Goal: Task Accomplishment & Management: Manage account settings

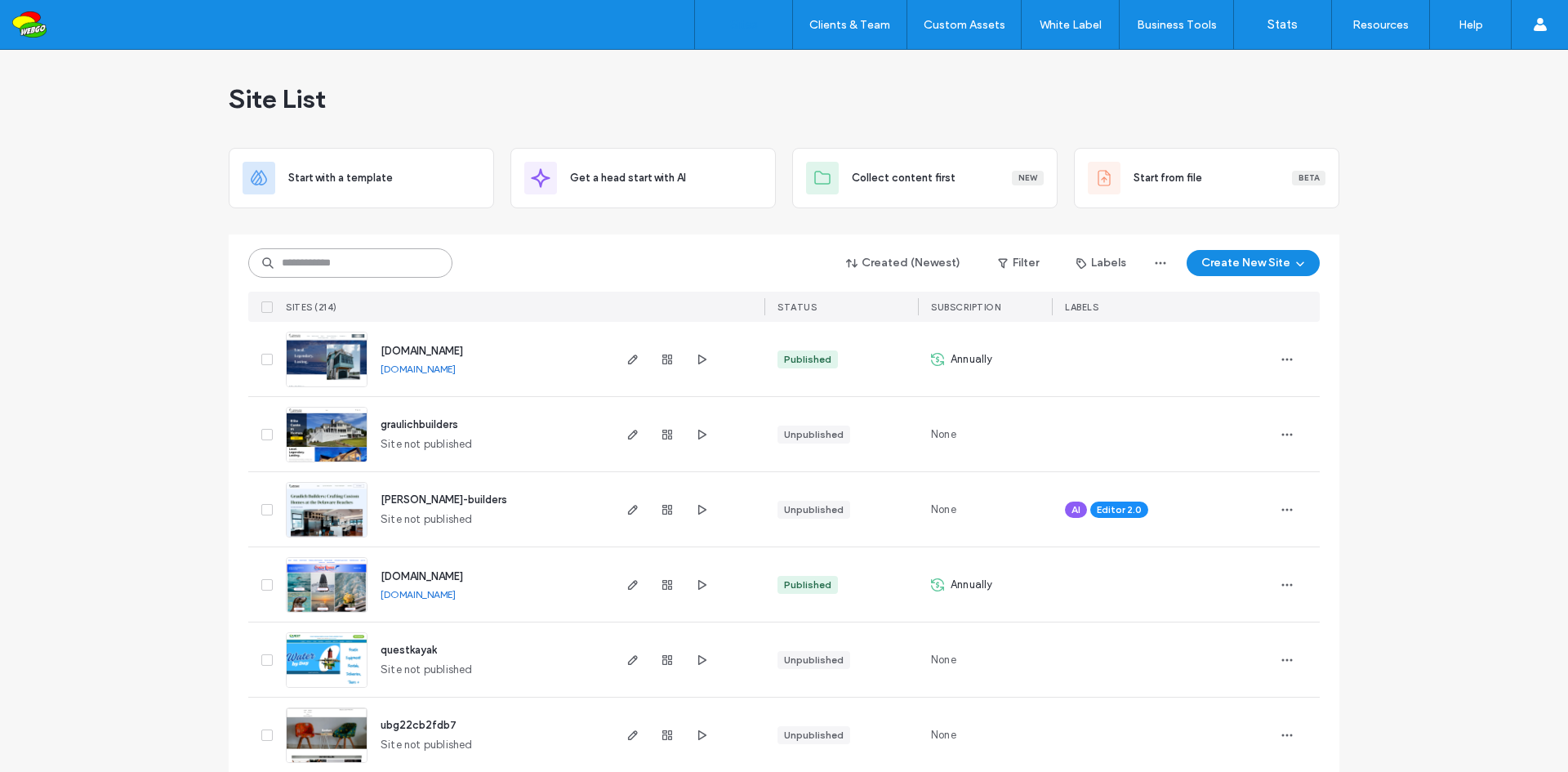
click at [367, 262] on input at bounding box center [350, 263] width 204 height 29
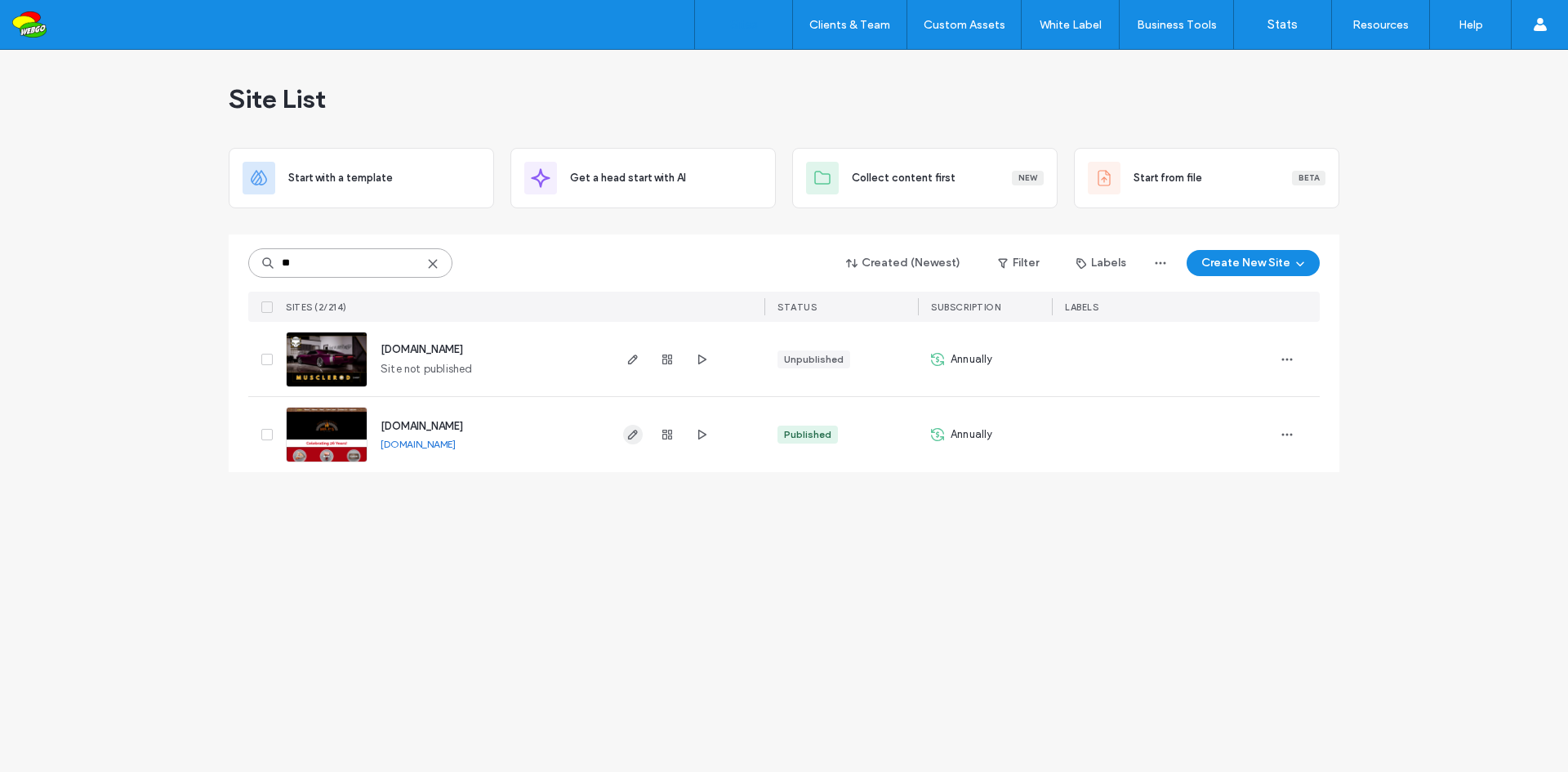
type input "**"
click at [638, 435] on icon "button" at bounding box center [632, 434] width 13 height 13
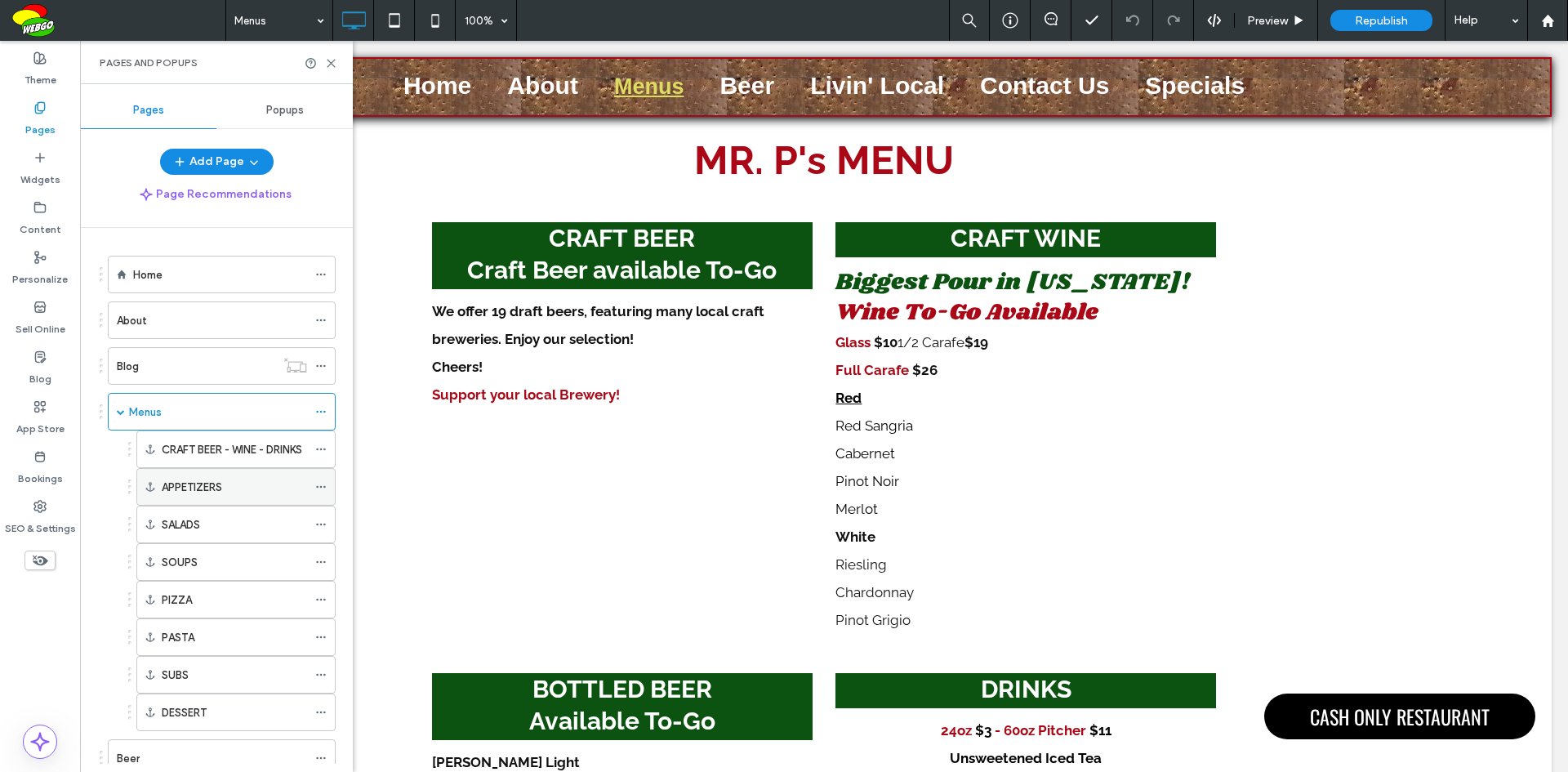
click at [186, 491] on label "APPETIZERS" at bounding box center [192, 487] width 60 height 28
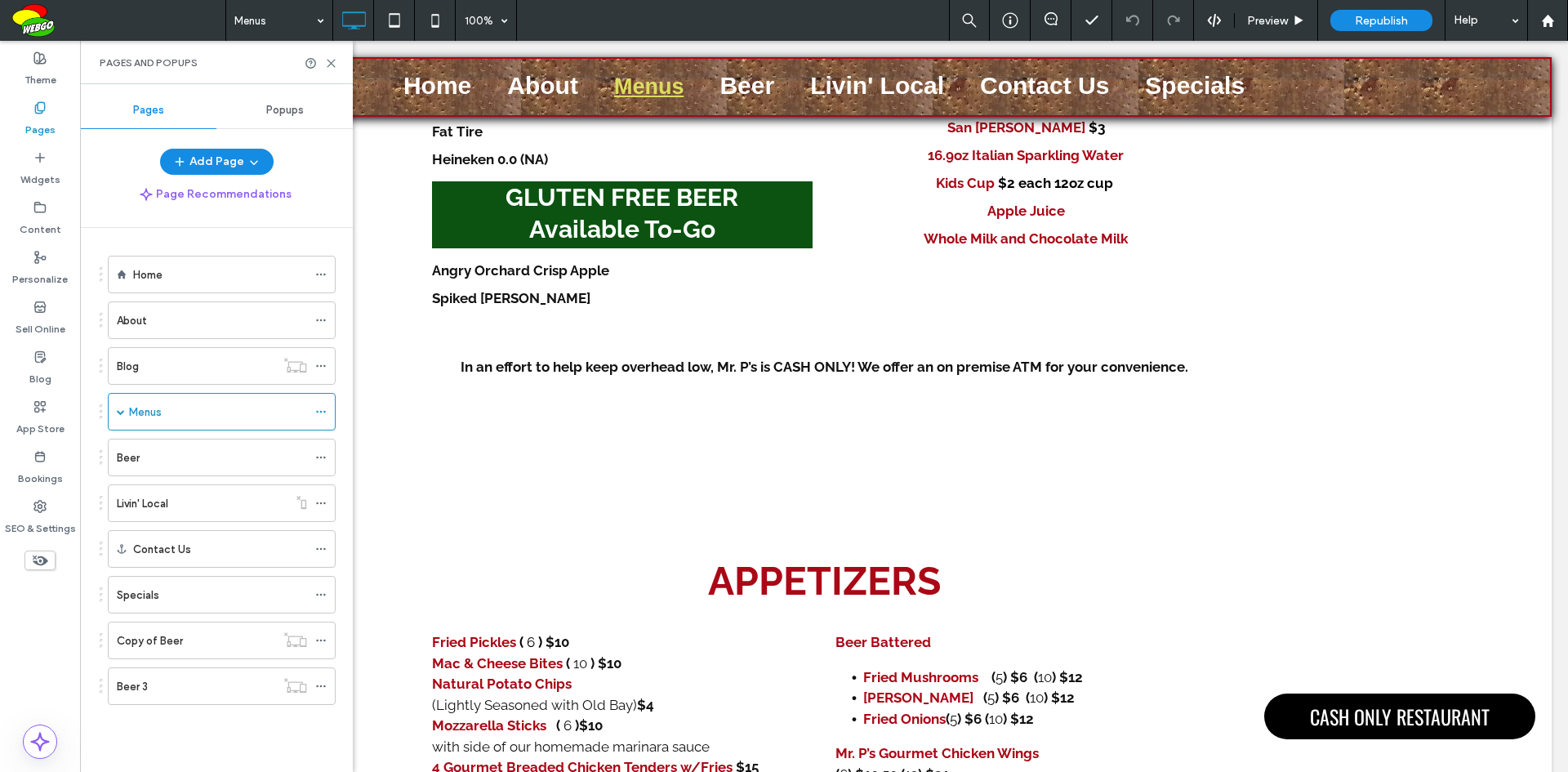
scroll to position [994, 0]
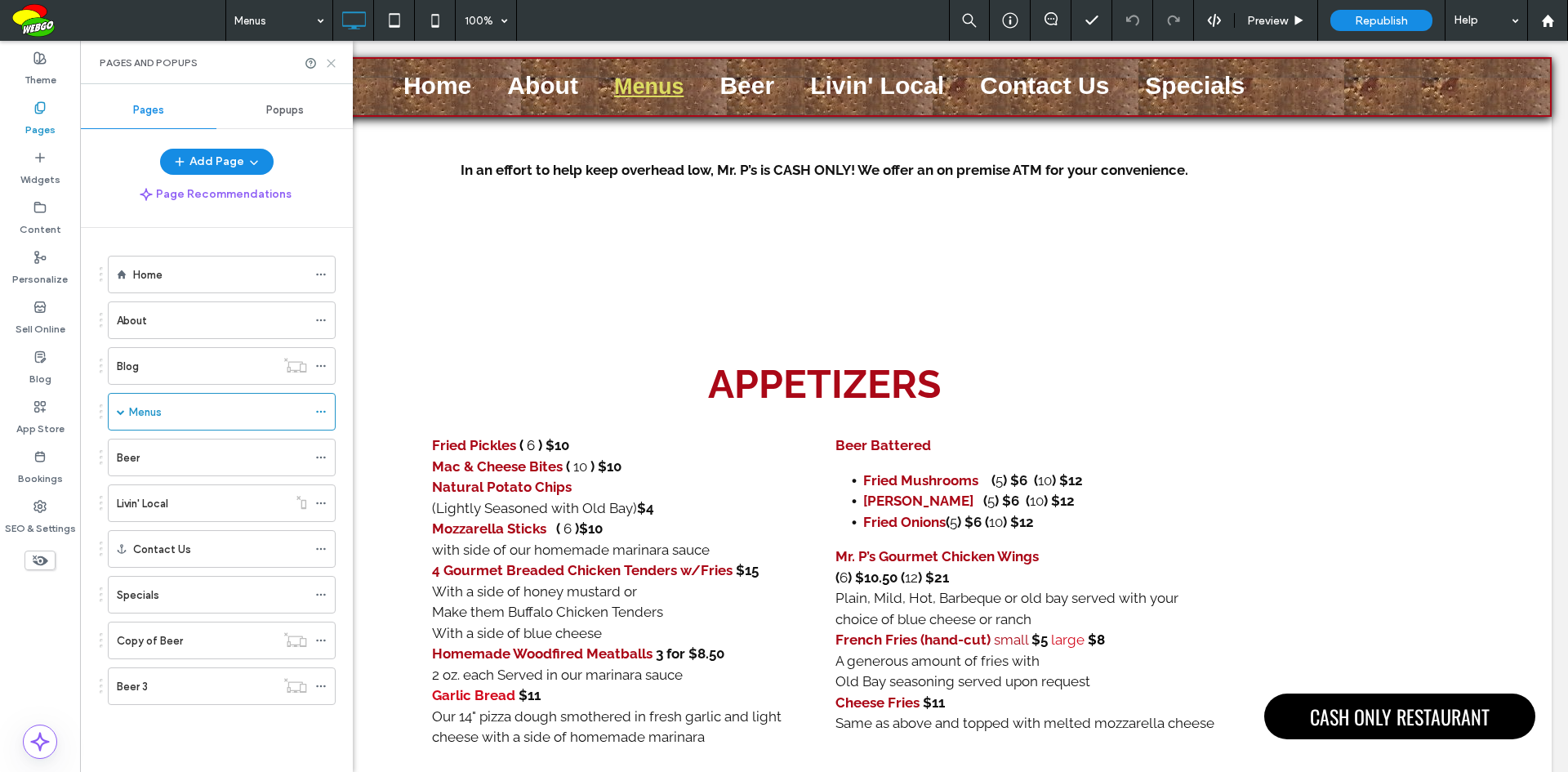
click at [327, 61] on icon at bounding box center [331, 63] width 12 height 12
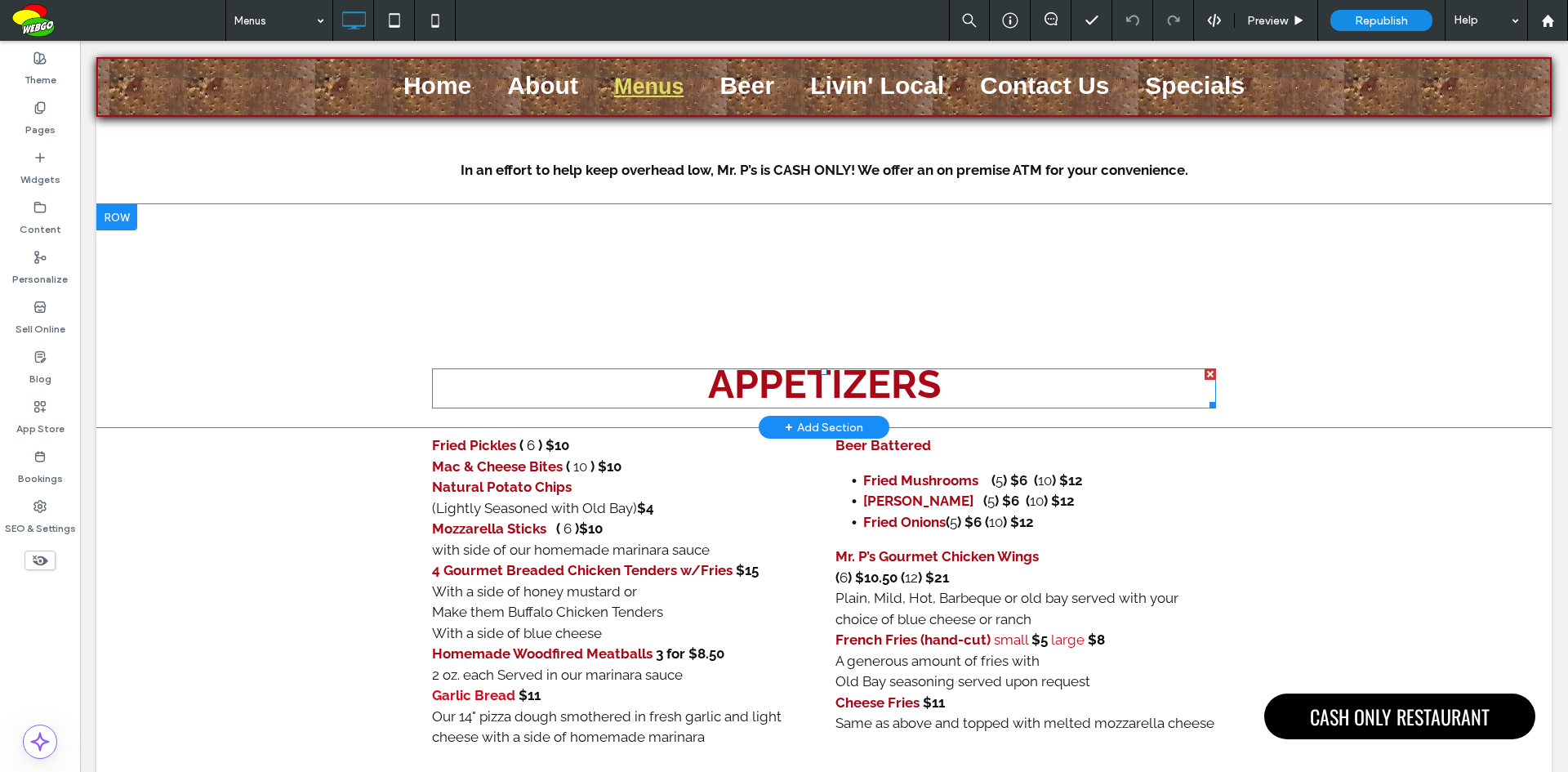
click at [863, 372] on b "APPETIZERS" at bounding box center [824, 384] width 233 height 46
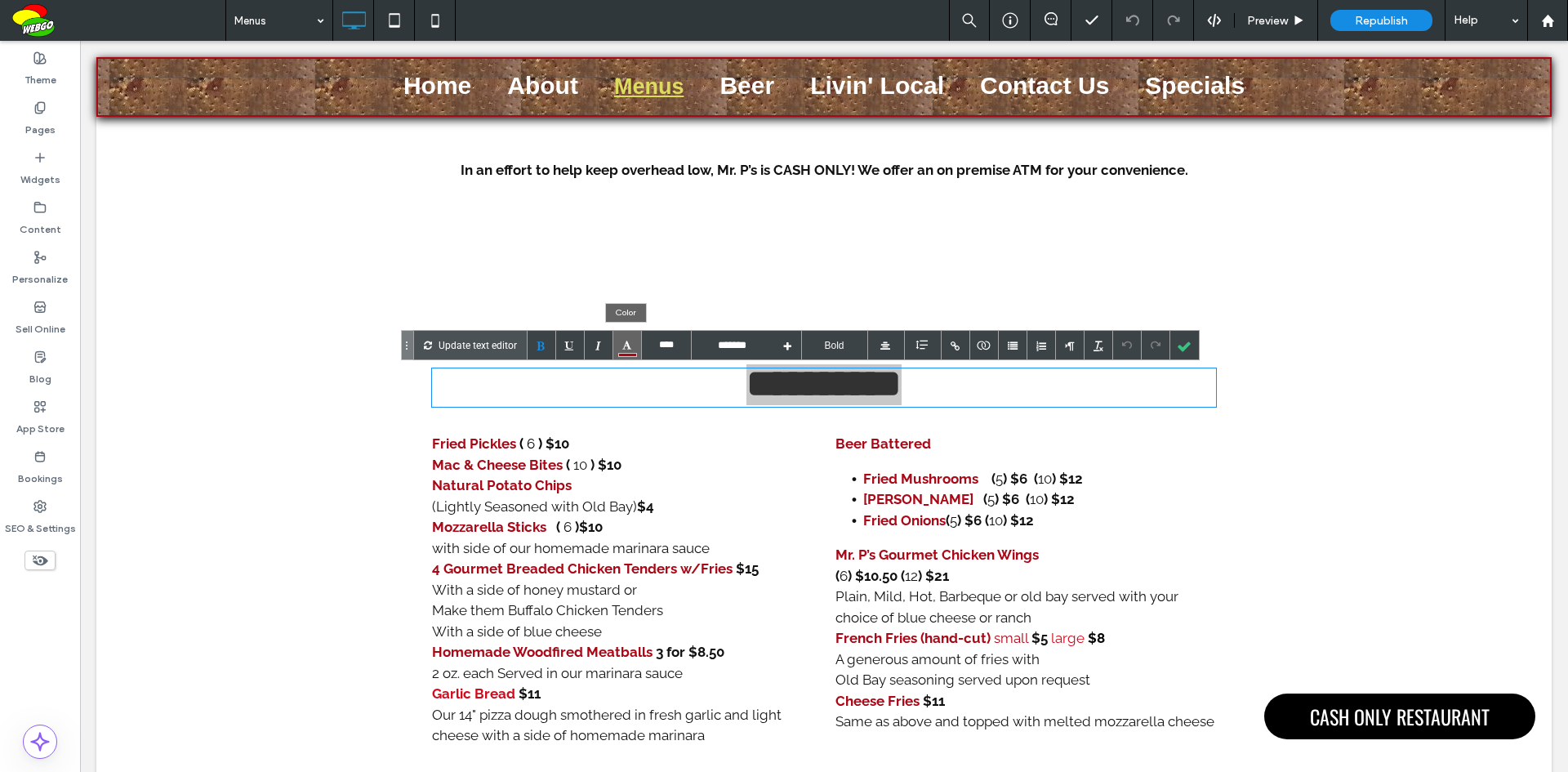
click at [621, 349] on div at bounding box center [627, 344] width 28 height 28
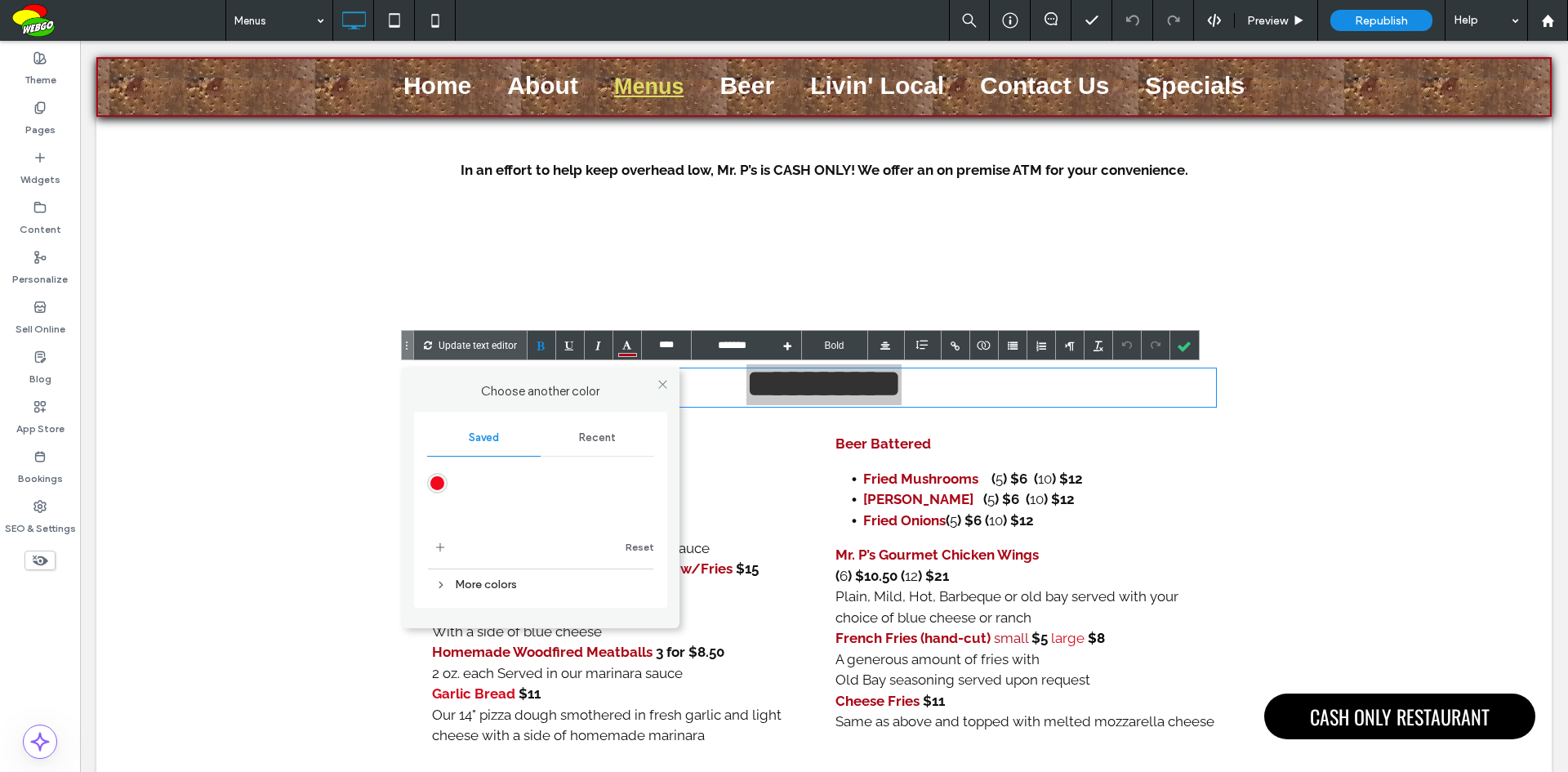
click at [605, 439] on span "Recent" at bounding box center [597, 437] width 37 height 13
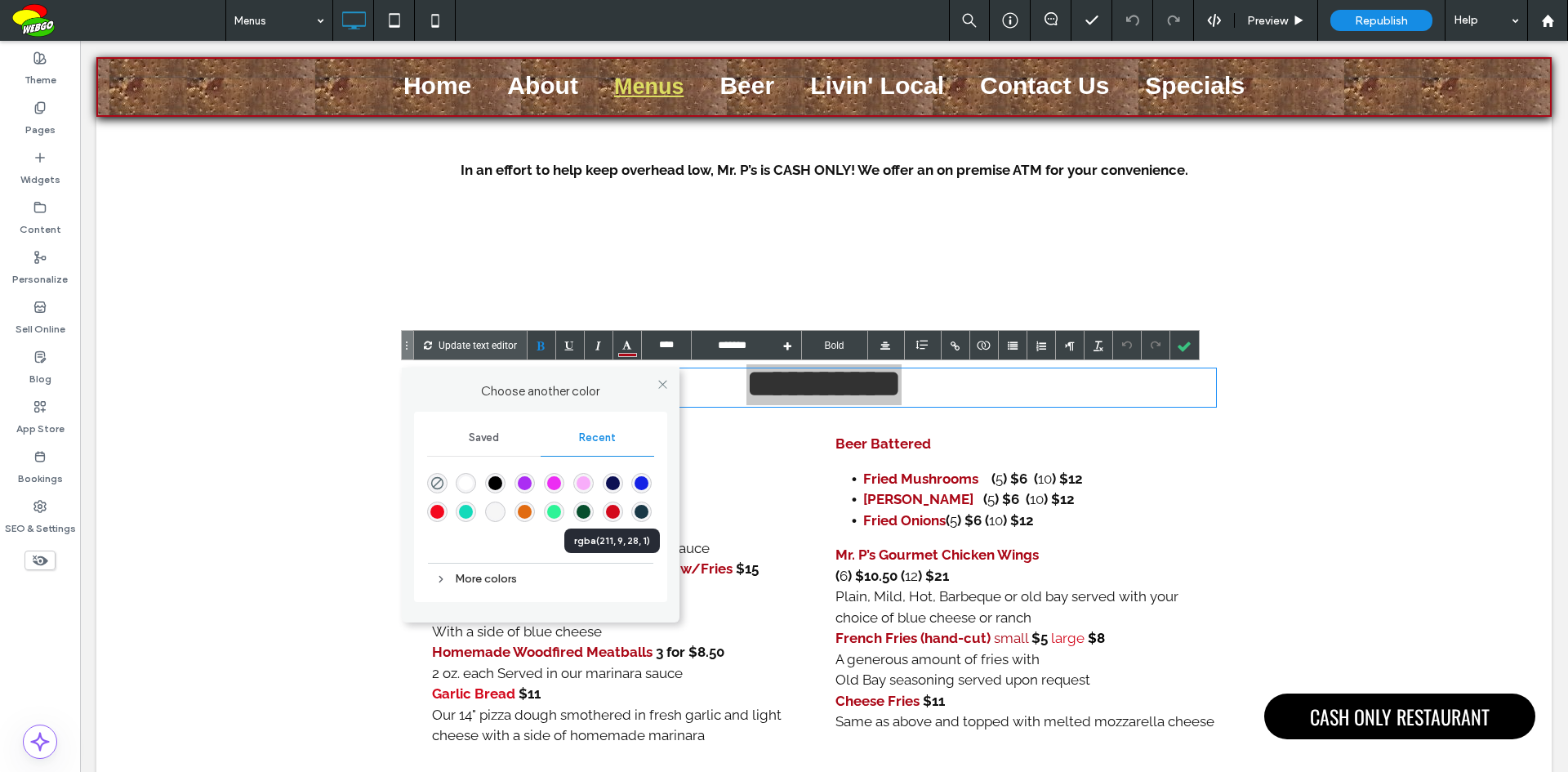
click at [608, 516] on div "rgba(211, 9, 28, 1)" at bounding box center [612, 512] width 14 height 14
click at [661, 390] on icon at bounding box center [662, 384] width 12 height 12
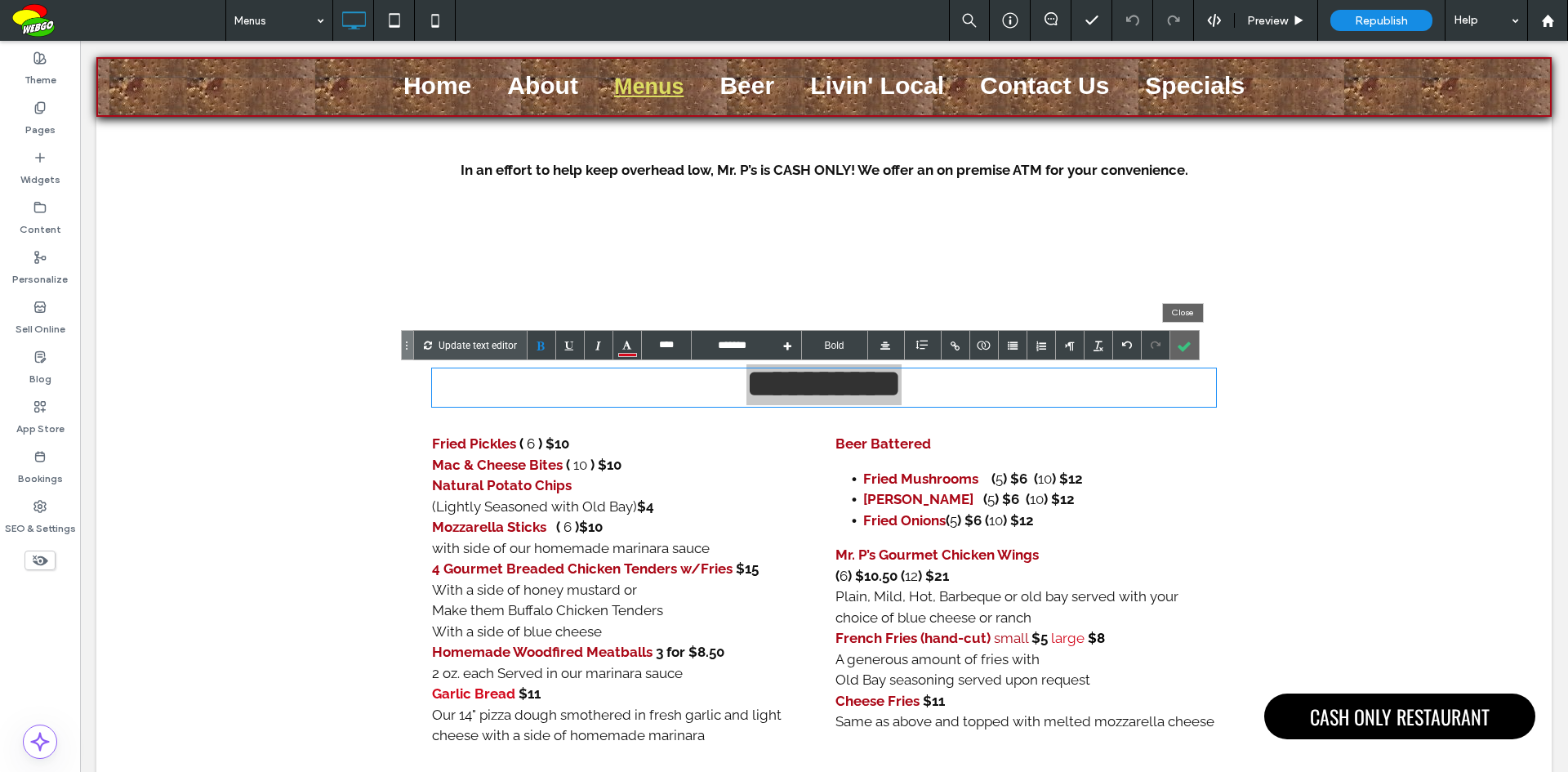
click at [1179, 345] on div at bounding box center [1184, 344] width 28 height 28
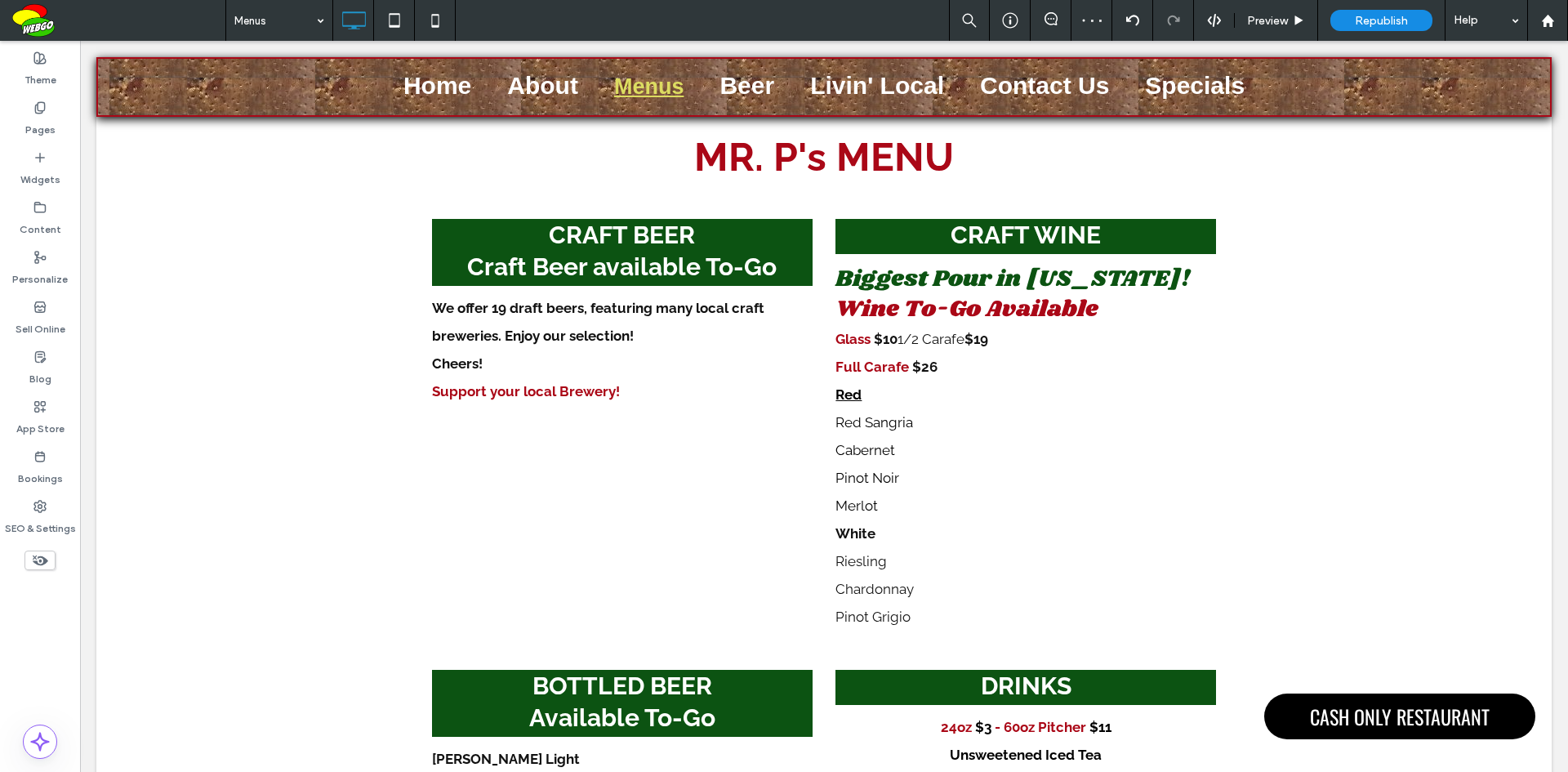
scroll to position [0, 0]
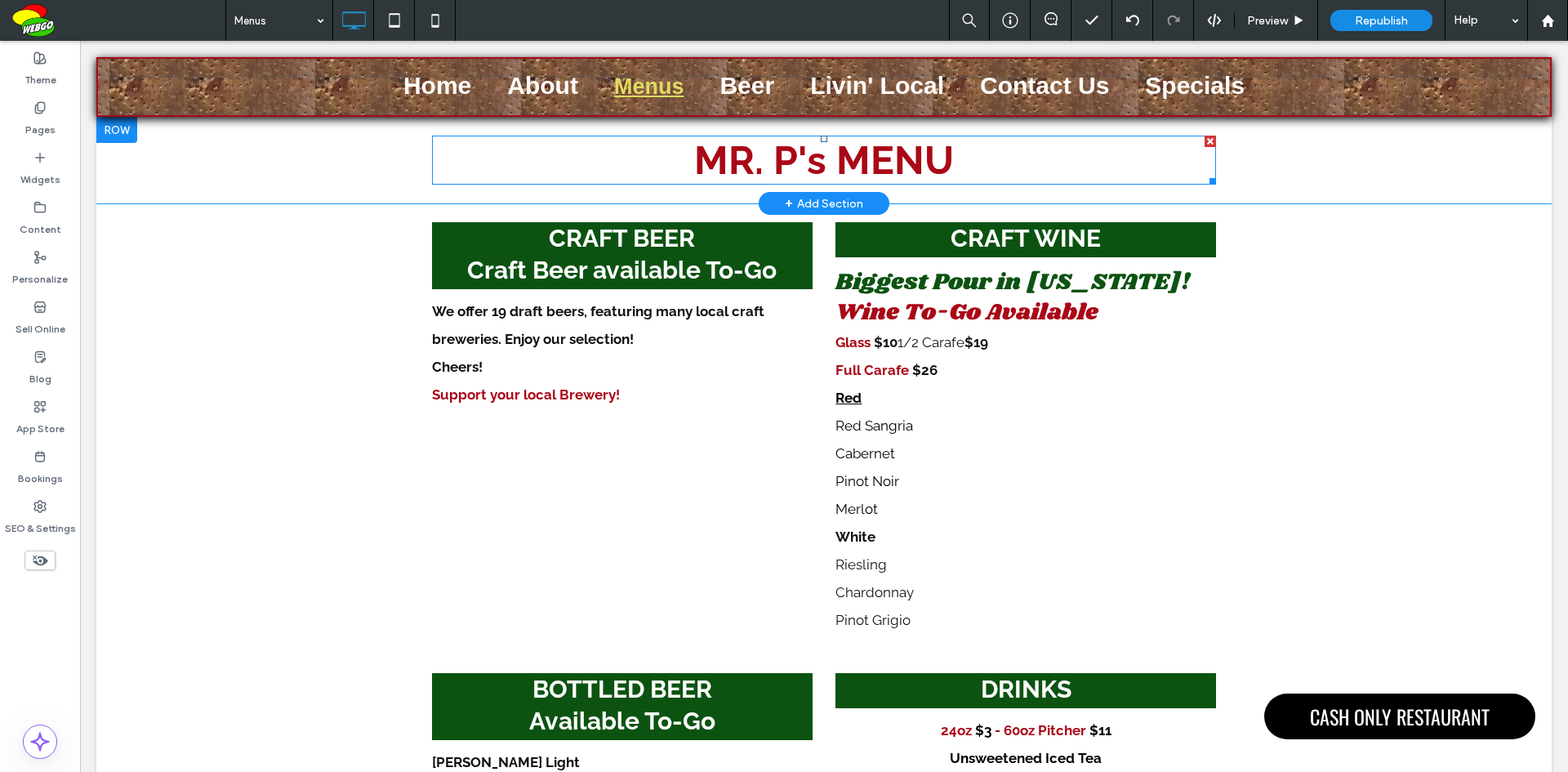
click at [879, 160] on font "MR. P's MENU" at bounding box center [824, 159] width 260 height 46
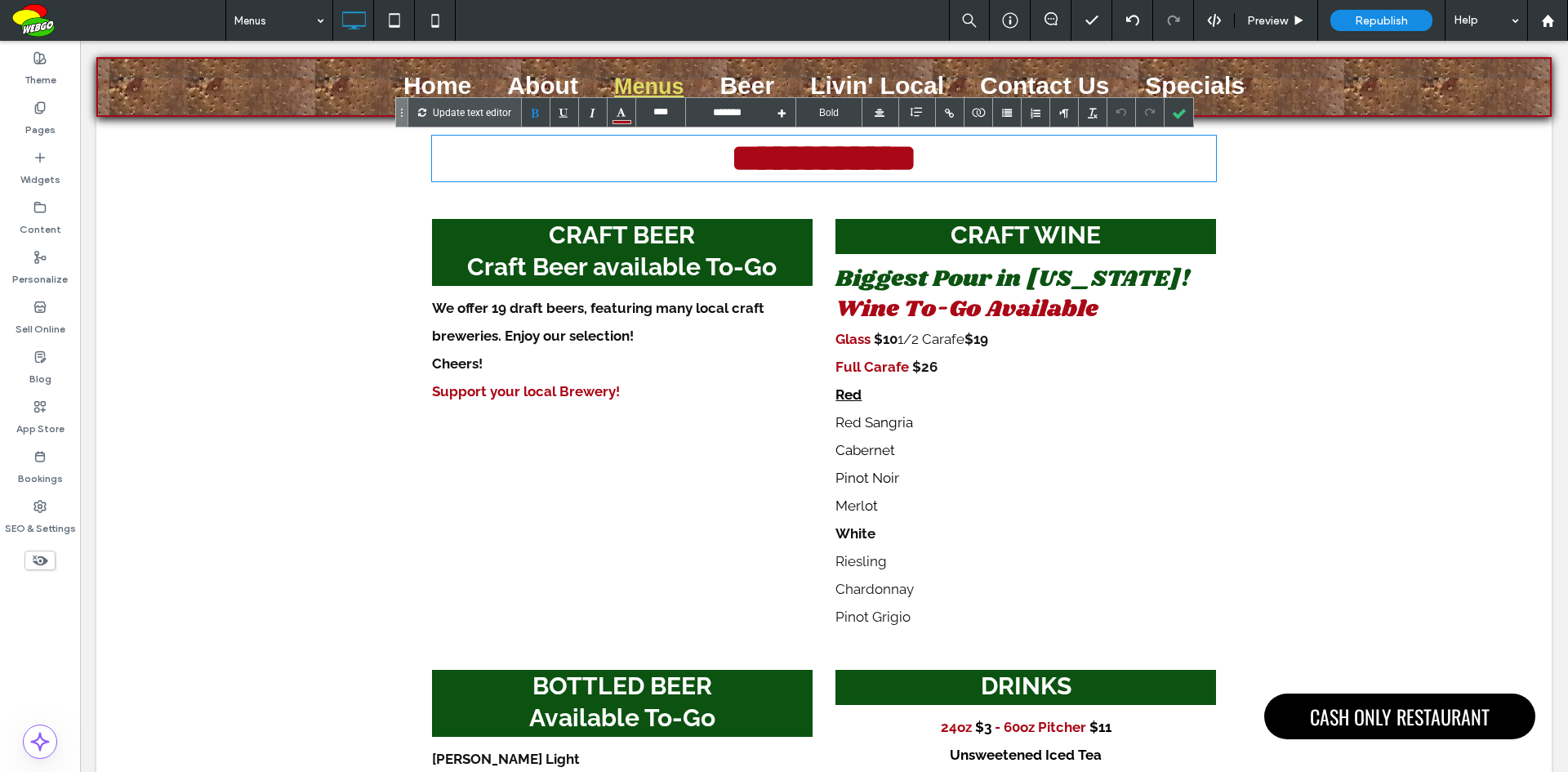
click at [879, 160] on font "**********" at bounding box center [824, 157] width 186 height 39
click at [616, 120] on div at bounding box center [621, 112] width 28 height 28
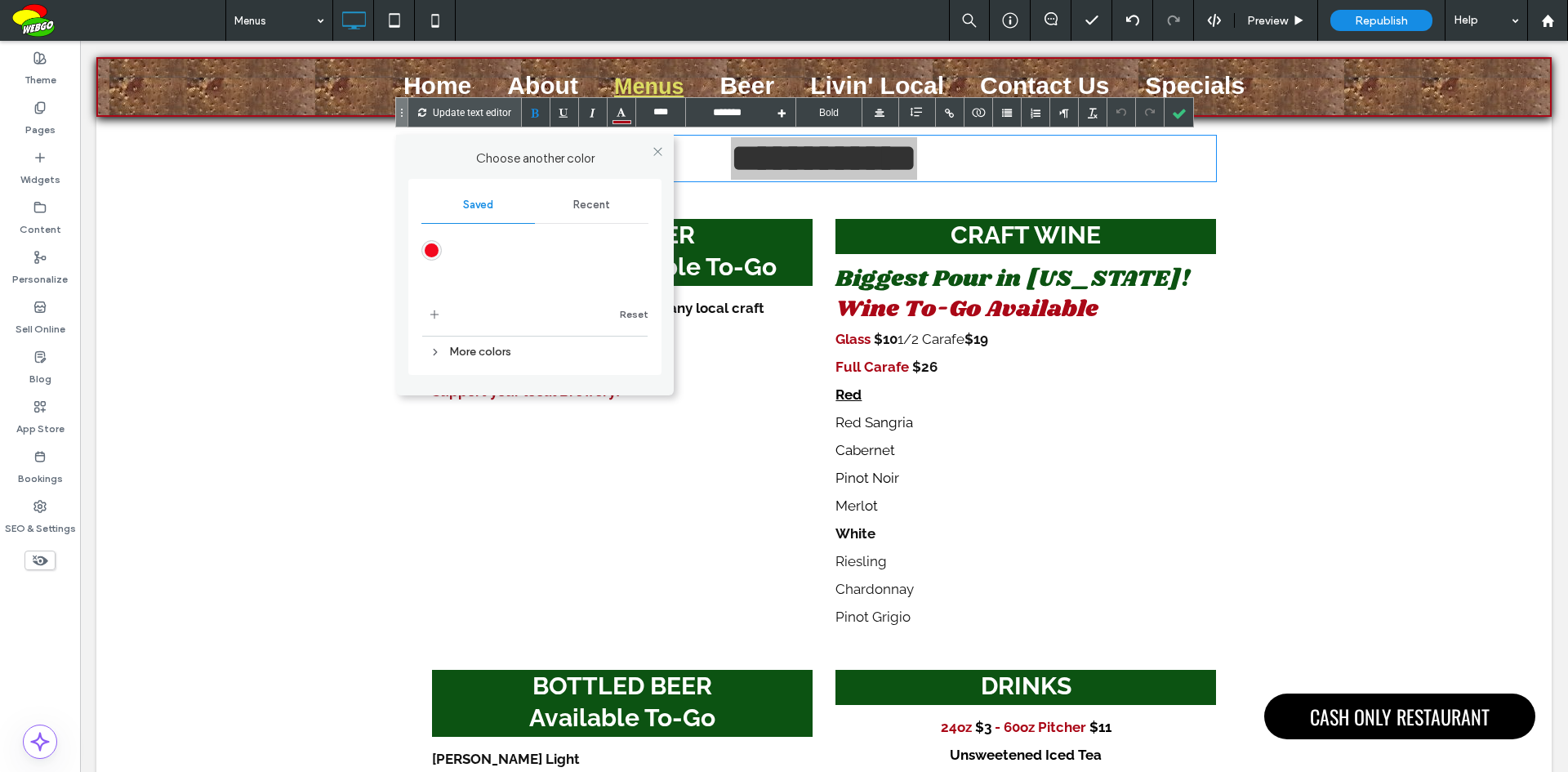
click at [478, 349] on div "More colors" at bounding box center [535, 352] width 227 height 22
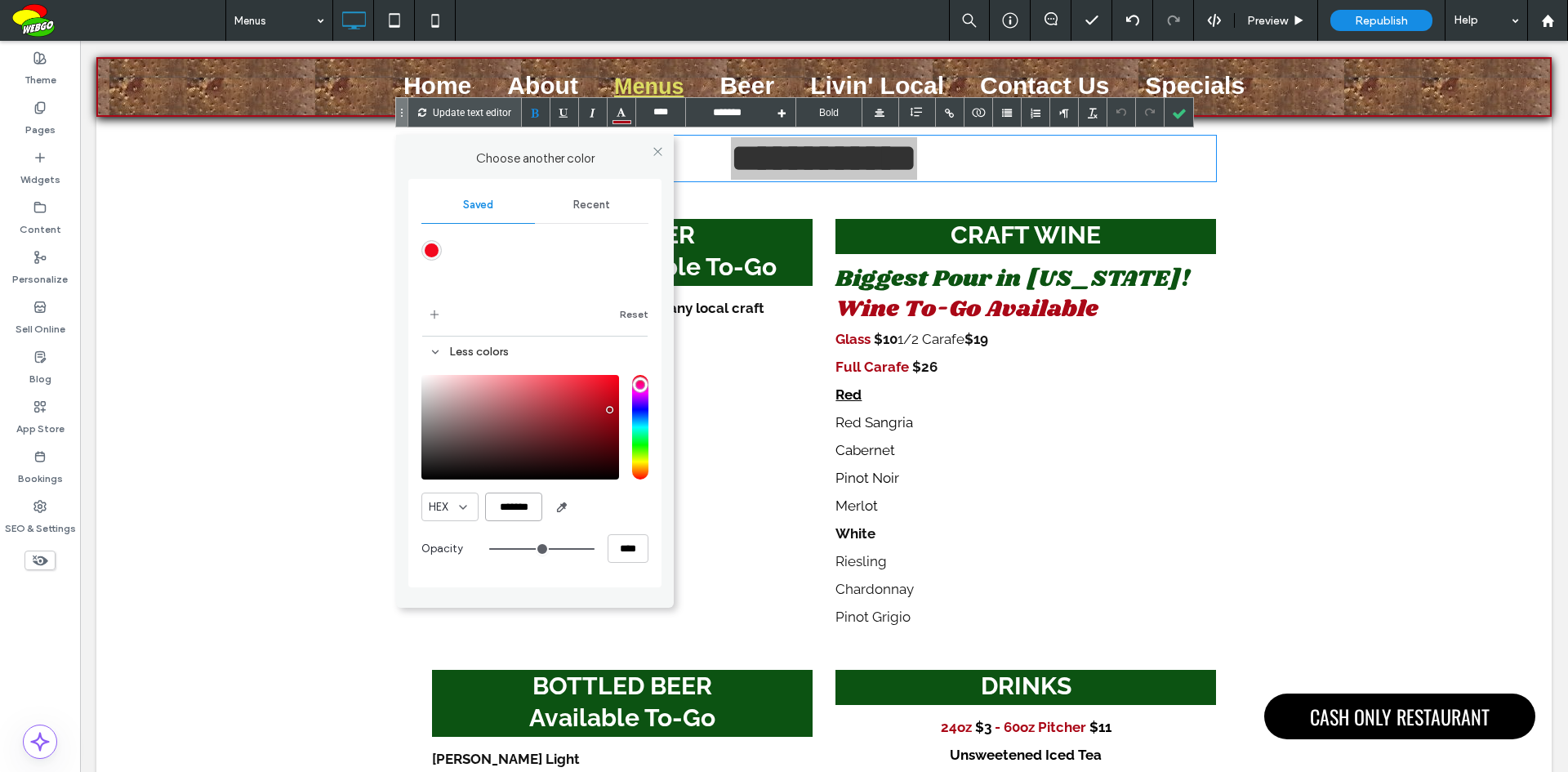
drag, startPoint x: 537, startPoint y: 500, endPoint x: 489, endPoint y: 503, distance: 48.1
click at [489, 503] on input "*******" at bounding box center [513, 506] width 57 height 28
click at [1180, 115] on div at bounding box center [1178, 112] width 28 height 28
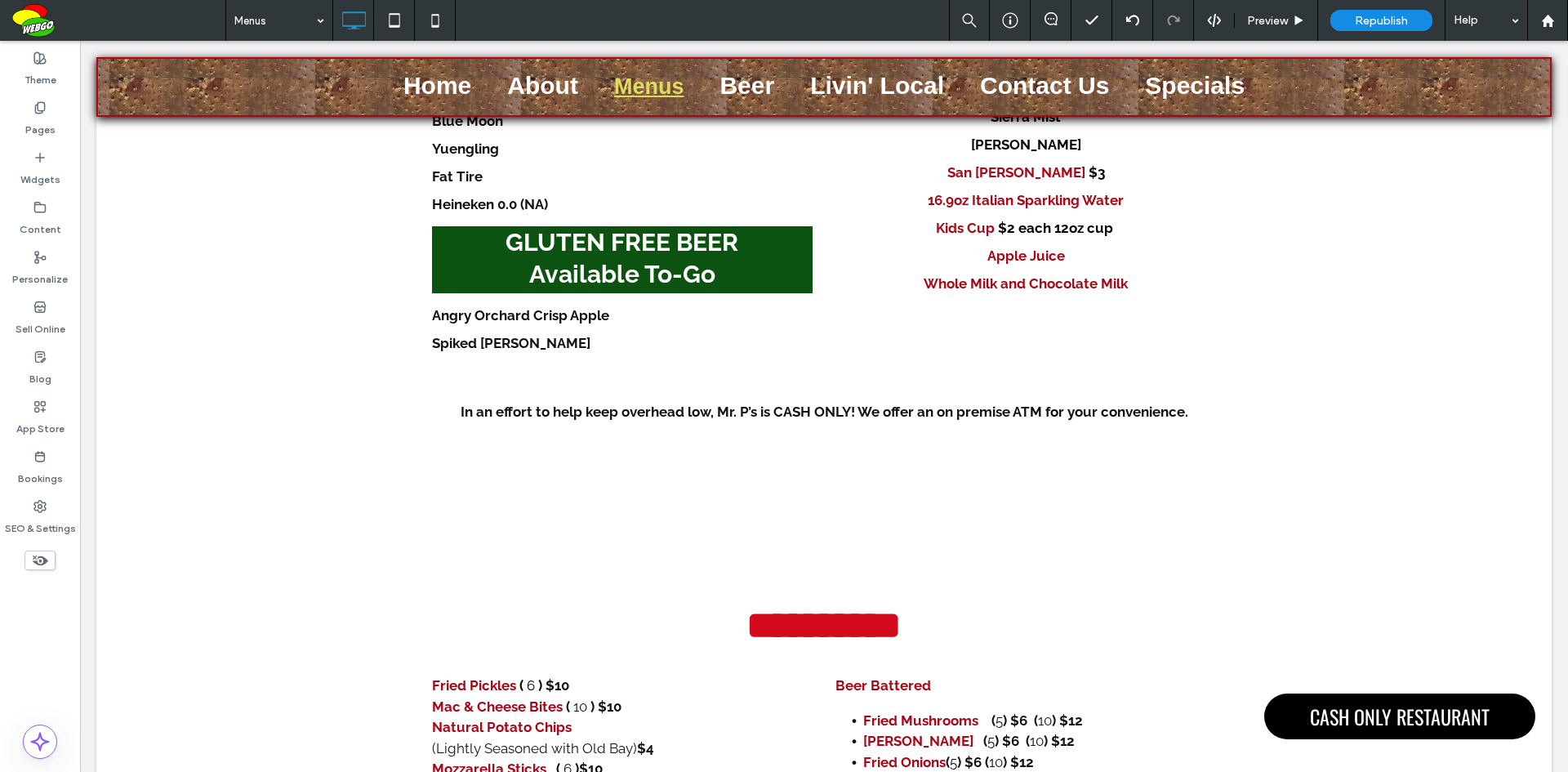
scroll to position [899, 0]
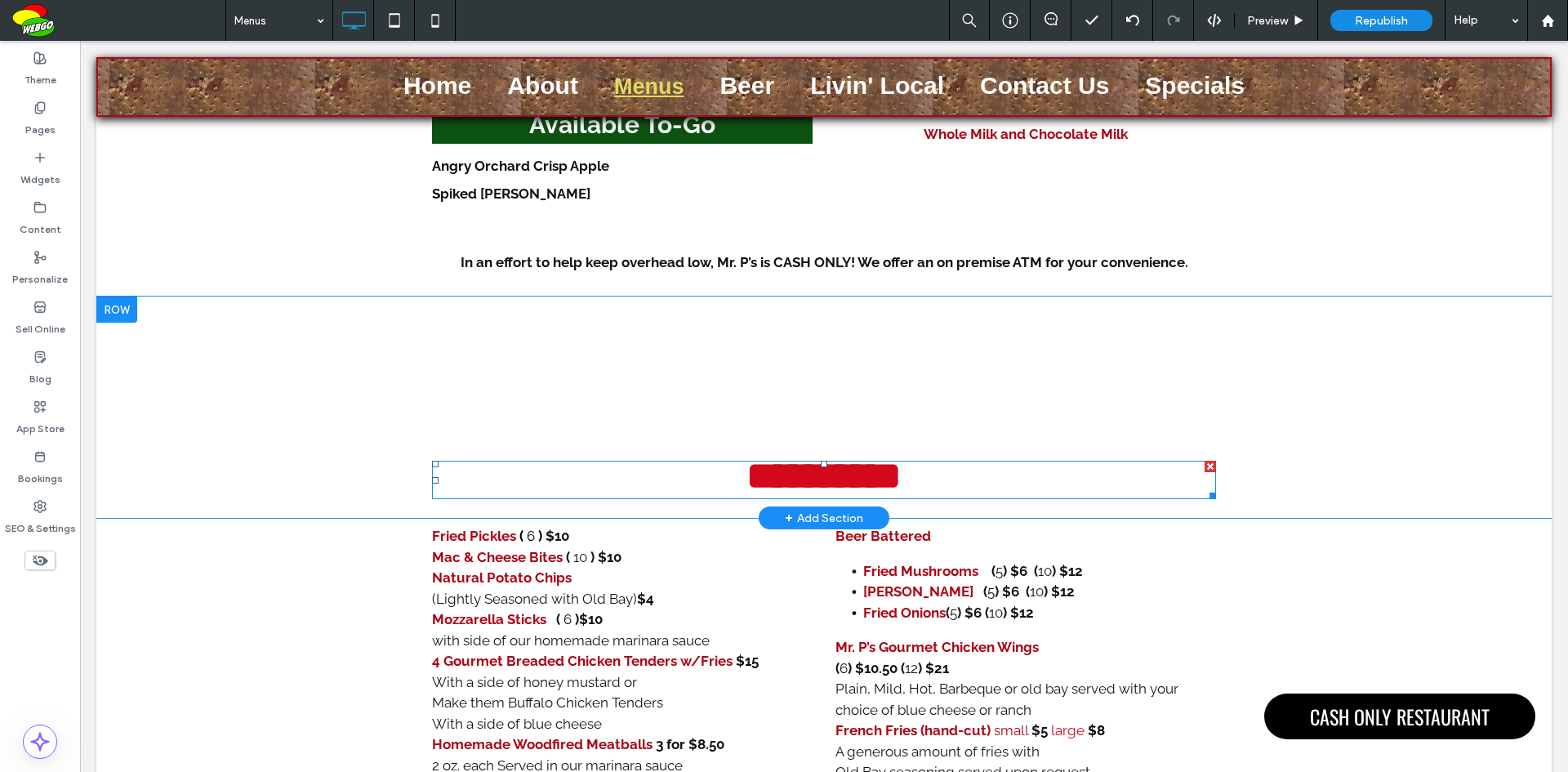
click at [827, 484] on b "**********" at bounding box center [824, 476] width 155 height 39
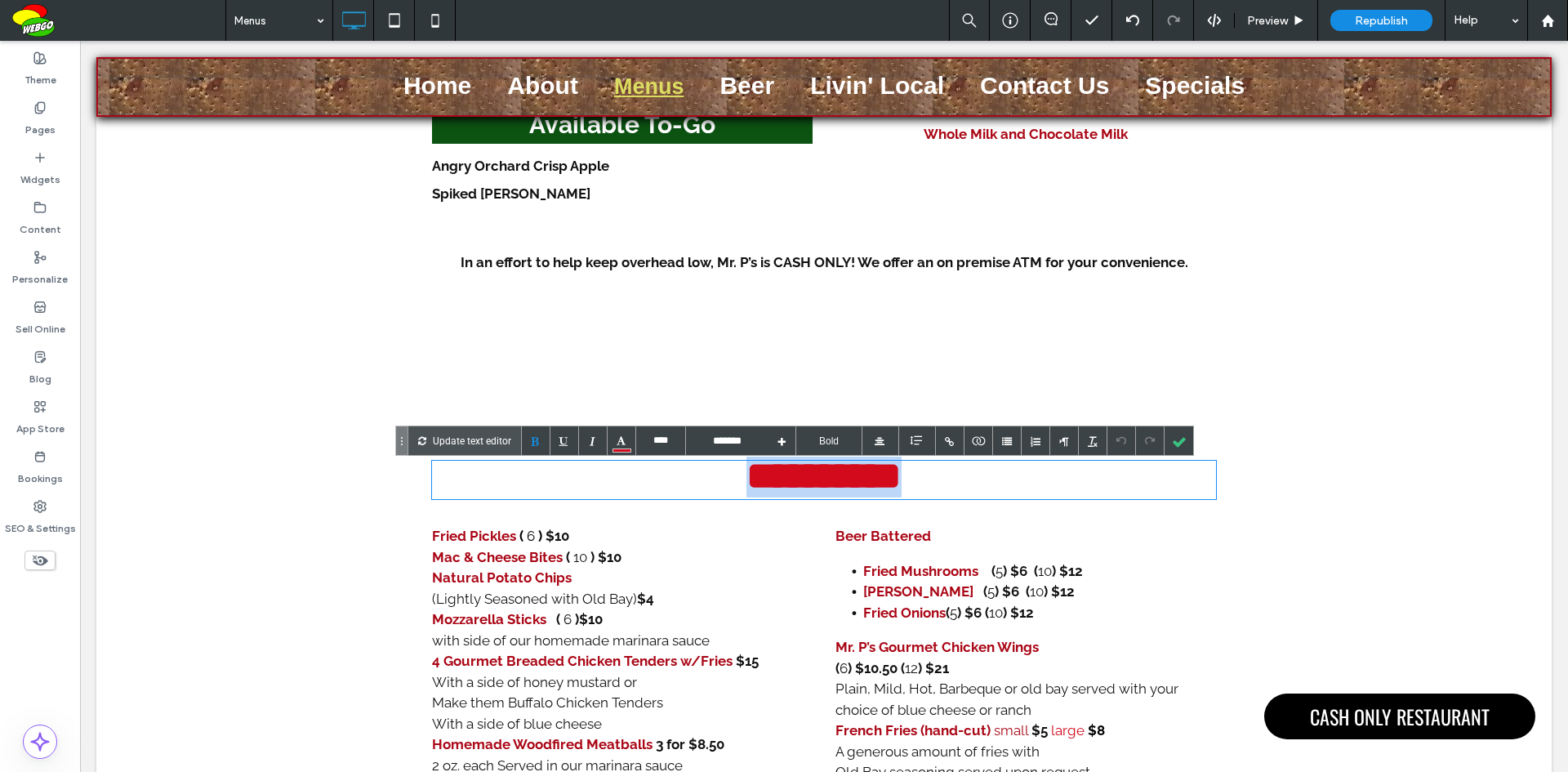
click at [827, 484] on b "**********" at bounding box center [824, 476] width 155 height 39
click at [624, 451] on div at bounding box center [622, 450] width 19 height 4
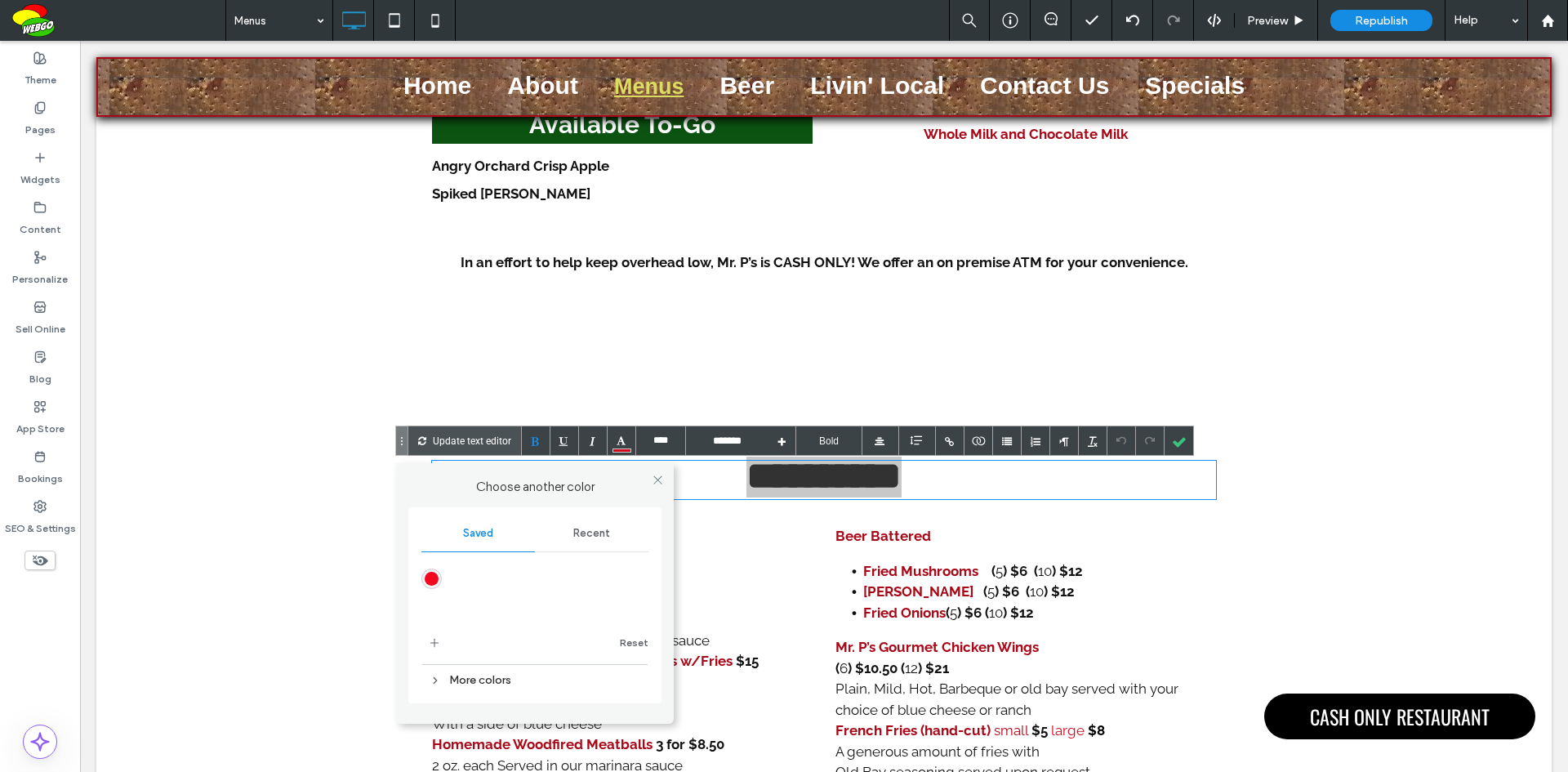
click at [492, 682] on div "More colors" at bounding box center [535, 680] width 227 height 22
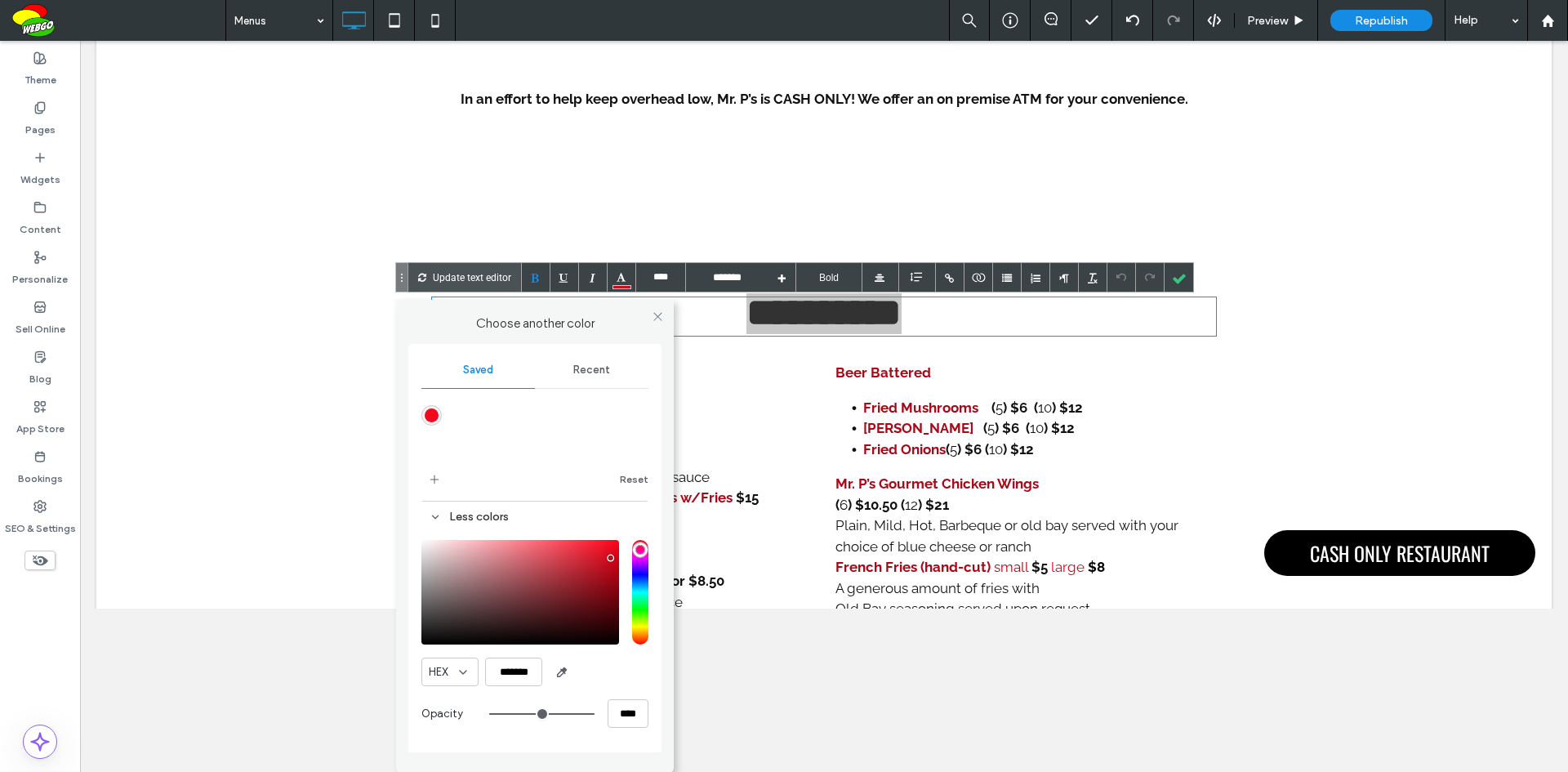
scroll to position [164, 0]
click at [529, 671] on input "*******" at bounding box center [513, 670] width 57 height 28
paste input "color picker textbox"
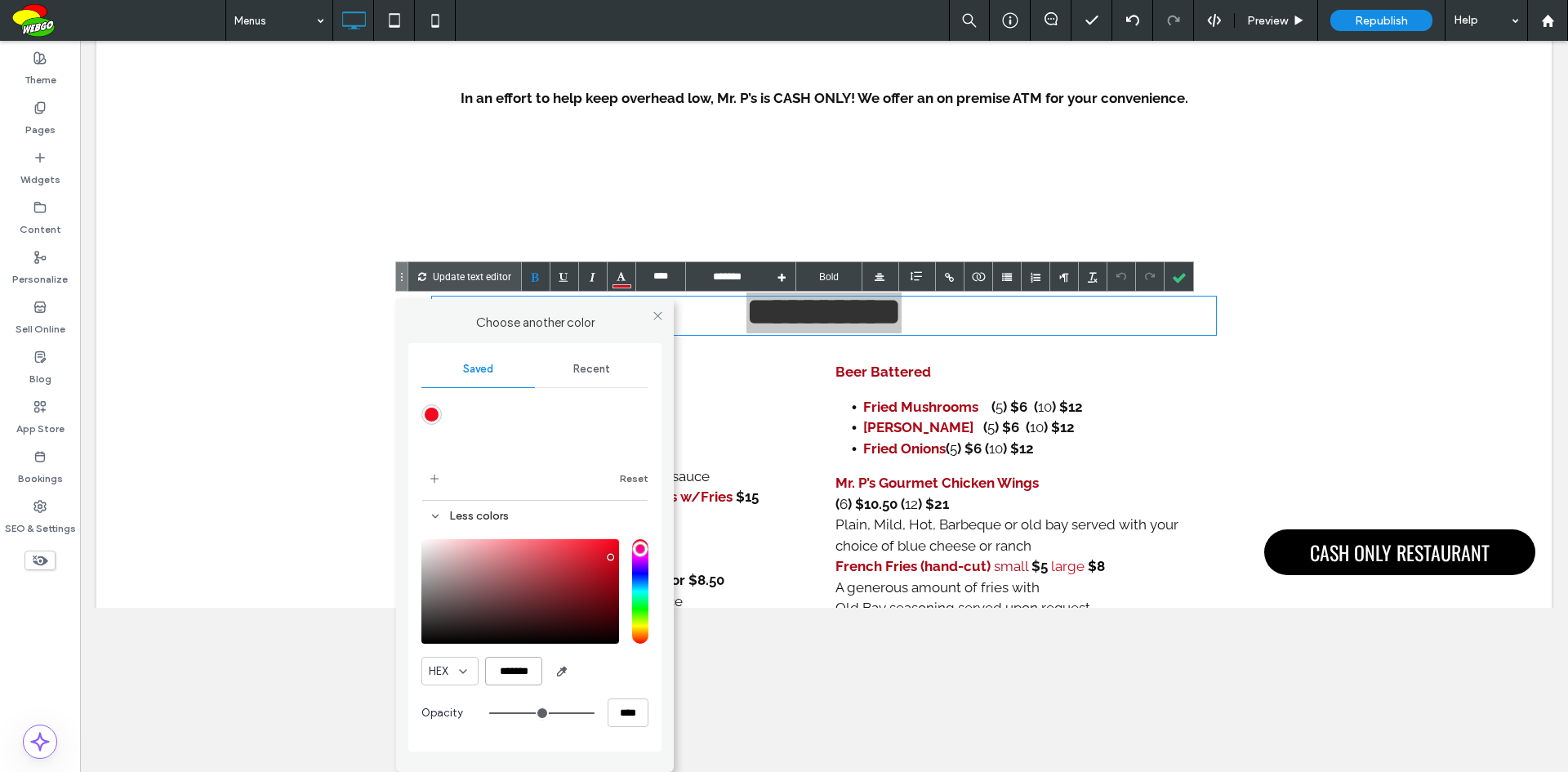
type input "*******"
click at [1178, 281] on div at bounding box center [1178, 276] width 28 height 28
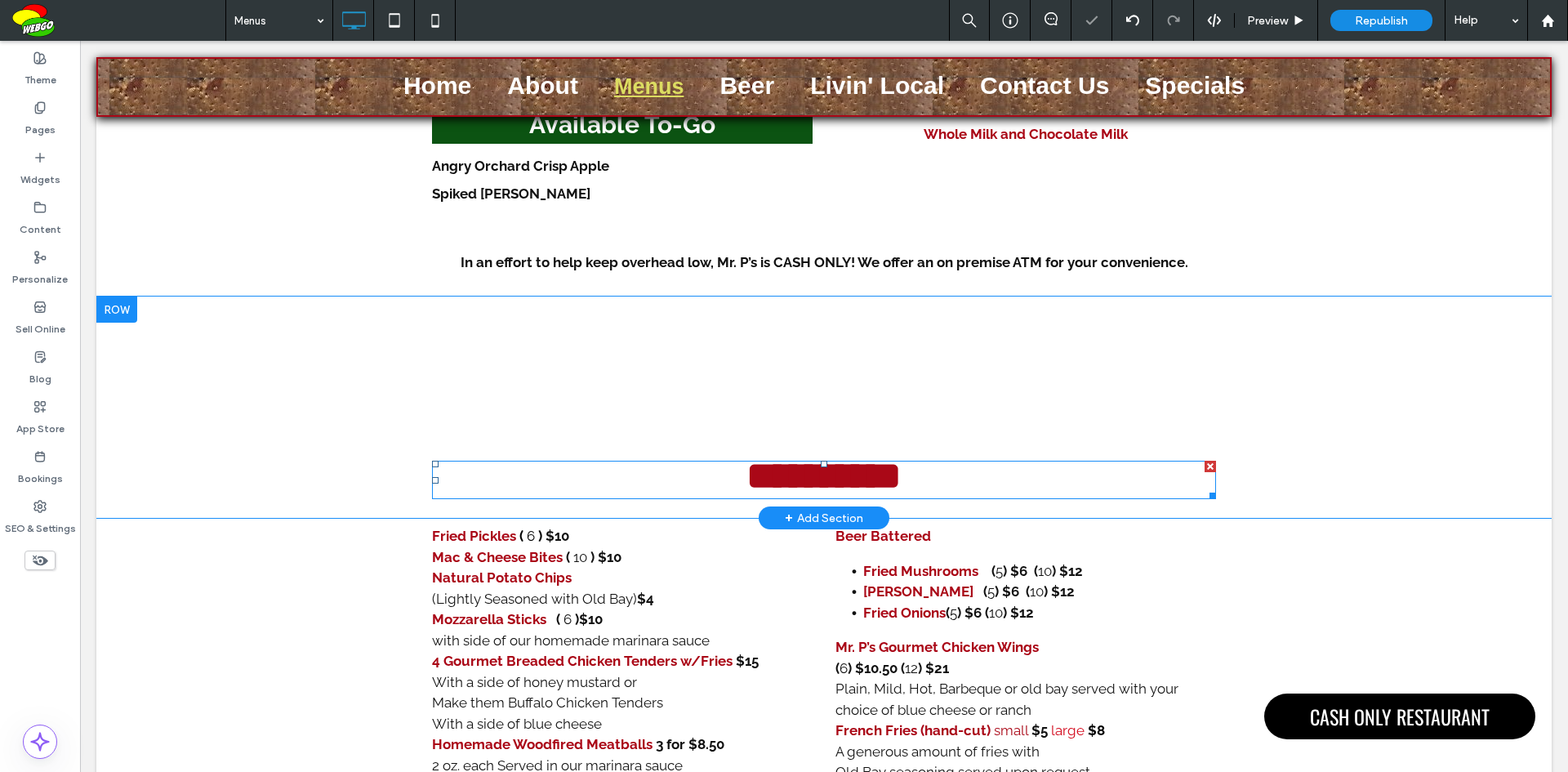
scroll to position [1062, 0]
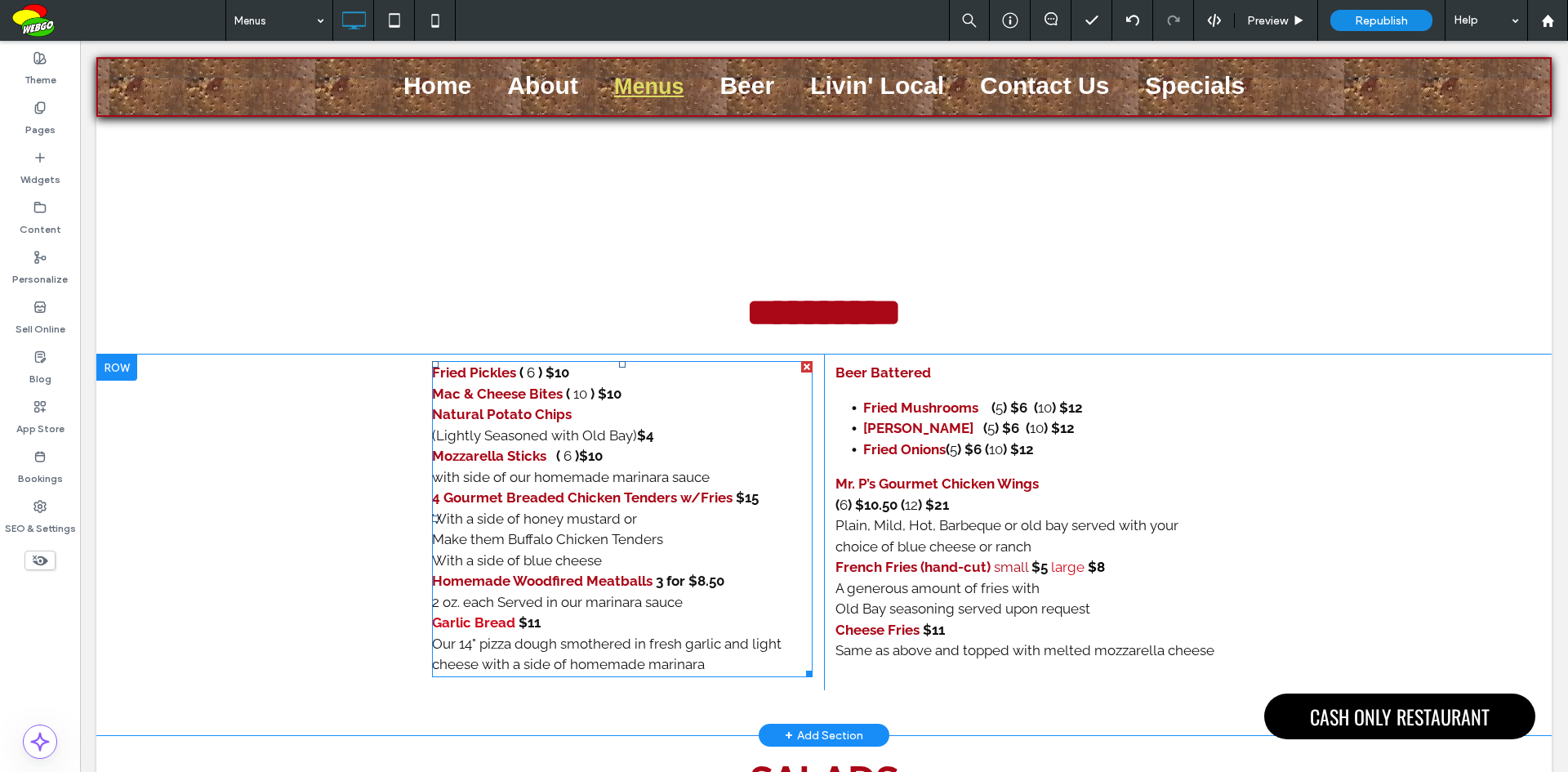
click at [485, 380] on strong "Fried Pickles" at bounding box center [474, 372] width 84 height 16
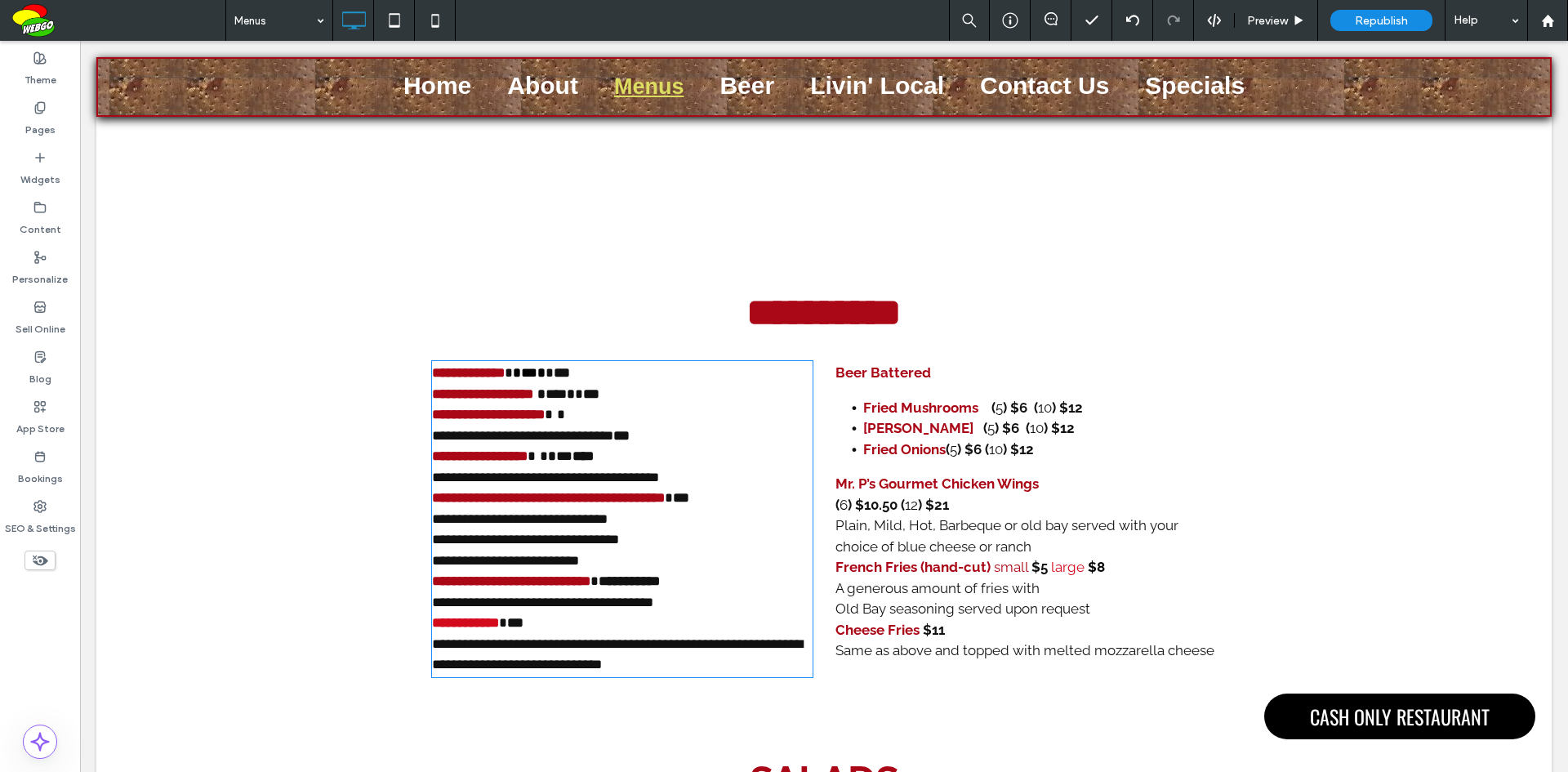
click at [485, 380] on strong "**********" at bounding box center [468, 373] width 72 height 14
type input "*******"
type input "**"
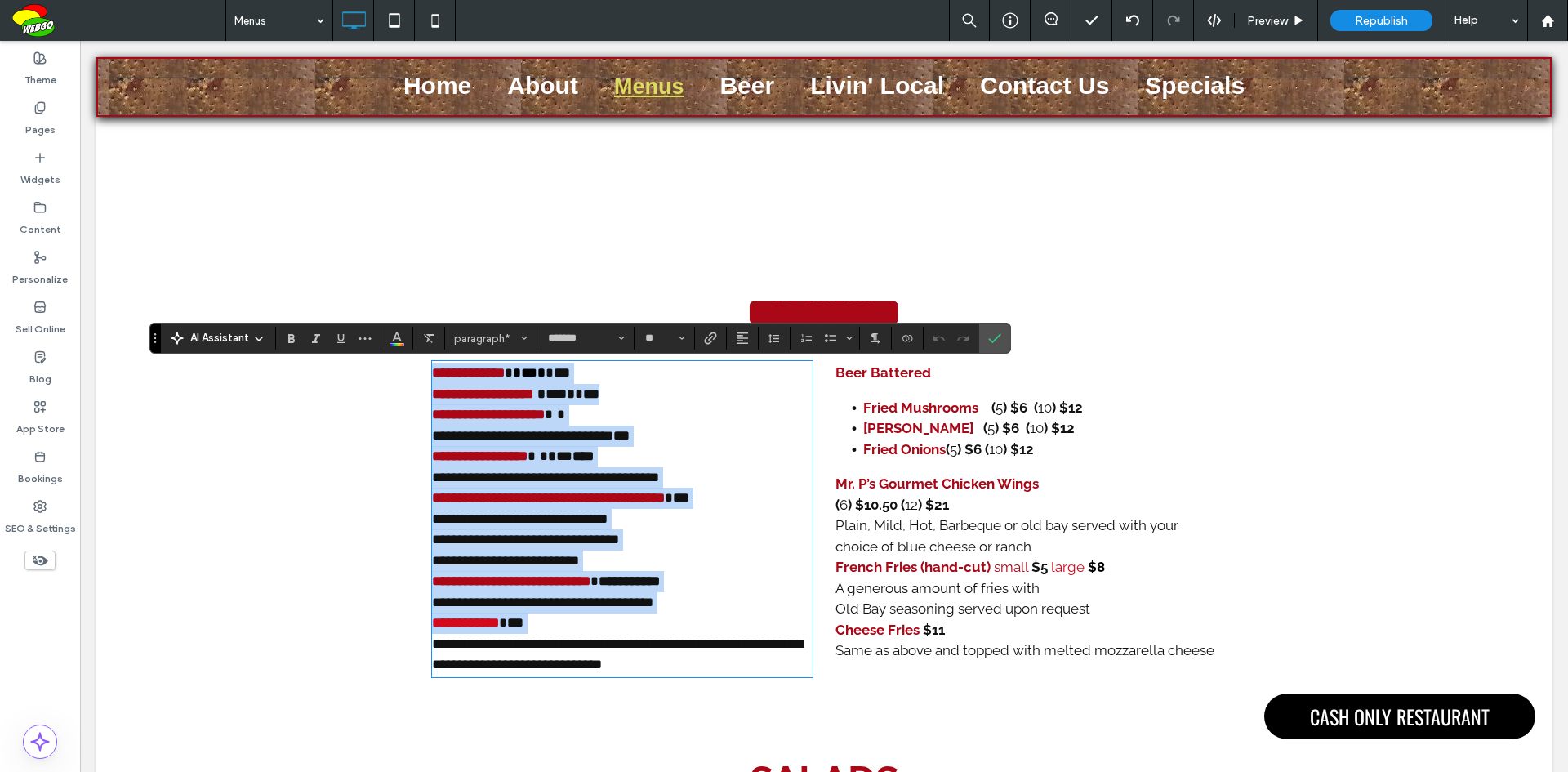
click at [485, 380] on strong "**********" at bounding box center [468, 373] width 72 height 14
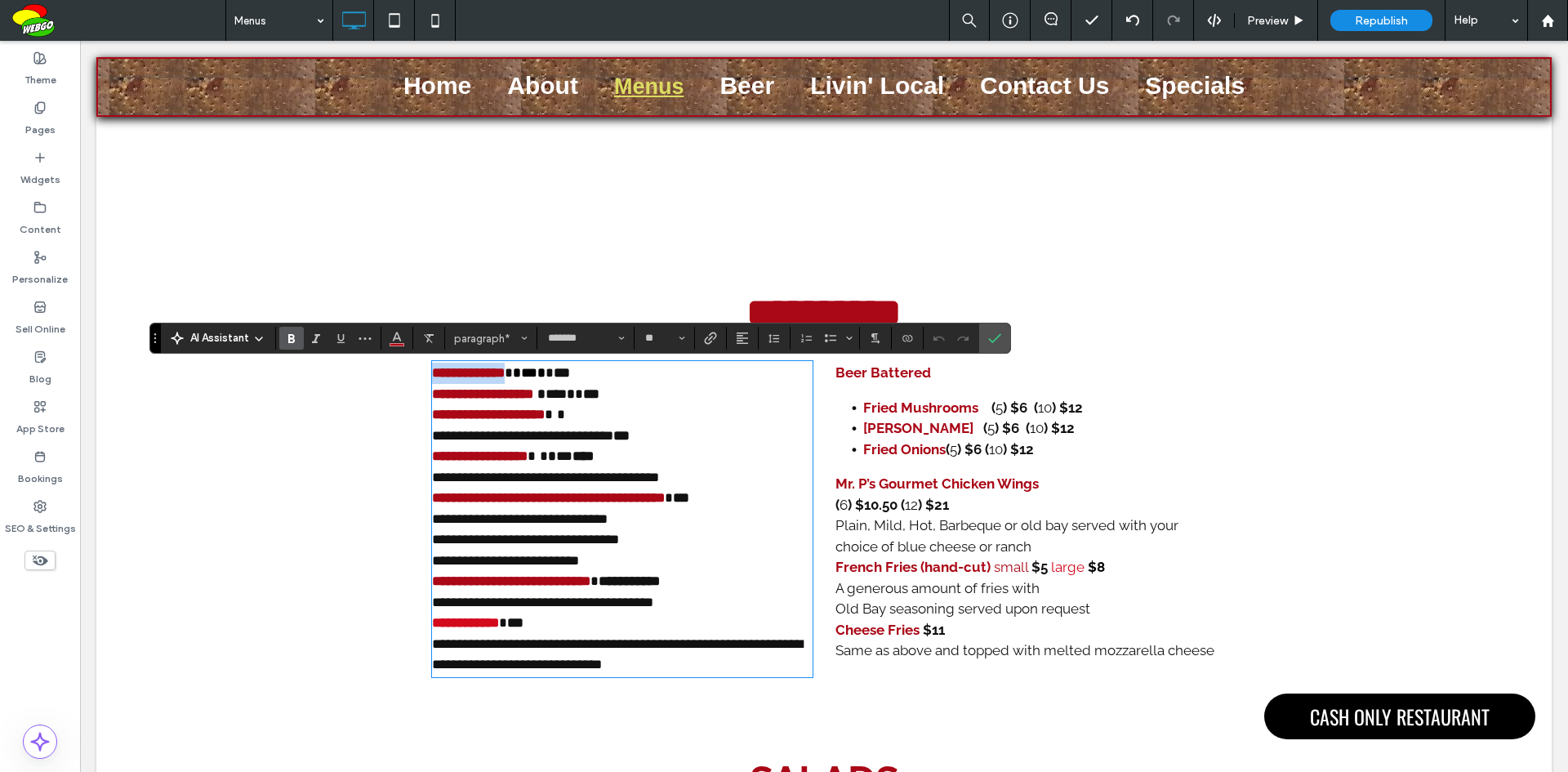
drag, startPoint x: 427, startPoint y: 377, endPoint x: 508, endPoint y: 386, distance: 81.5
click at [508, 384] on p "**********" at bounding box center [622, 373] width 380 height 22
click at [395, 337] on icon "Color" at bounding box center [397, 336] width 13 height 13
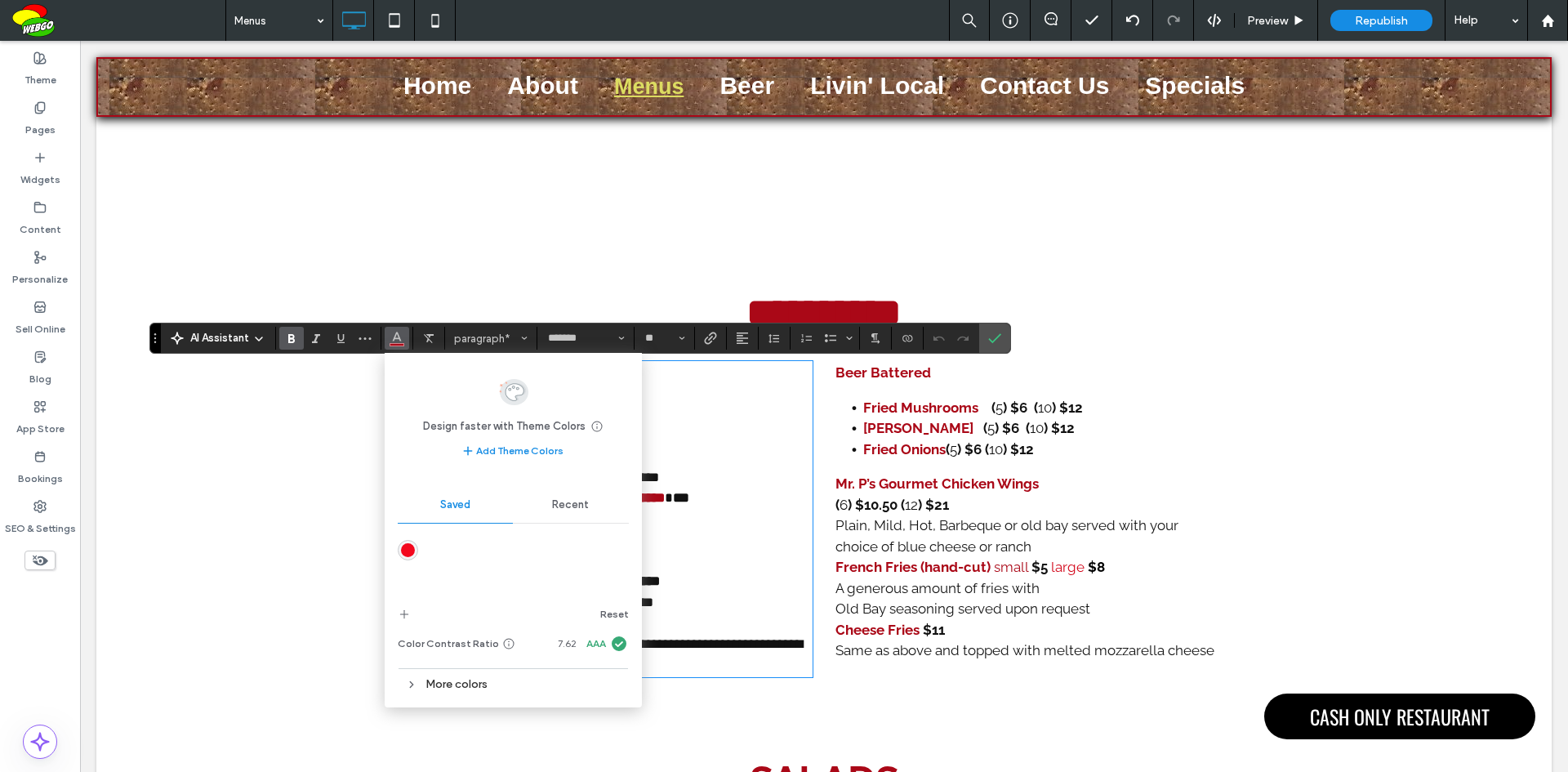
click at [466, 687] on div "More colors" at bounding box center [513, 684] width 231 height 22
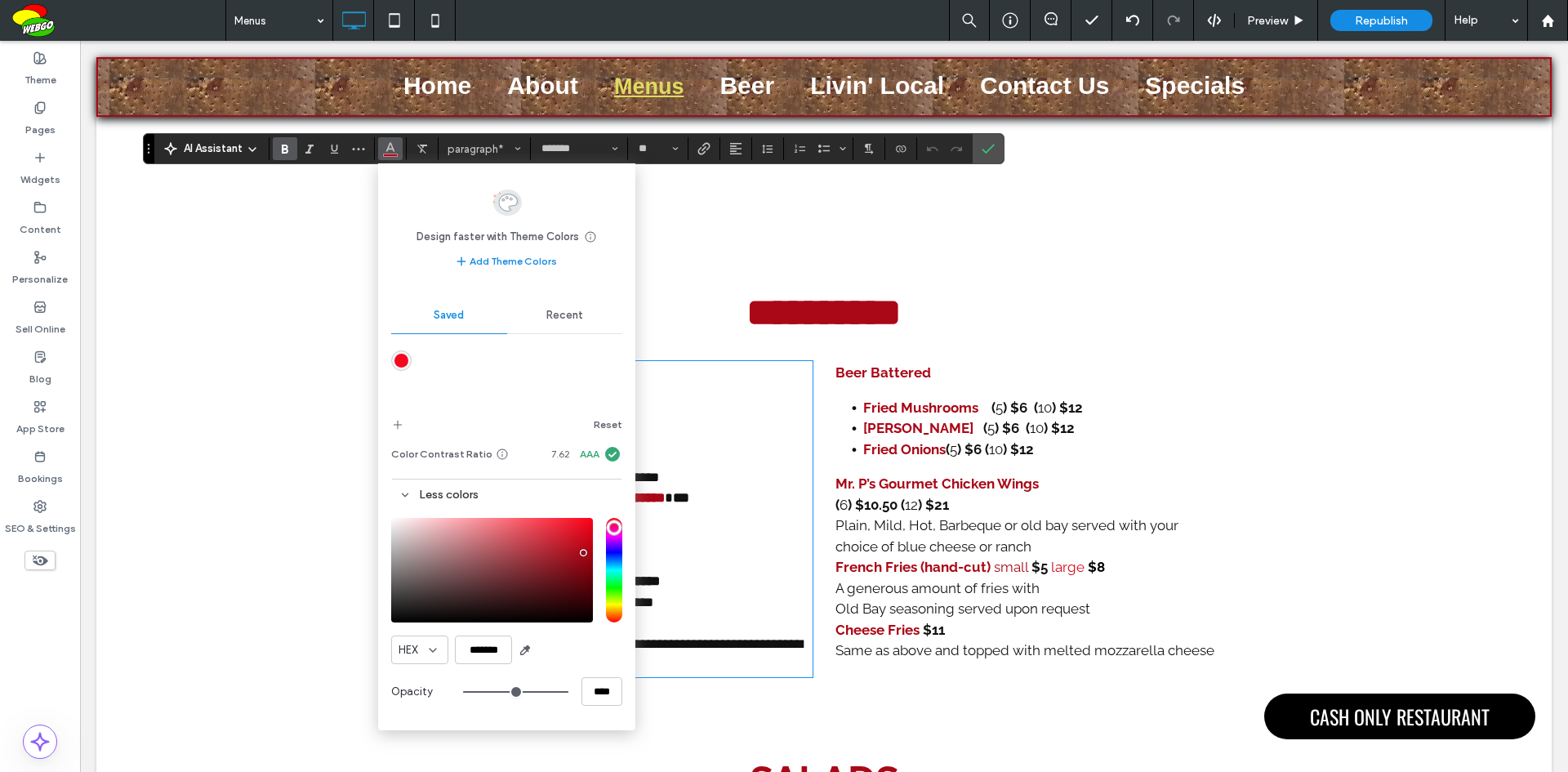
drag, startPoint x: 157, startPoint y: 341, endPoint x: 151, endPoint y: 151, distance: 190.1
click at [151, 151] on section "Drag" at bounding box center [149, 149] width 10 height 29
click at [986, 149] on icon "Confirm" at bounding box center [987, 148] width 13 height 13
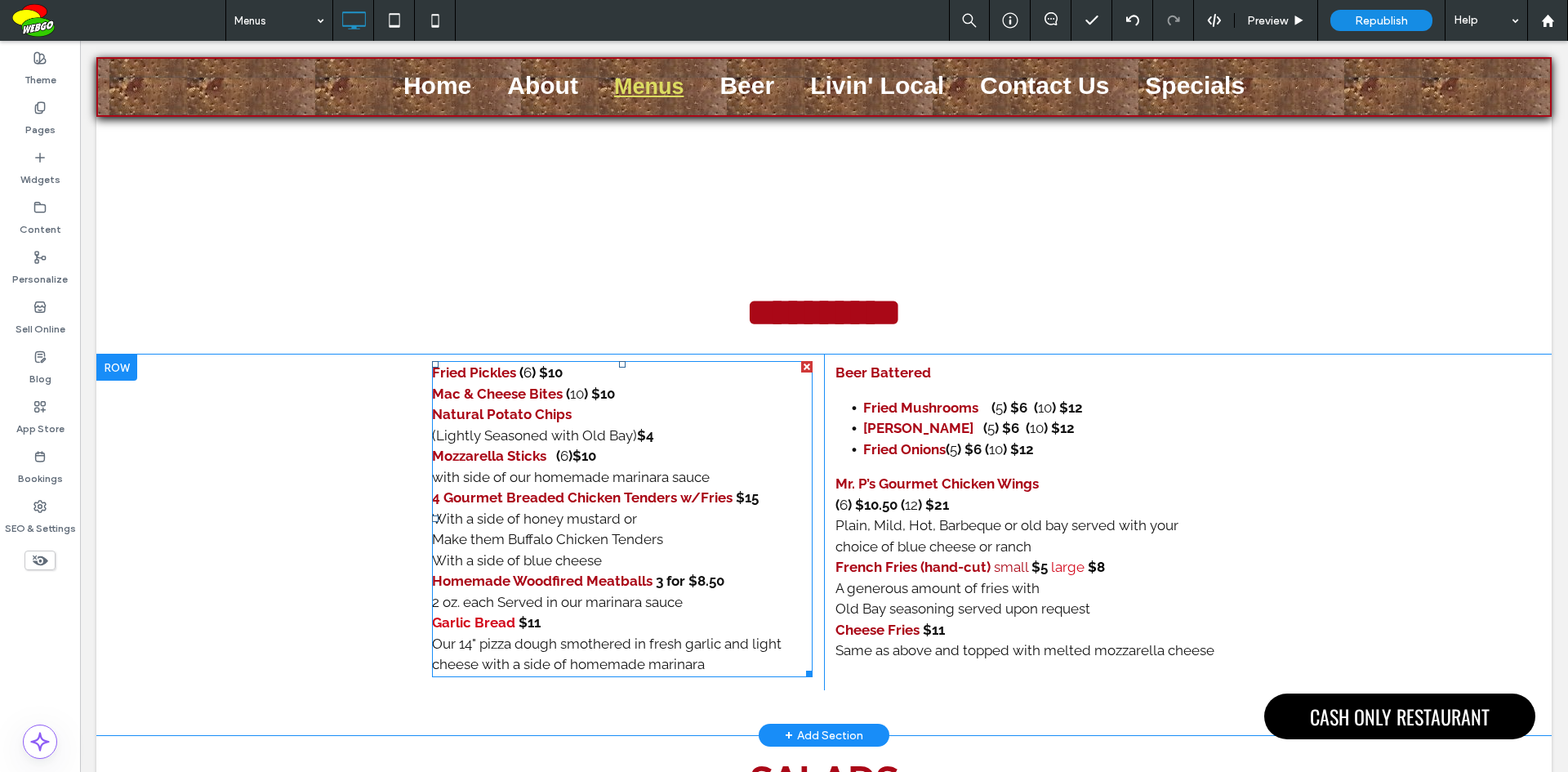
click at [477, 462] on strong "Mozzarella Sticks" at bounding box center [489, 455] width 114 height 16
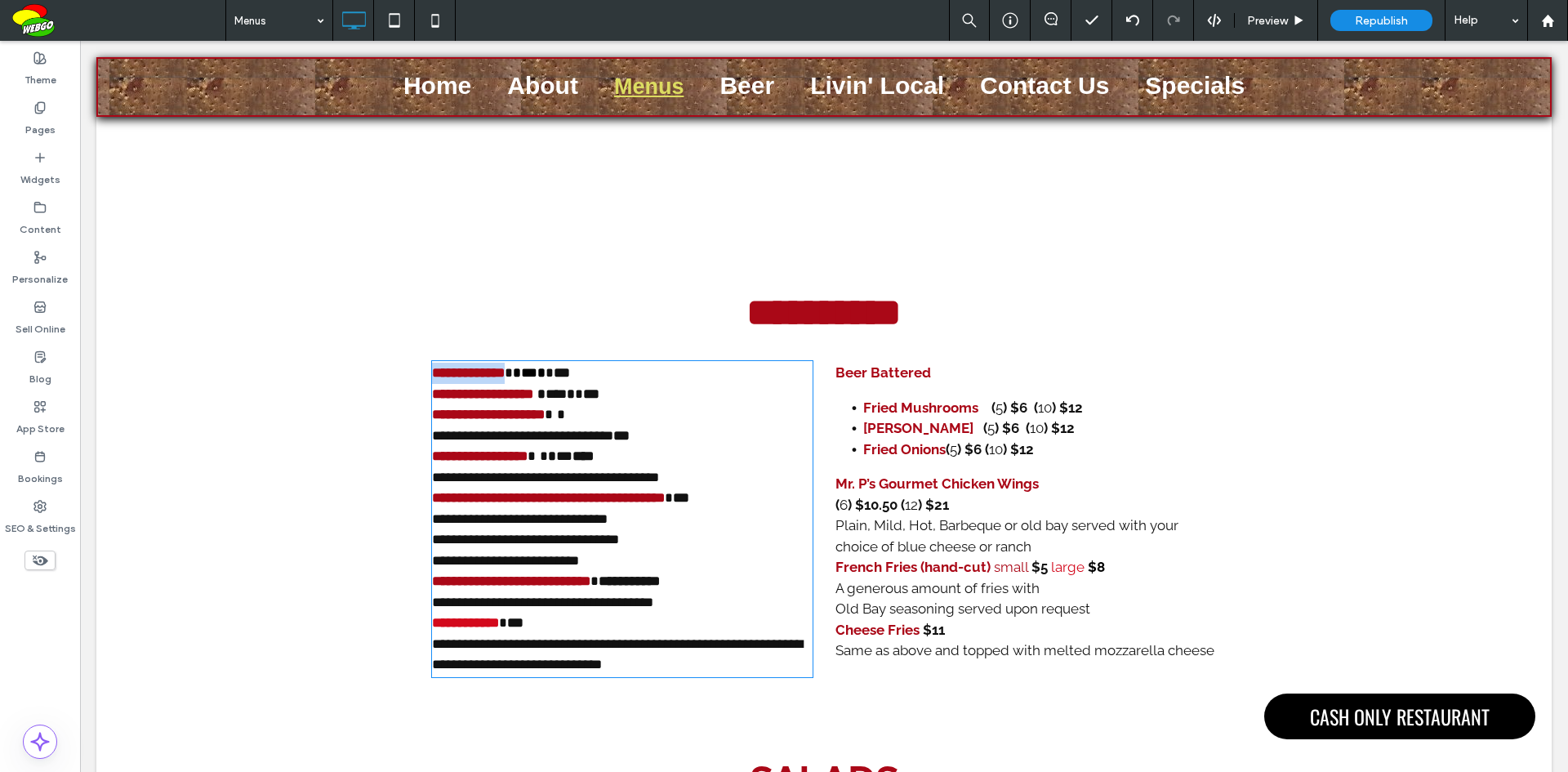
type input "*******"
type input "**"
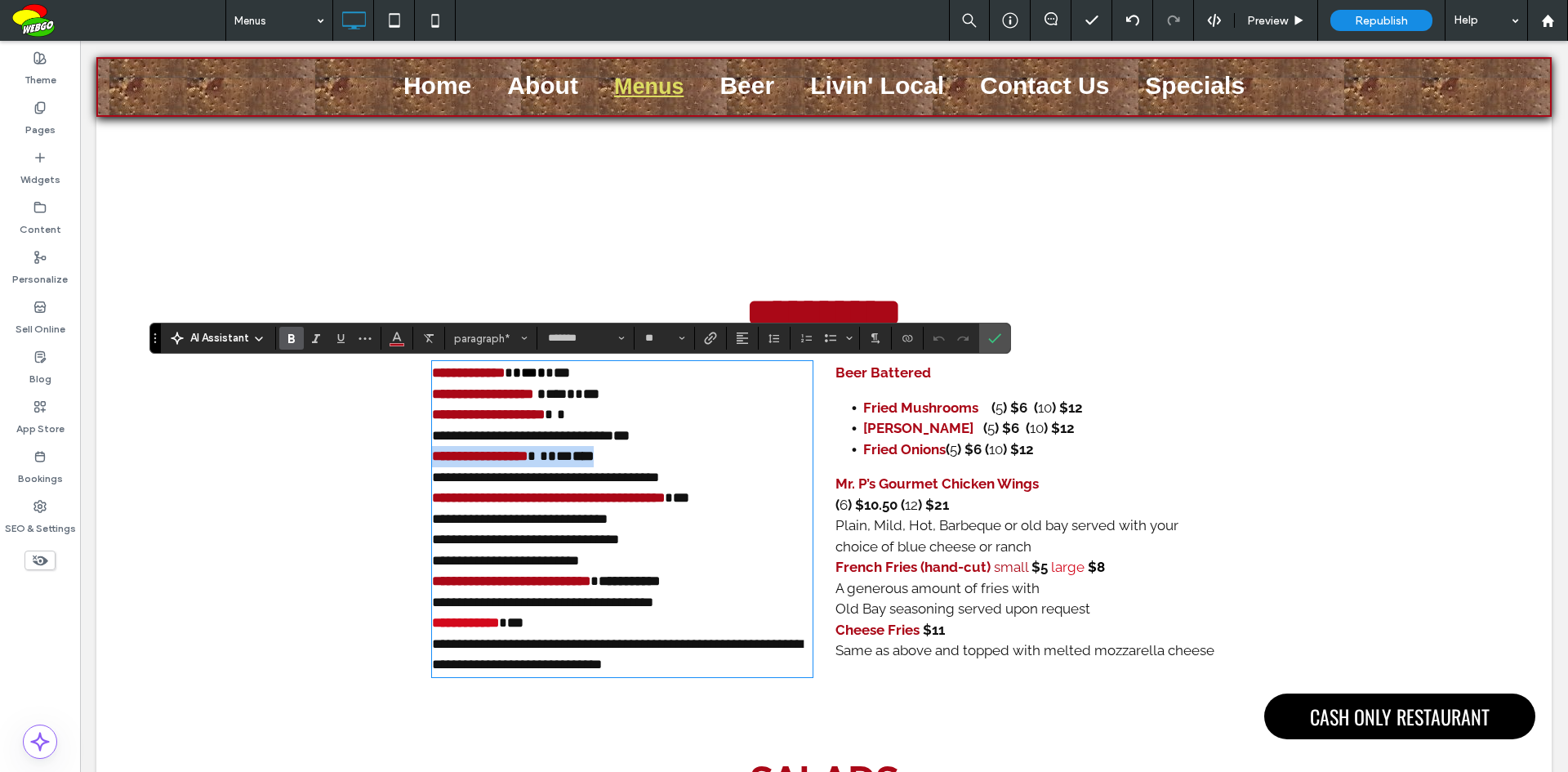
click at [477, 462] on strong "**********" at bounding box center [479, 456] width 95 height 14
drag, startPoint x: 538, startPoint y: 466, endPoint x: 422, endPoint y: 455, distance: 116.5
click at [422, 455] on div "**********" at bounding box center [824, 545] width 1455 height 380
click at [399, 346] on span "Color" at bounding box center [397, 337] width 13 height 22
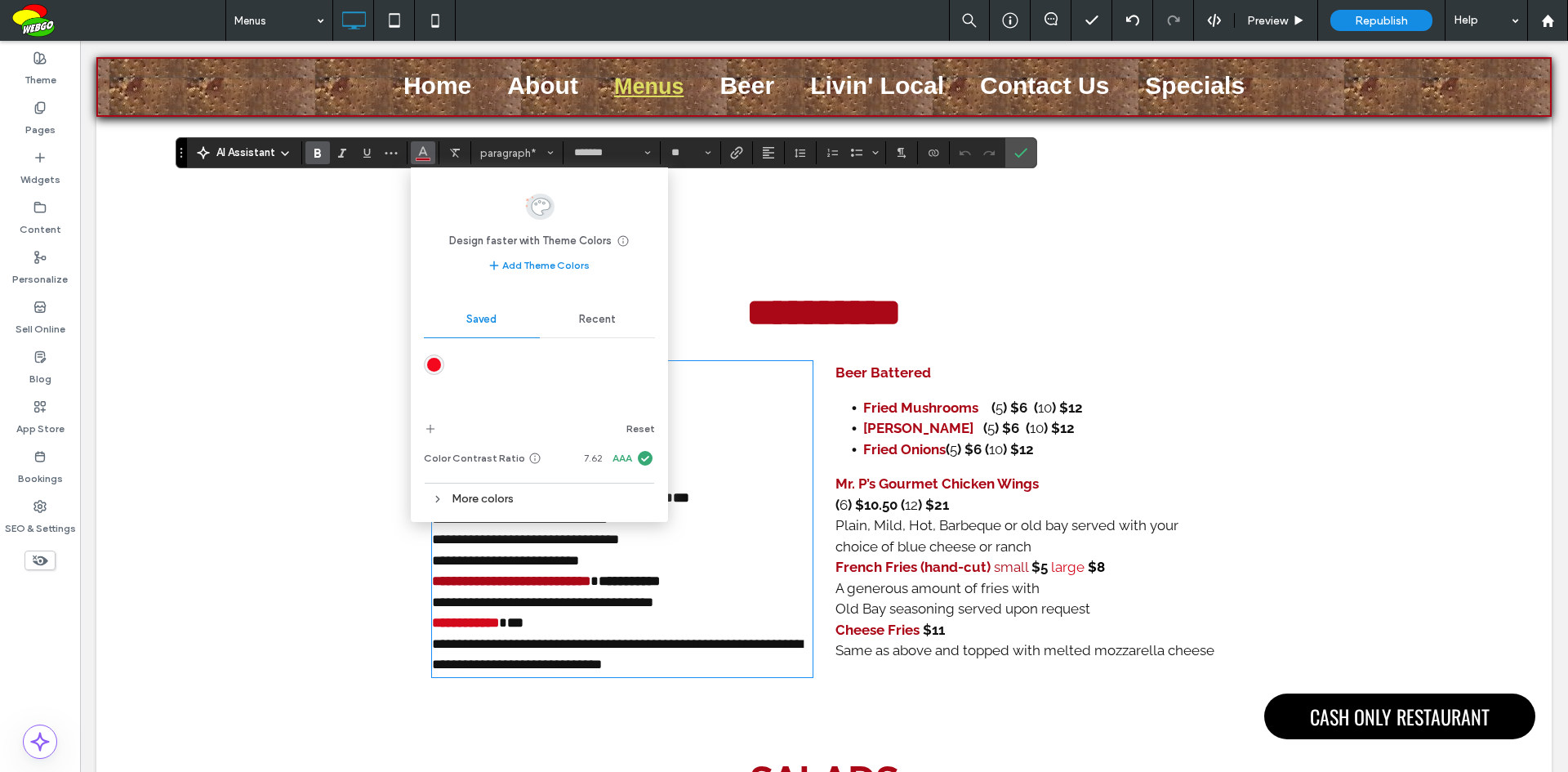
drag, startPoint x: 159, startPoint y: 337, endPoint x: 185, endPoint y: 152, distance: 186.8
click at [185, 152] on section "Drag" at bounding box center [181, 152] width 10 height 29
click at [473, 498] on div "More colors" at bounding box center [539, 499] width 231 height 22
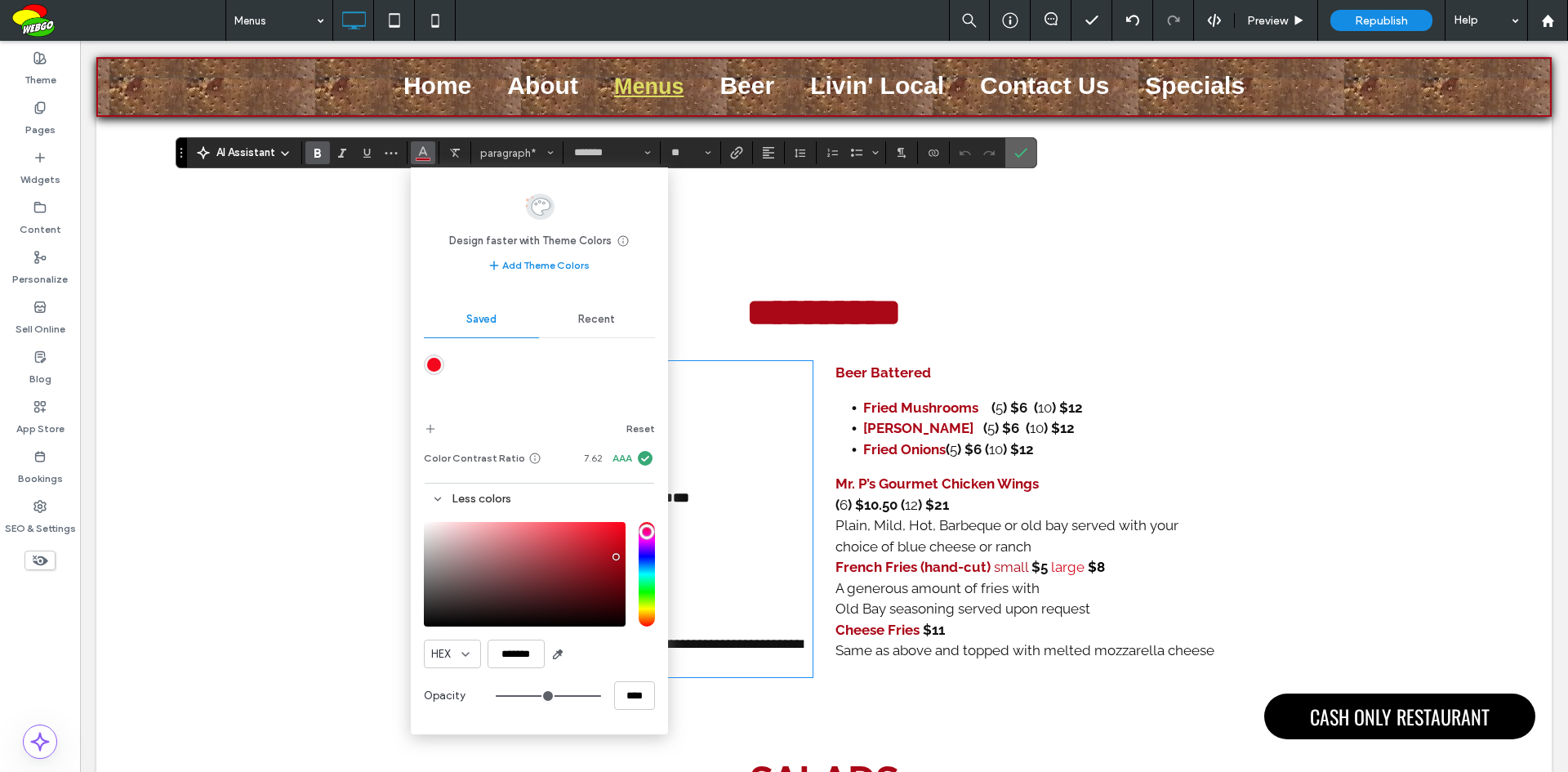
click at [1021, 153] on use "Confirm" at bounding box center [1020, 152] width 13 height 9
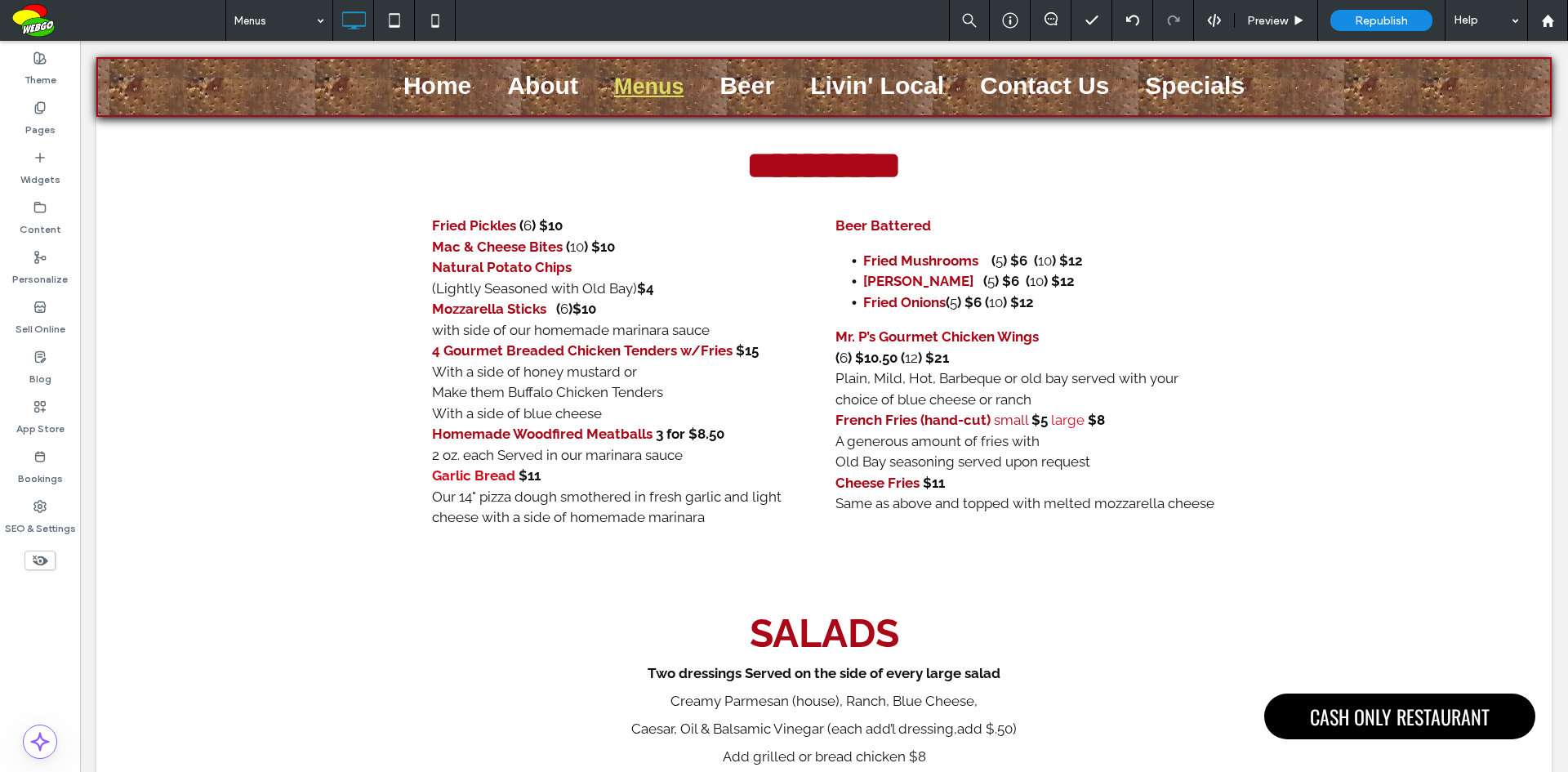
scroll to position [1170, 0]
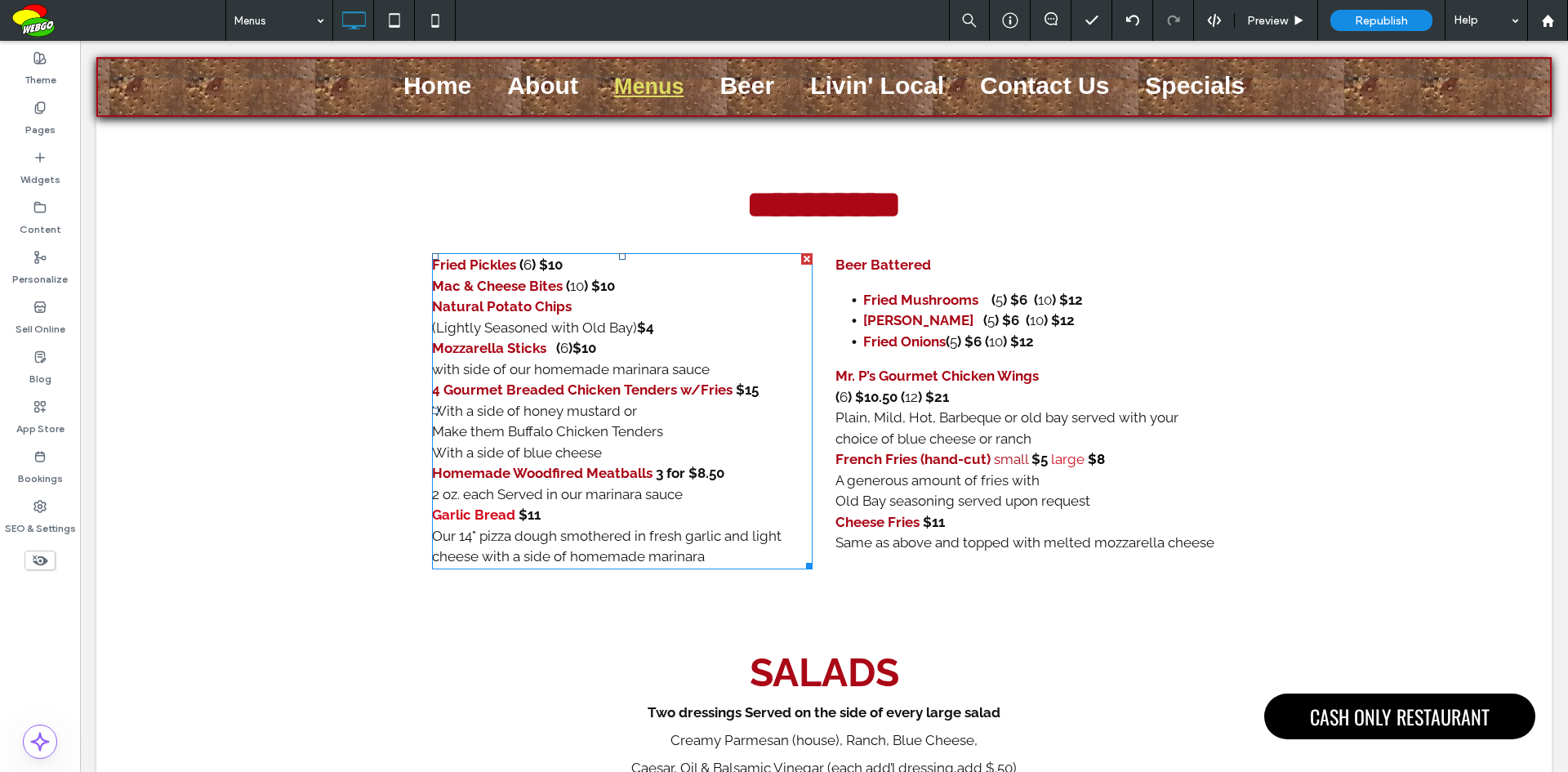
click at [475, 522] on strong "Garlic Bread" at bounding box center [473, 515] width 83 height 16
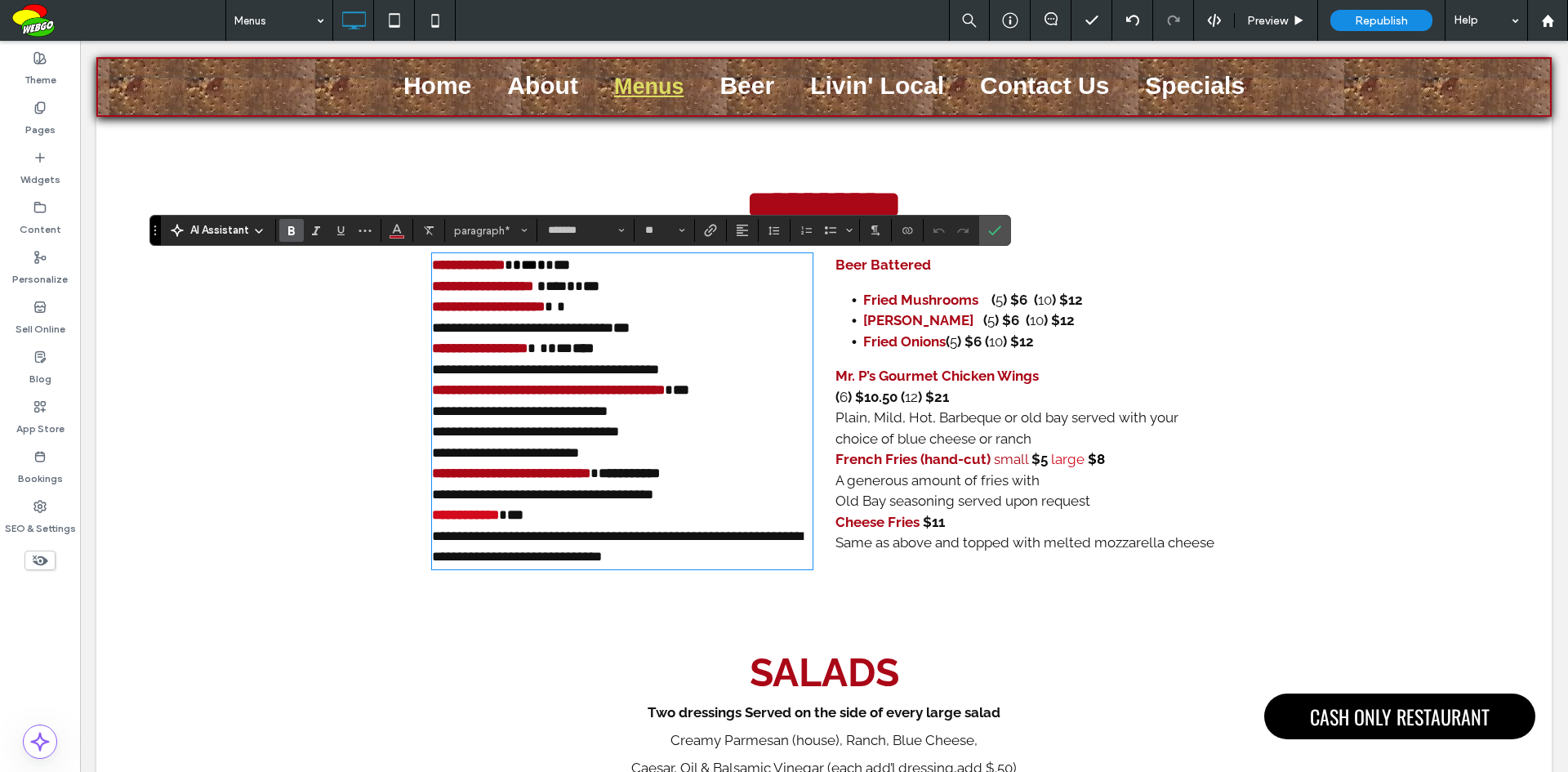
click at [475, 522] on strong "**********" at bounding box center [465, 515] width 67 height 14
click at [498, 519] on strong "**********" at bounding box center [465, 515] width 67 height 14
drag, startPoint x: 508, startPoint y: 519, endPoint x: 424, endPoint y: 522, distance: 84.1
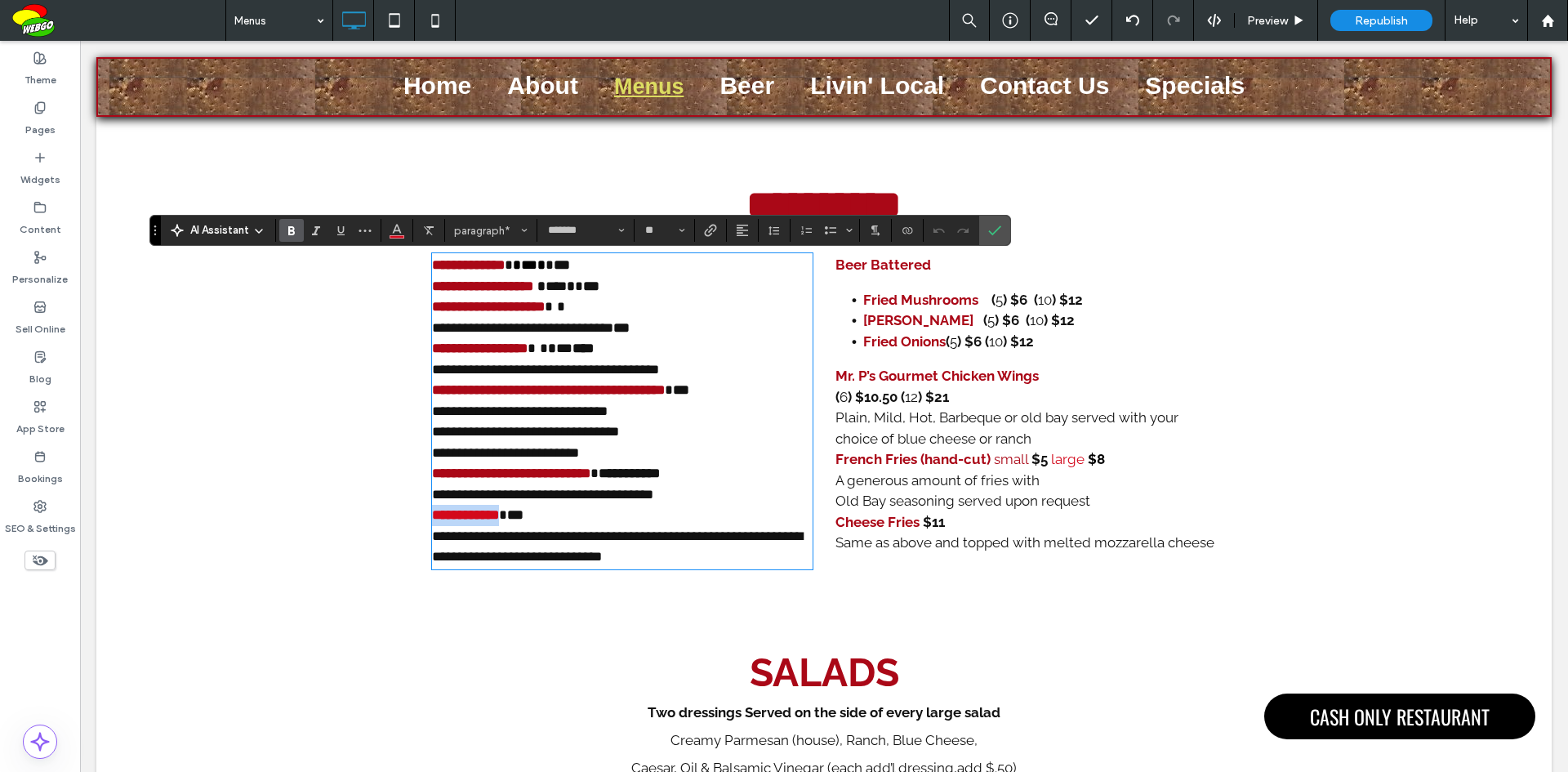
click at [424, 522] on div "**********" at bounding box center [824, 437] width 1455 height 380
click at [393, 226] on icon "Color" at bounding box center [397, 228] width 13 height 13
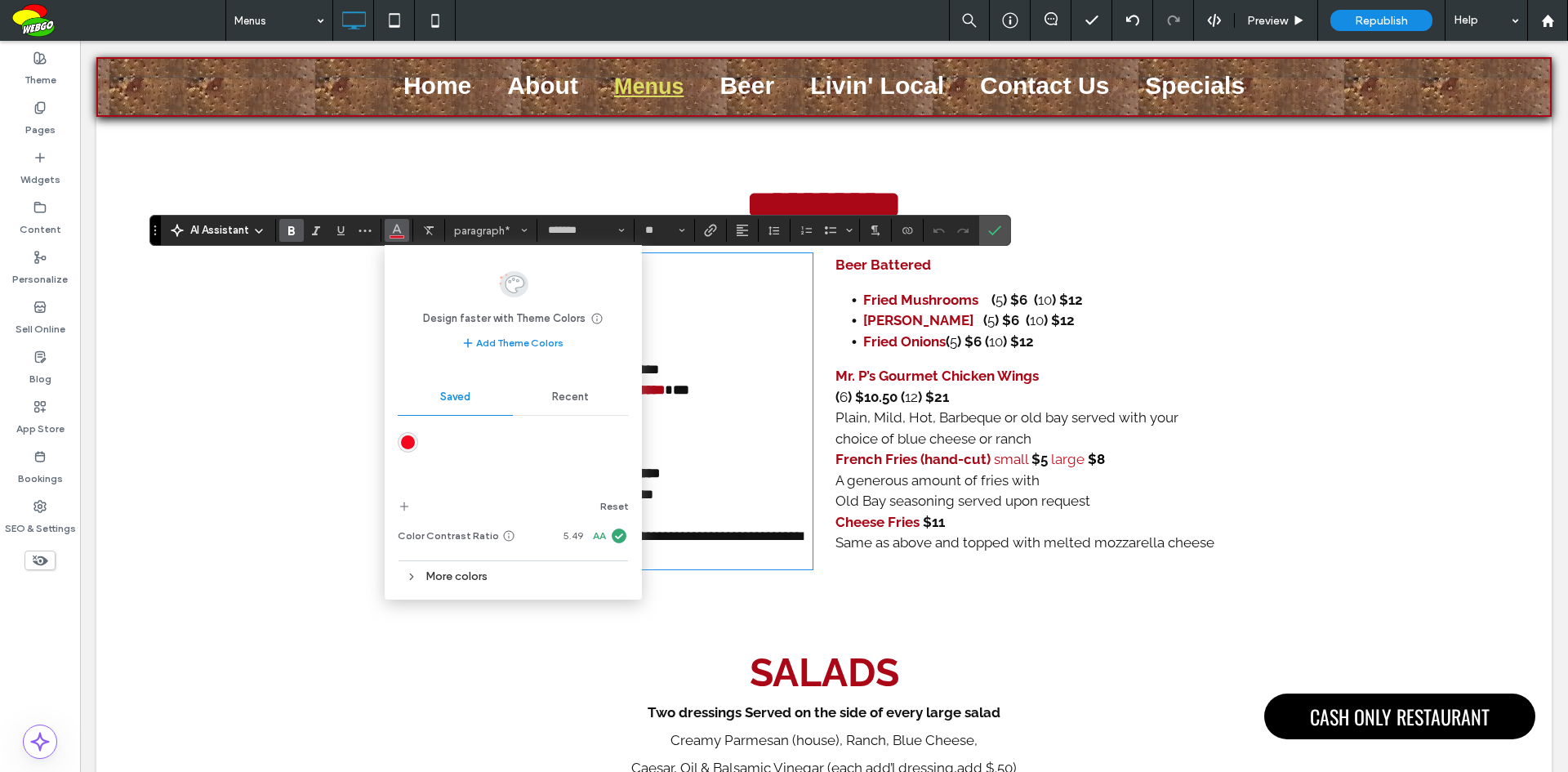
click at [479, 577] on div "More colors" at bounding box center [513, 577] width 231 height 22
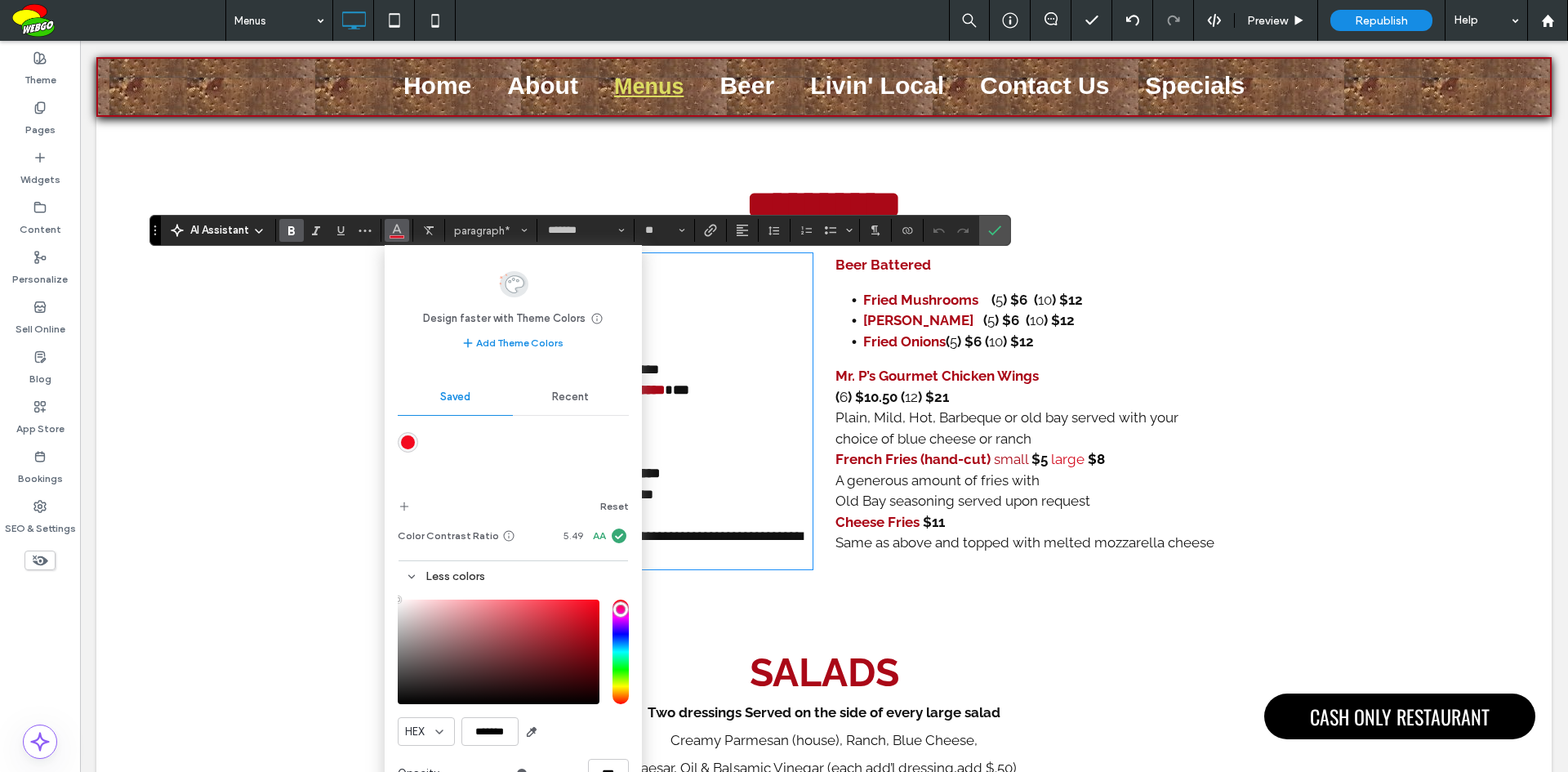
type input "****"
click at [485, 733] on input "*******" at bounding box center [489, 731] width 57 height 28
paste input "color picker textbox"
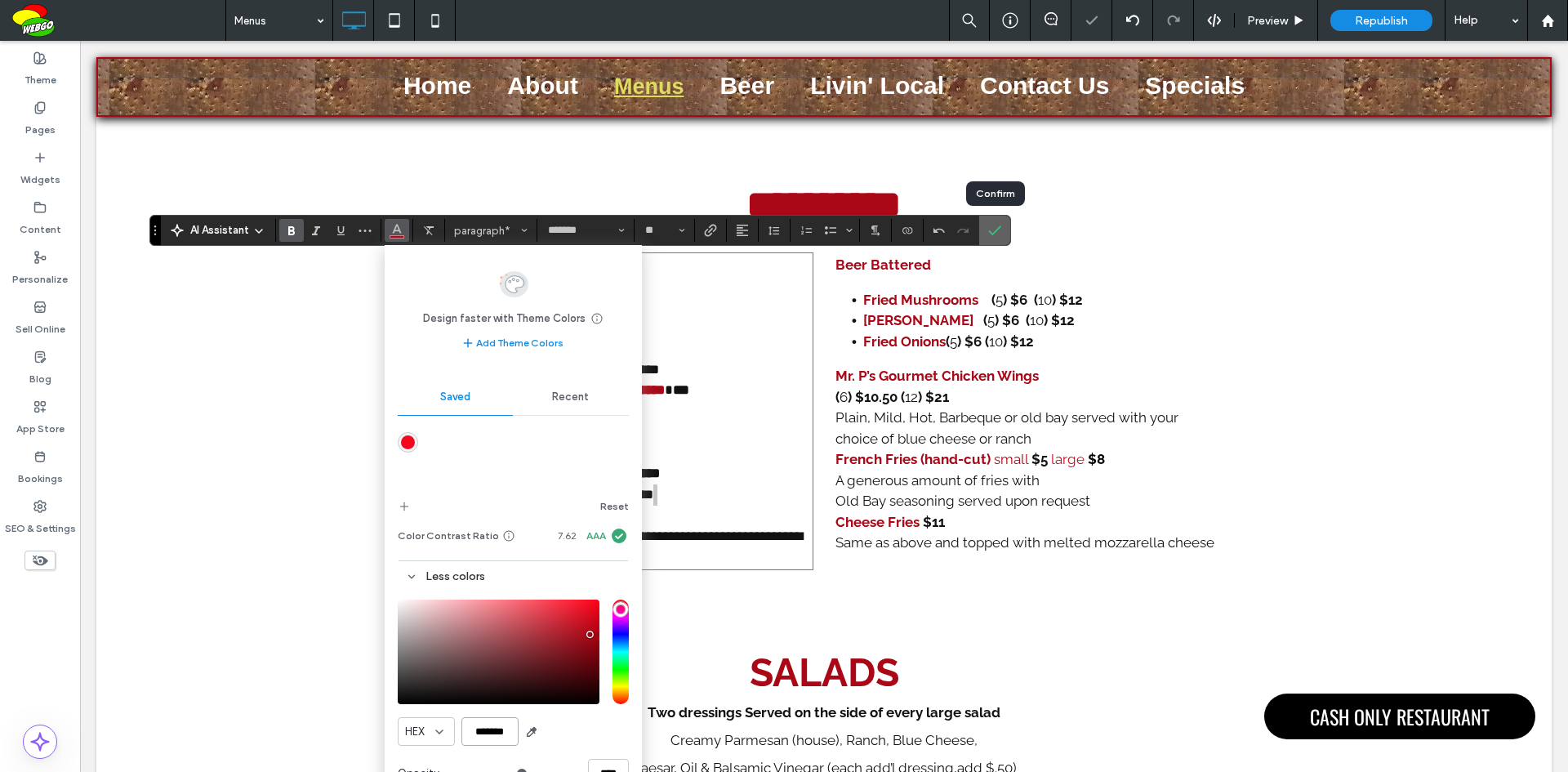
type input "*******"
click at [1002, 232] on label "Confirm" at bounding box center [994, 231] width 24 height 29
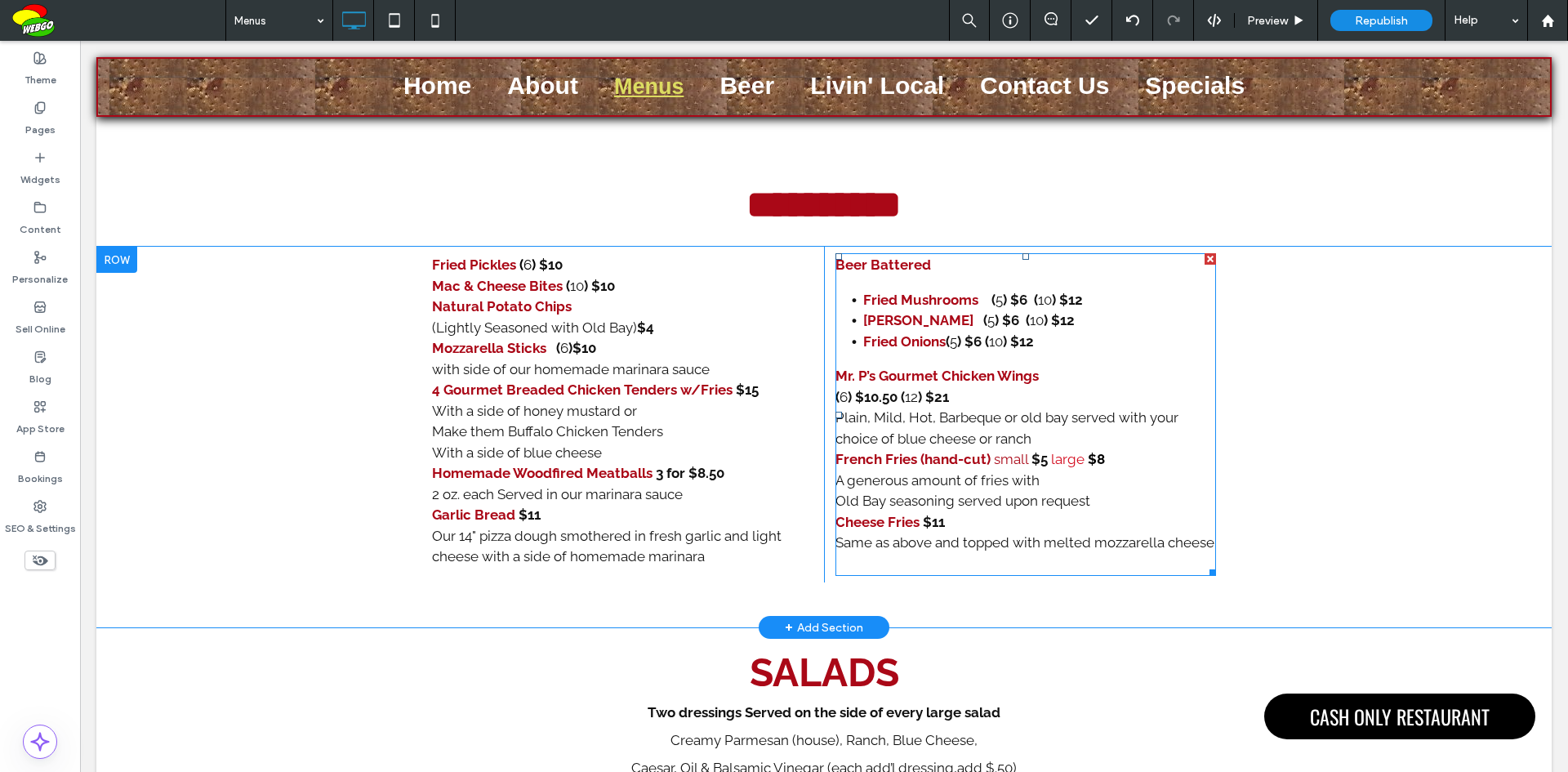
click at [877, 461] on strong "French Fries (hand-cut)" at bounding box center [913, 459] width 155 height 16
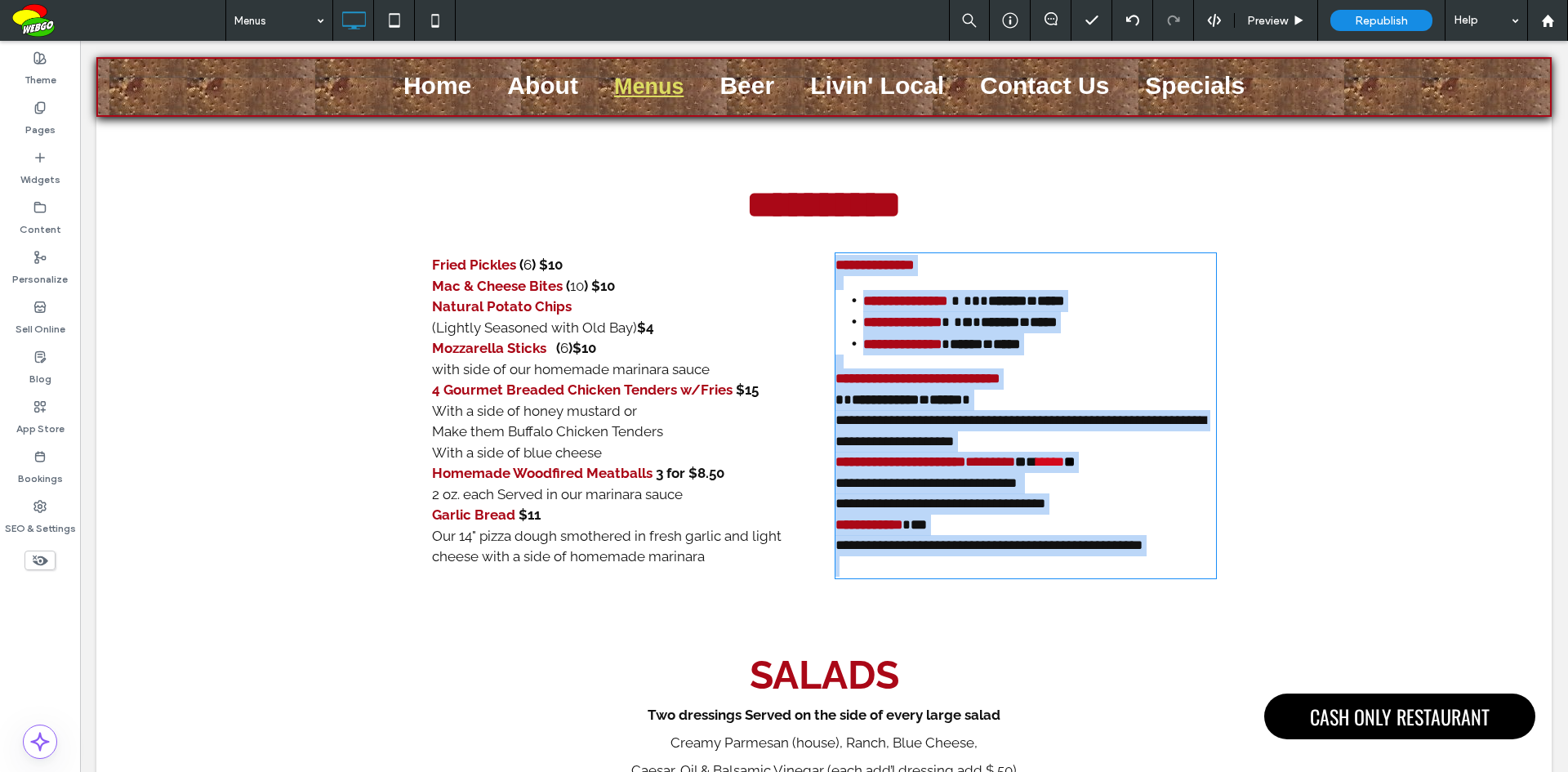
type input "*******"
type input "**"
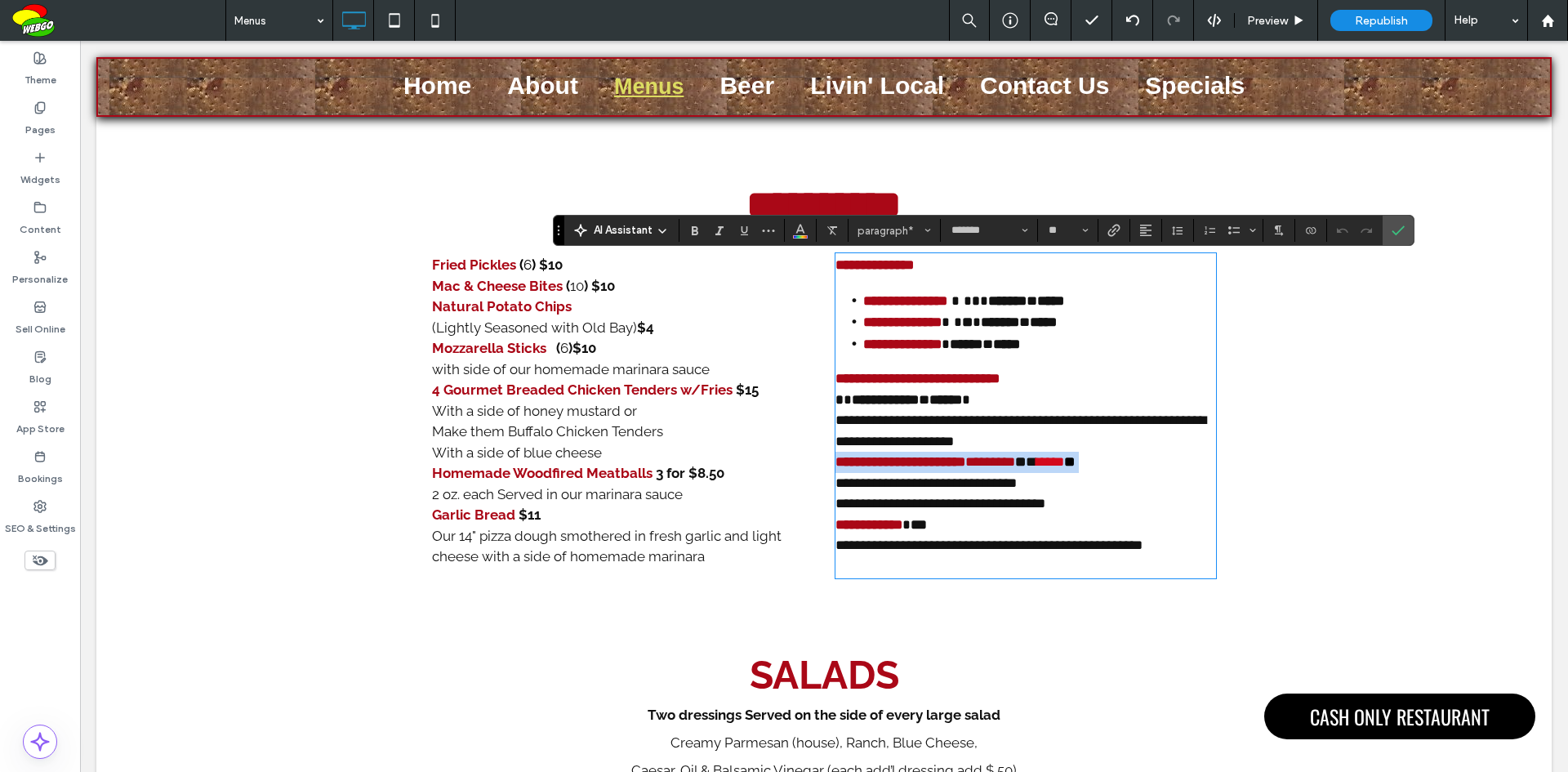
click at [877, 461] on strong "**********" at bounding box center [900, 462] width 130 height 14
click at [997, 460] on span "*****" at bounding box center [990, 462] width 50 height 14
drag, startPoint x: 984, startPoint y: 460, endPoint x: 806, endPoint y: 465, distance: 178.1
click at [806, 465] on div "**********" at bounding box center [823, 416] width 784 height 338
click at [803, 239] on button "Color" at bounding box center [800, 230] width 24 height 23
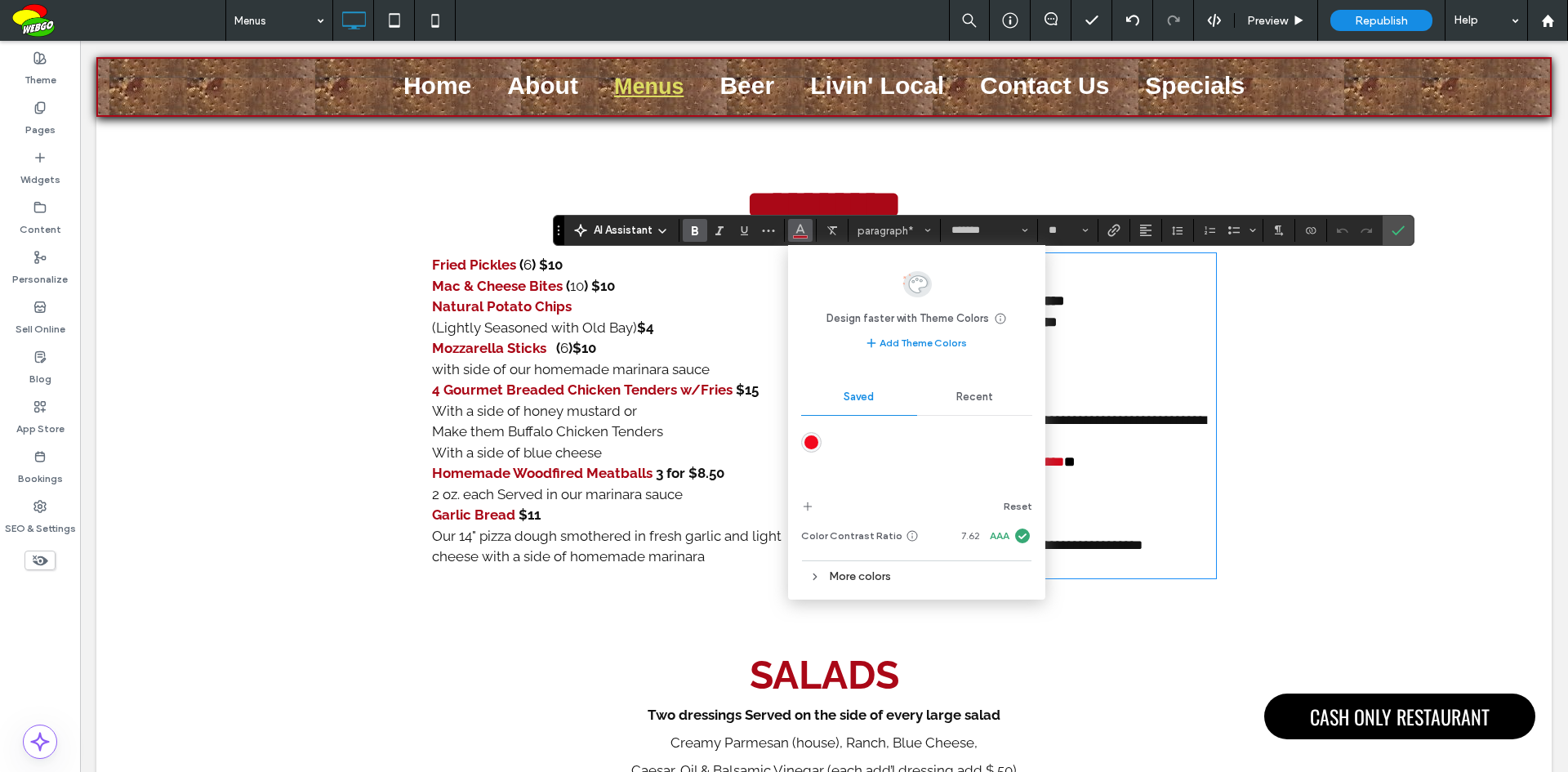
click at [864, 576] on div "More colors" at bounding box center [916, 577] width 231 height 22
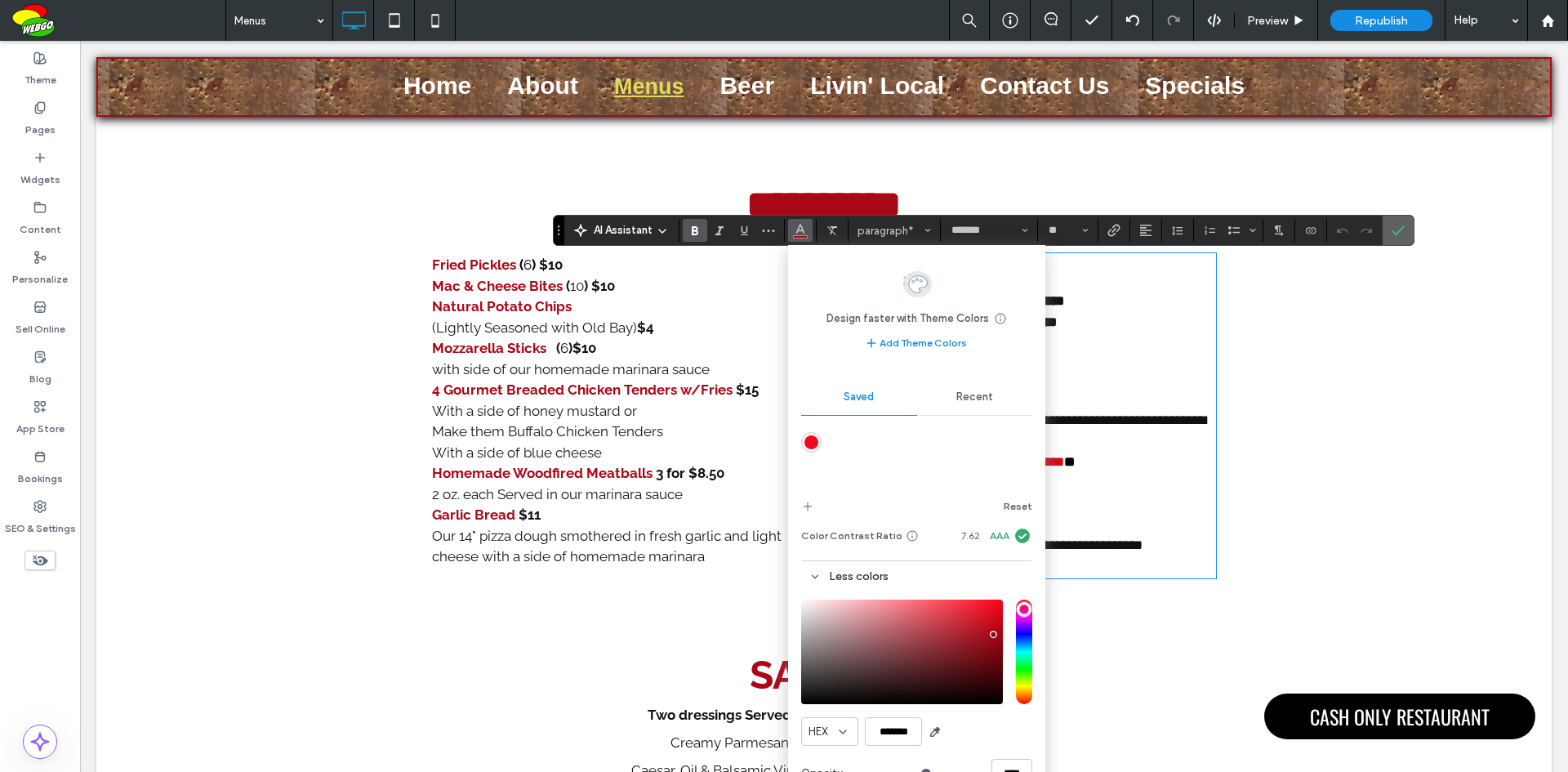
click at [1401, 238] on span "Confirm" at bounding box center [1398, 231] width 13 height 28
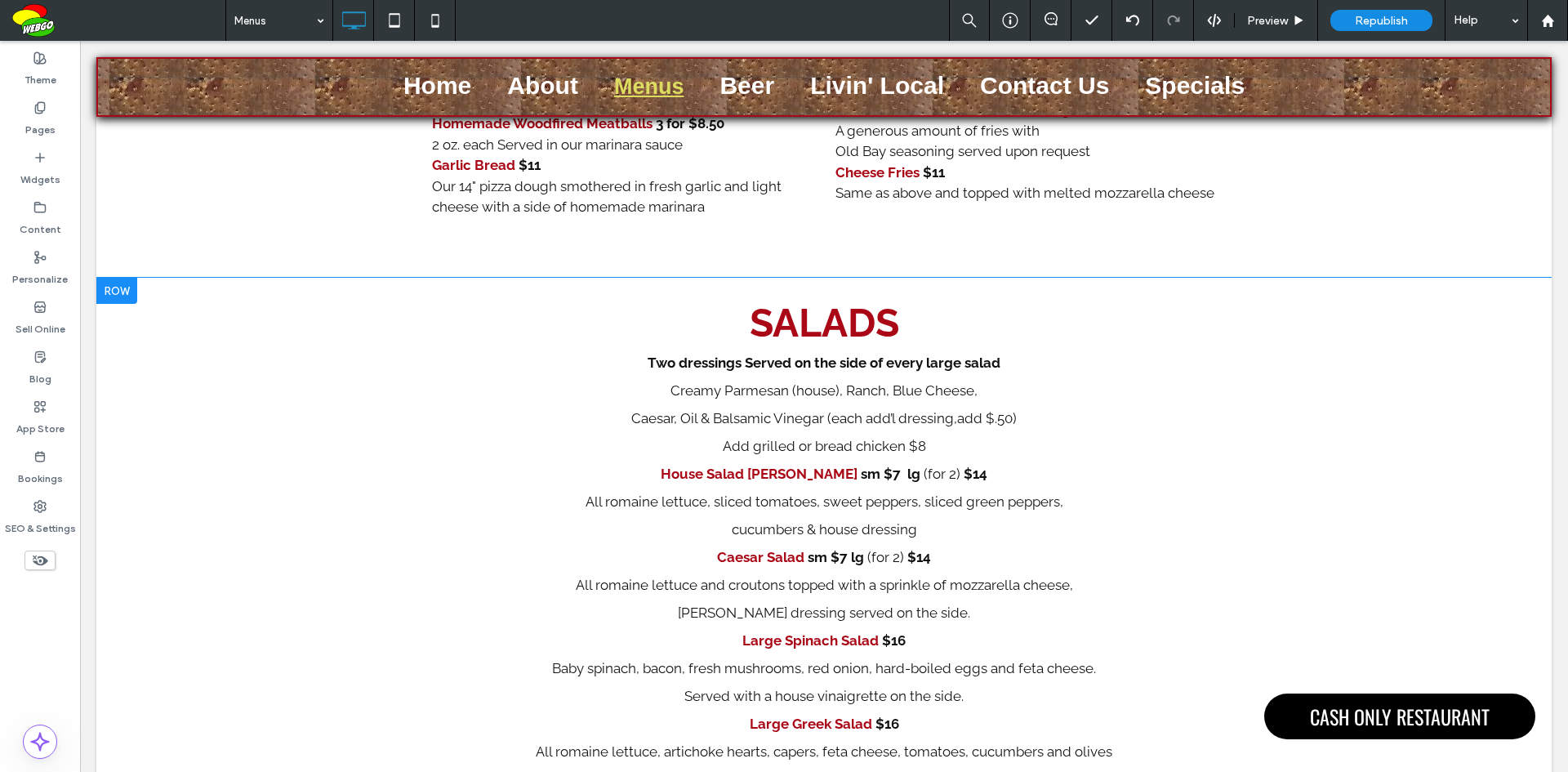
scroll to position [1660, 0]
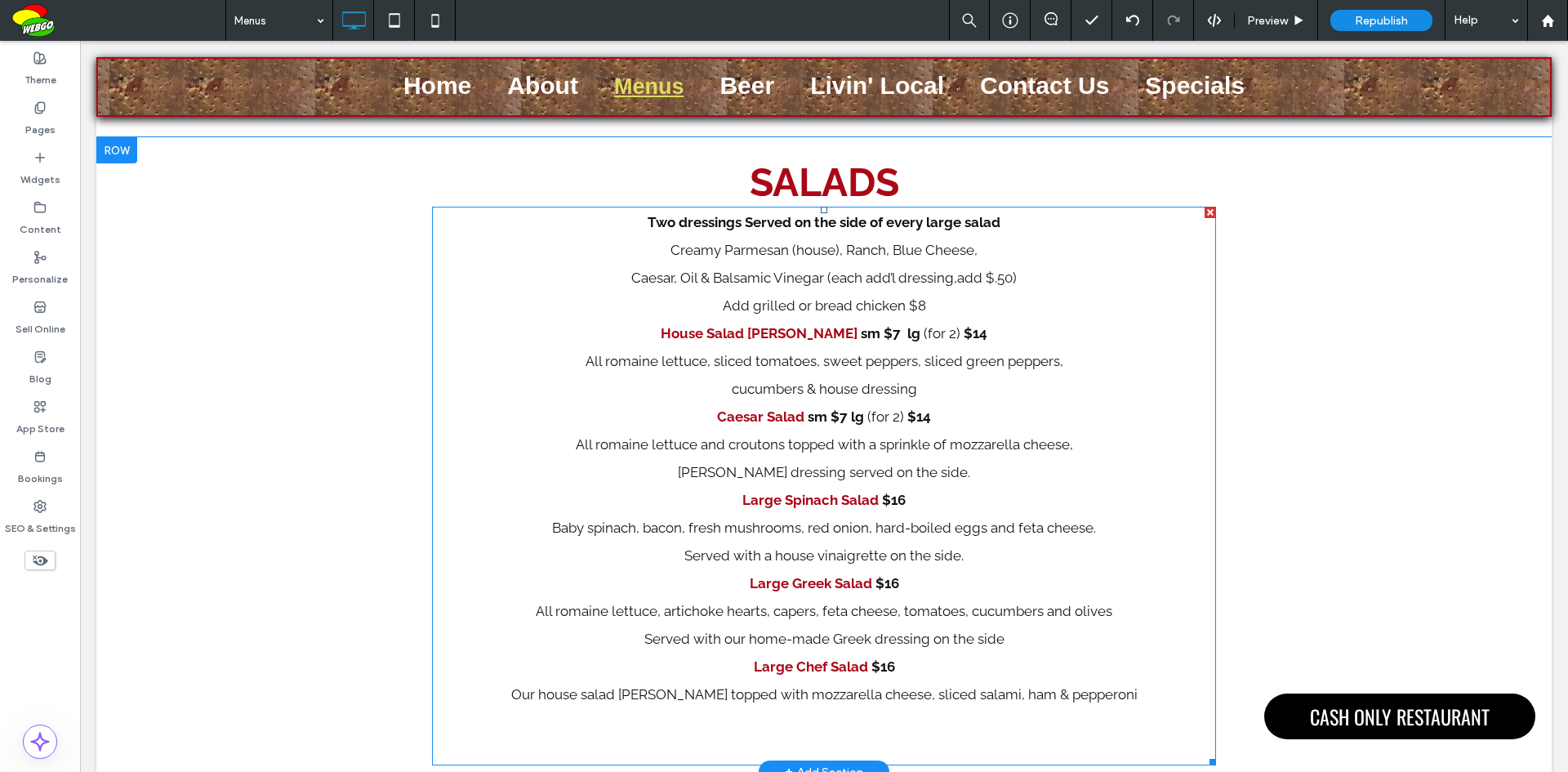
click at [768, 672] on b "Large Chef Salad" at bounding box center [810, 666] width 114 height 16
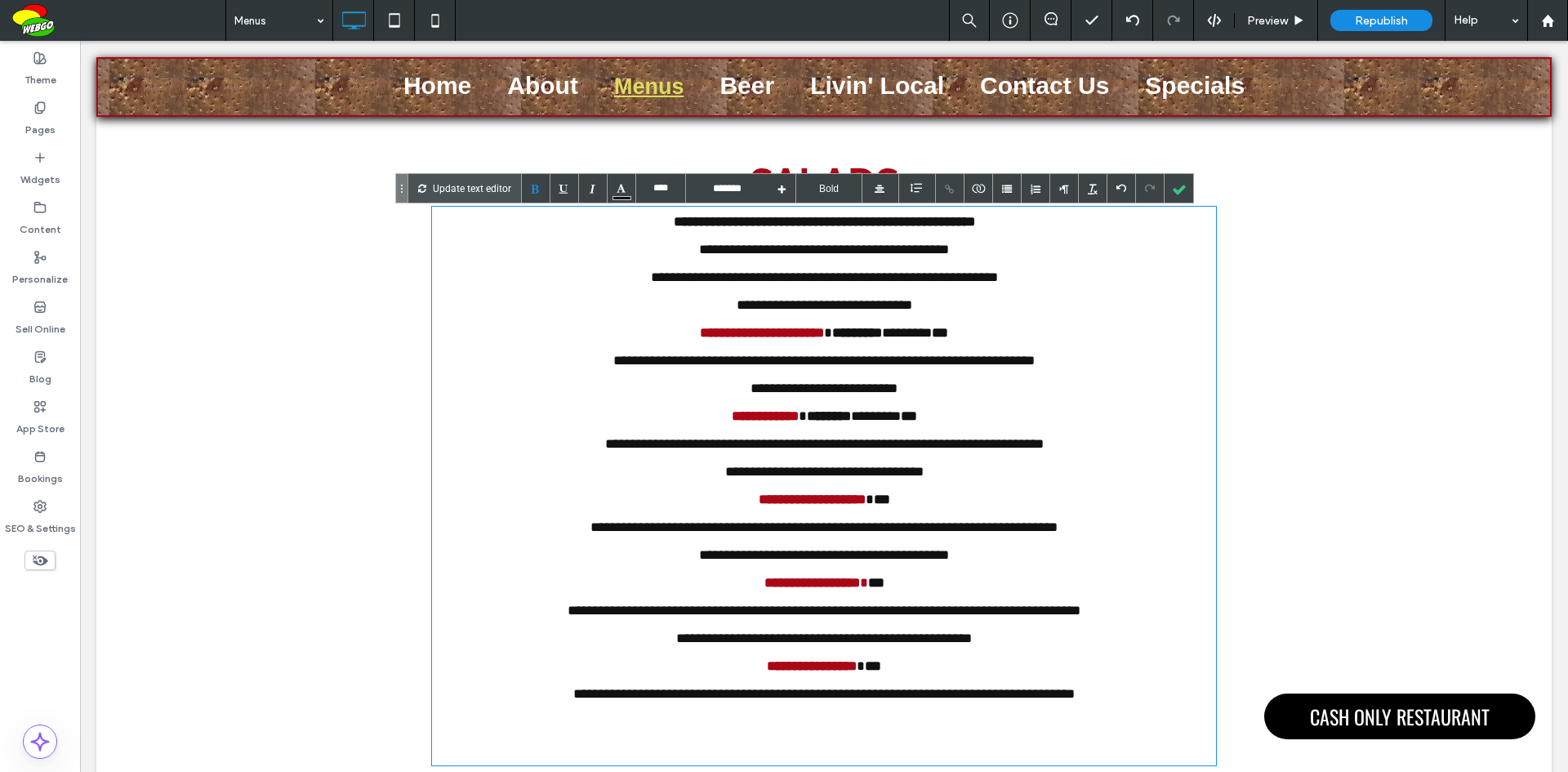
type input "****"
click at [768, 672] on b "**********" at bounding box center [811, 666] width 89 height 14
drag, startPoint x: 747, startPoint y: 670, endPoint x: 858, endPoint y: 667, distance: 111.0
click at [857, 667] on b "**********" at bounding box center [811, 666] width 89 height 14
click at [621, 200] on div at bounding box center [622, 198] width 19 height 4
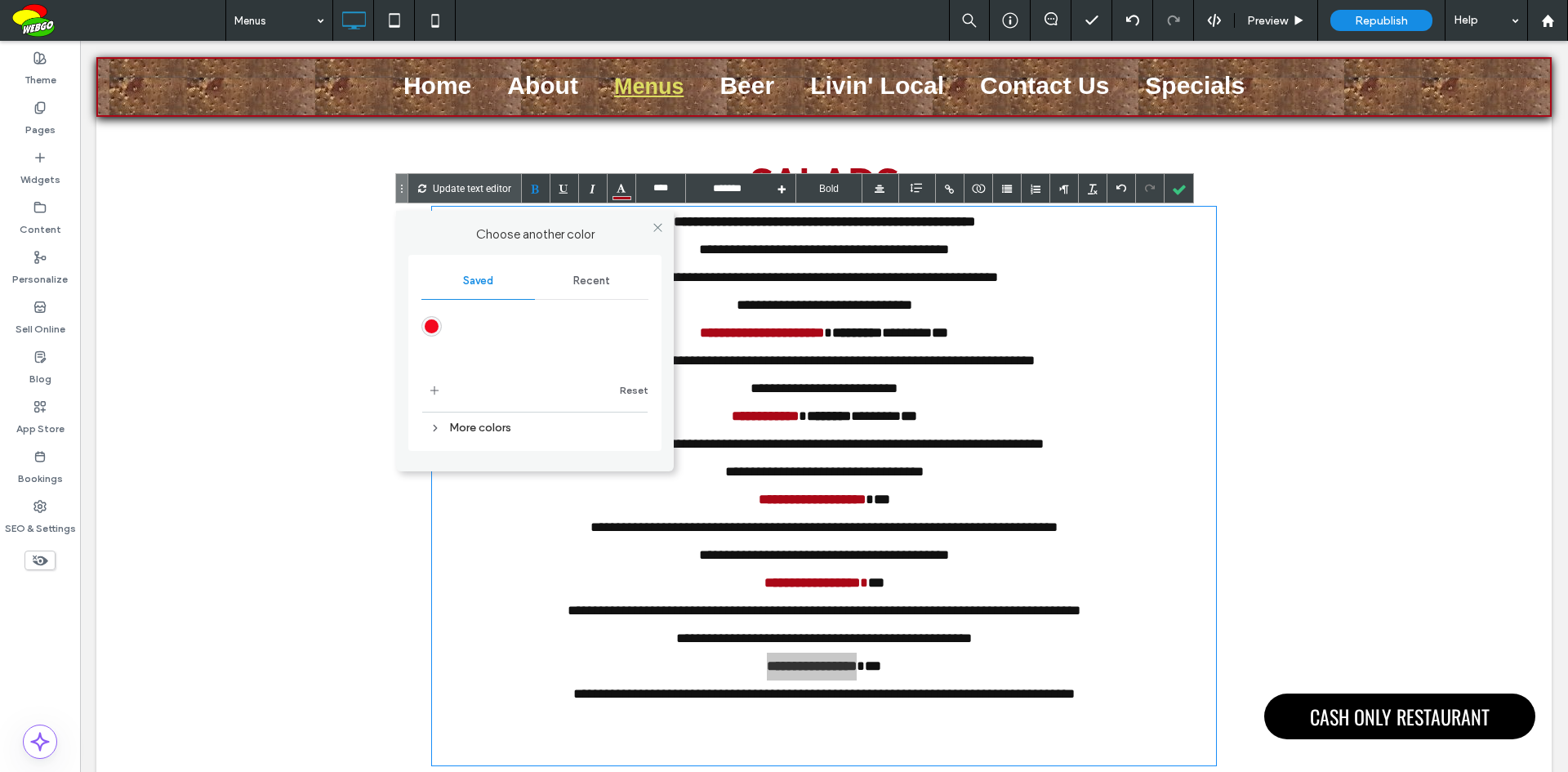
click at [501, 429] on div "More colors" at bounding box center [535, 428] width 227 height 22
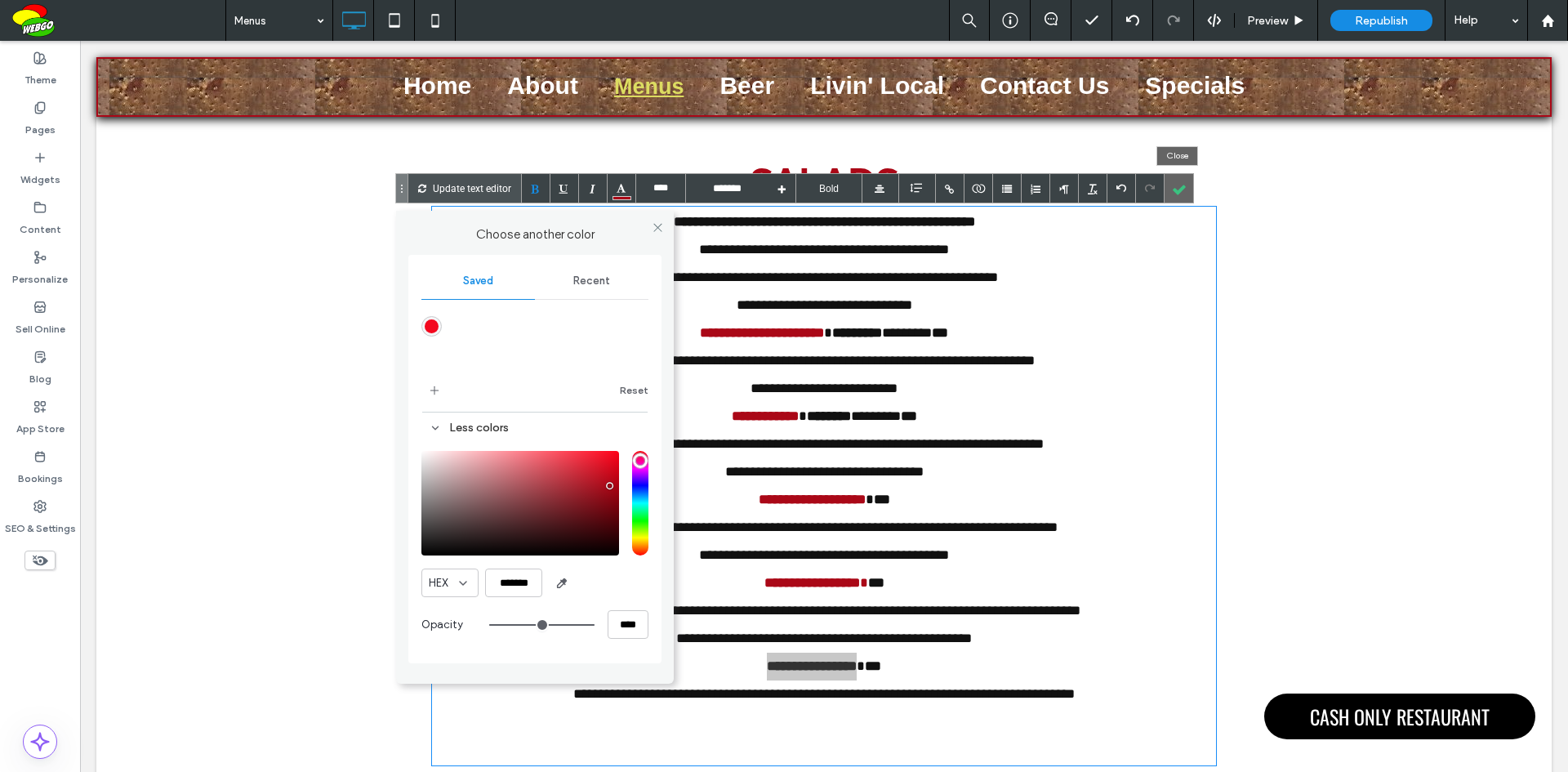
click at [1180, 183] on div at bounding box center [1178, 188] width 28 height 28
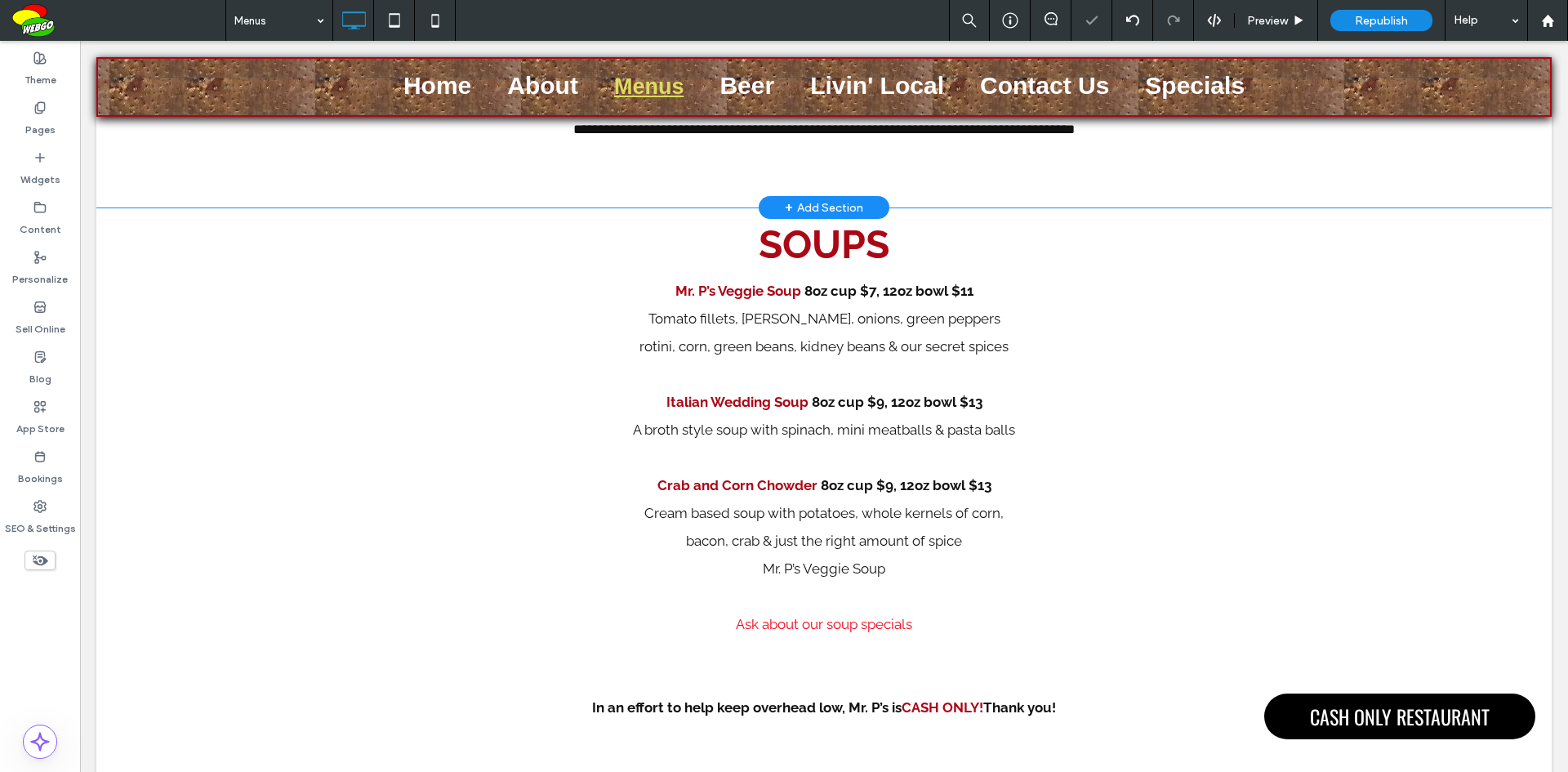
scroll to position [2232, 0]
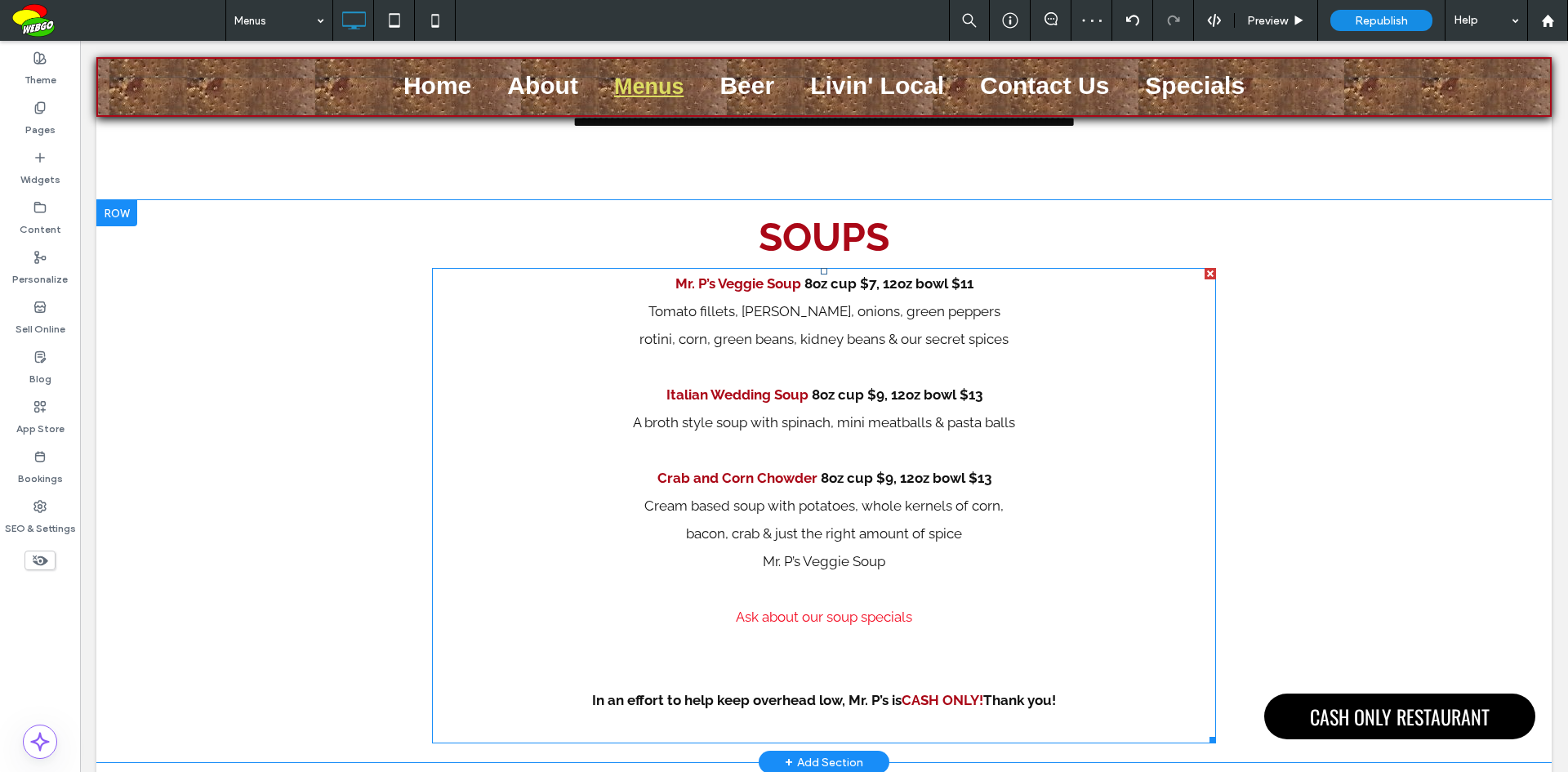
click at [862, 621] on font "Ask about our soup specials" at bounding box center [823, 616] width 176 height 16
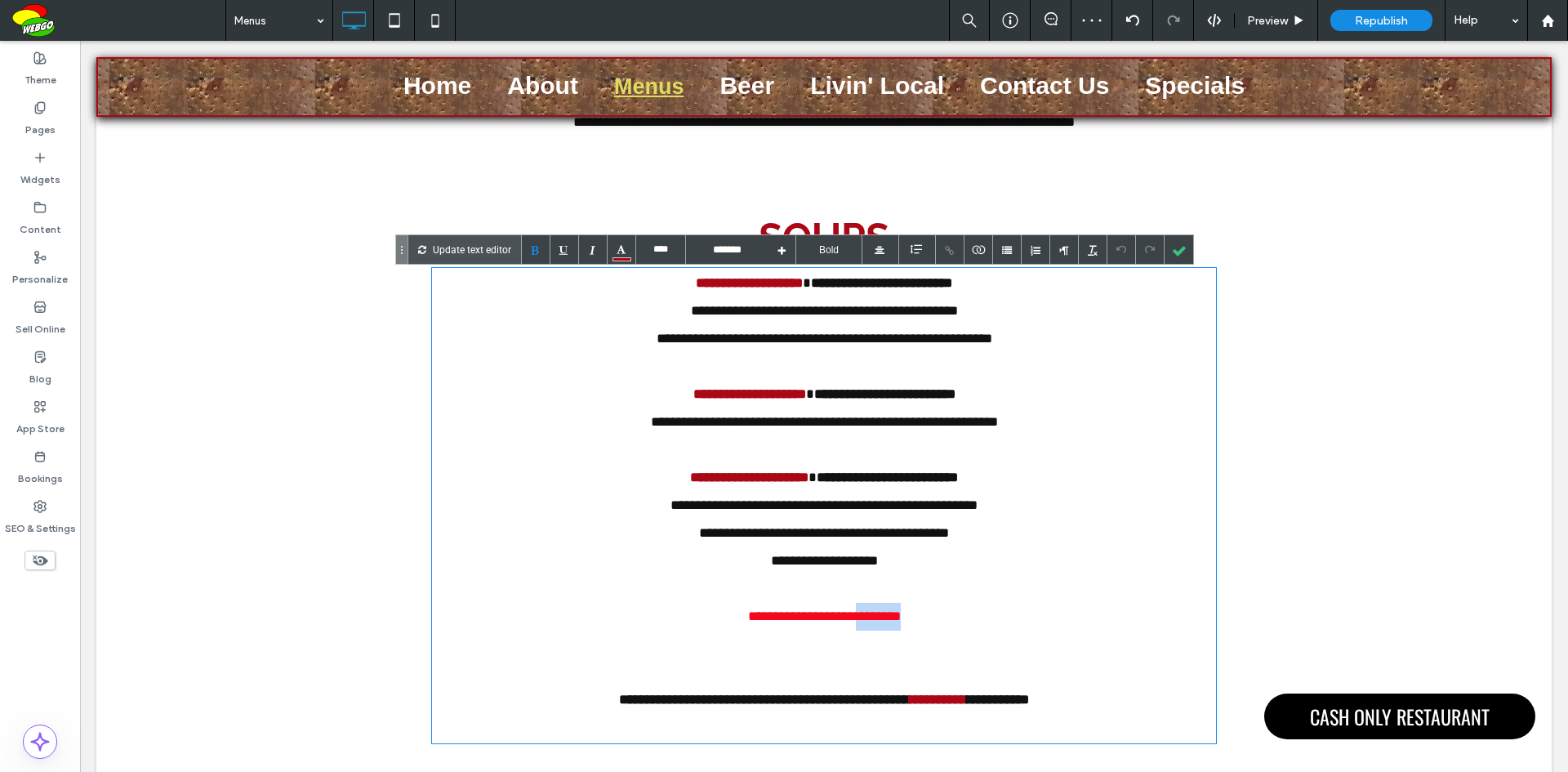
click at [862, 621] on font "**********" at bounding box center [825, 616] width 153 height 14
click at [623, 261] on div at bounding box center [622, 259] width 19 height 4
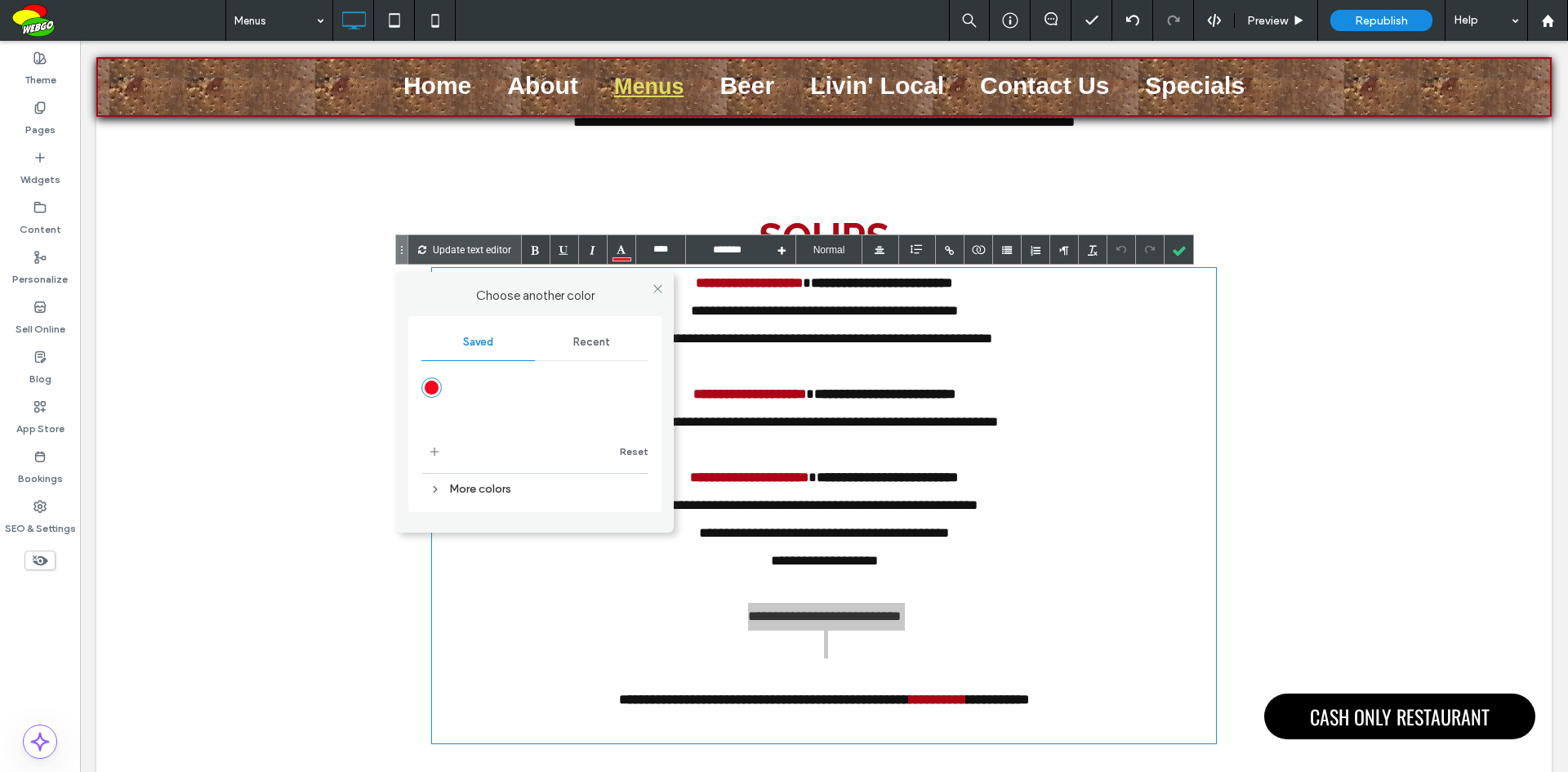
click at [489, 491] on div "More colors" at bounding box center [535, 489] width 227 height 22
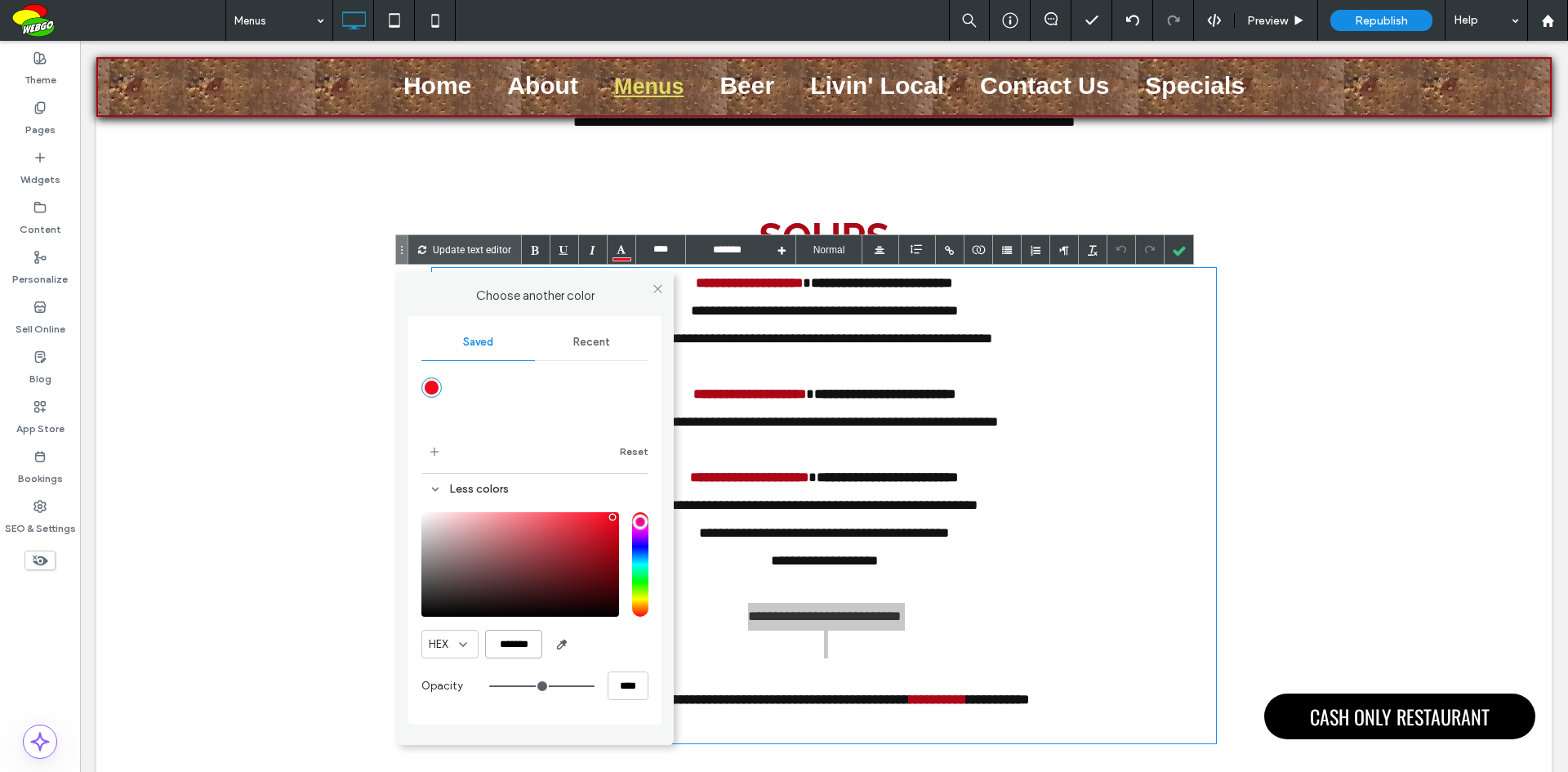
click at [514, 645] on input "*******" at bounding box center [513, 644] width 57 height 28
paste input "color picker textbox"
type input "*******"
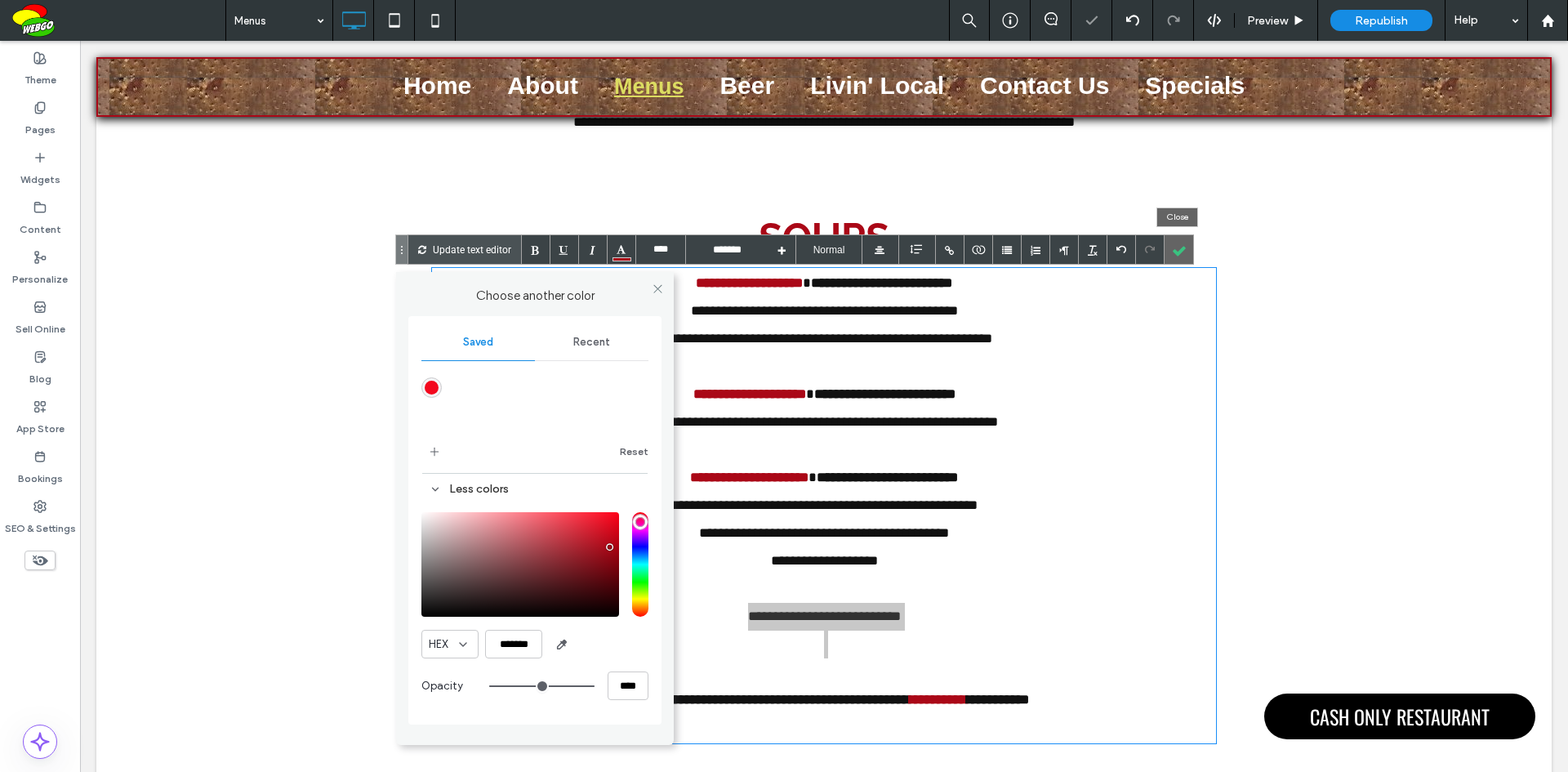
click at [1183, 250] on div at bounding box center [1178, 249] width 28 height 28
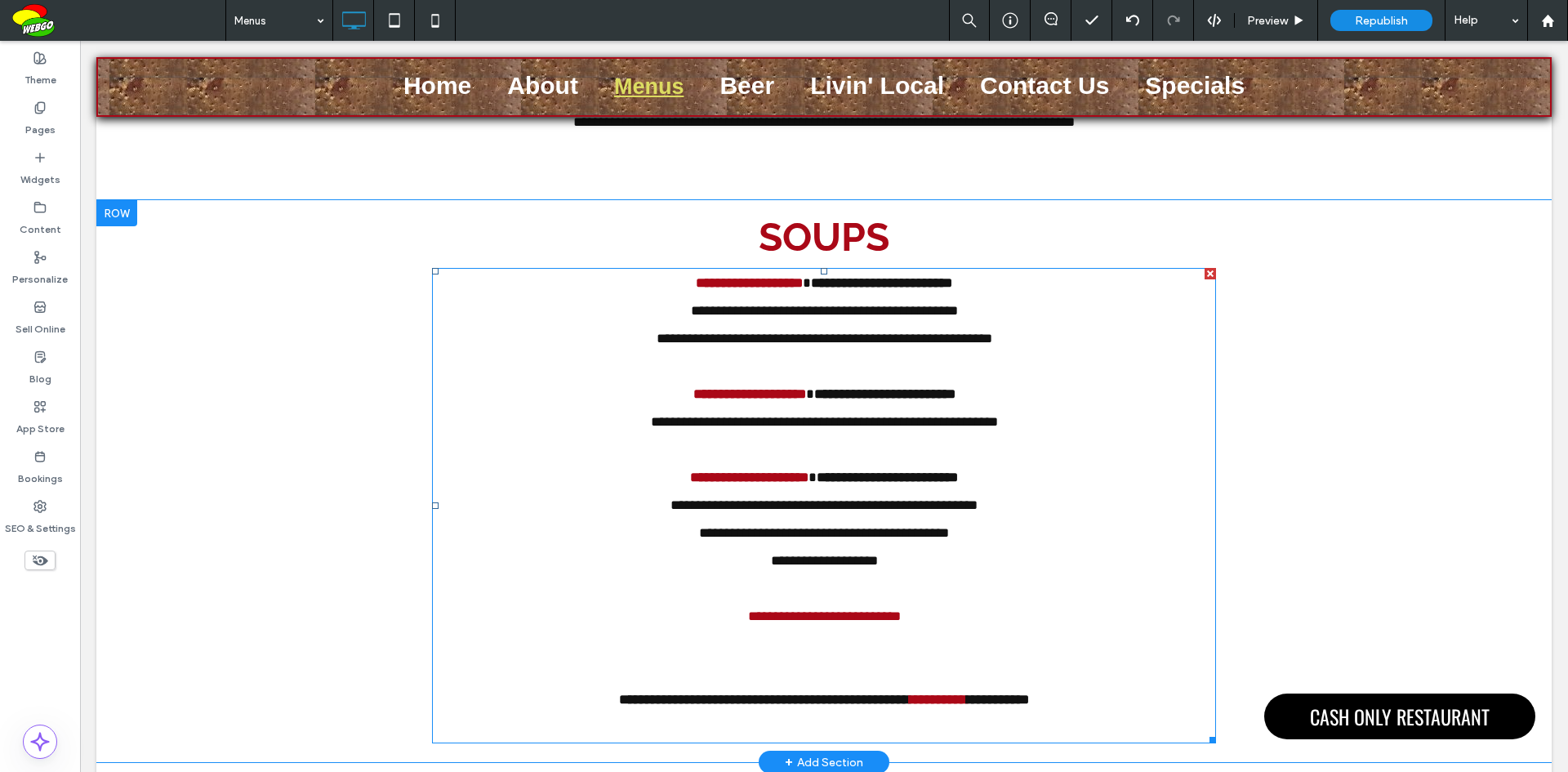
click at [777, 620] on font "**********" at bounding box center [825, 616] width 153 height 14
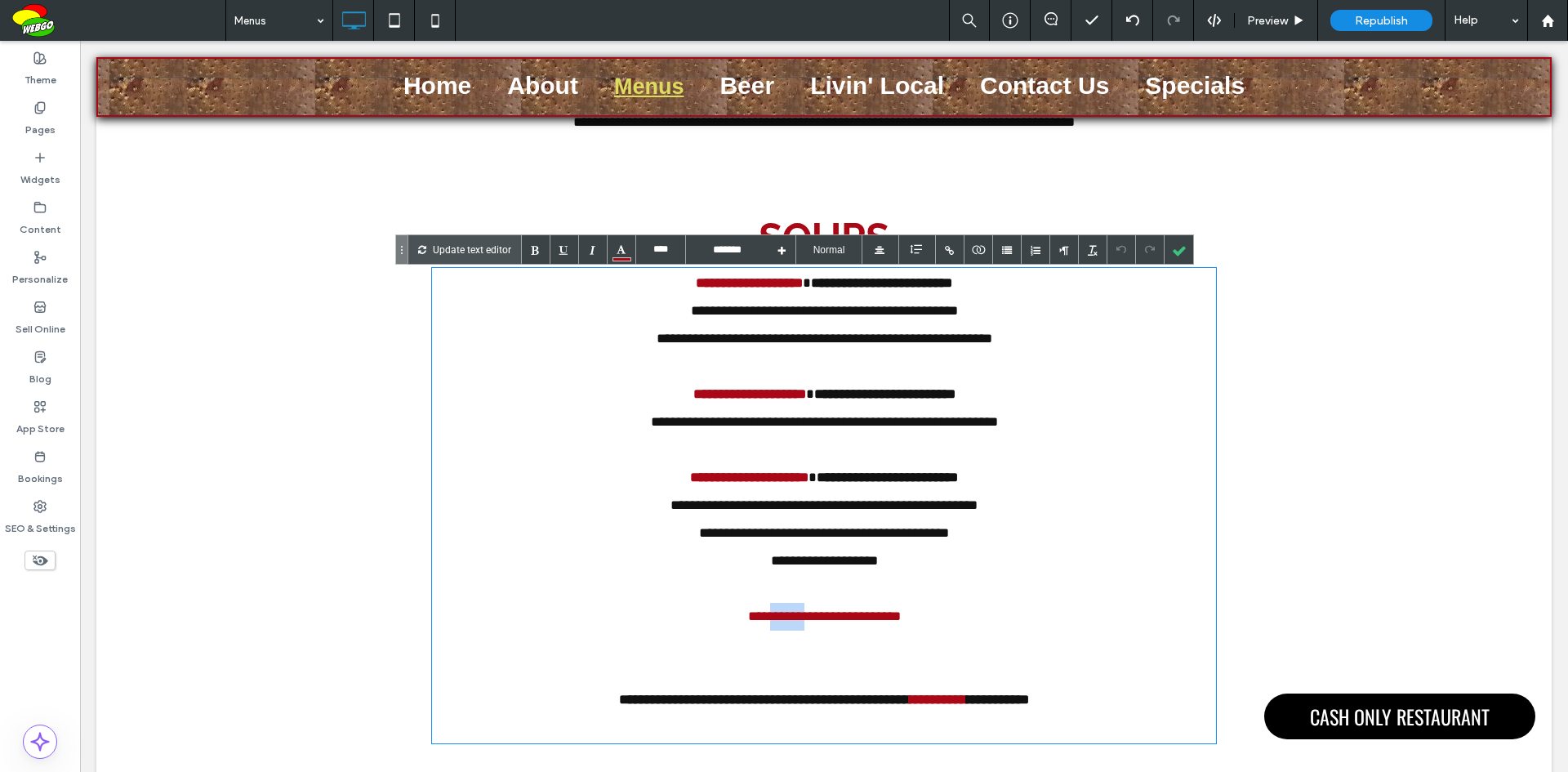
click at [777, 620] on font "**********" at bounding box center [825, 616] width 153 height 14
click at [543, 249] on div at bounding box center [536, 249] width 28 height 28
click at [1107, 529] on div "**********" at bounding box center [823, 534] width 784 height 28
click at [944, 707] on font "**********" at bounding box center [938, 700] width 57 height 14
drag, startPoint x: 978, startPoint y: 701, endPoint x: 899, endPoint y: 701, distance: 79.0
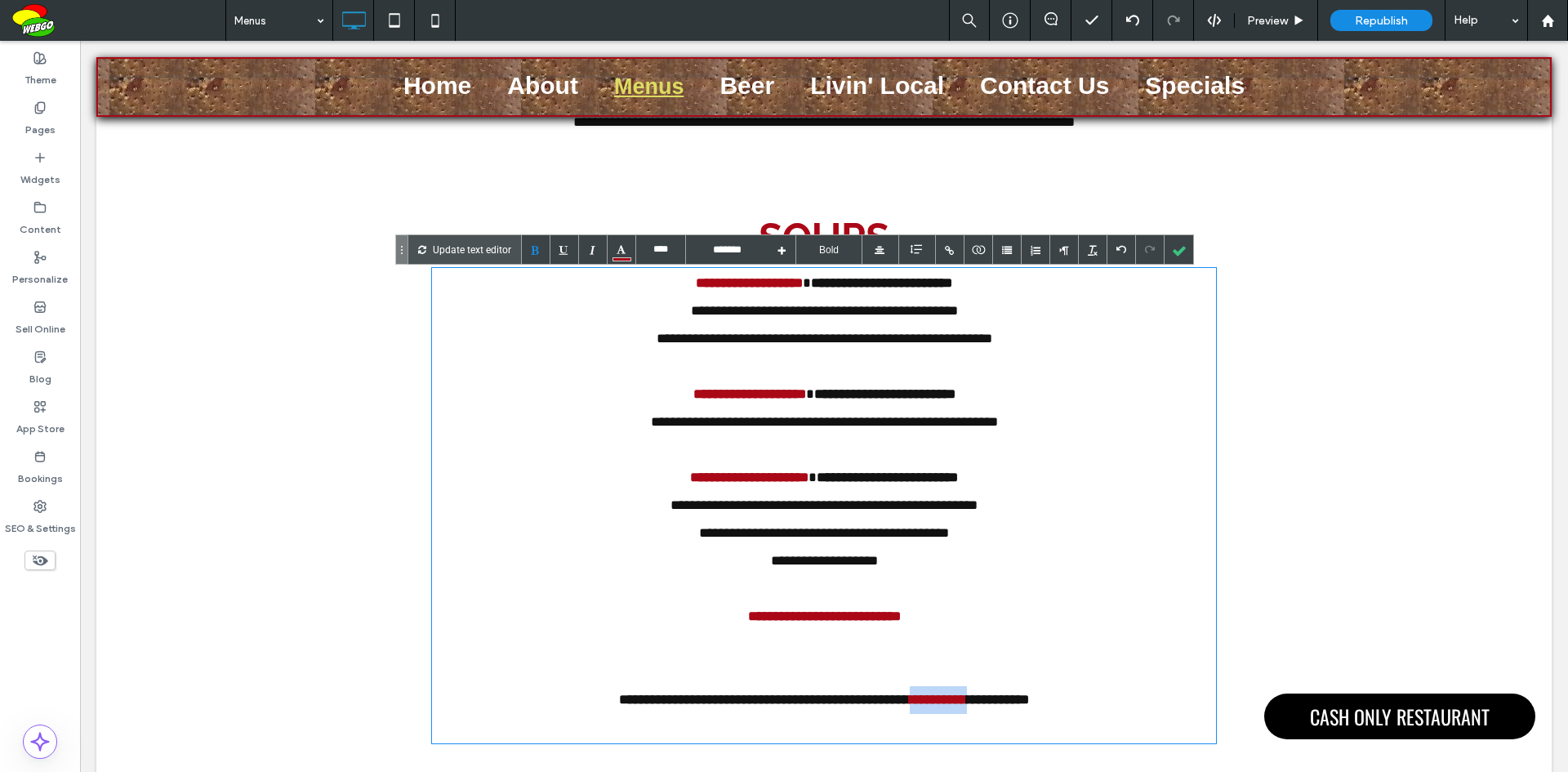
click at [899, 701] on b "**********" at bounding box center [824, 700] width 410 height 14
click at [624, 251] on div at bounding box center [621, 249] width 28 height 28
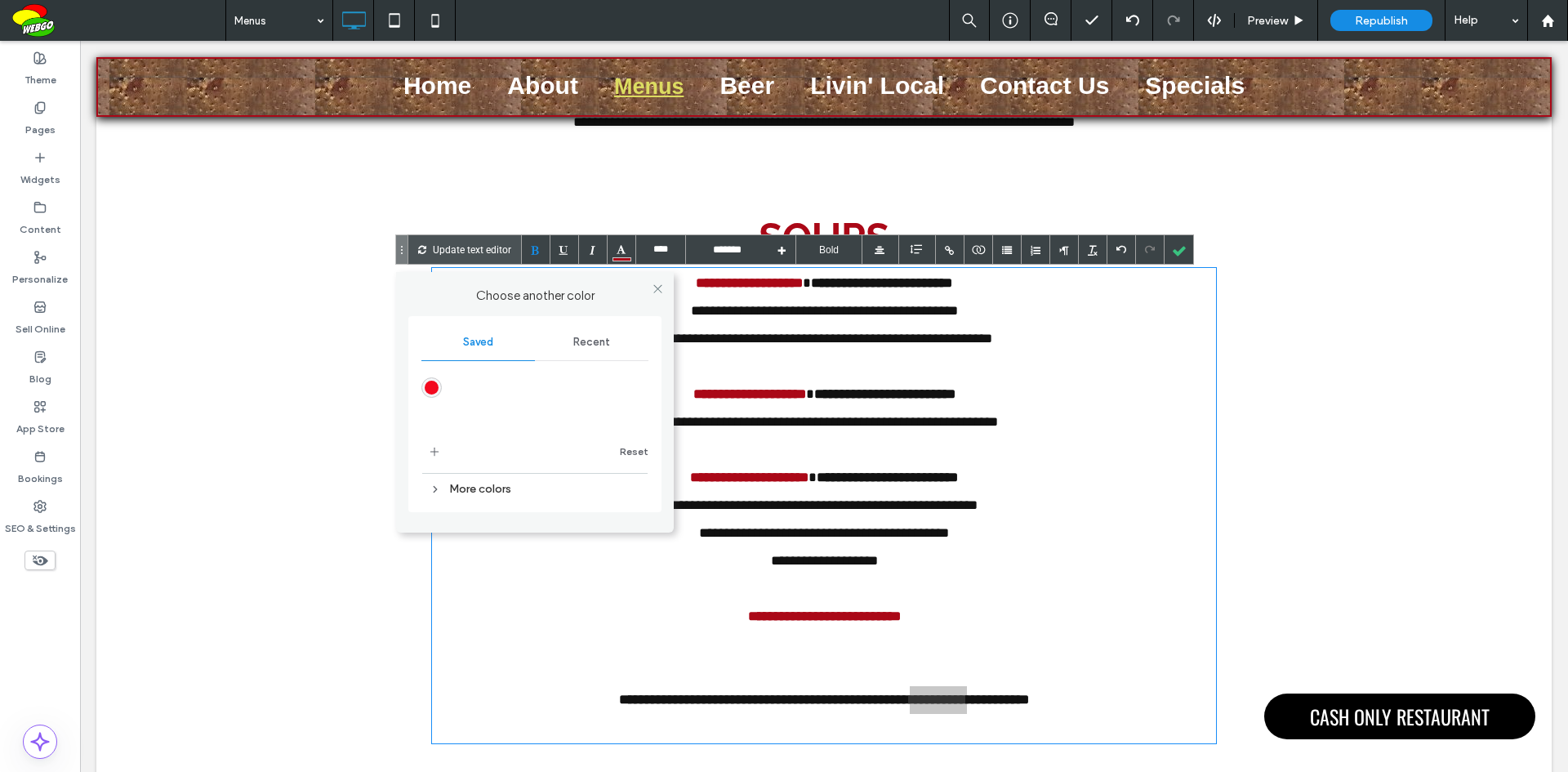
click at [495, 485] on div "More colors" at bounding box center [535, 489] width 227 height 22
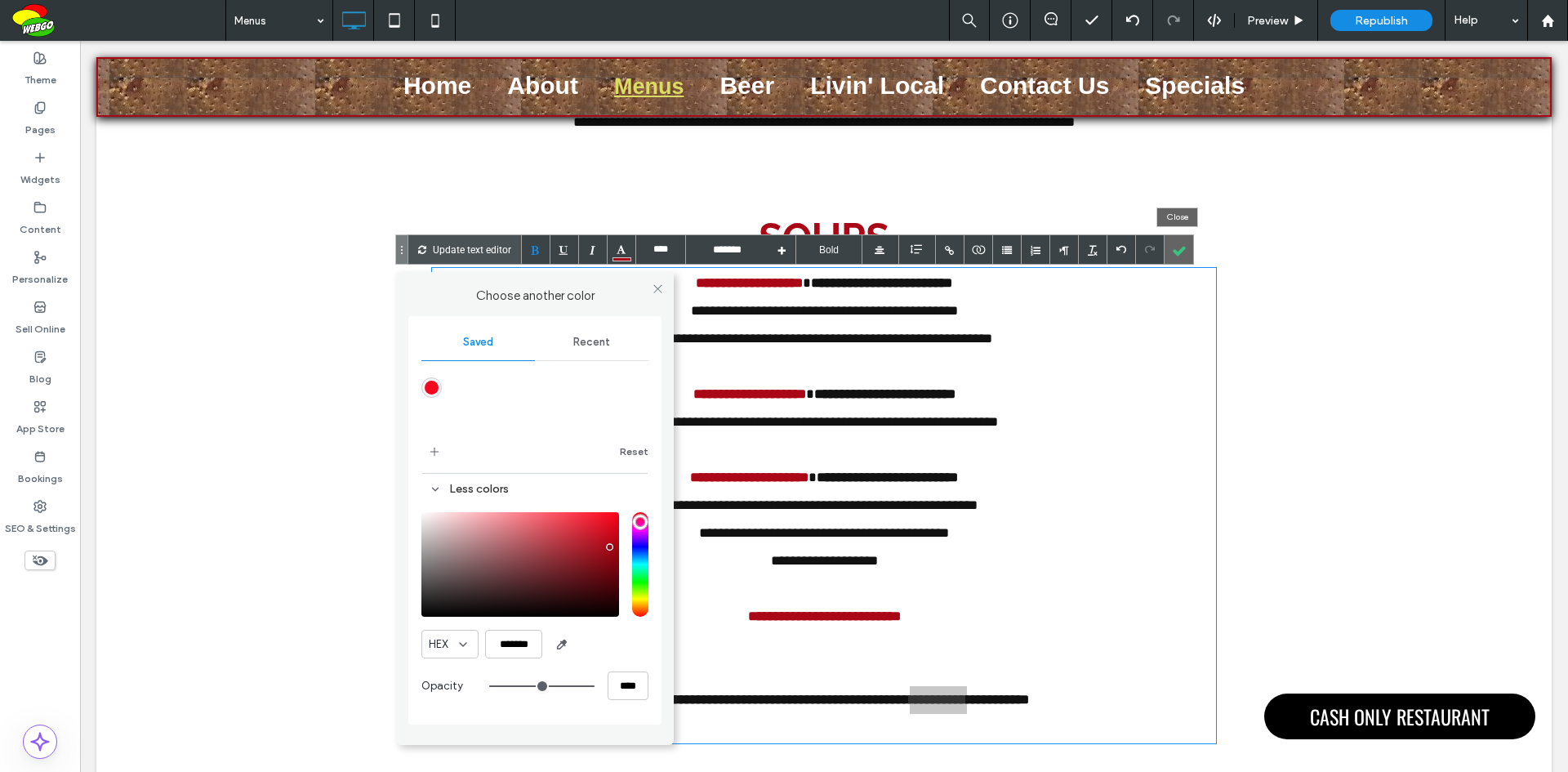
click at [1183, 248] on div at bounding box center [1178, 249] width 28 height 28
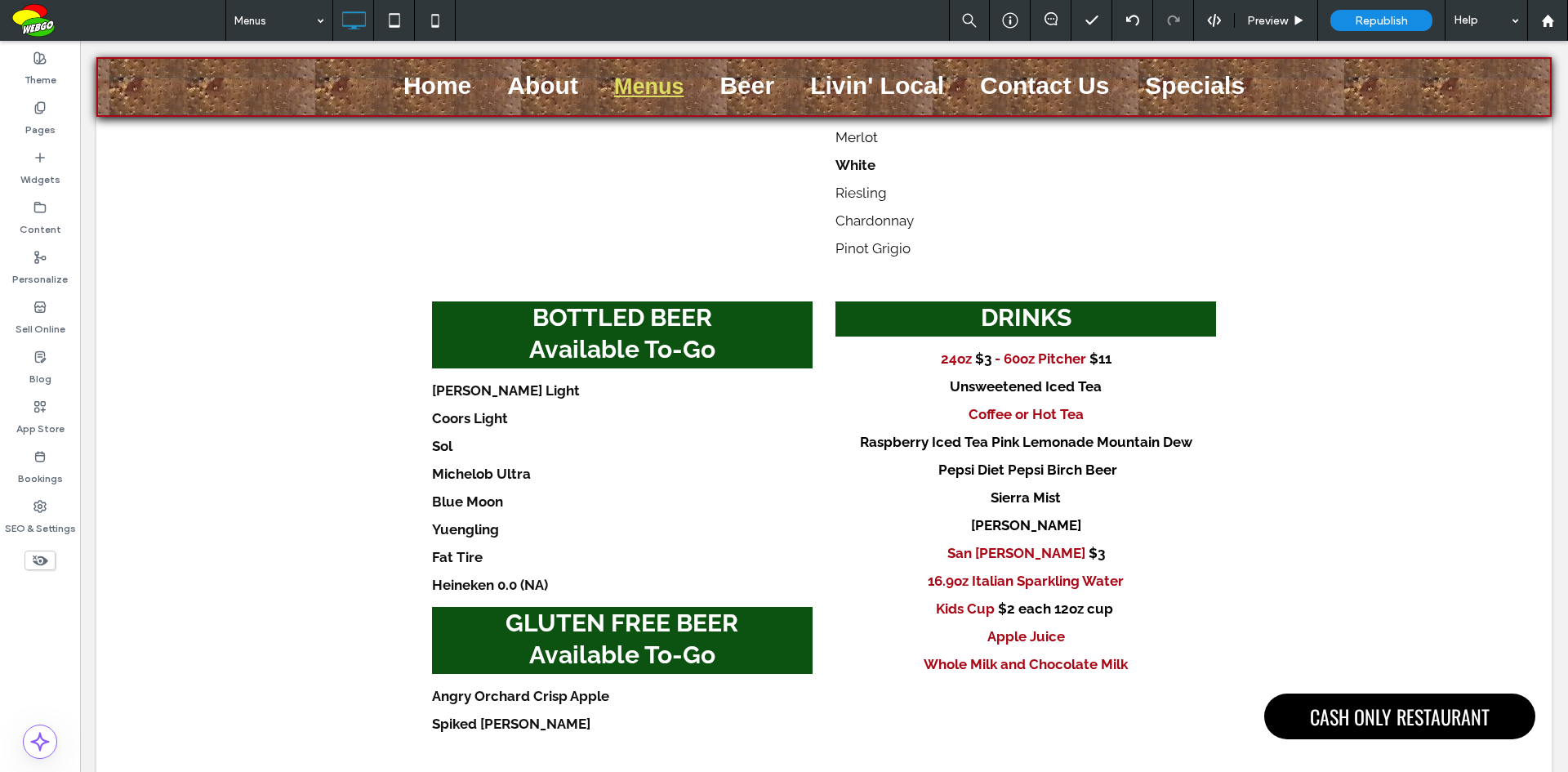
scroll to position [0, 0]
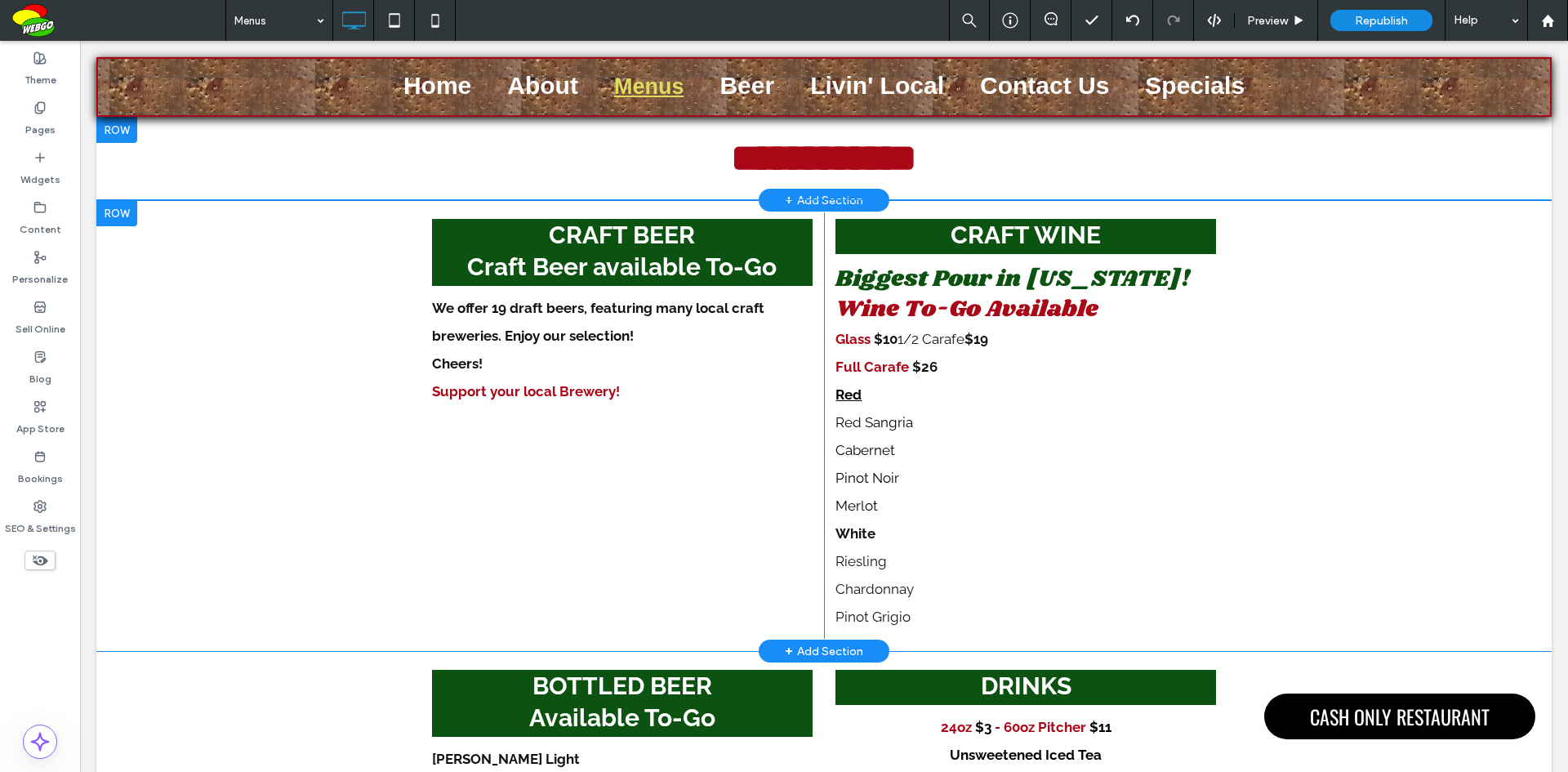
click at [1349, 324] on div "CRAFT BEER Craft Beer available To-Go We offer 19 draft beers, featuring many l…" at bounding box center [824, 426] width 1455 height 451
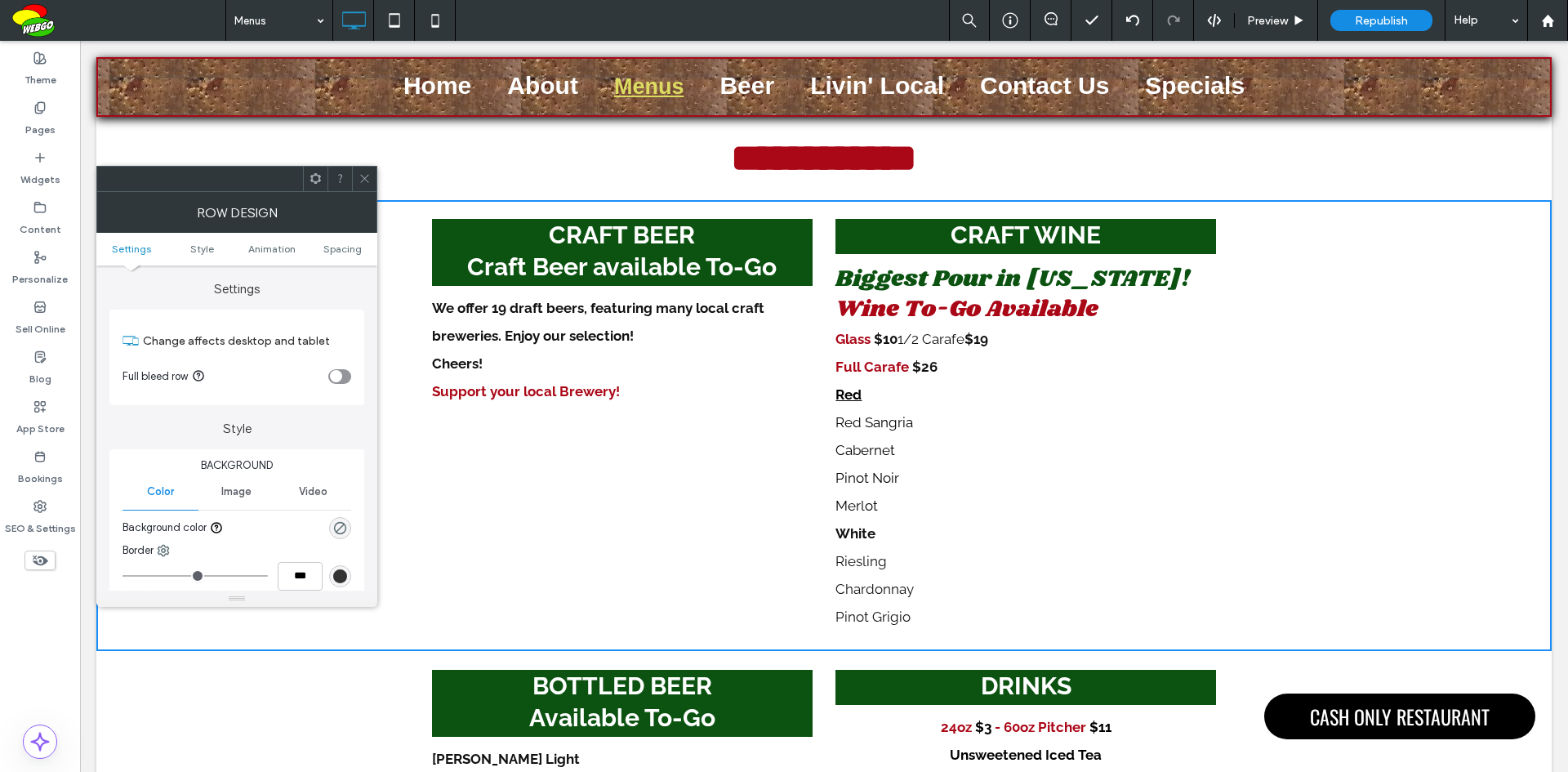
click at [364, 179] on use at bounding box center [364, 178] width 8 height 8
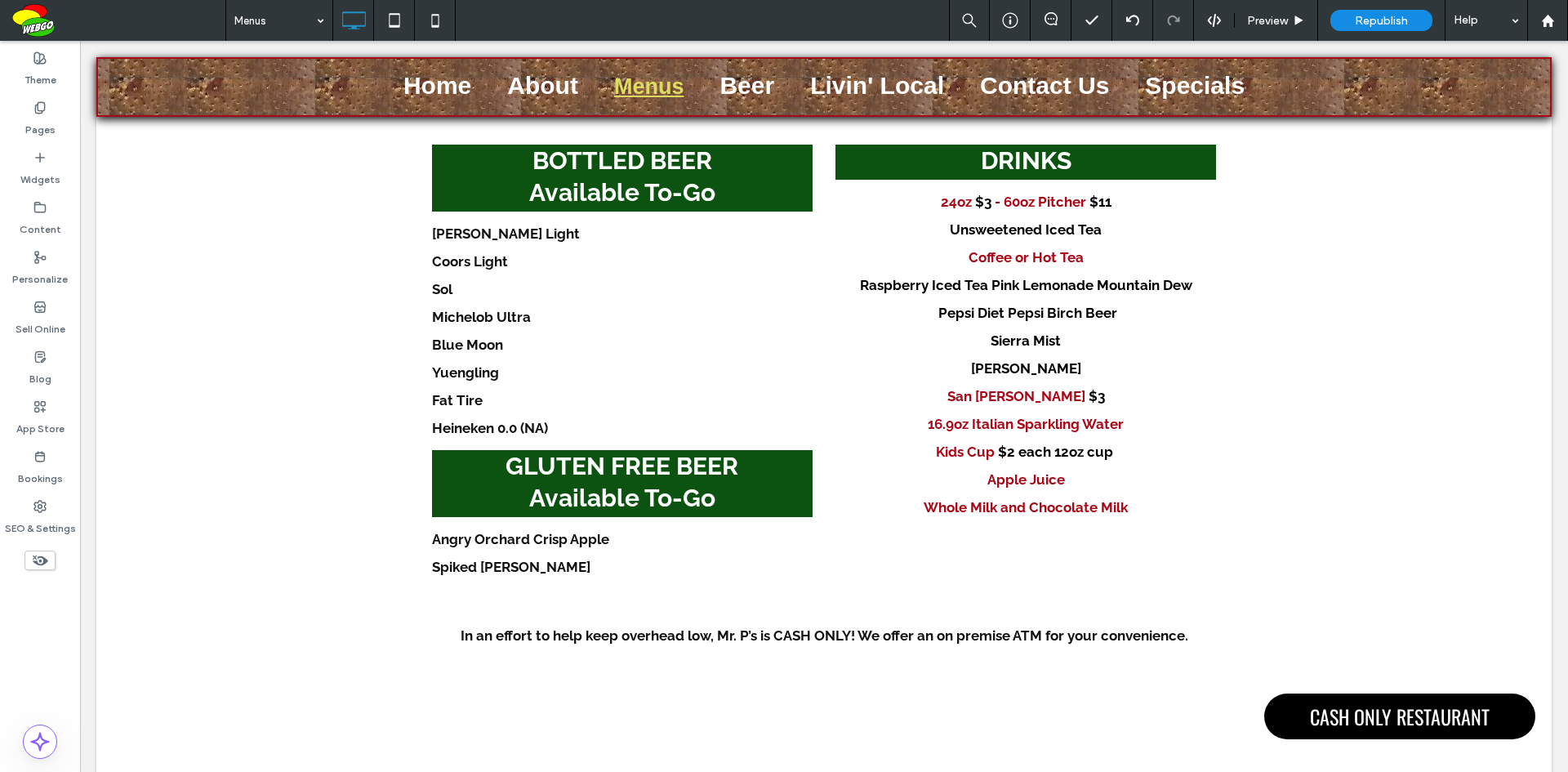
scroll to position [1101, 0]
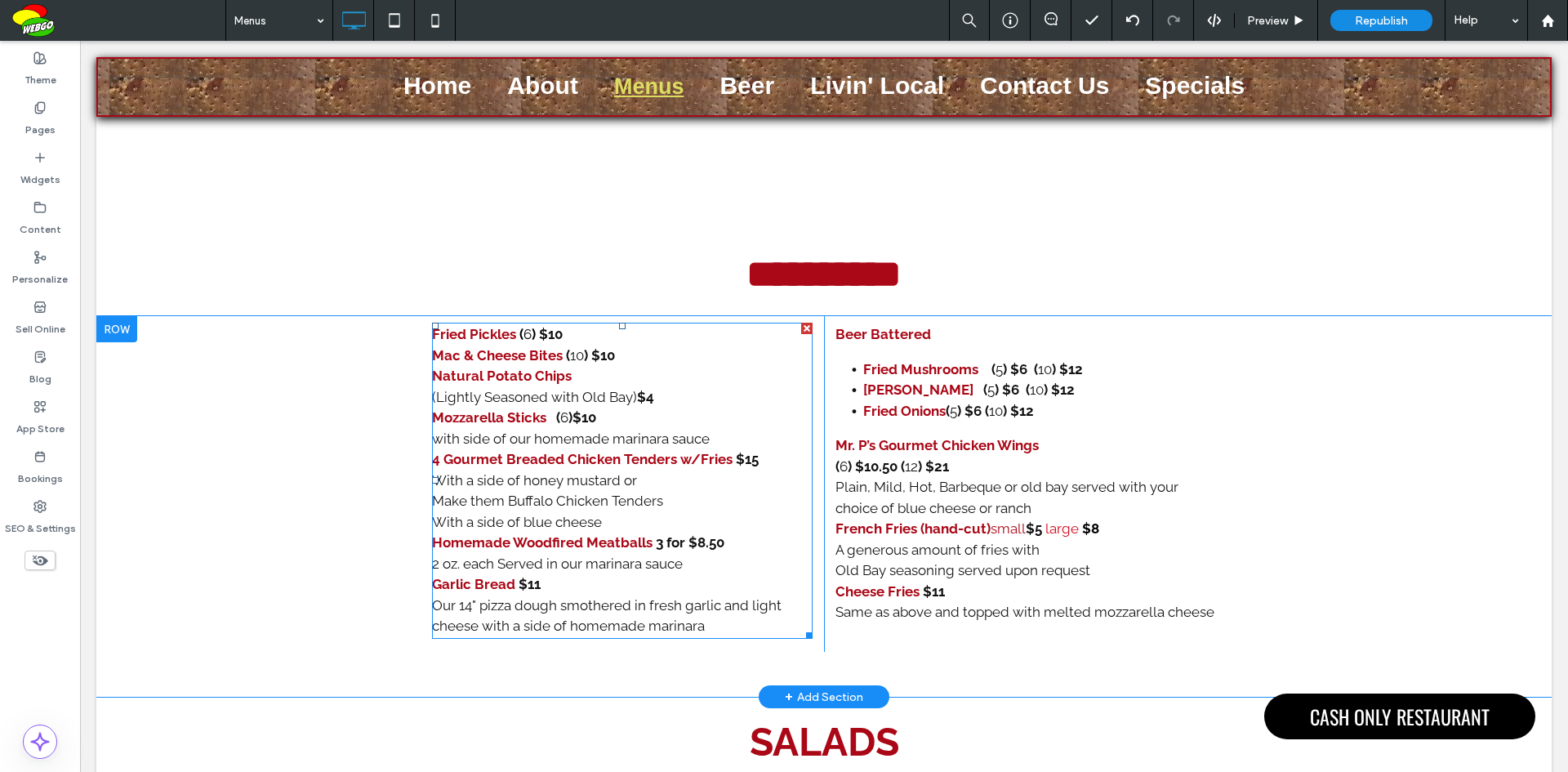
click at [440, 442] on span "with side of our homemade marinara sauce" at bounding box center [570, 438] width 278 height 16
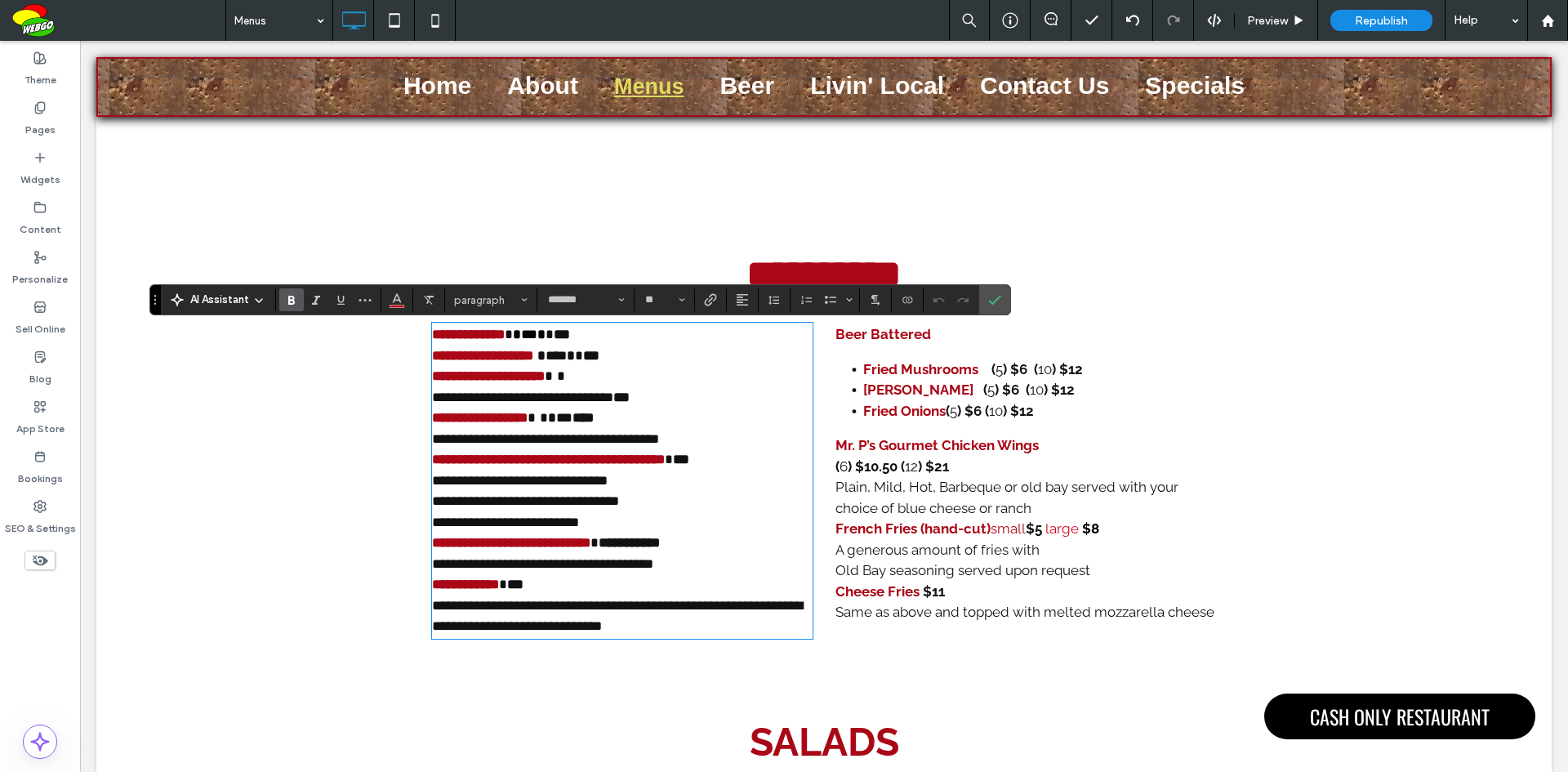
click at [437, 442] on span "**********" at bounding box center [545, 439] width 227 height 14
click at [1003, 291] on label "Confirm" at bounding box center [994, 300] width 24 height 29
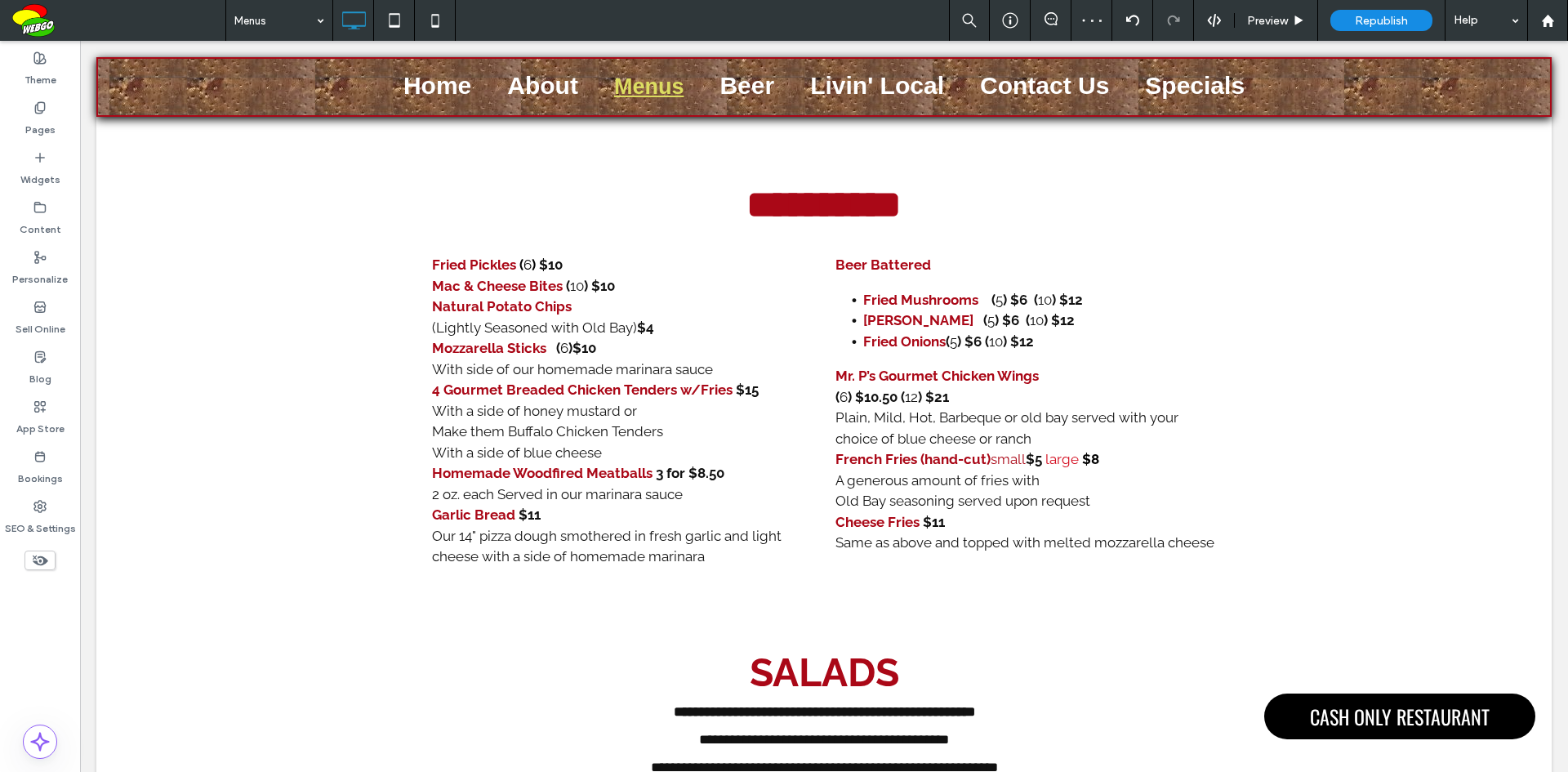
scroll to position [0, 0]
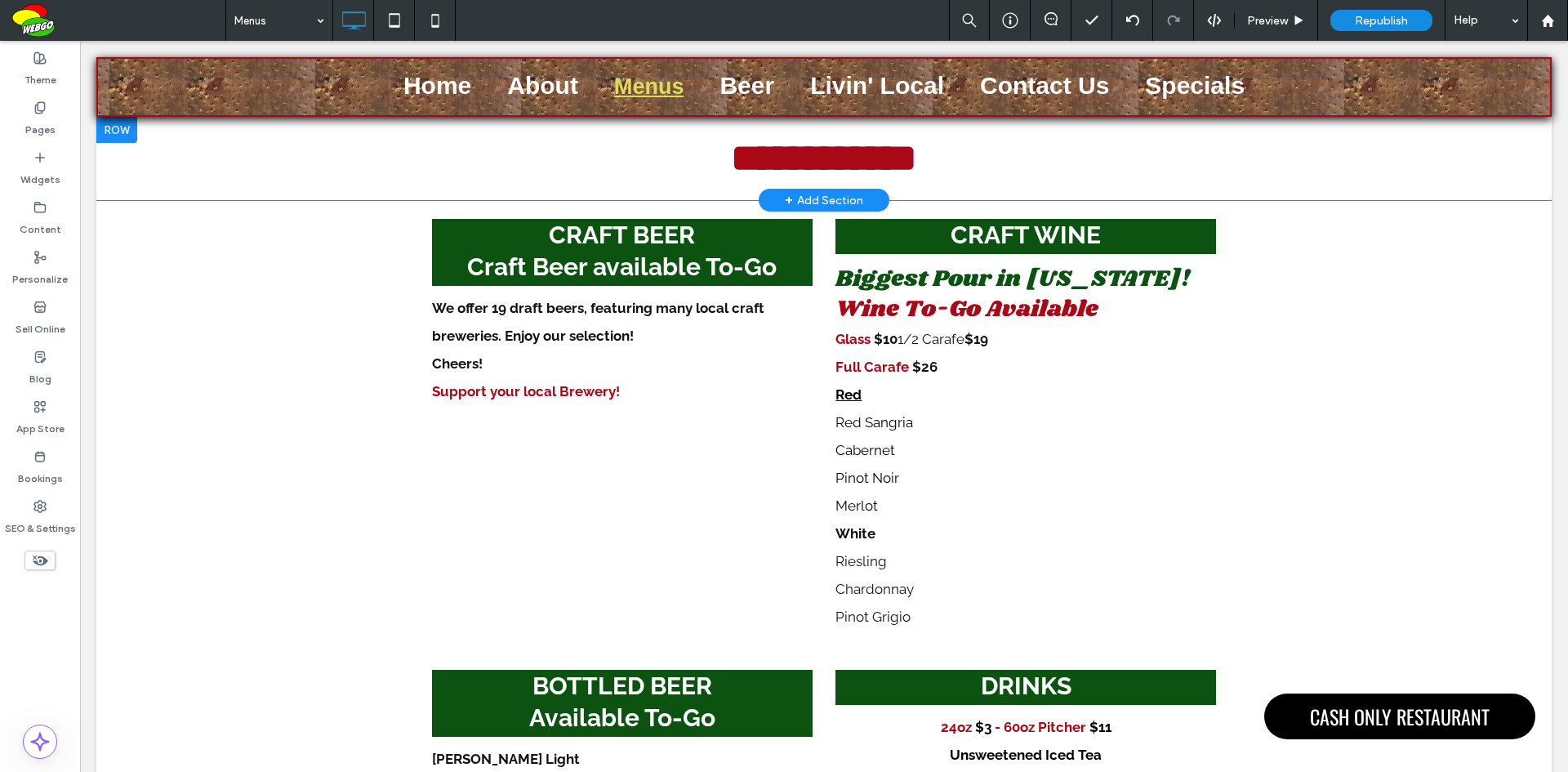
drag, startPoint x: 1567, startPoint y: 176, endPoint x: 1639, endPoint y: 78, distance: 121.6
click at [24, 115] on div "Pages" at bounding box center [40, 119] width 80 height 50
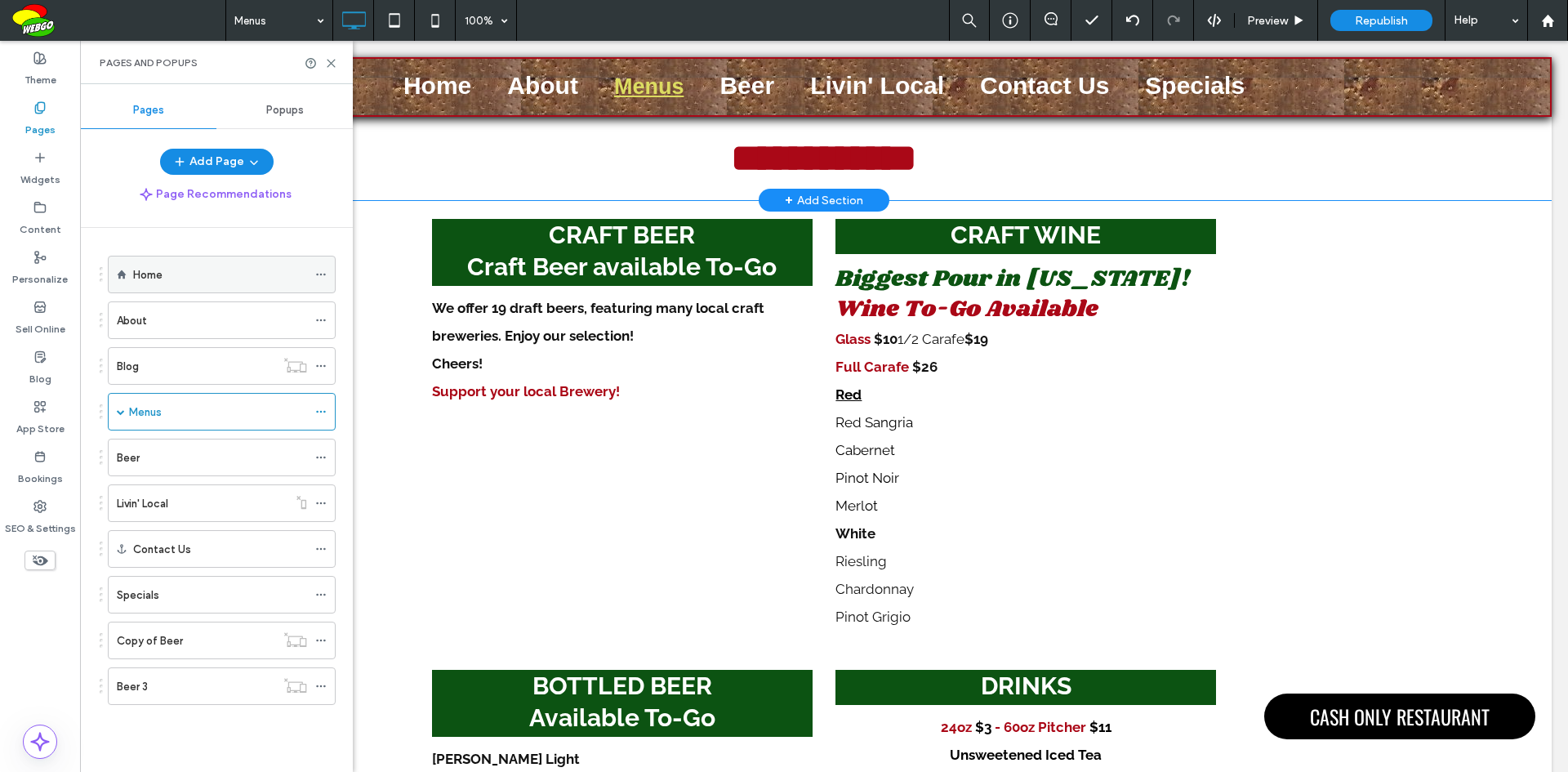
click at [170, 281] on div "Home" at bounding box center [220, 275] width 174 height 17
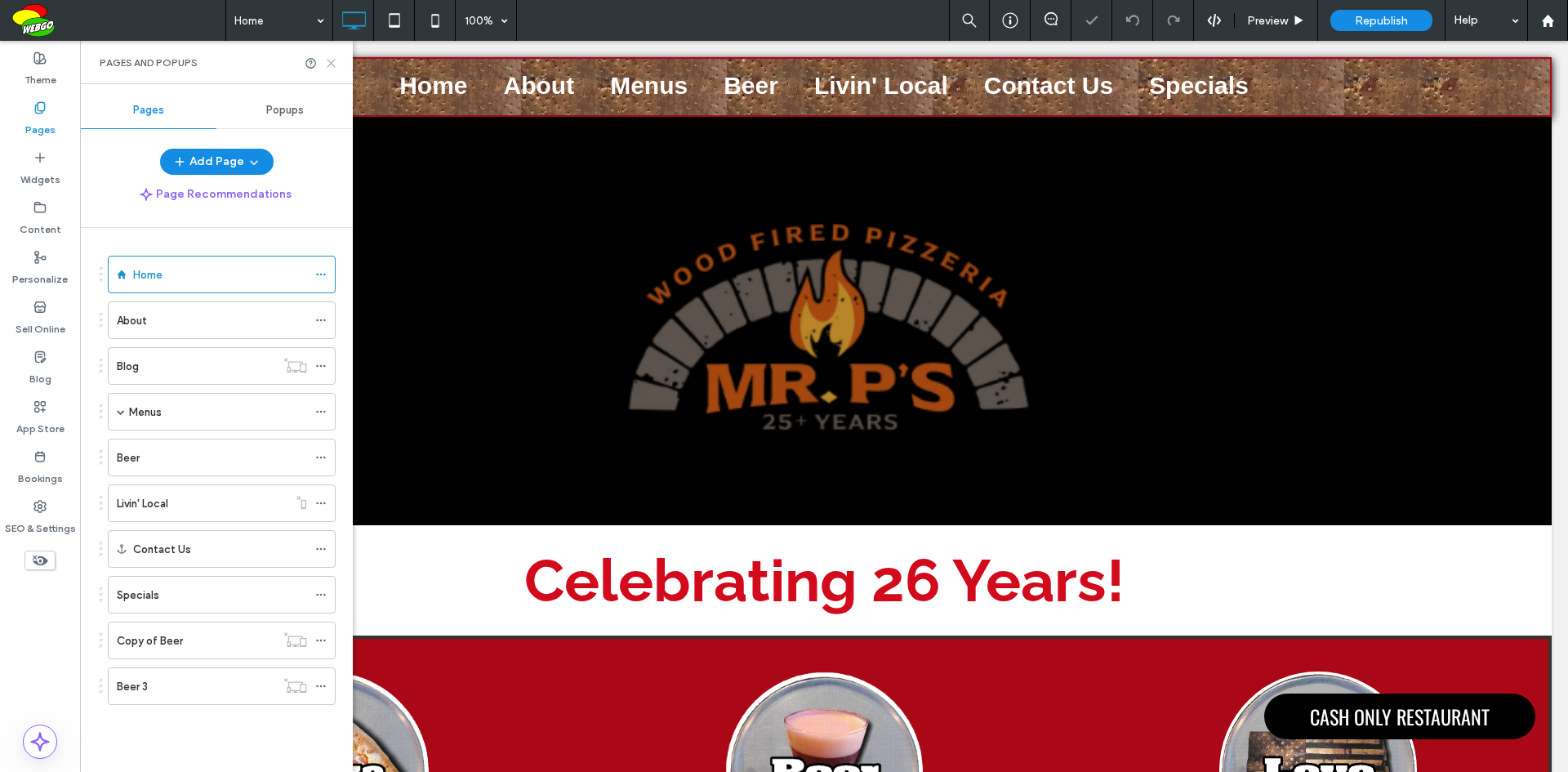
click at [333, 59] on icon at bounding box center [331, 63] width 12 height 12
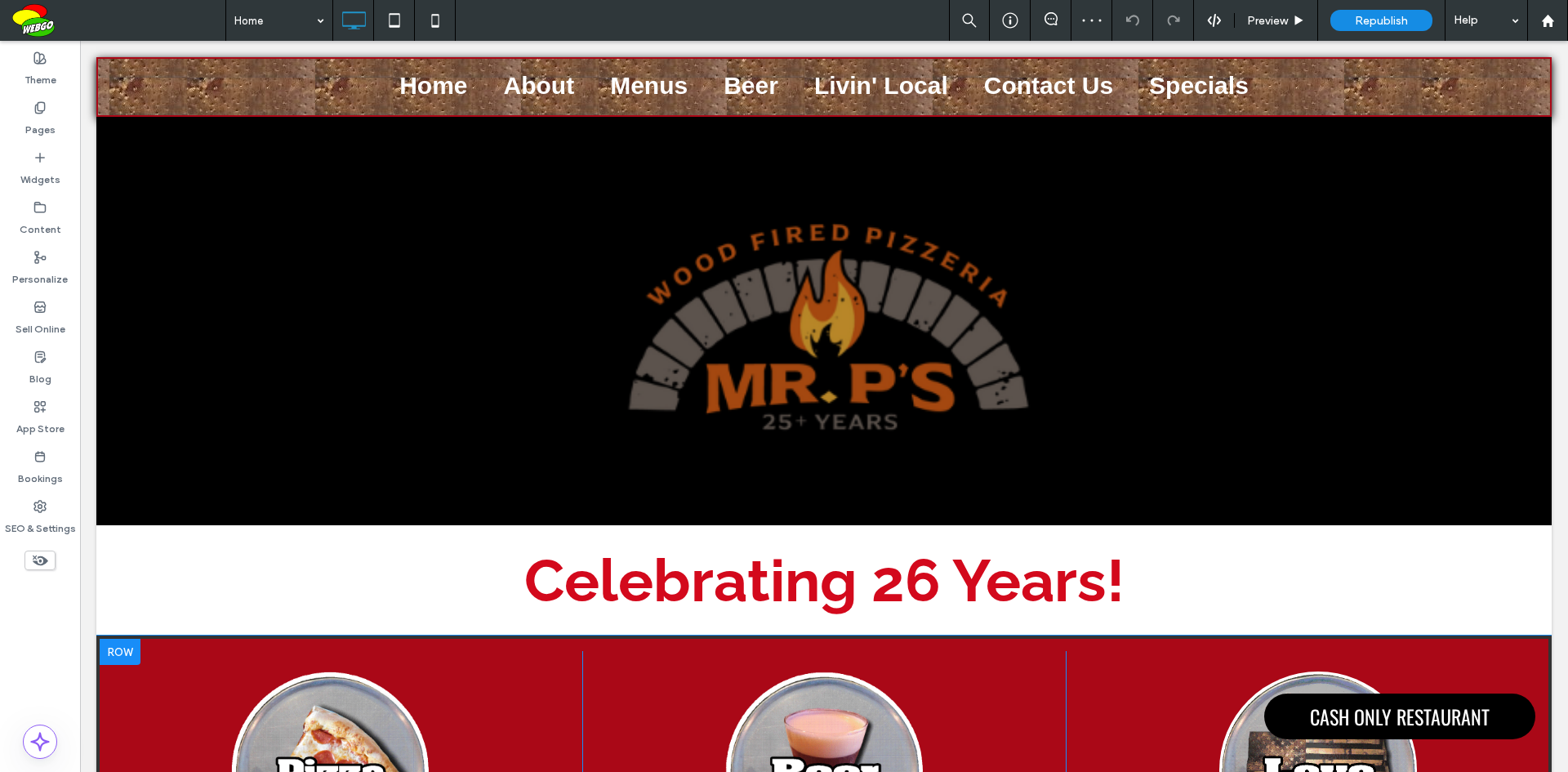
click at [186, 670] on div "Click To Paste" at bounding box center [341, 769] width 483 height 234
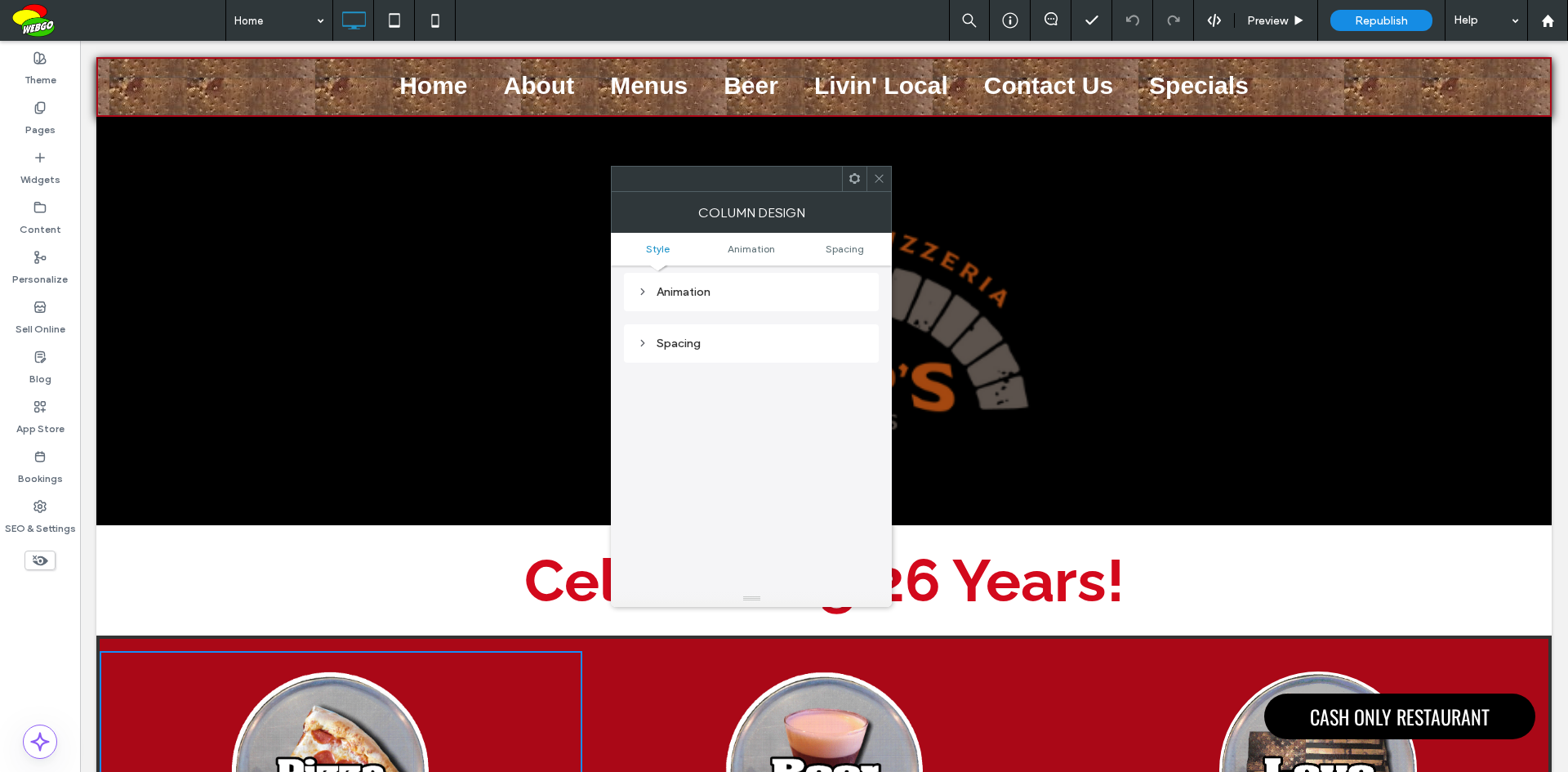
scroll to position [327, 0]
drag, startPoint x: 879, startPoint y: 177, endPoint x: 629, endPoint y: 387, distance: 326.5
click at [876, 177] on icon at bounding box center [879, 178] width 12 height 12
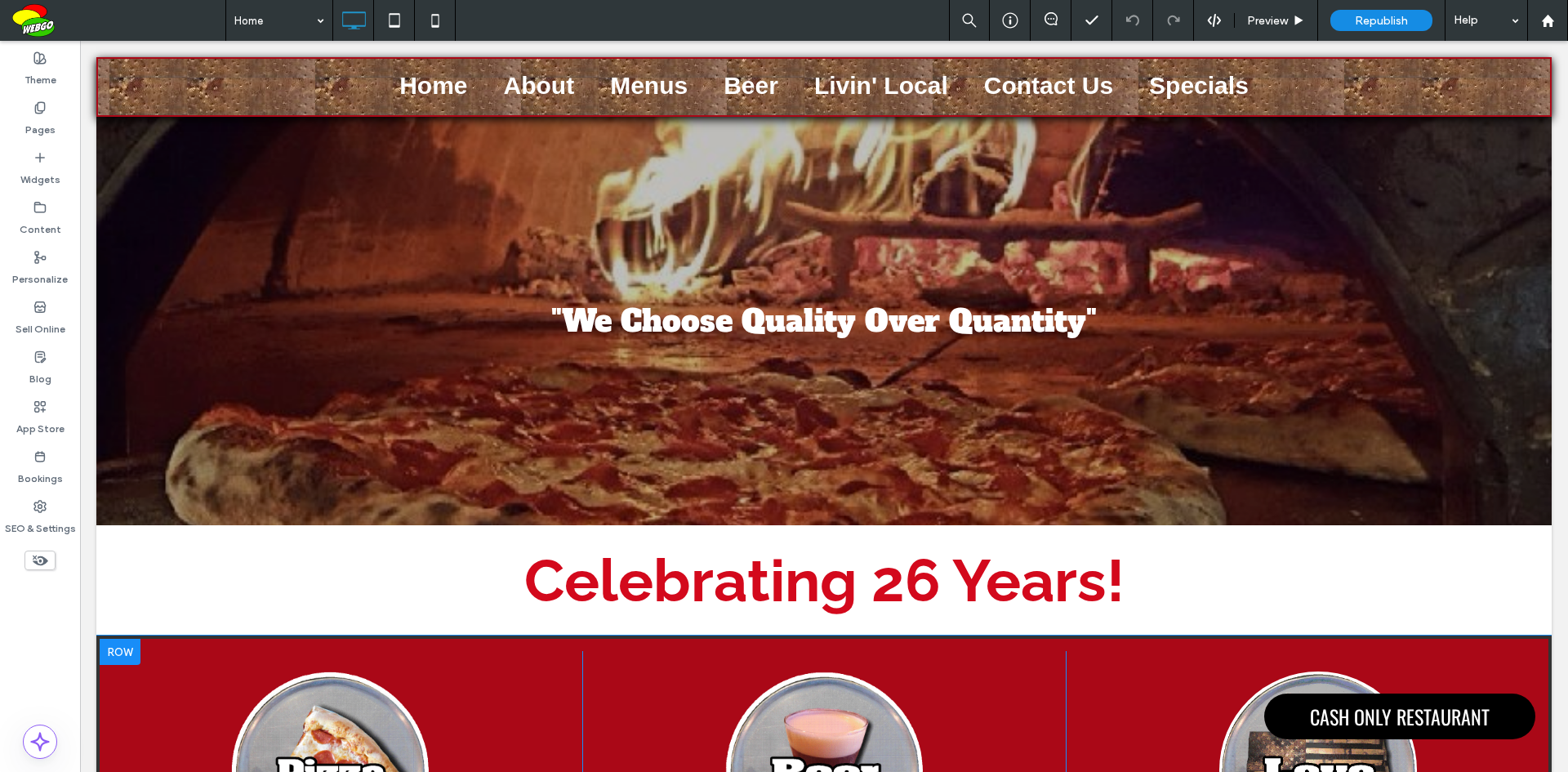
click at [113, 649] on div at bounding box center [120, 652] width 40 height 26
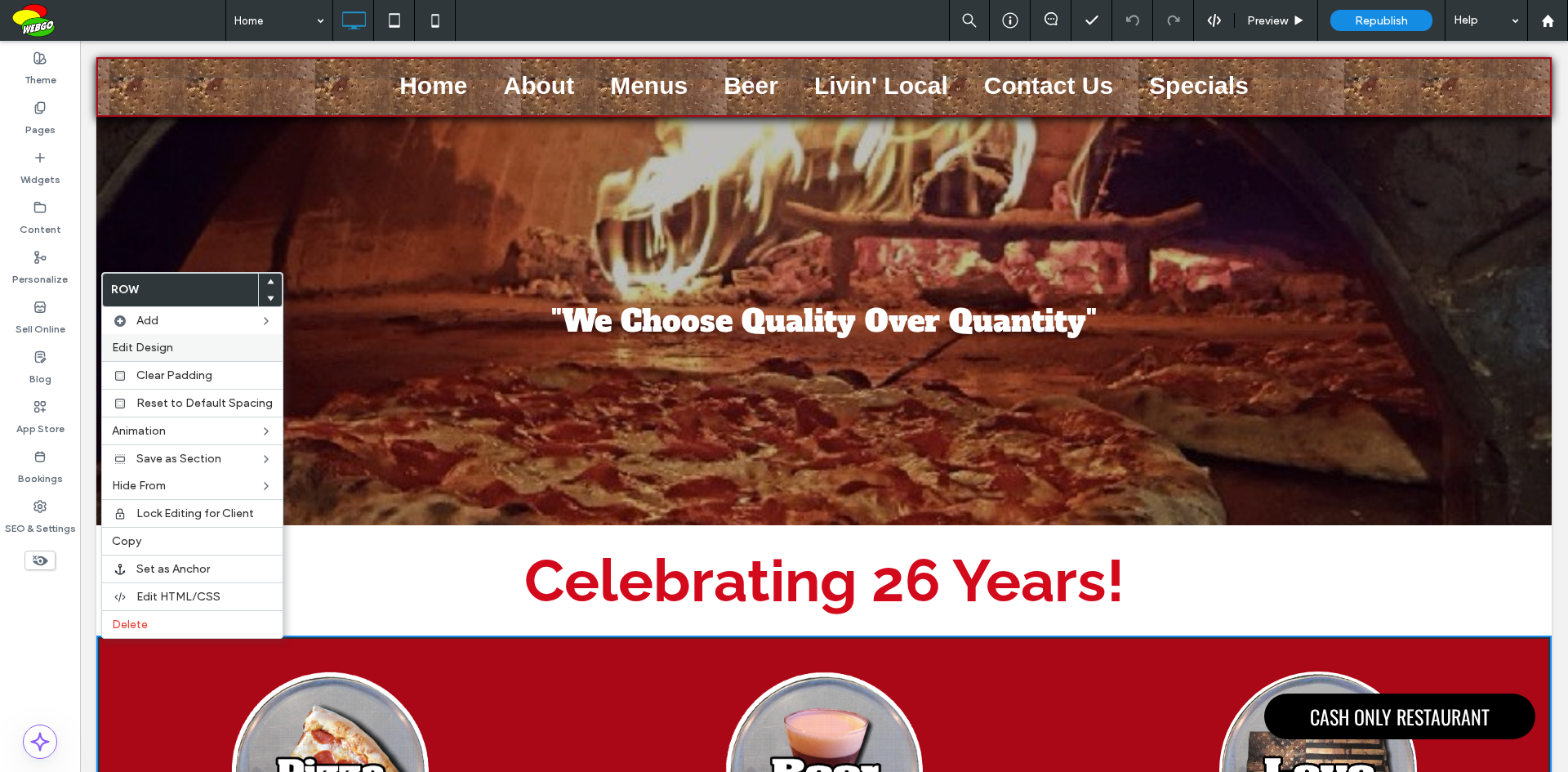
click at [165, 343] on span "Edit Design" at bounding box center [142, 348] width 61 height 14
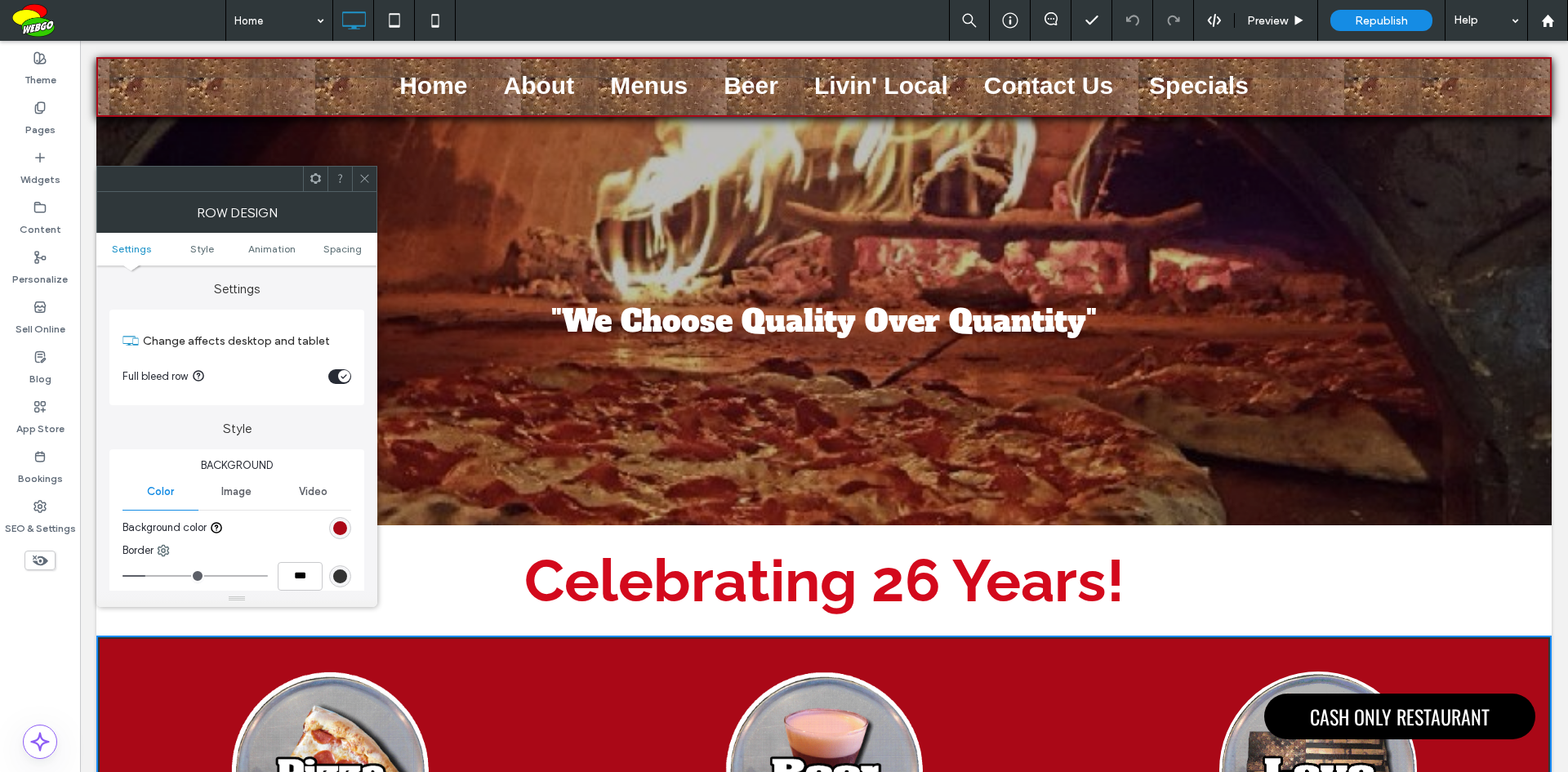
click at [341, 526] on div "rgb(170, 8, 23)" at bounding box center [340, 528] width 14 height 14
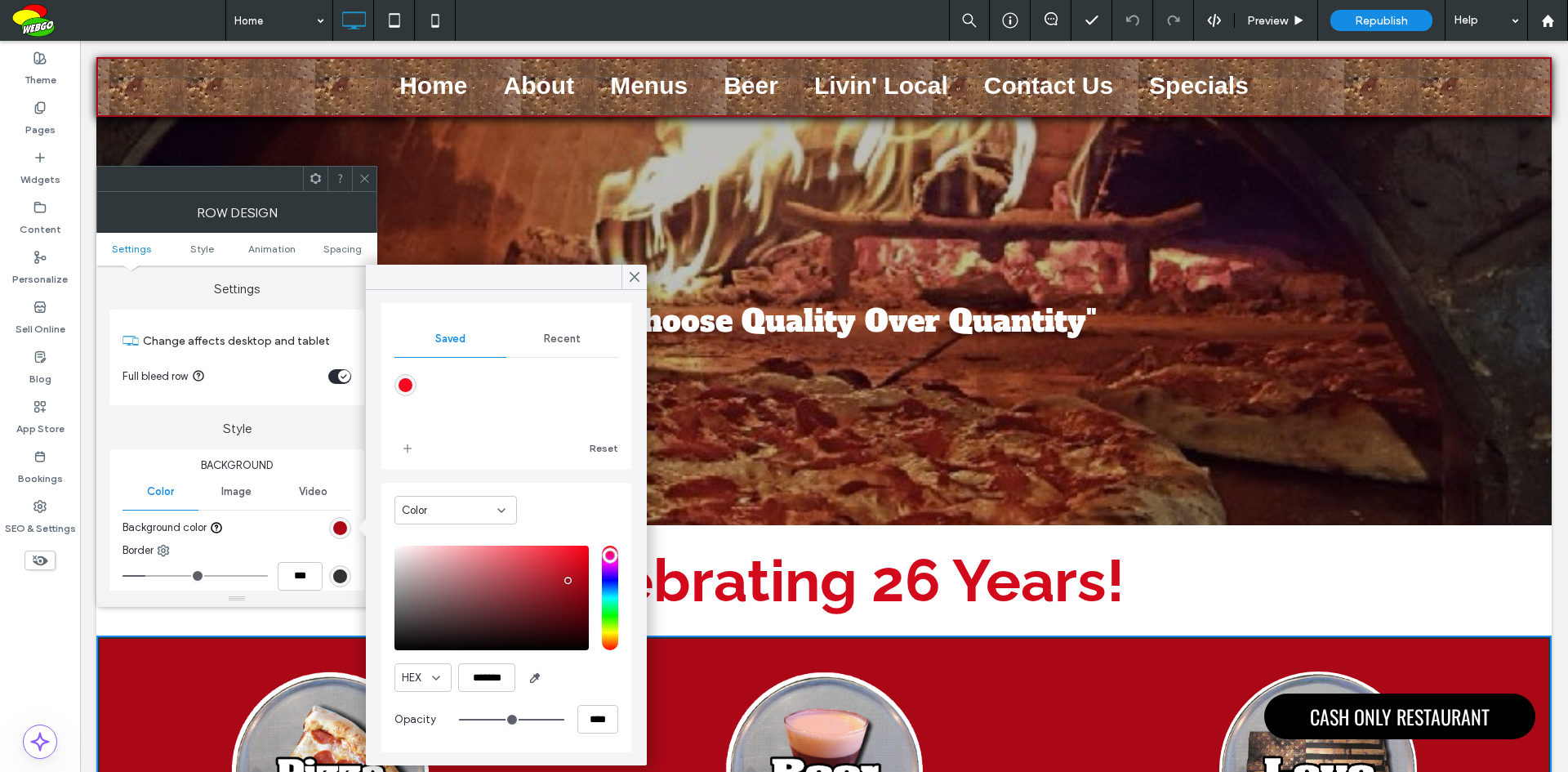
scroll to position [131, 0]
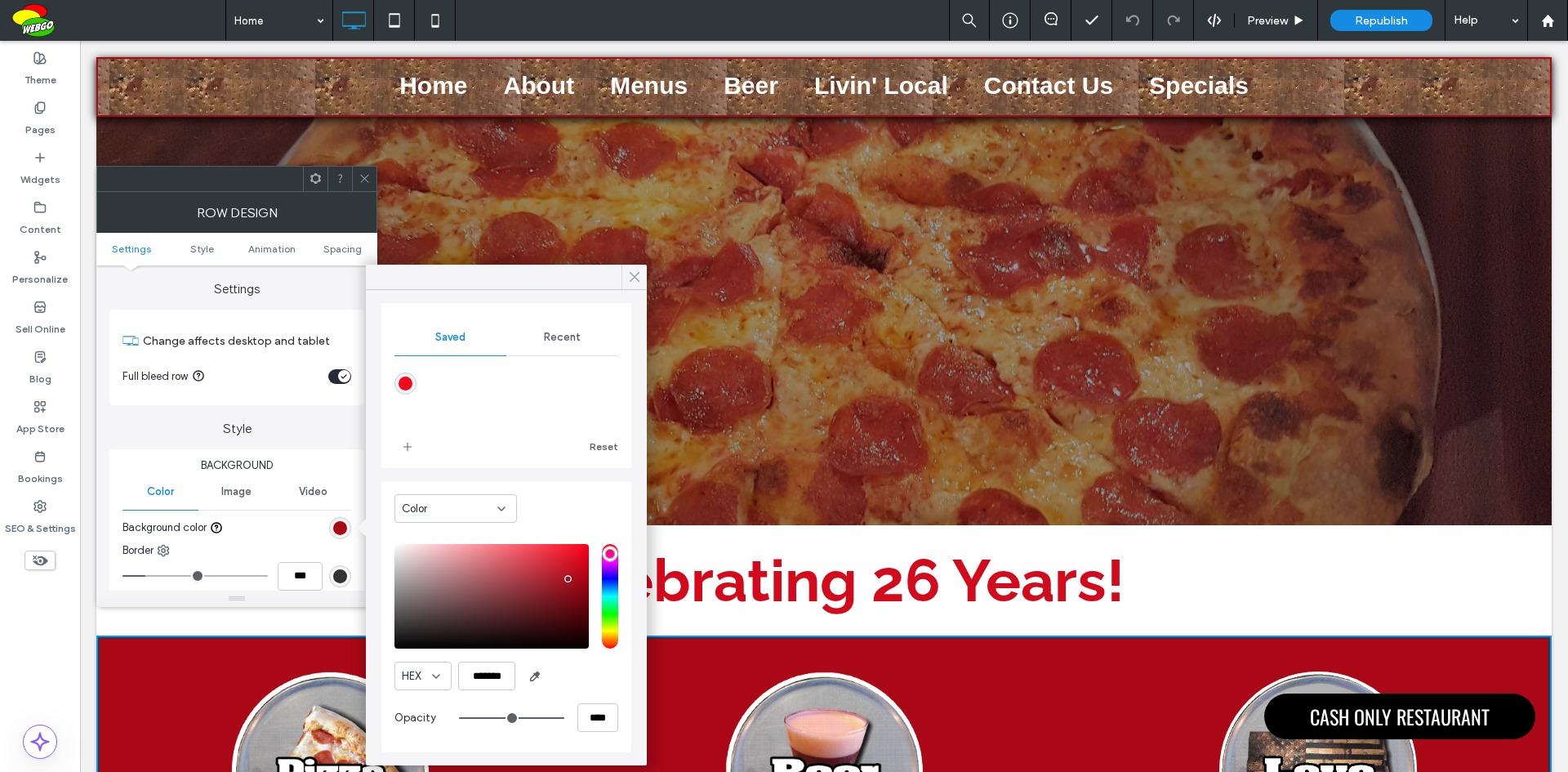
click at [634, 275] on icon at bounding box center [634, 276] width 15 height 15
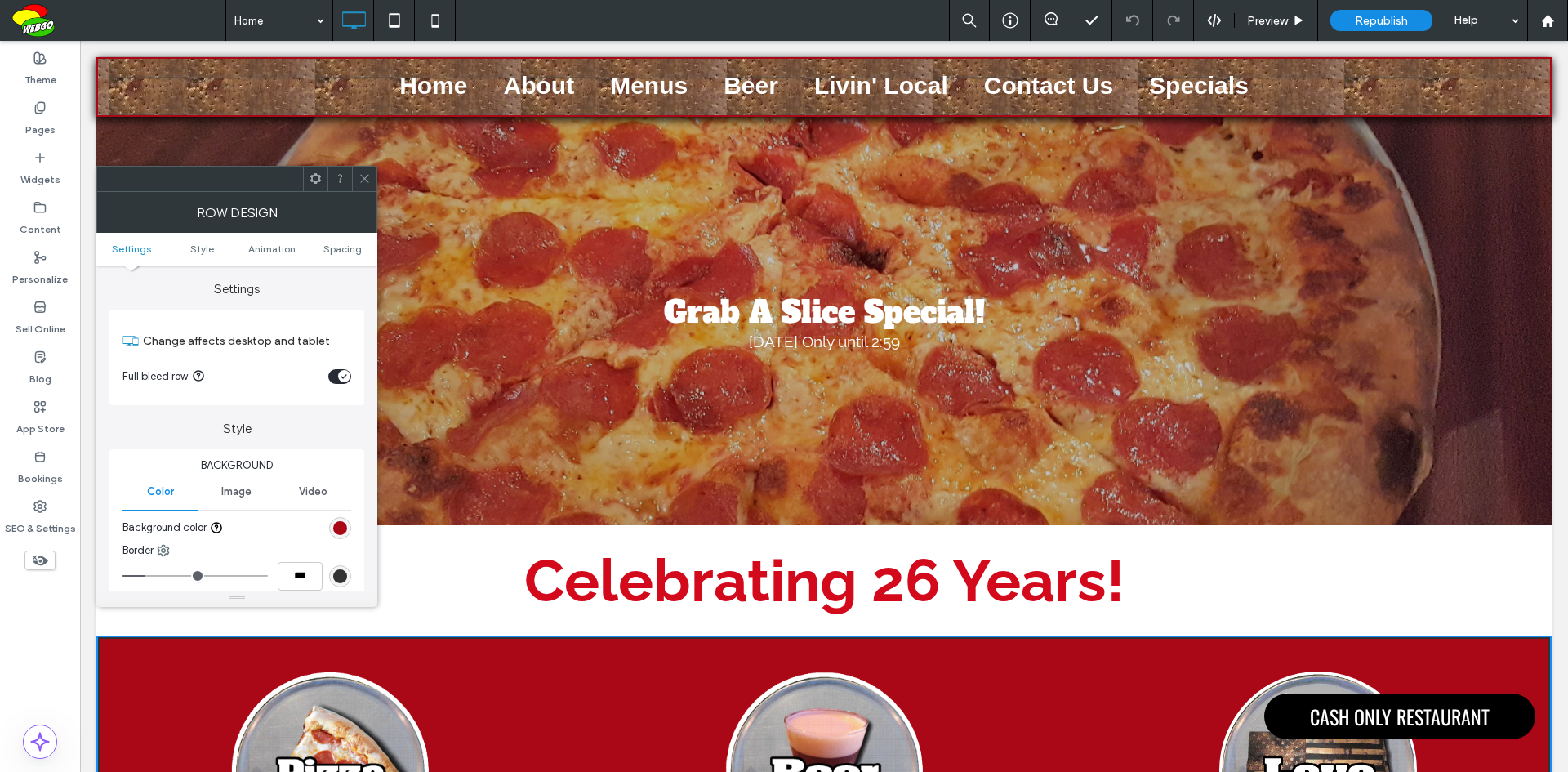
click at [366, 176] on use at bounding box center [364, 178] width 8 height 8
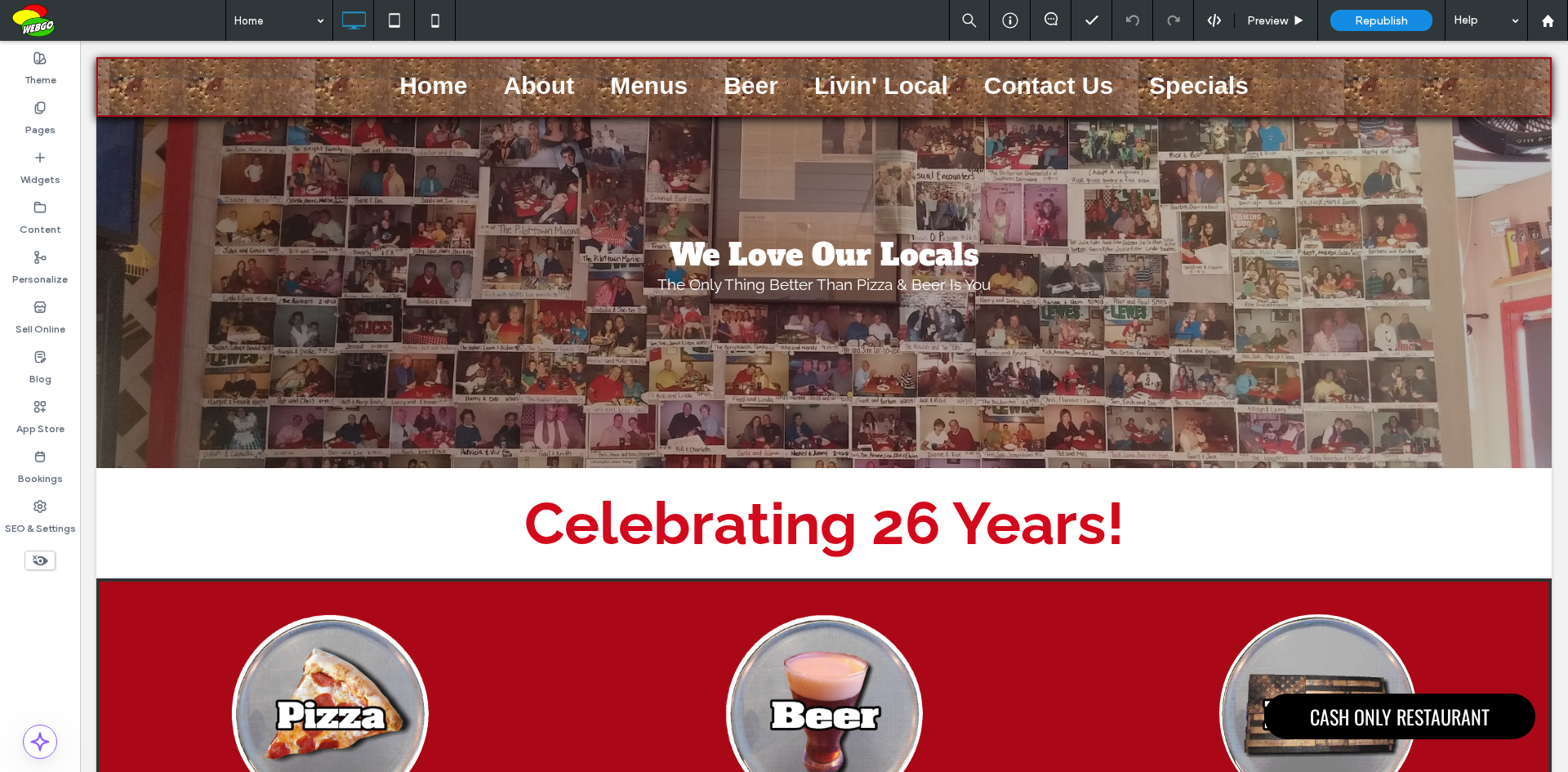
scroll to position [0, 0]
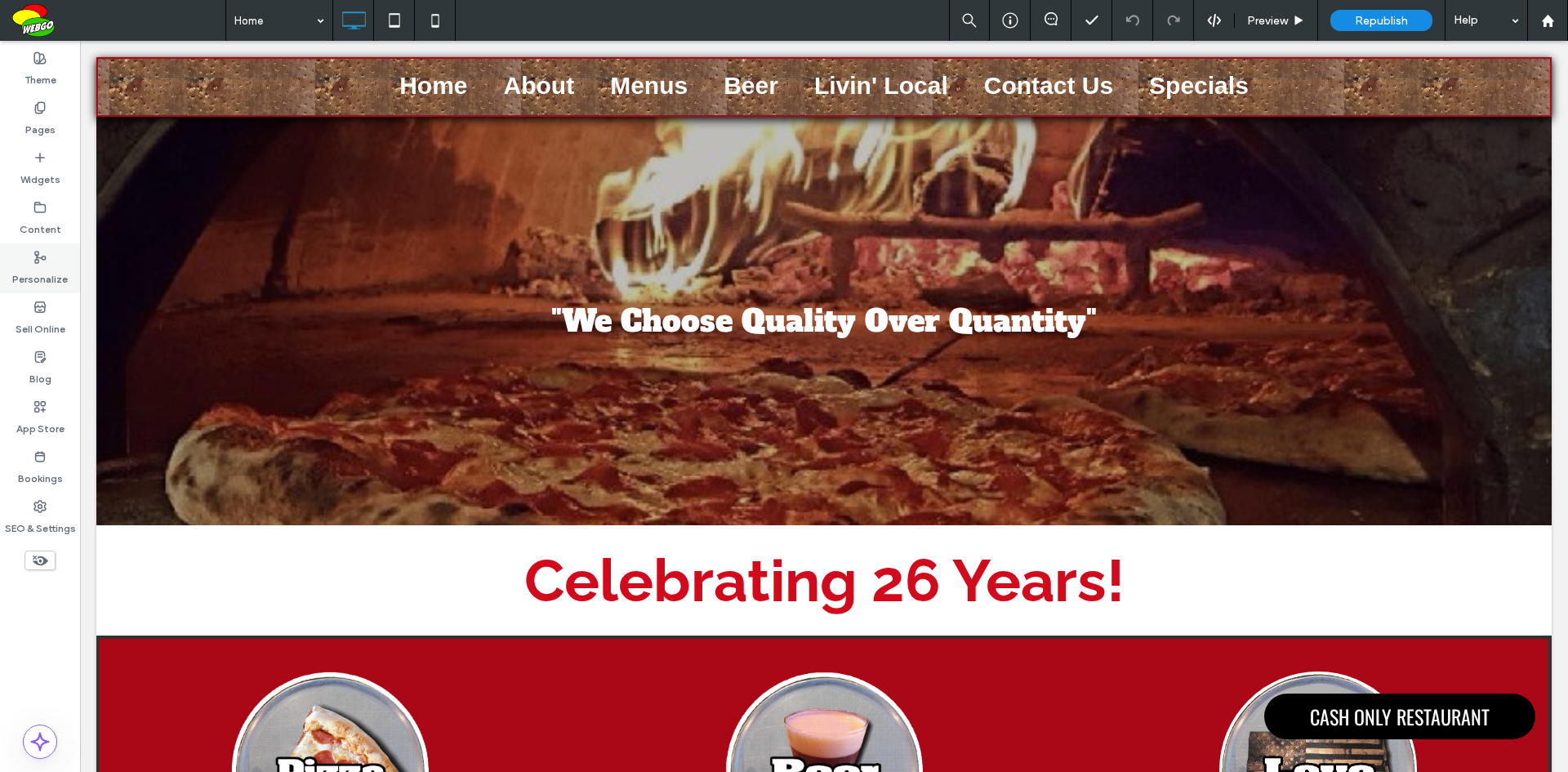
click at [40, 281] on label "Personalize" at bounding box center [40, 275] width 56 height 23
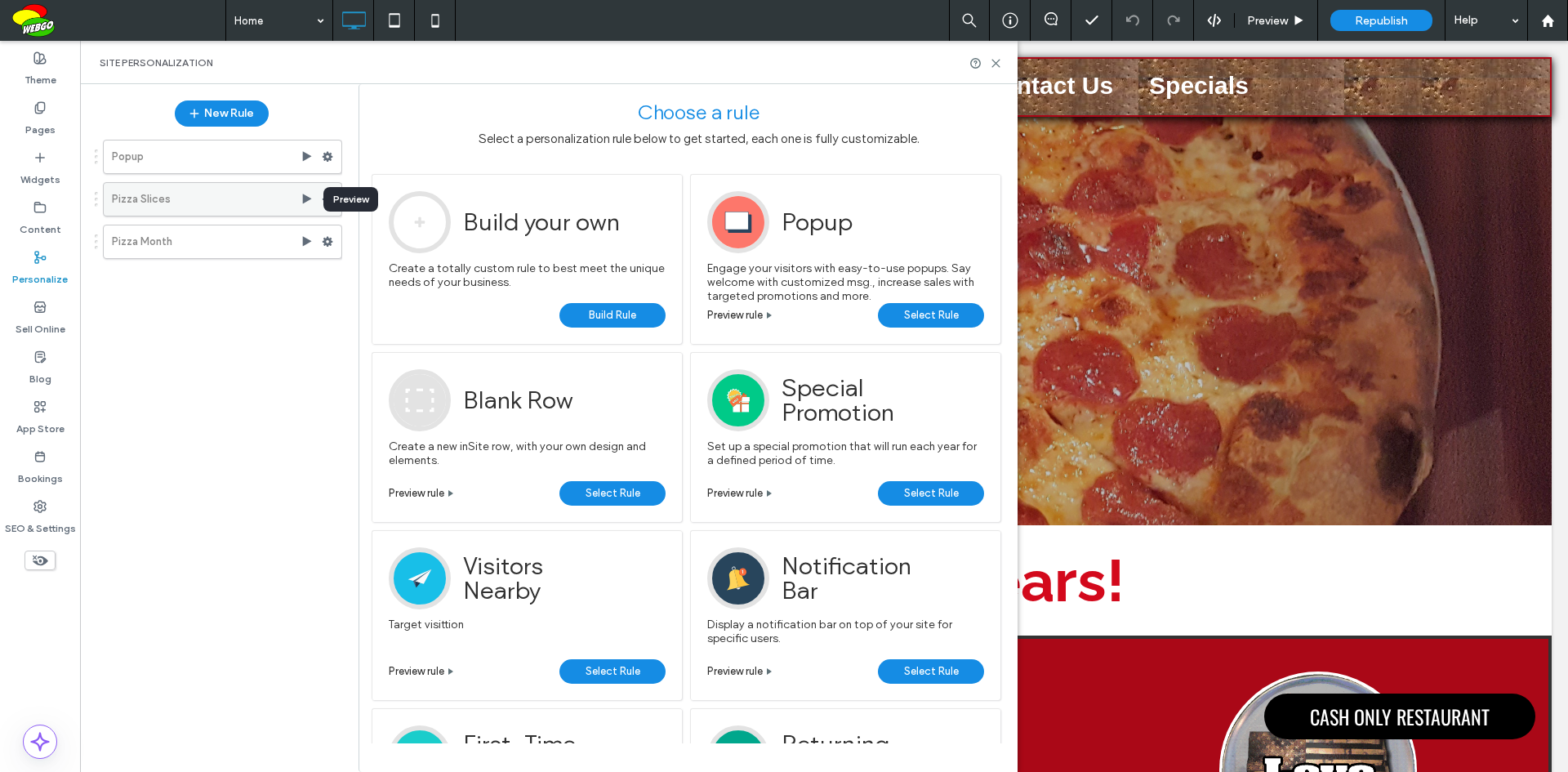
click at [309, 202] on icon at bounding box center [306, 199] width 13 height 13
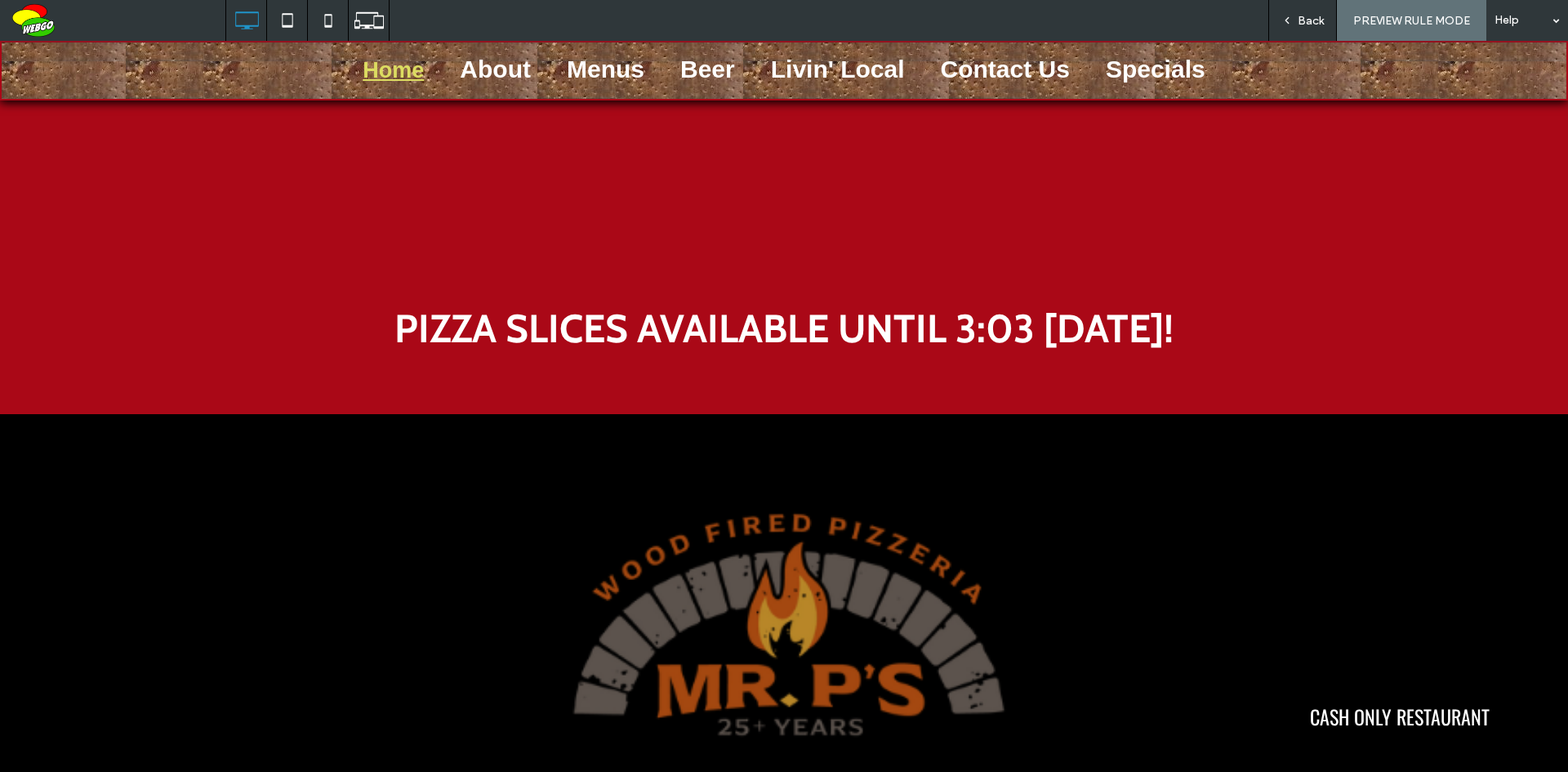
click at [1294, 24] on div "Back" at bounding box center [1302, 21] width 67 height 14
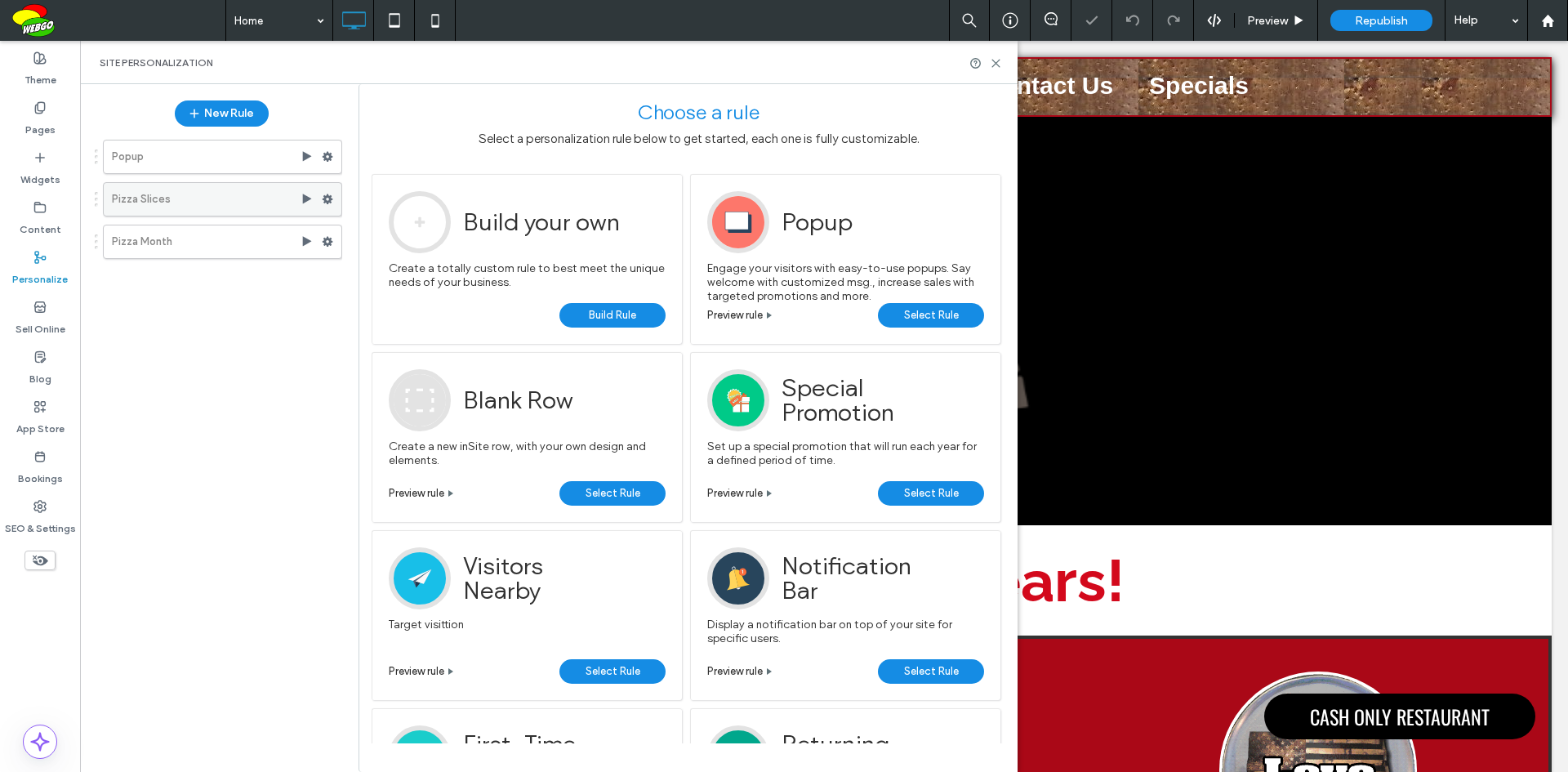
click at [333, 201] on div at bounding box center [331, 199] width 20 height 24
click at [329, 200] on icon at bounding box center [327, 199] width 11 height 11
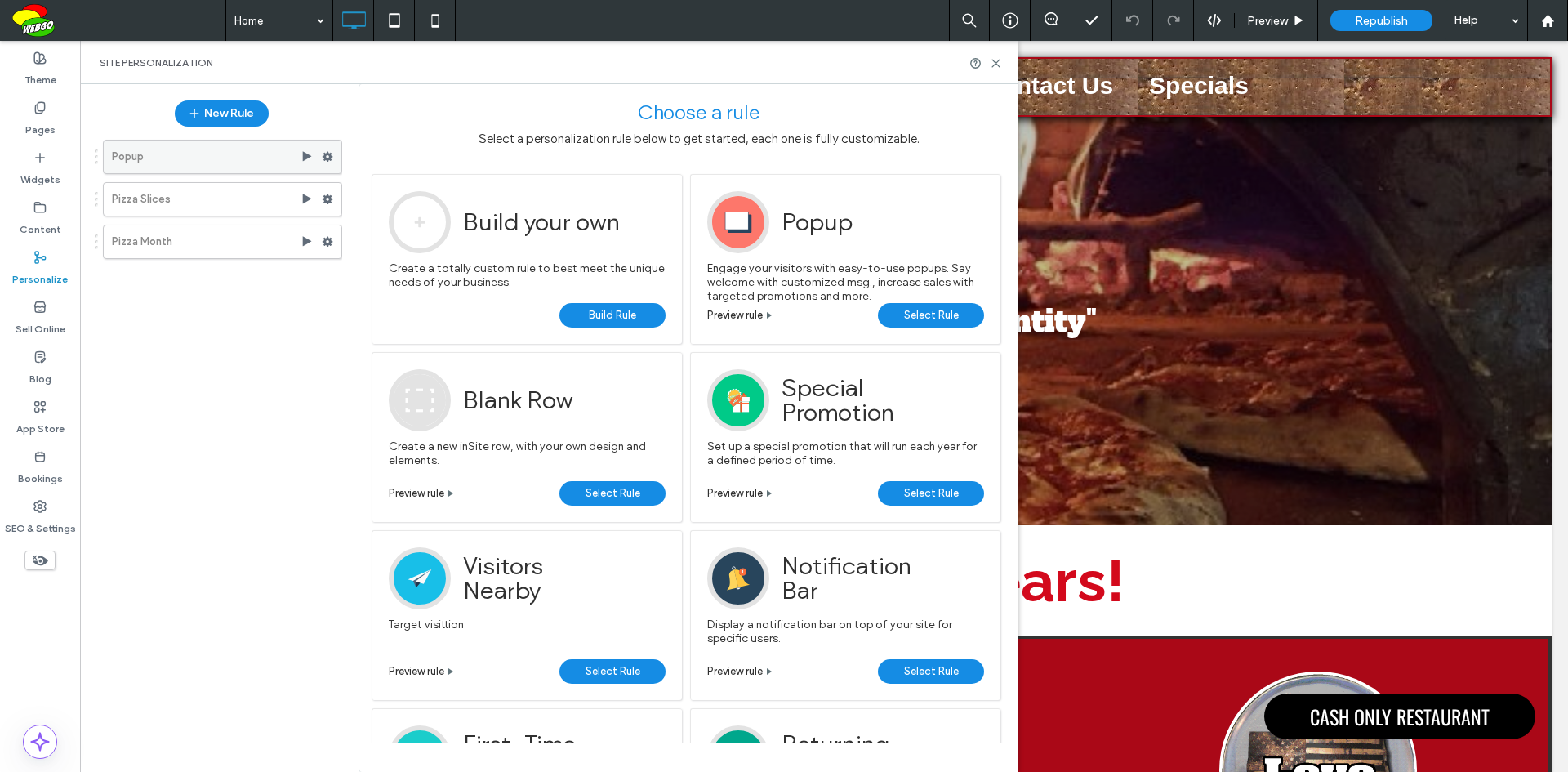
click at [329, 154] on use at bounding box center [328, 157] width 10 height 9
click at [326, 242] on use at bounding box center [328, 241] width 10 height 9
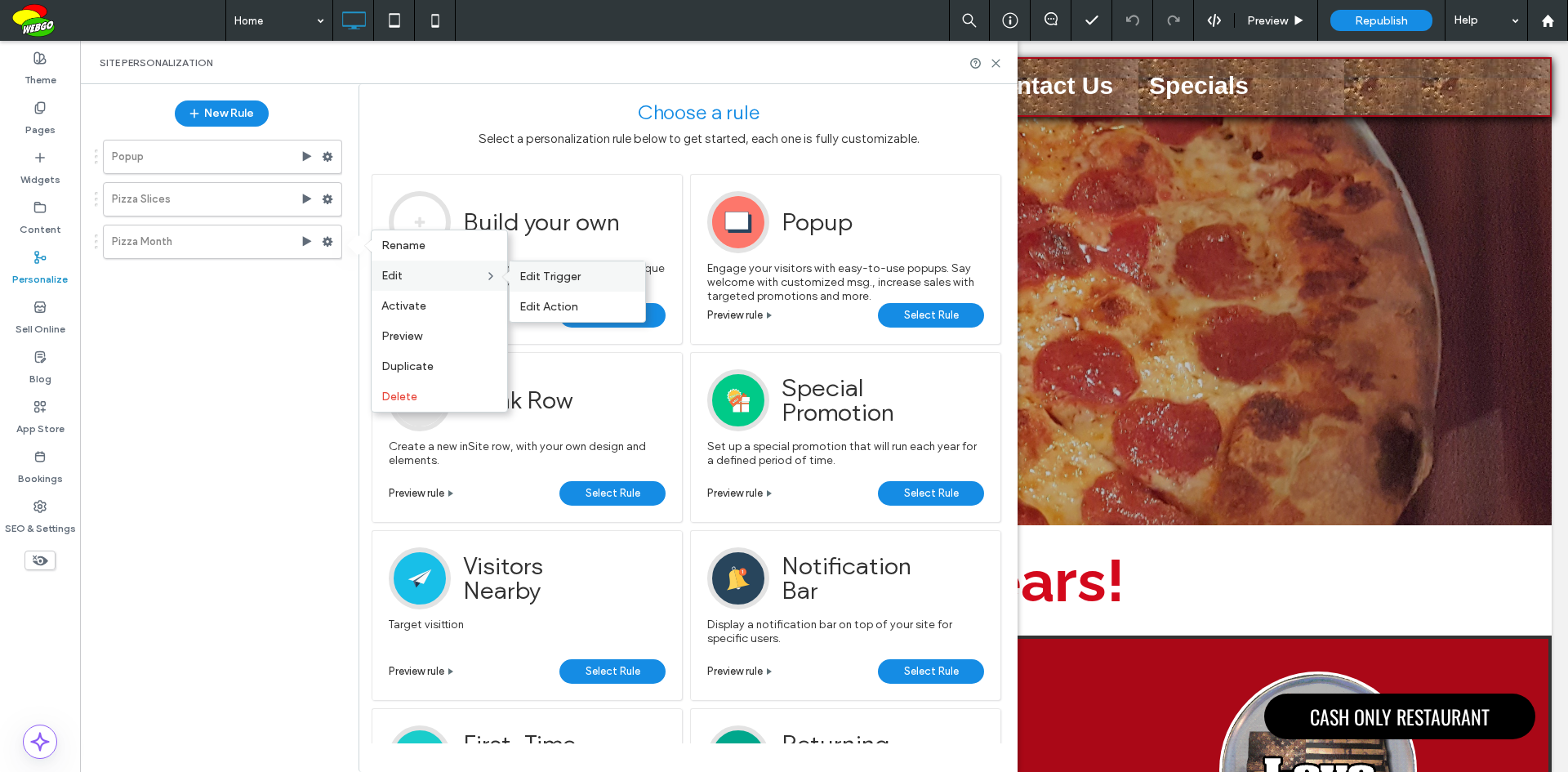
click at [584, 275] on label "Edit Trigger" at bounding box center [577, 276] width 116 height 14
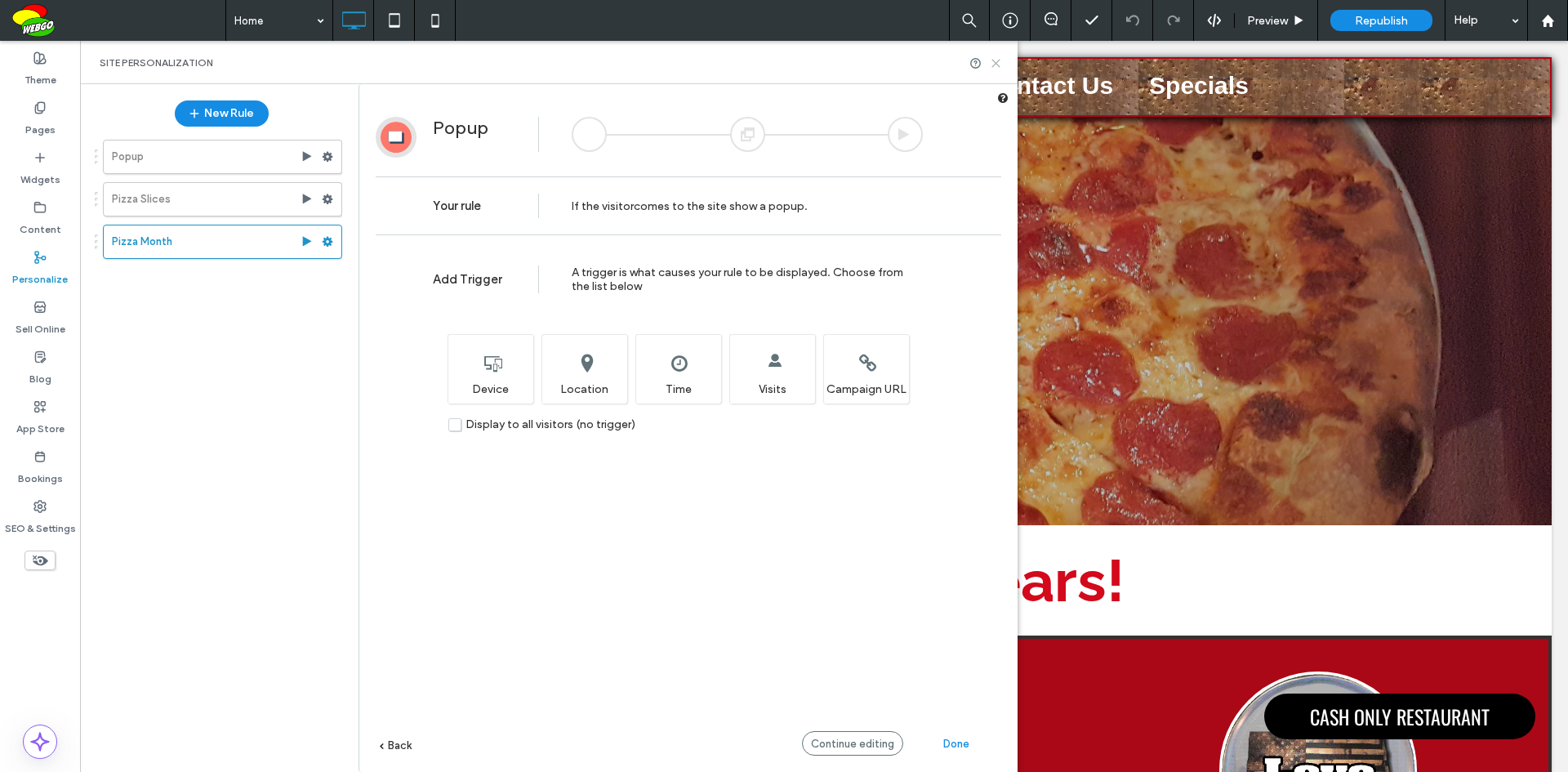
click at [998, 63] on icon at bounding box center [995, 63] width 12 height 12
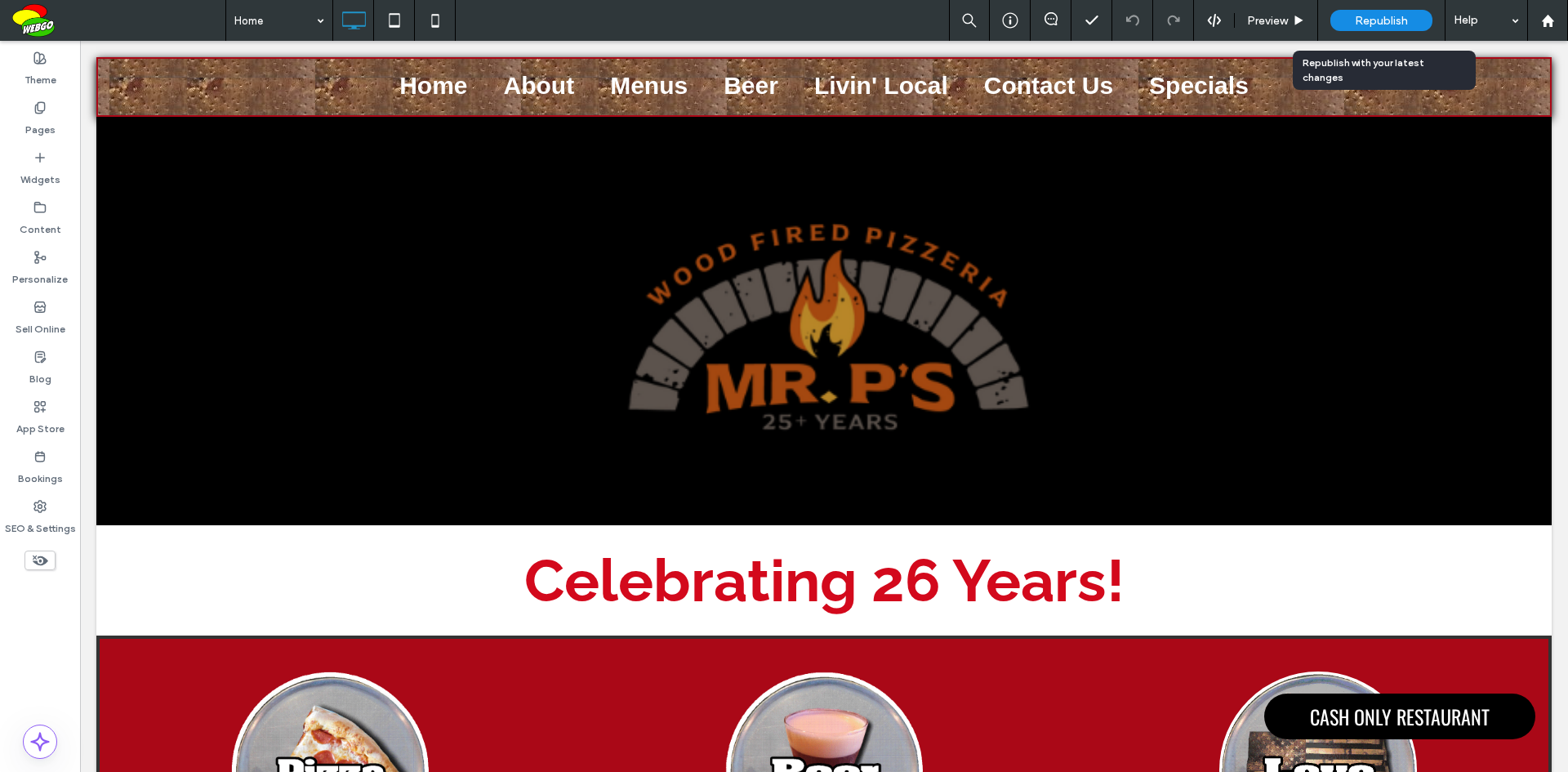
click at [1380, 11] on div "Republish" at bounding box center [1380, 20] width 102 height 22
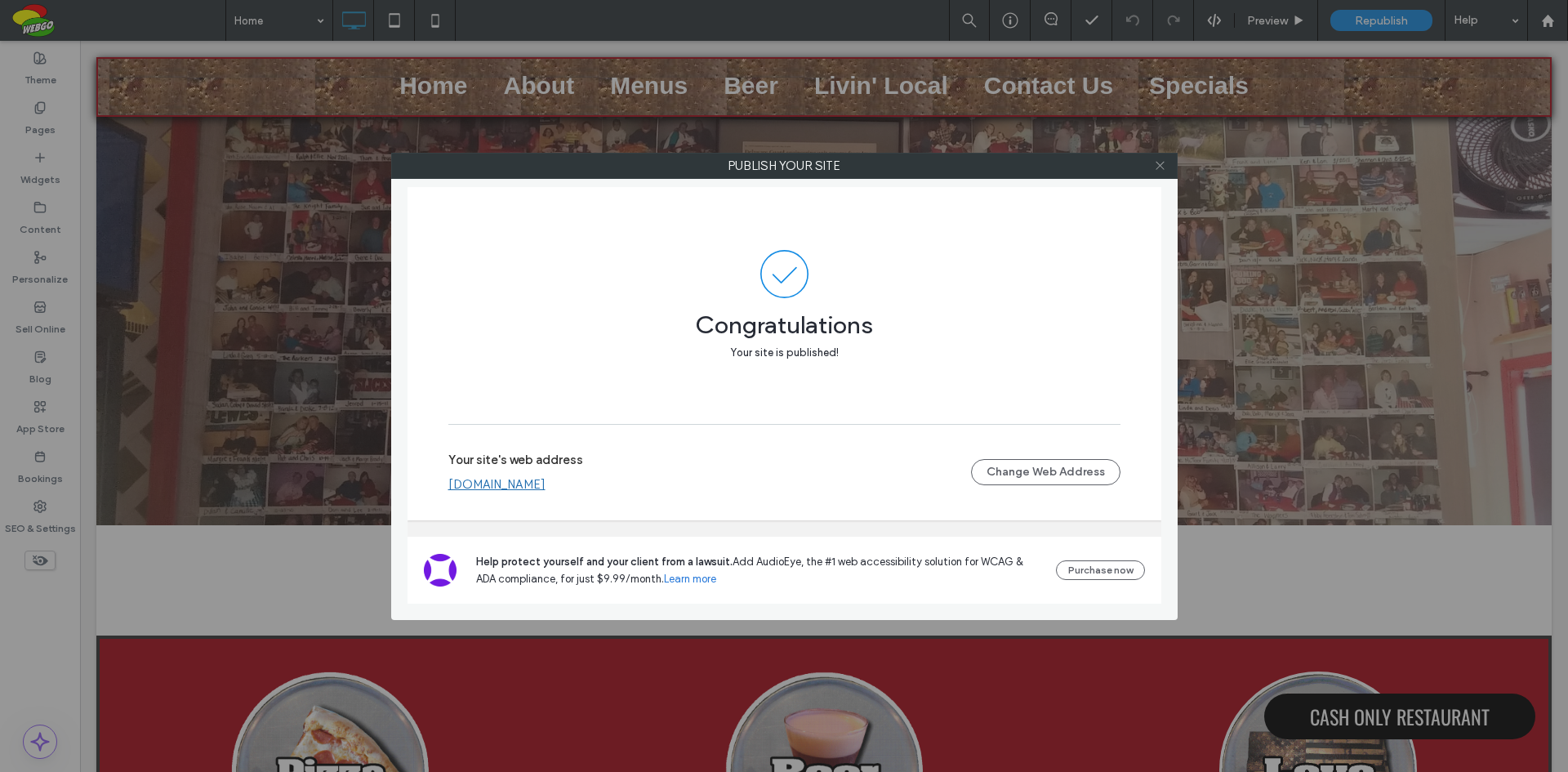
click at [1161, 165] on icon at bounding box center [1159, 165] width 12 height 12
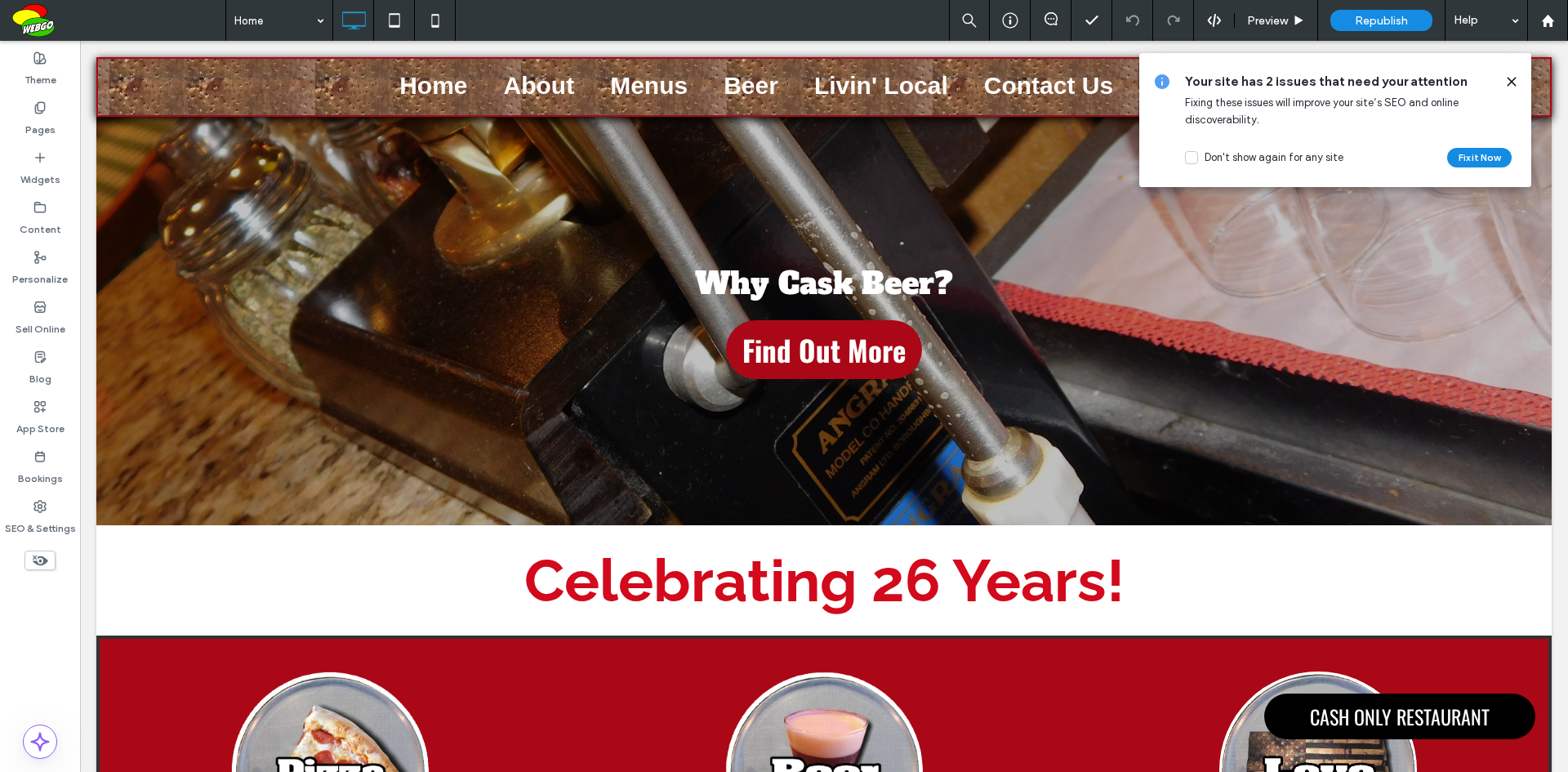
click at [1517, 85] on icon at bounding box center [1510, 81] width 13 height 13
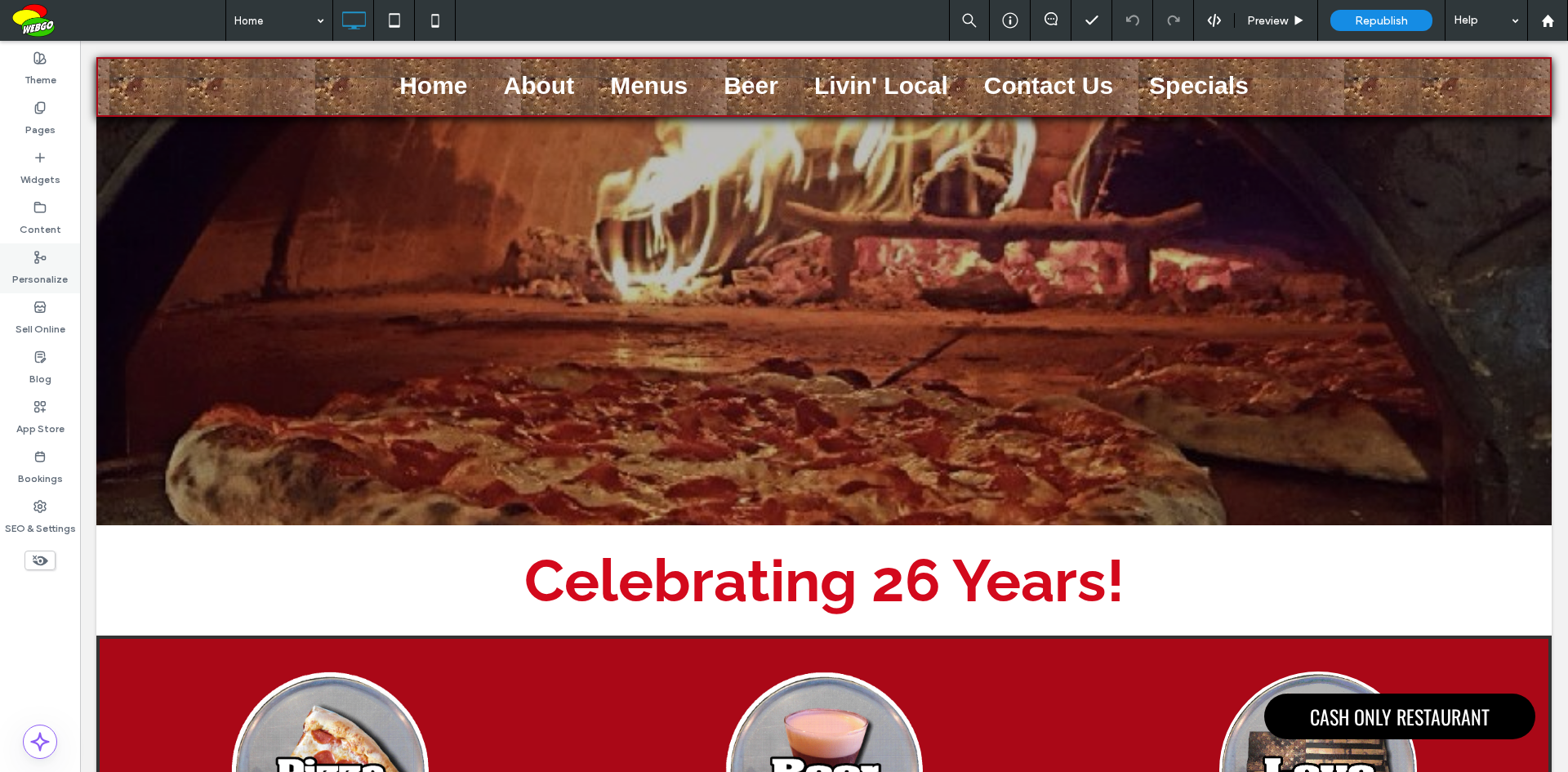
click at [48, 275] on label "Personalize" at bounding box center [40, 275] width 56 height 23
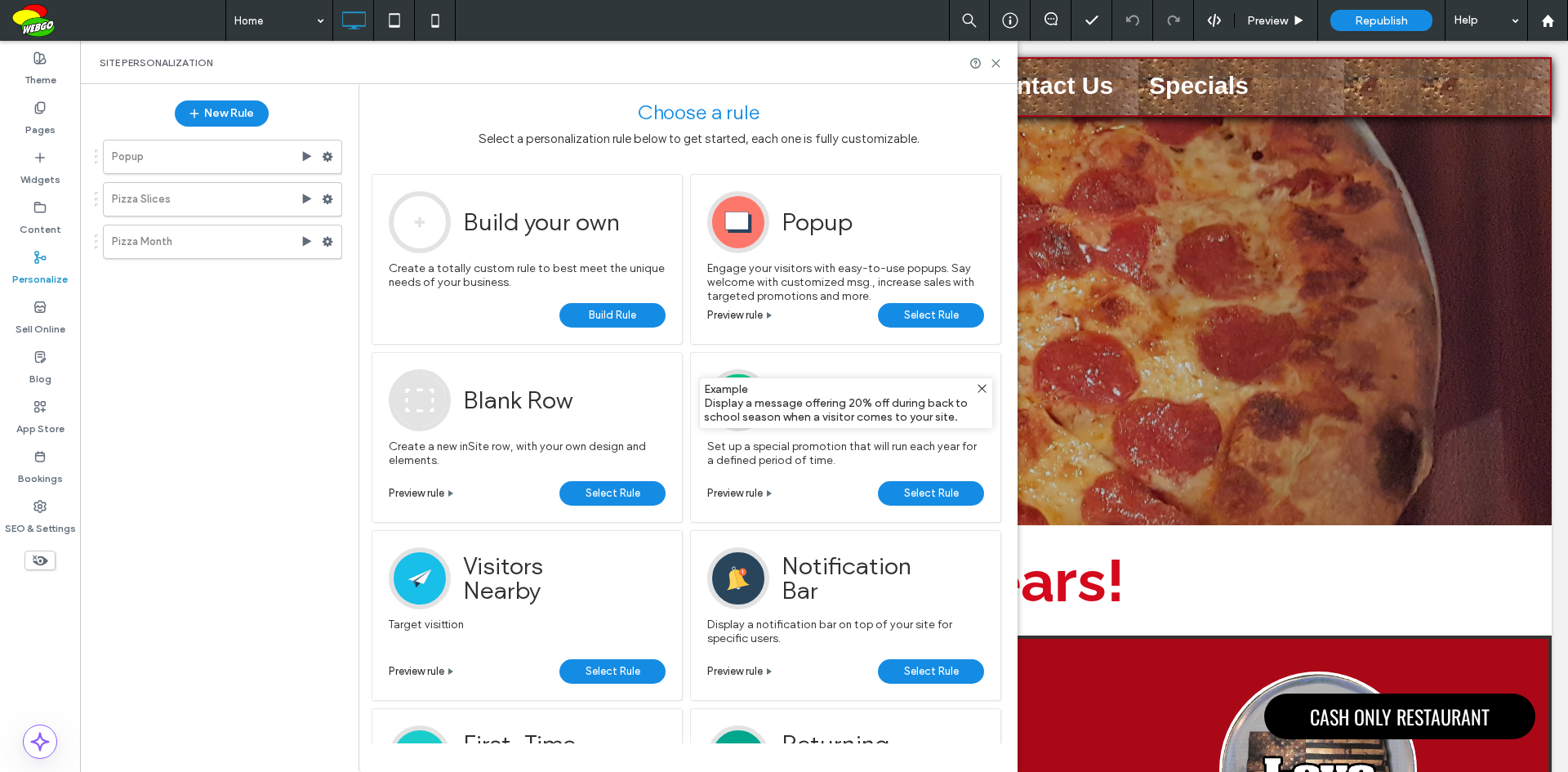
click at [945, 312] on span "Select Rule" at bounding box center [932, 315] width 55 height 24
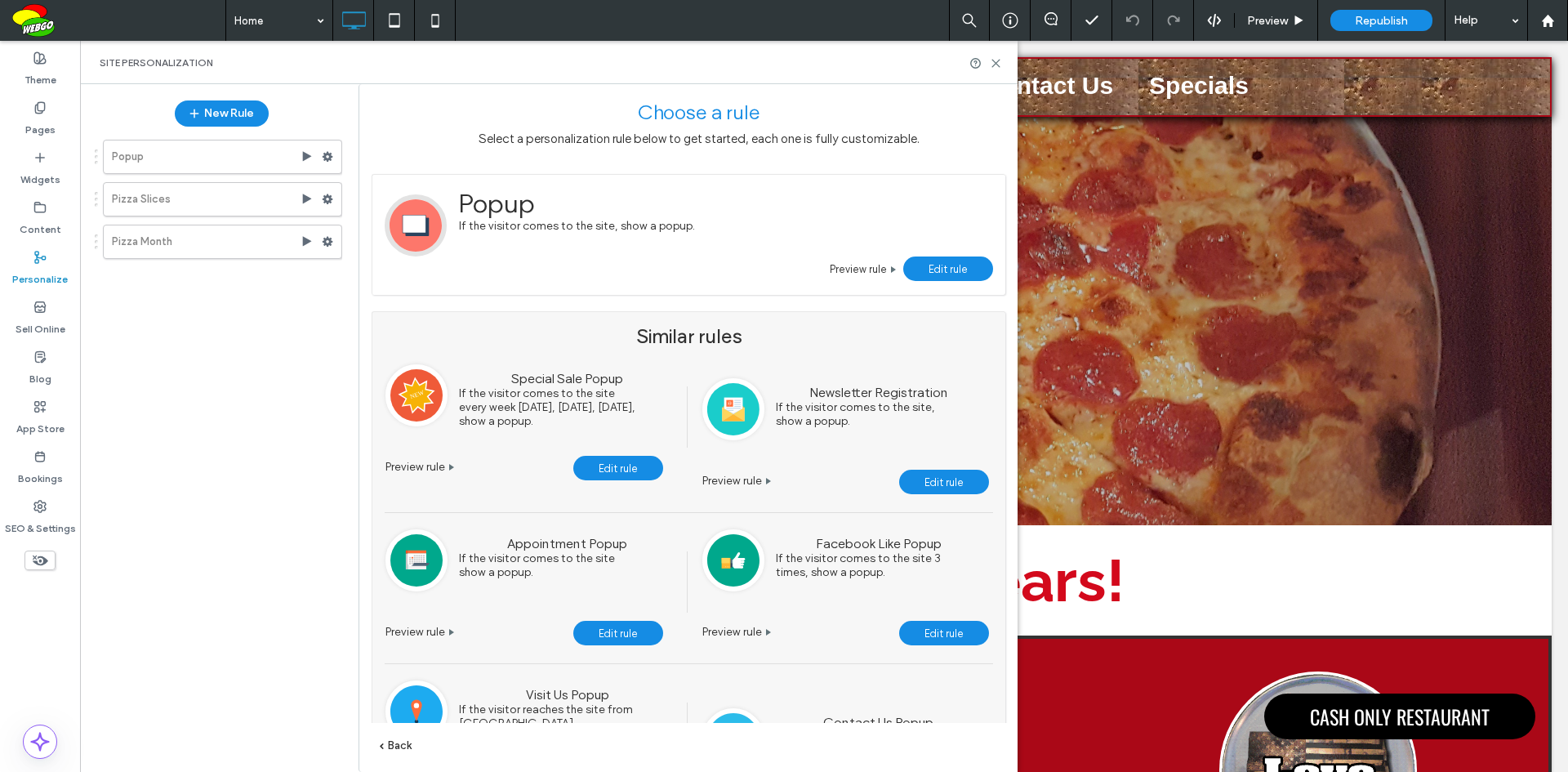
click at [939, 268] on span "Edit rule" at bounding box center [948, 269] width 40 height 12
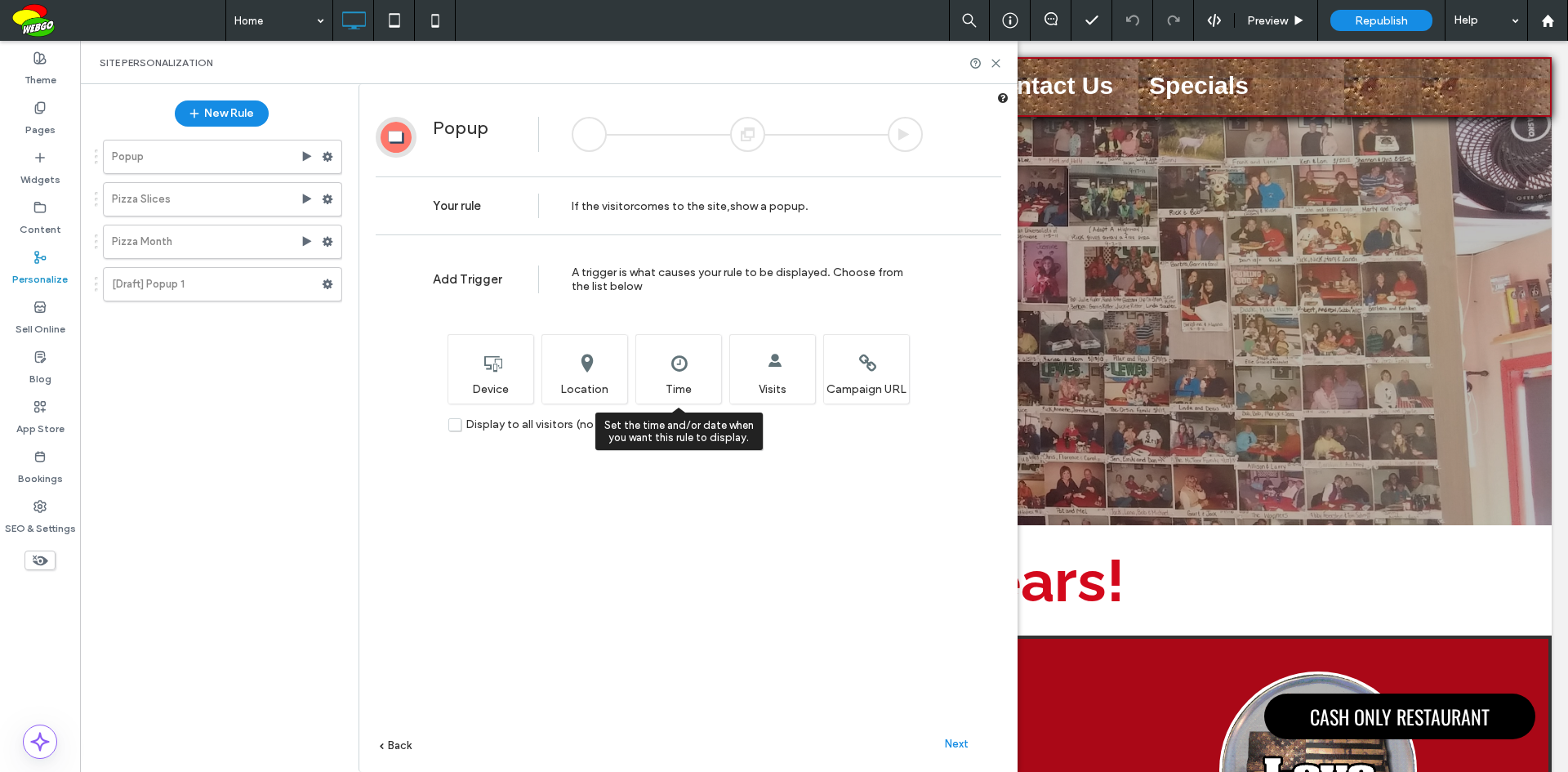
click at [674, 365] on div "Set the time and/or date when you want this rule to display. Time" at bounding box center [679, 368] width 86 height 70
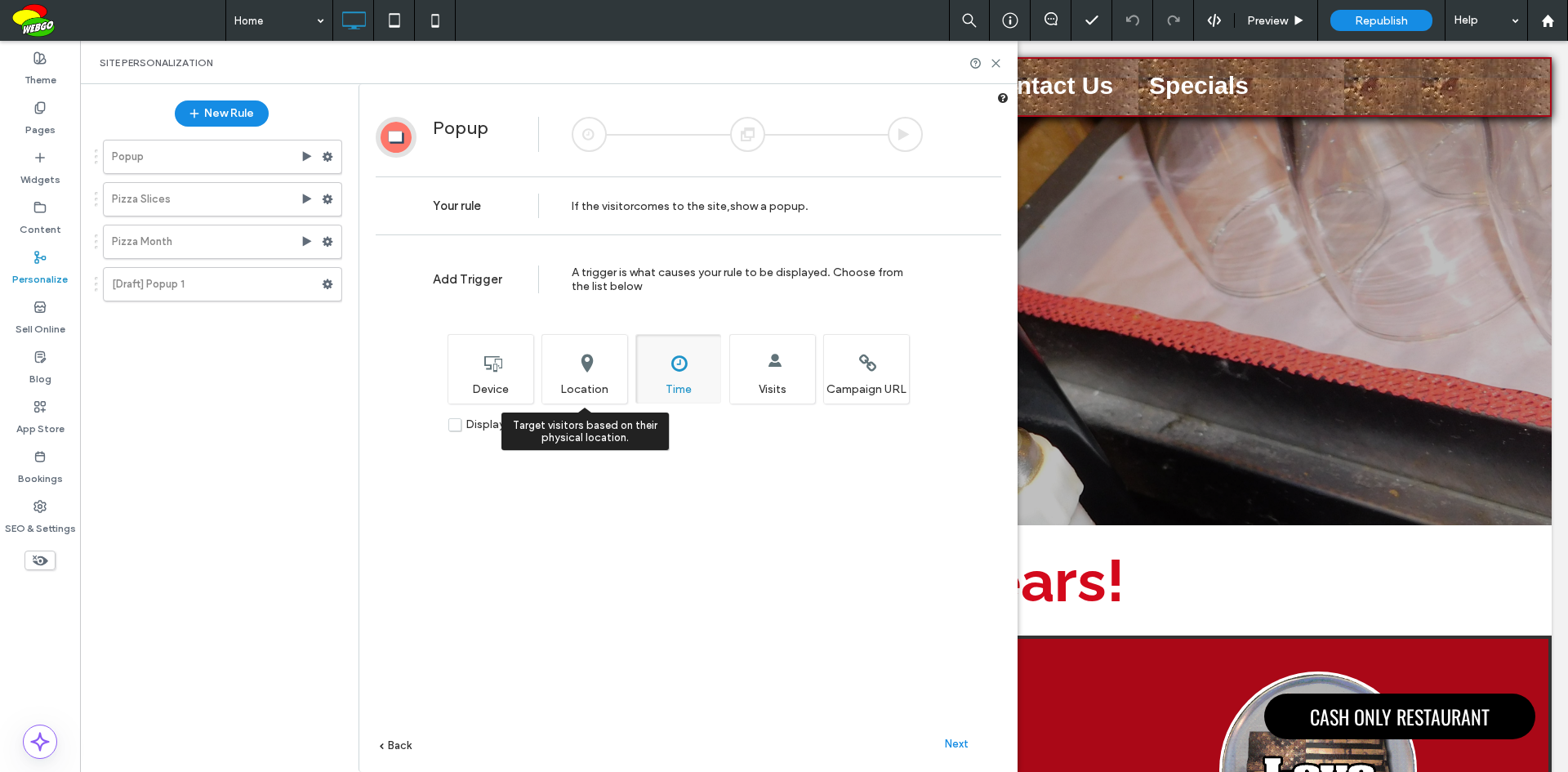
click at [592, 374] on div "Target visitors based on their physical location. Location" at bounding box center [584, 368] width 86 height 70
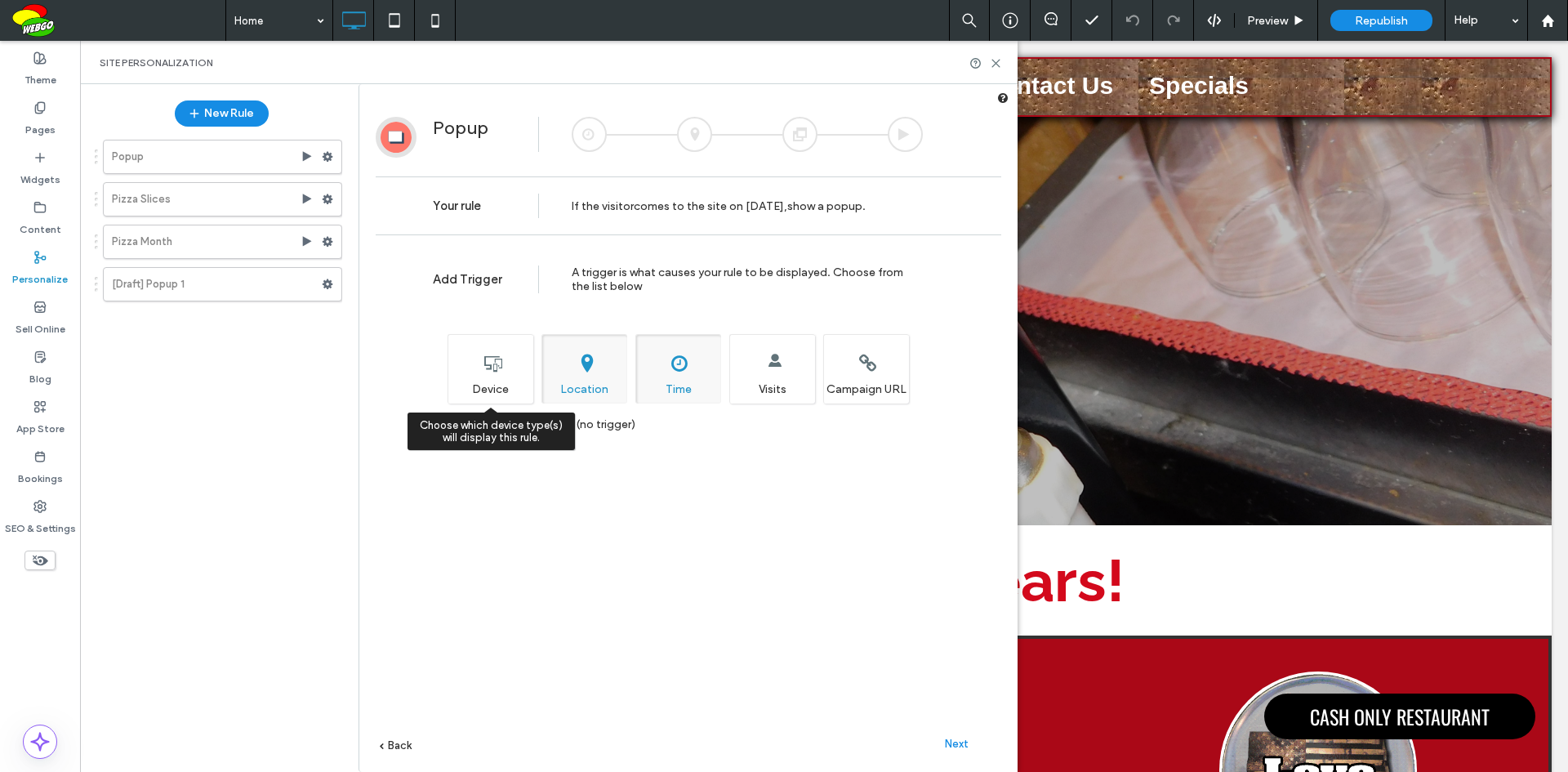
click at [489, 378] on div "Choose which device type(s) will display this rule. Device" at bounding box center [490, 368] width 86 height 70
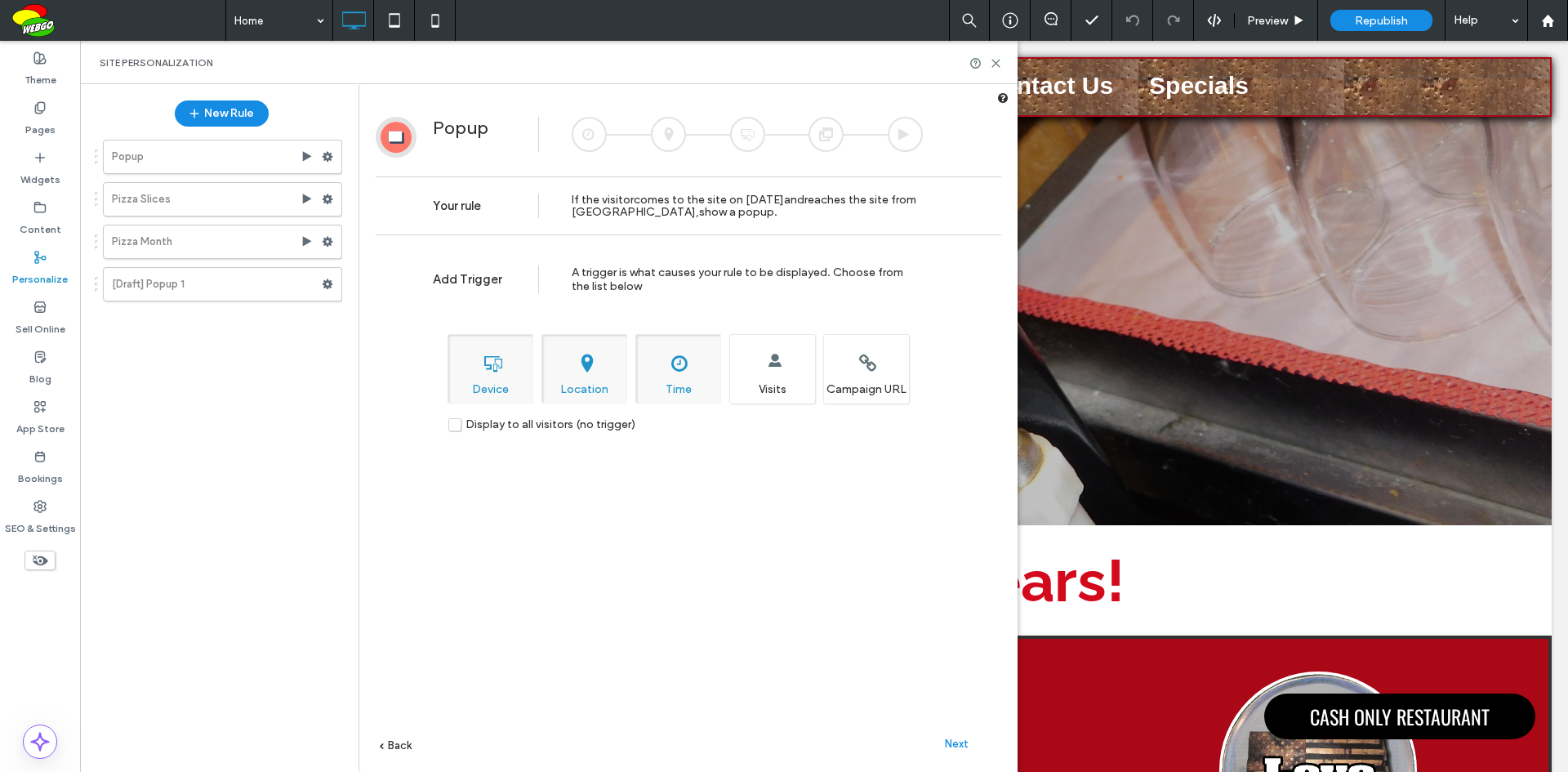
click at [458, 423] on label "Display to all visitors (no trigger)" at bounding box center [541, 424] width 187 height 14
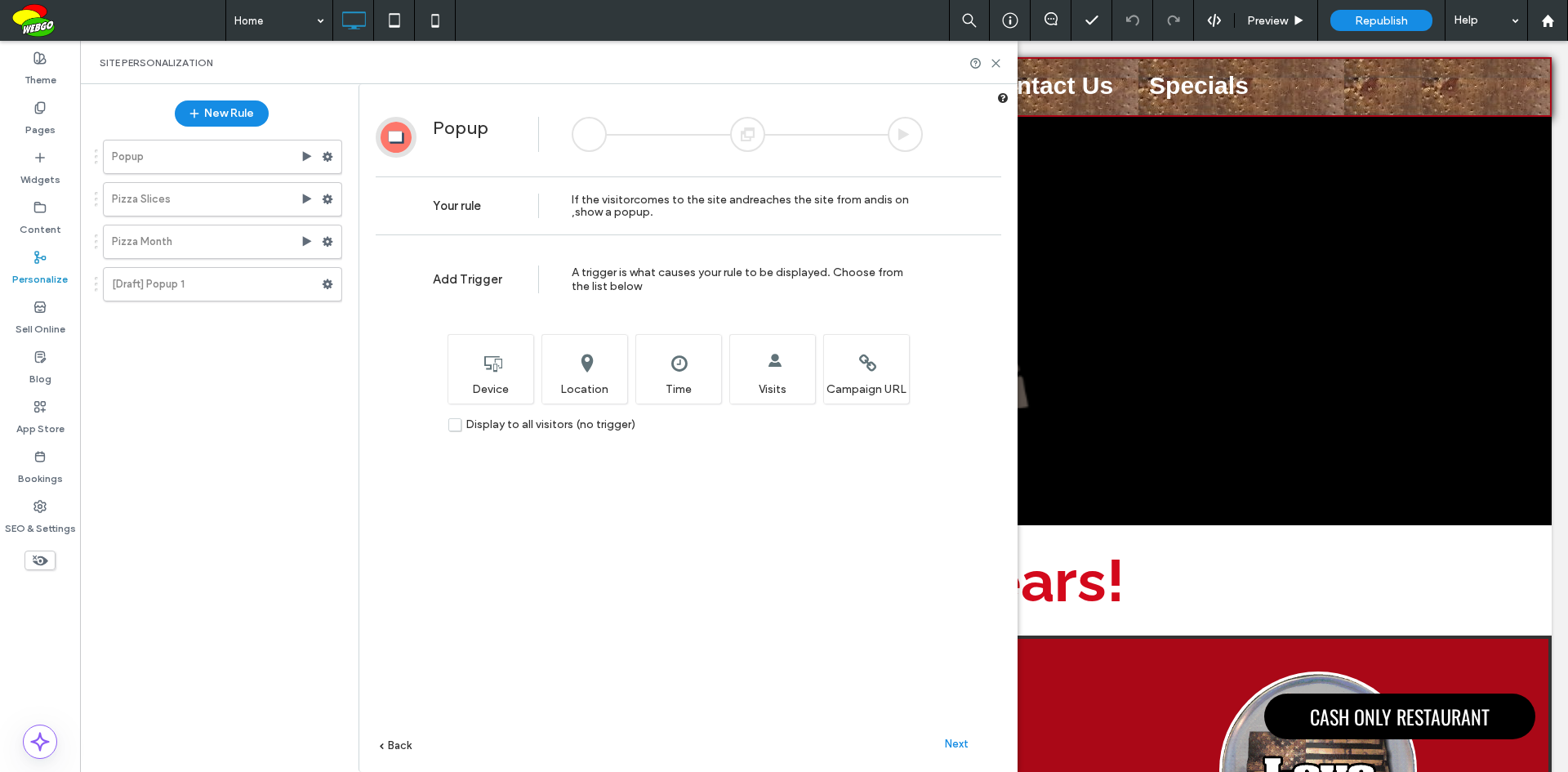
click at [957, 742] on span "Next" at bounding box center [956, 744] width 24 height 12
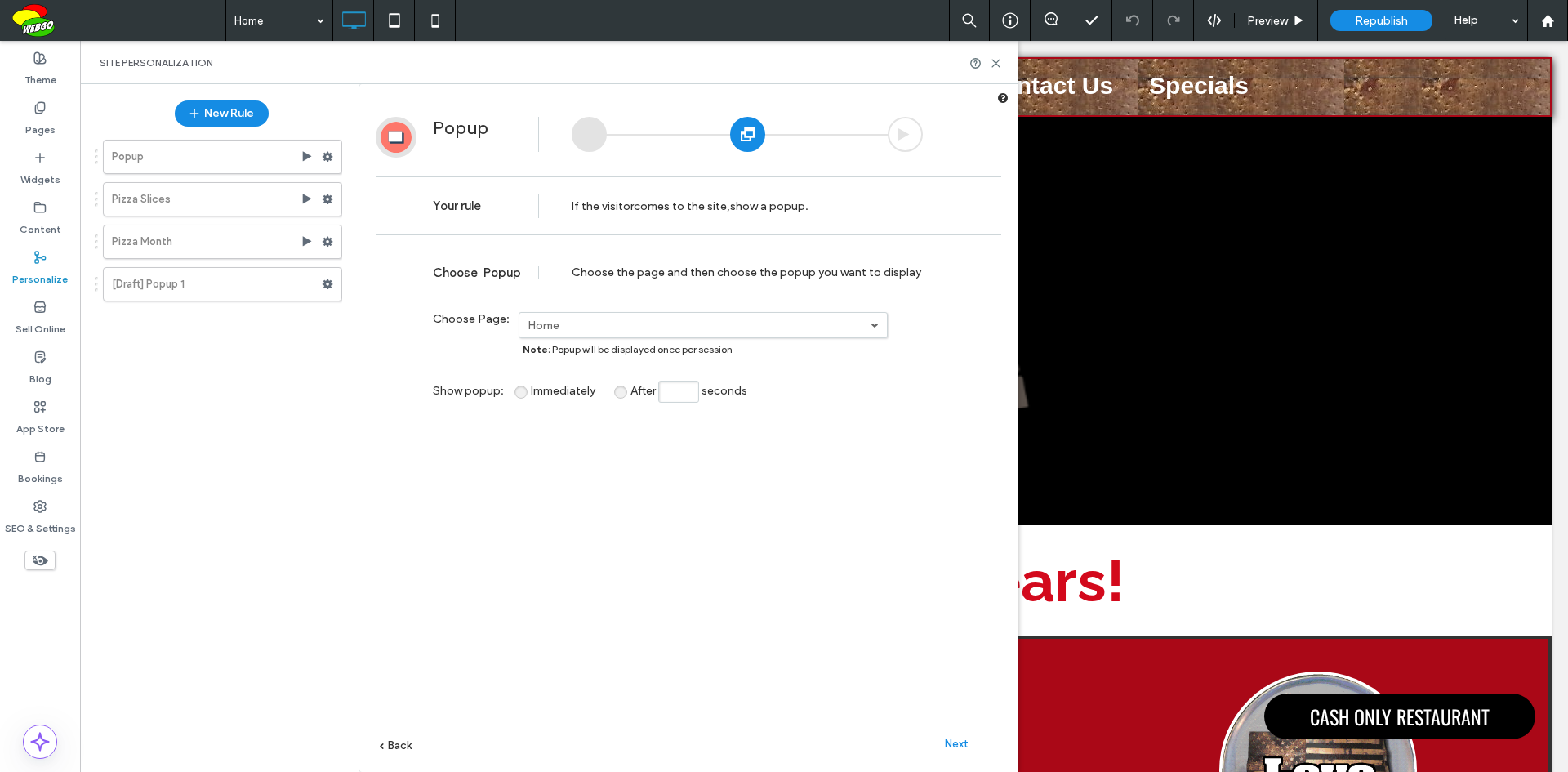
click at [882, 328] on link "Home" at bounding box center [703, 325] width 367 height 24
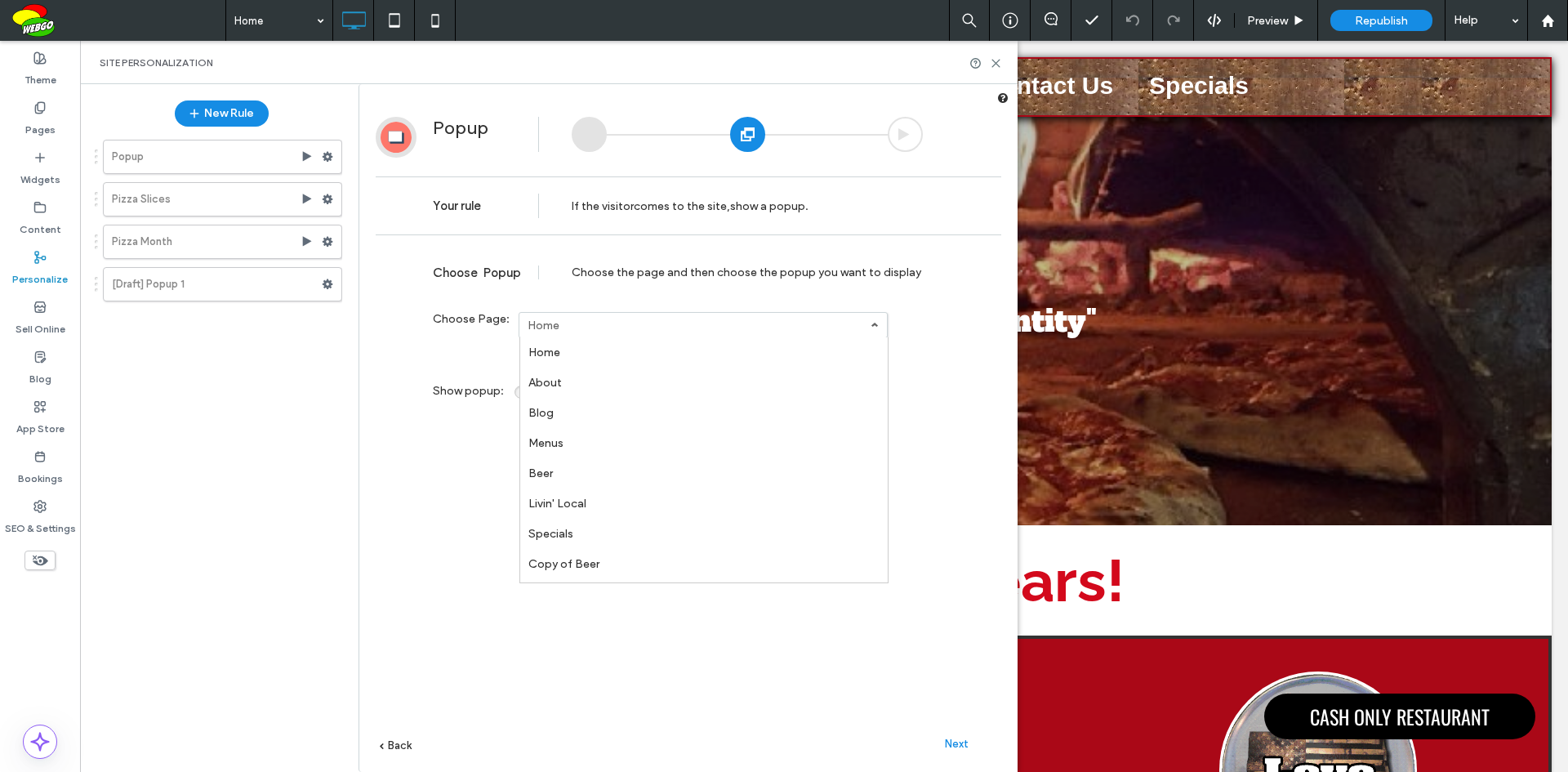
click at [554, 348] on label "Home" at bounding box center [544, 353] width 32 height 14
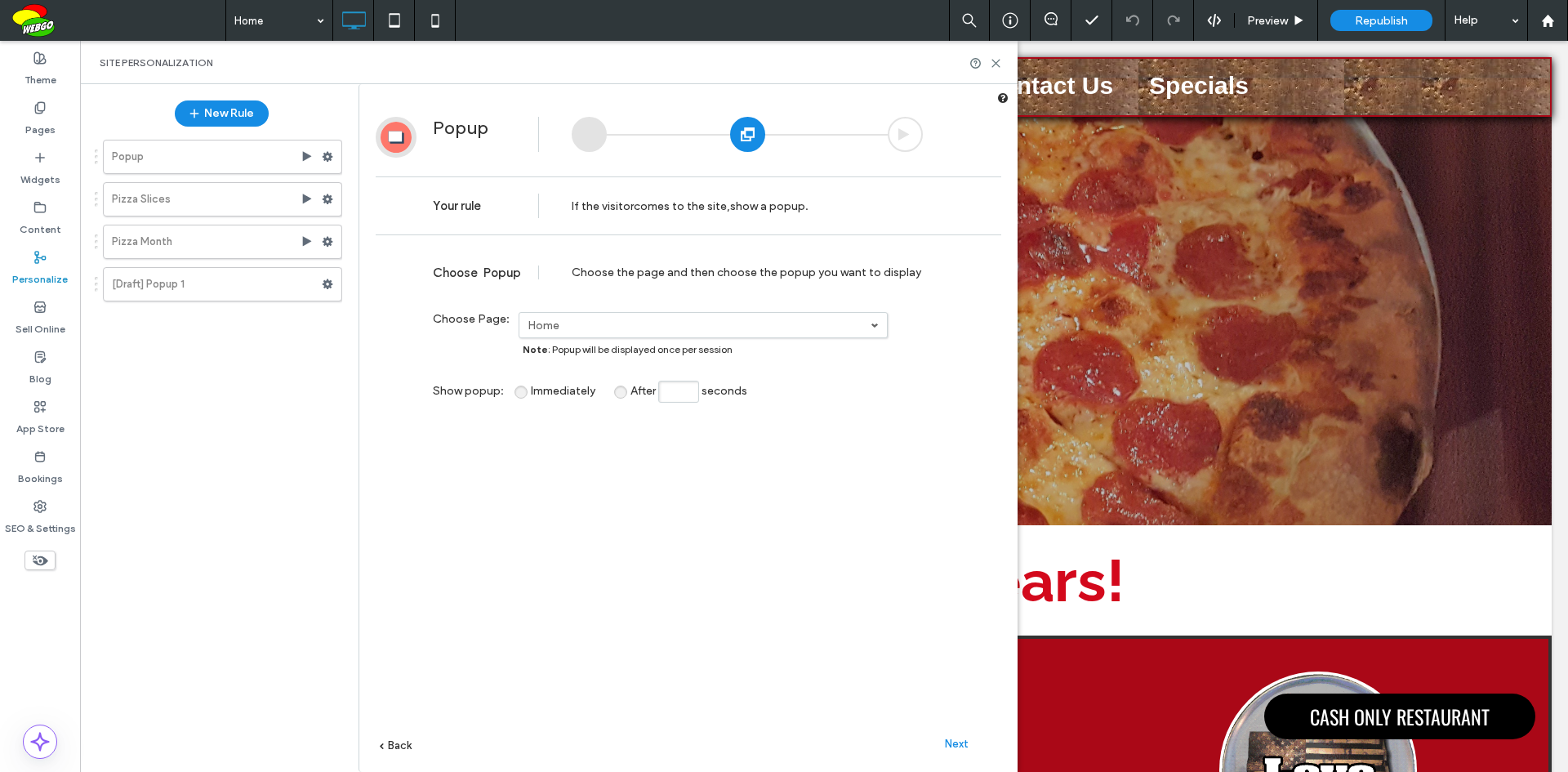
click at [630, 394] on span "After" at bounding box center [643, 391] width 25 height 14
click at [686, 399] on input "After seconds" at bounding box center [678, 392] width 40 height 22
drag, startPoint x: 678, startPoint y: 394, endPoint x: 667, endPoint y: 395, distance: 11.0
click at [667, 395] on input "*" at bounding box center [678, 392] width 40 height 22
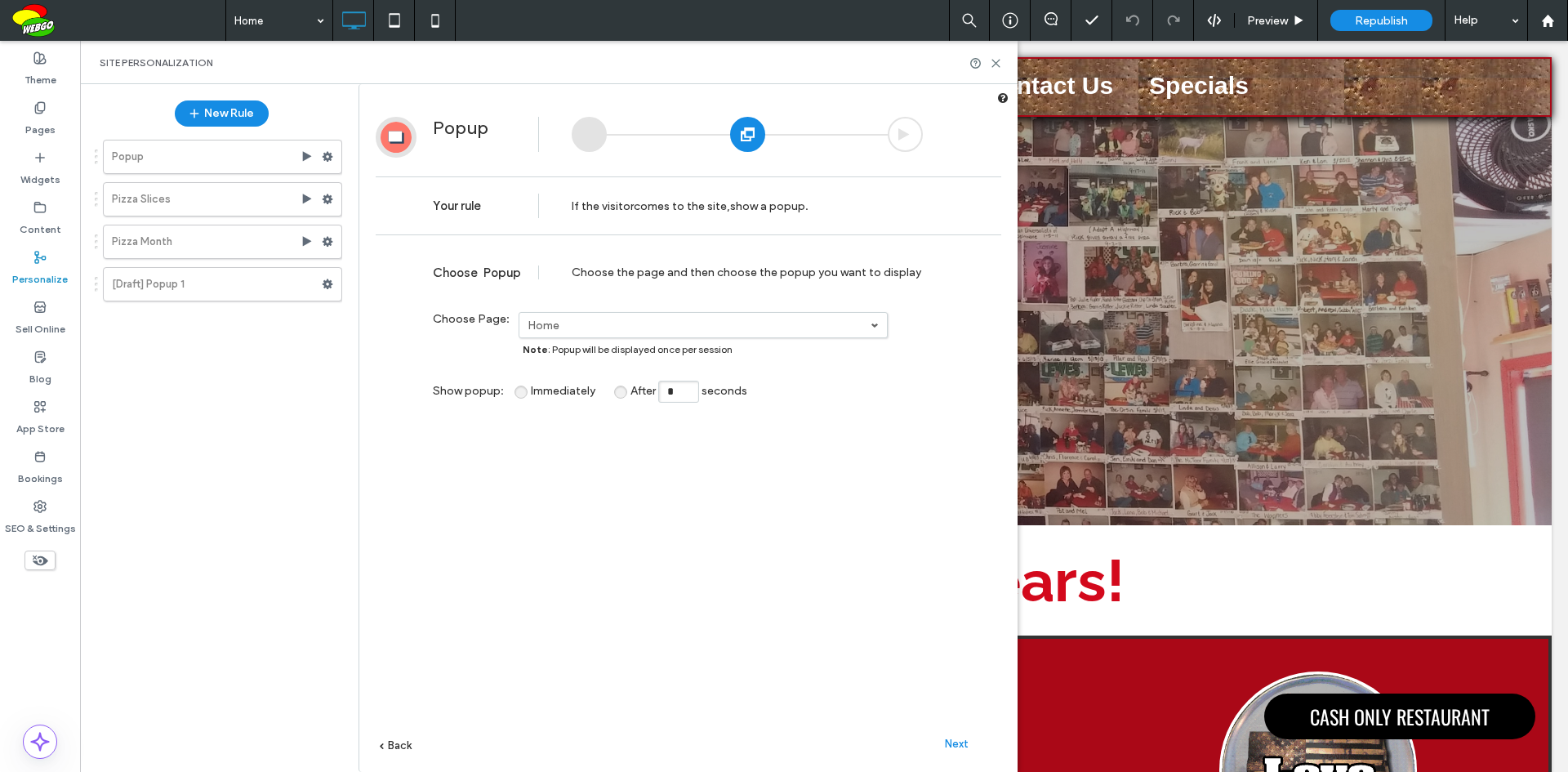
type input "*"
click at [954, 744] on span "Next" at bounding box center [956, 744] width 24 height 12
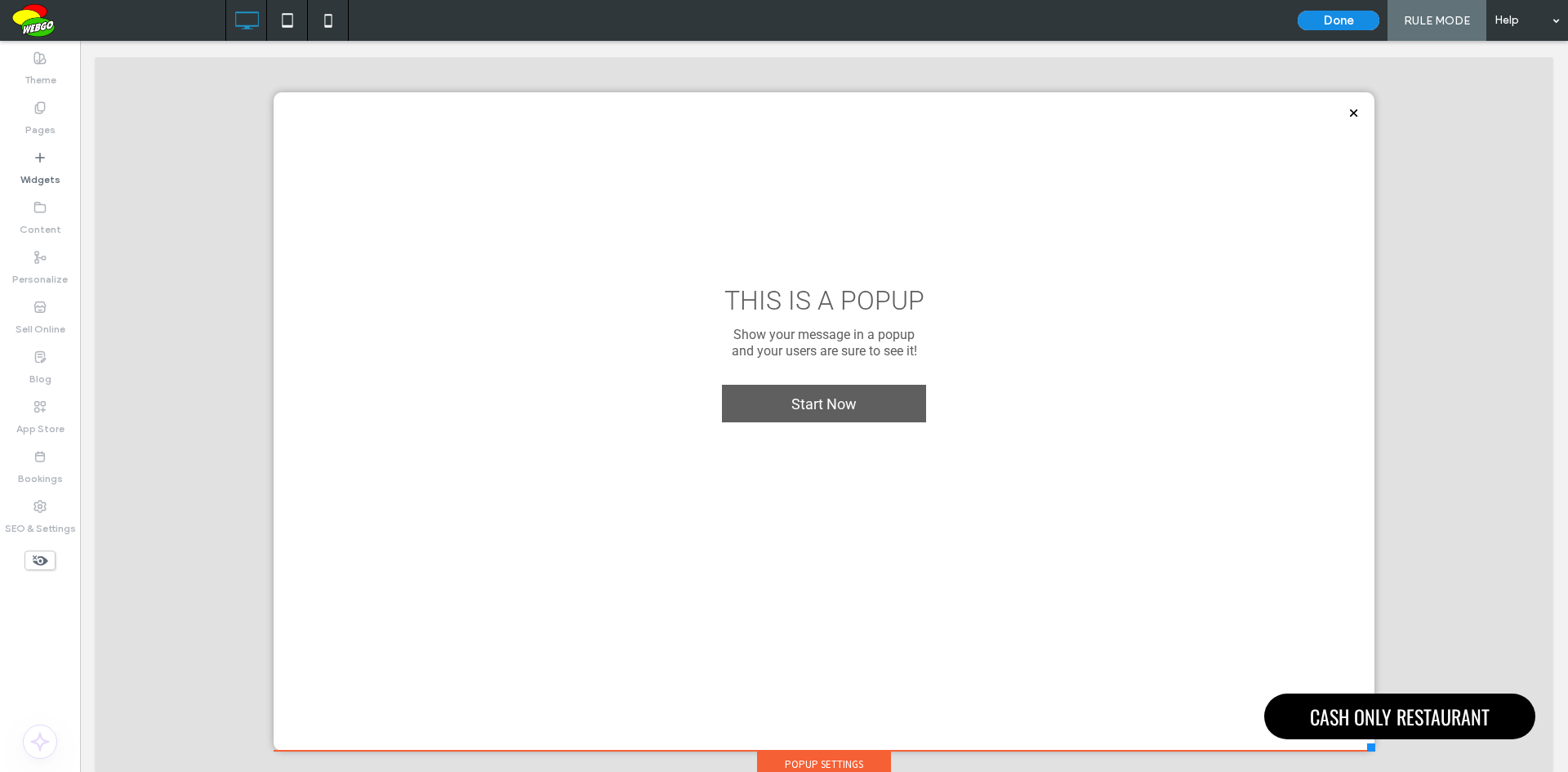
drag, startPoint x: 1016, startPoint y: 539, endPoint x: 1362, endPoint y: 750, distance: 405.3
click at [1367, 750] on div at bounding box center [1370, 747] width 8 height 8
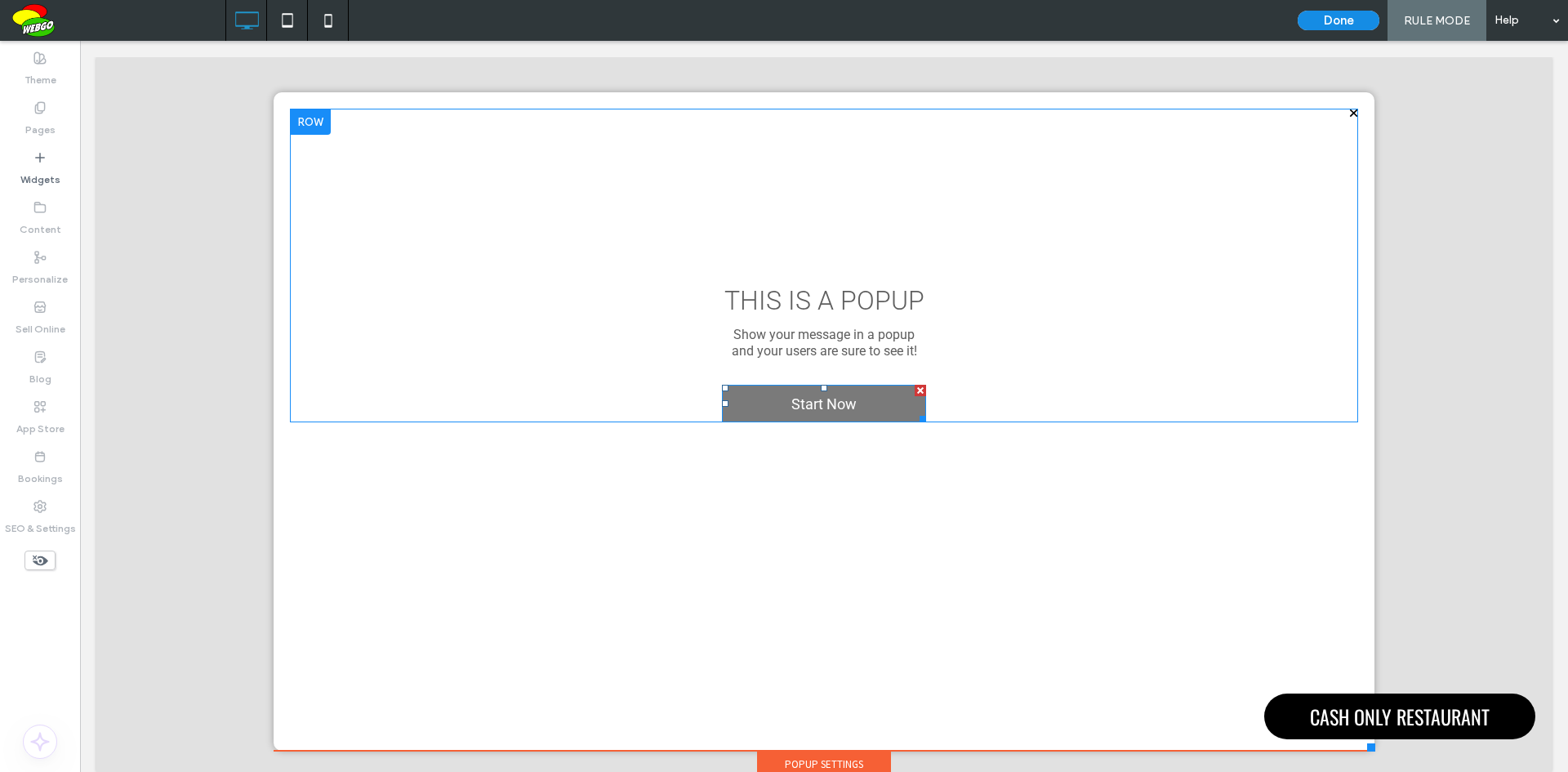
click at [914, 388] on div at bounding box center [919, 390] width 11 height 11
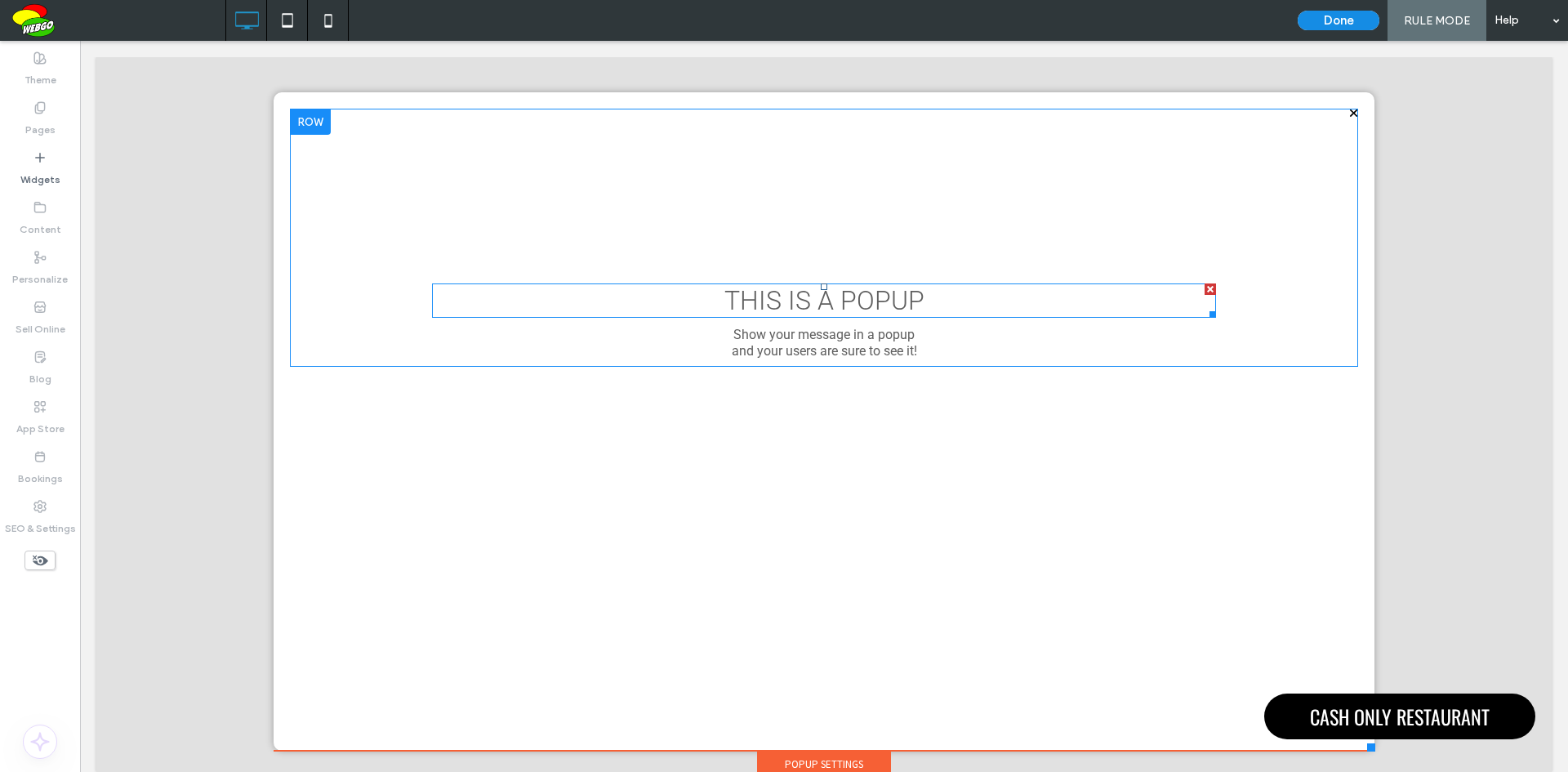
click at [1204, 287] on div at bounding box center [1209, 288] width 11 height 11
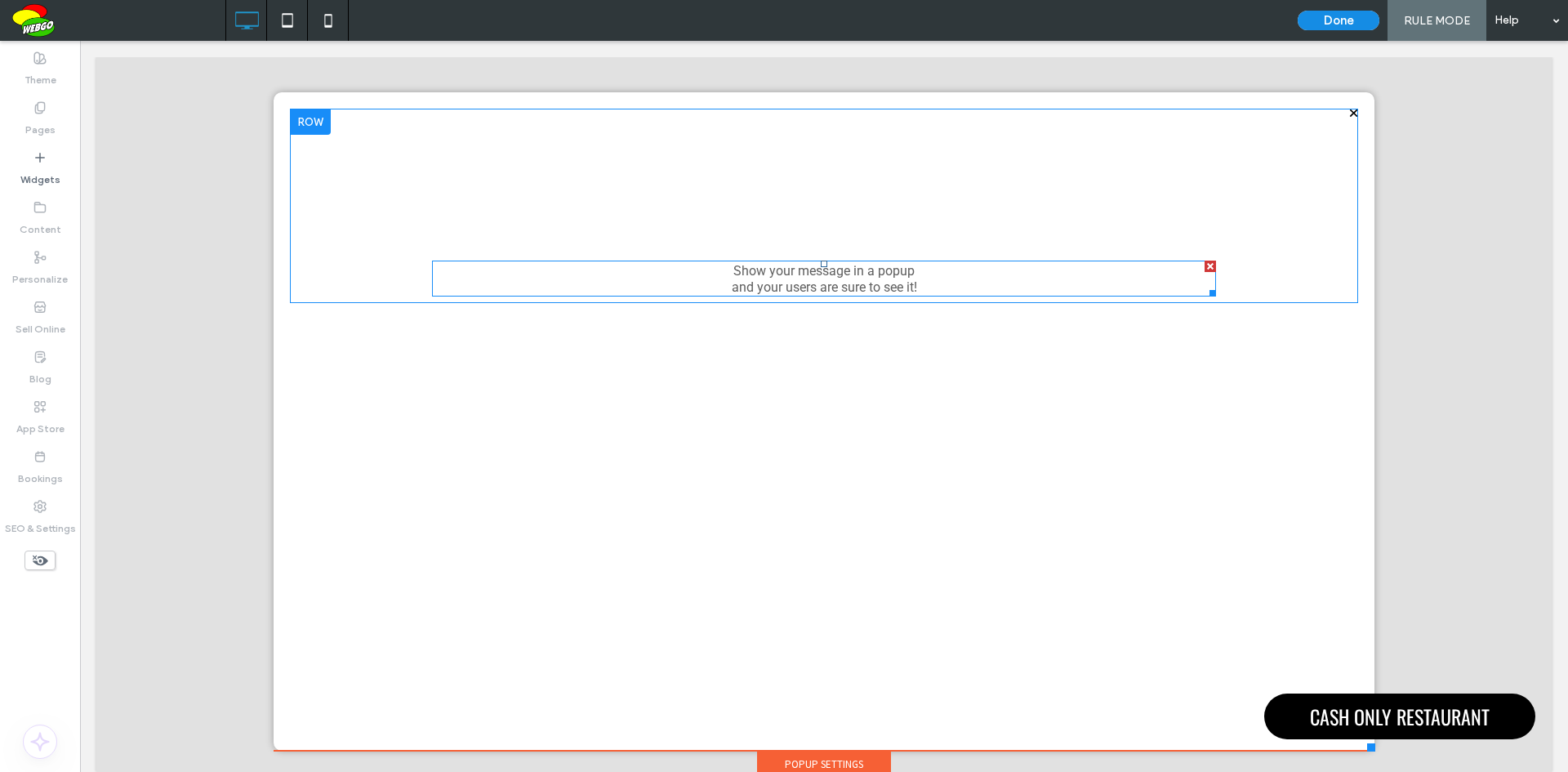
click at [1204, 265] on div at bounding box center [1209, 266] width 11 height 11
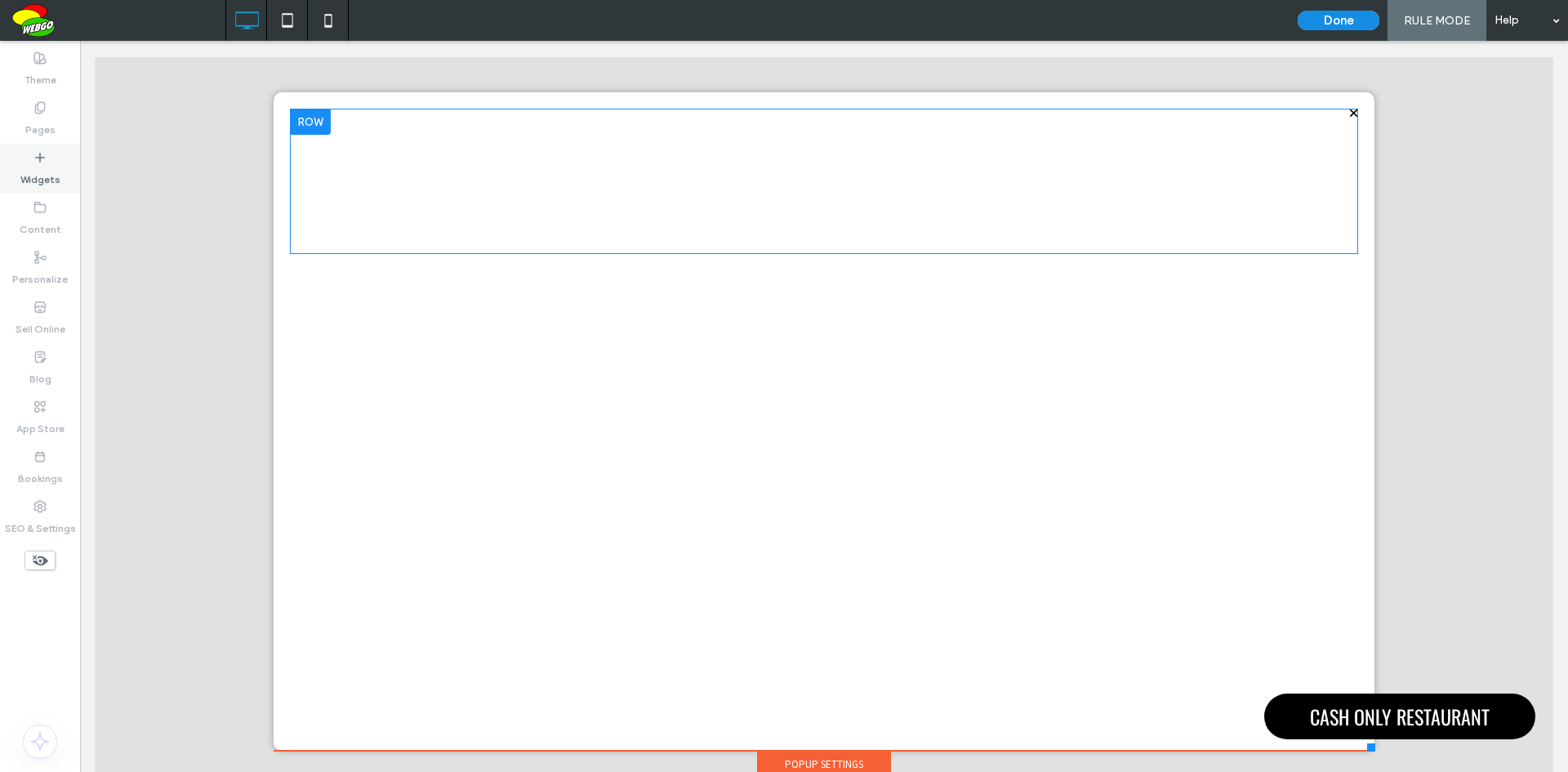
click at [49, 179] on label "Widgets" at bounding box center [40, 176] width 40 height 23
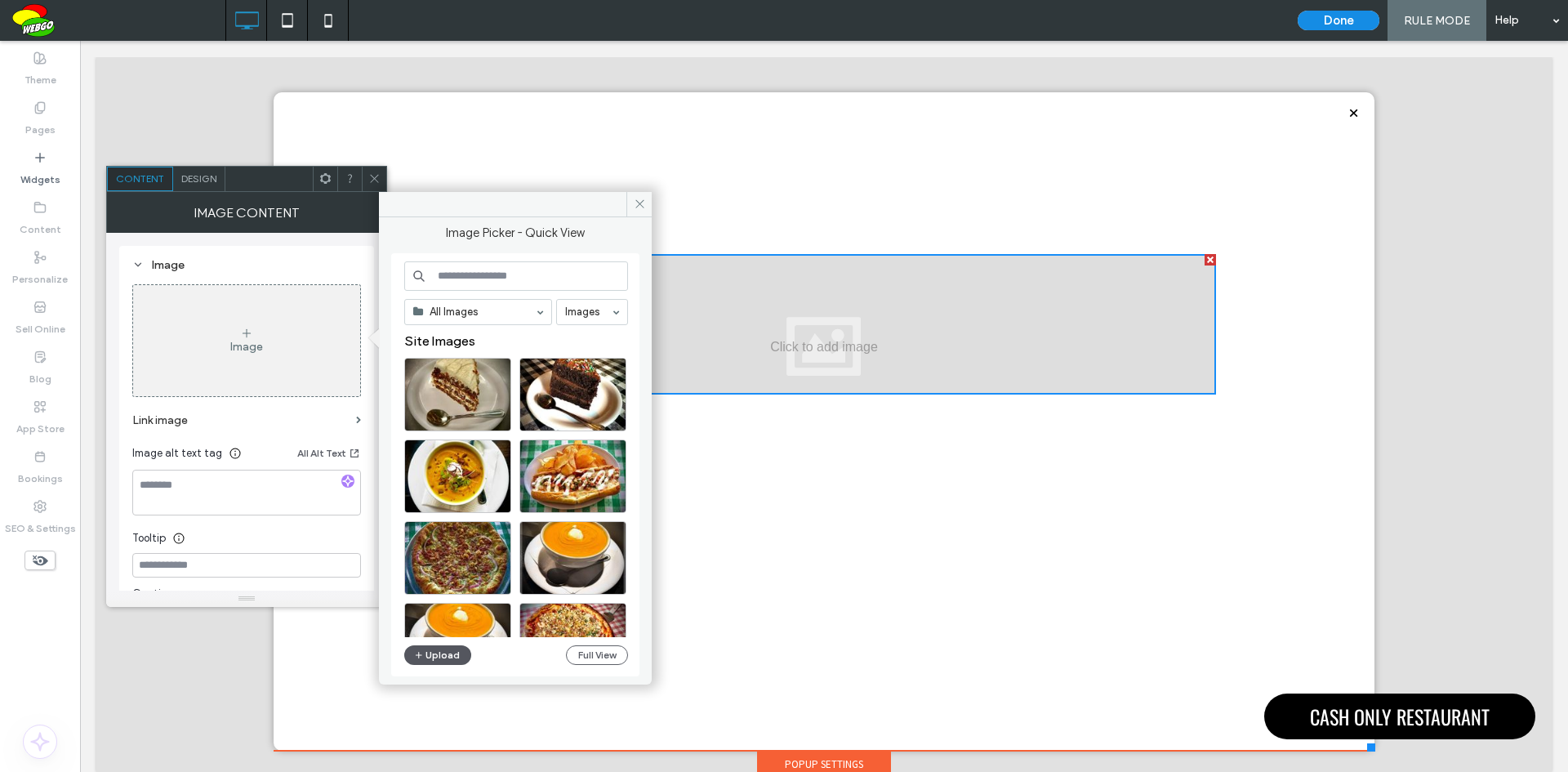
click at [441, 658] on button "Upload" at bounding box center [438, 655] width 67 height 20
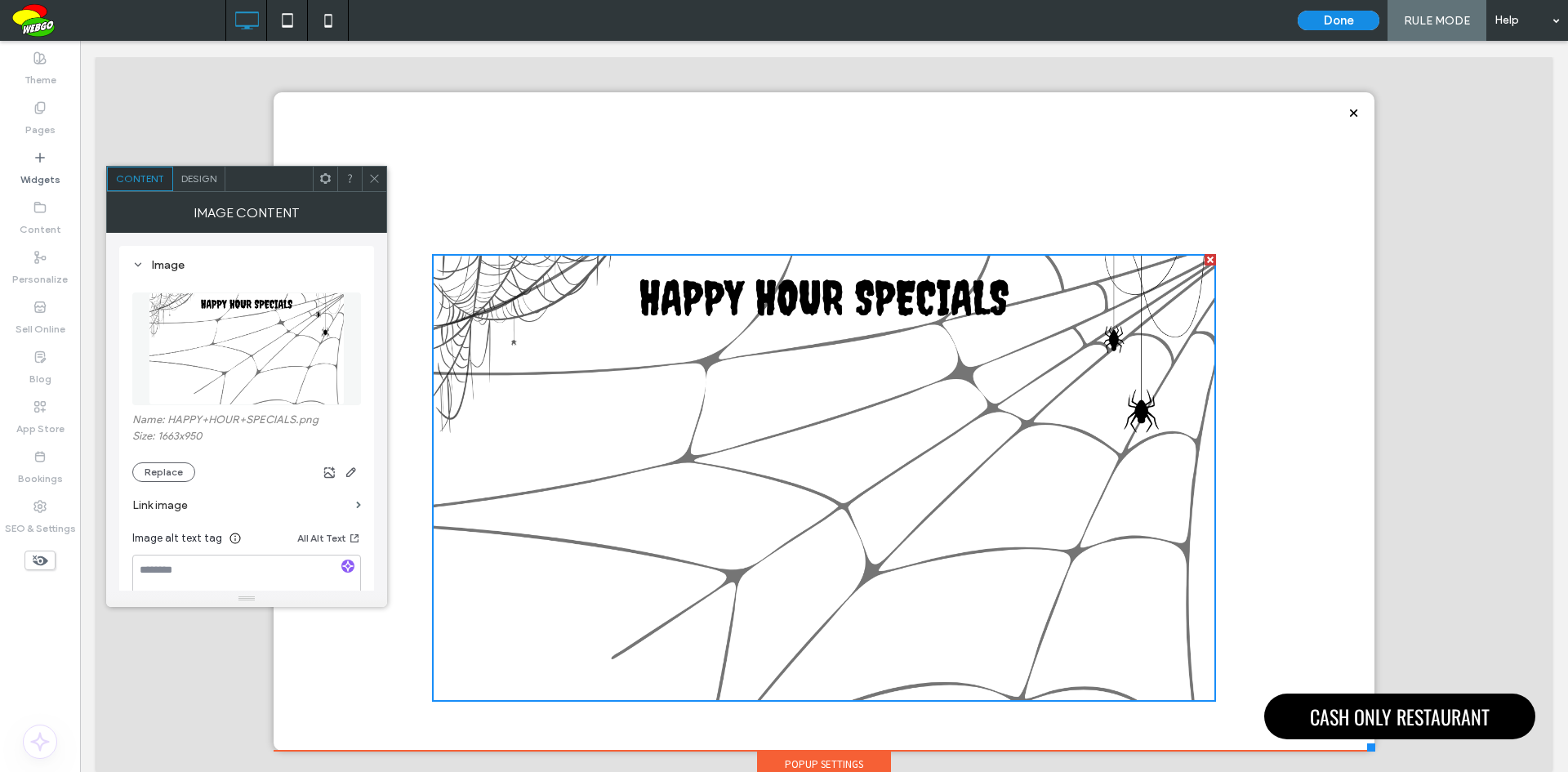
drag, startPoint x: 377, startPoint y: 175, endPoint x: 318, endPoint y: 156, distance: 62.0
click at [377, 175] on icon at bounding box center [374, 178] width 12 height 12
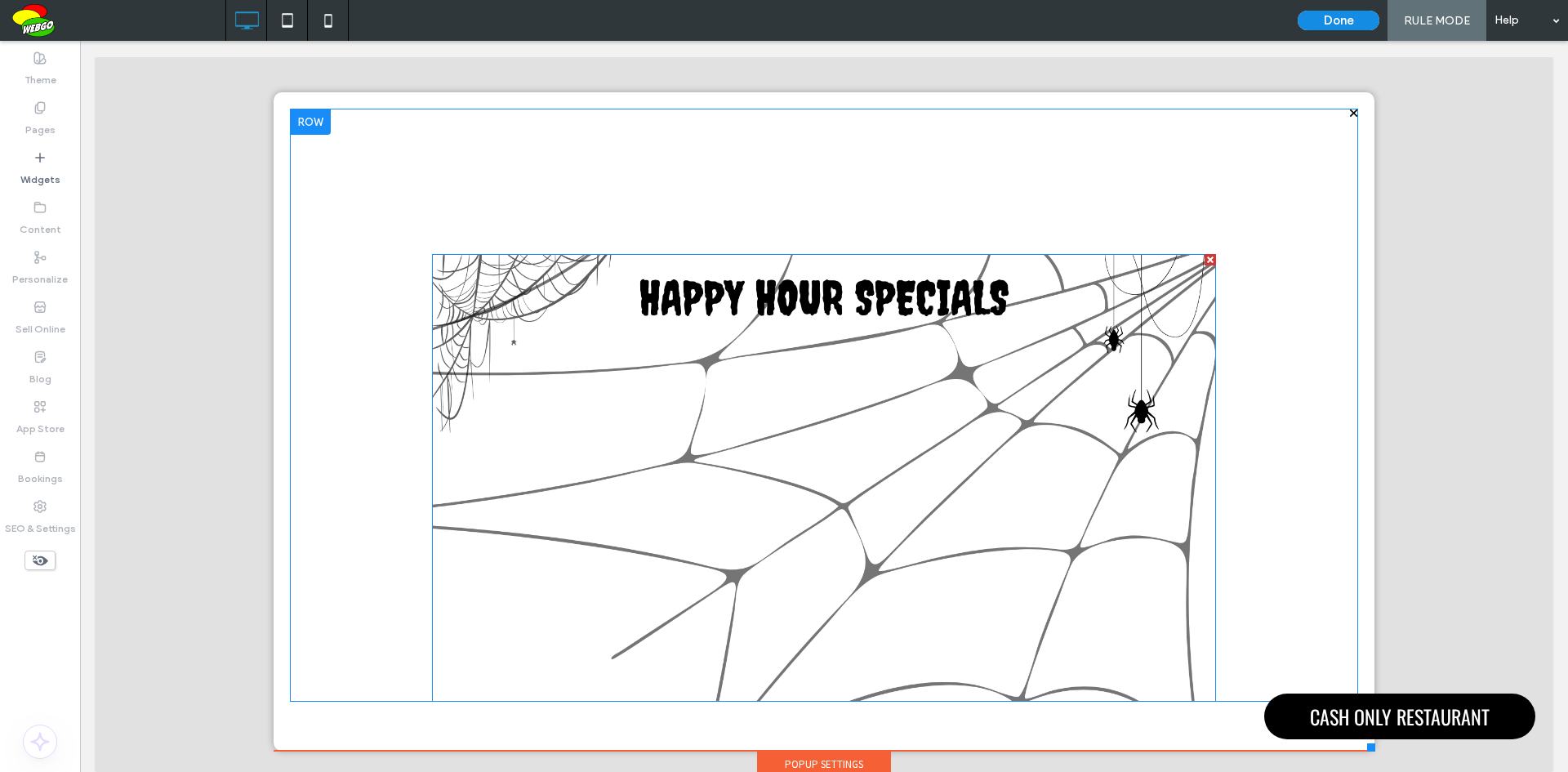
click at [541, 293] on img at bounding box center [823, 478] width 784 height 448
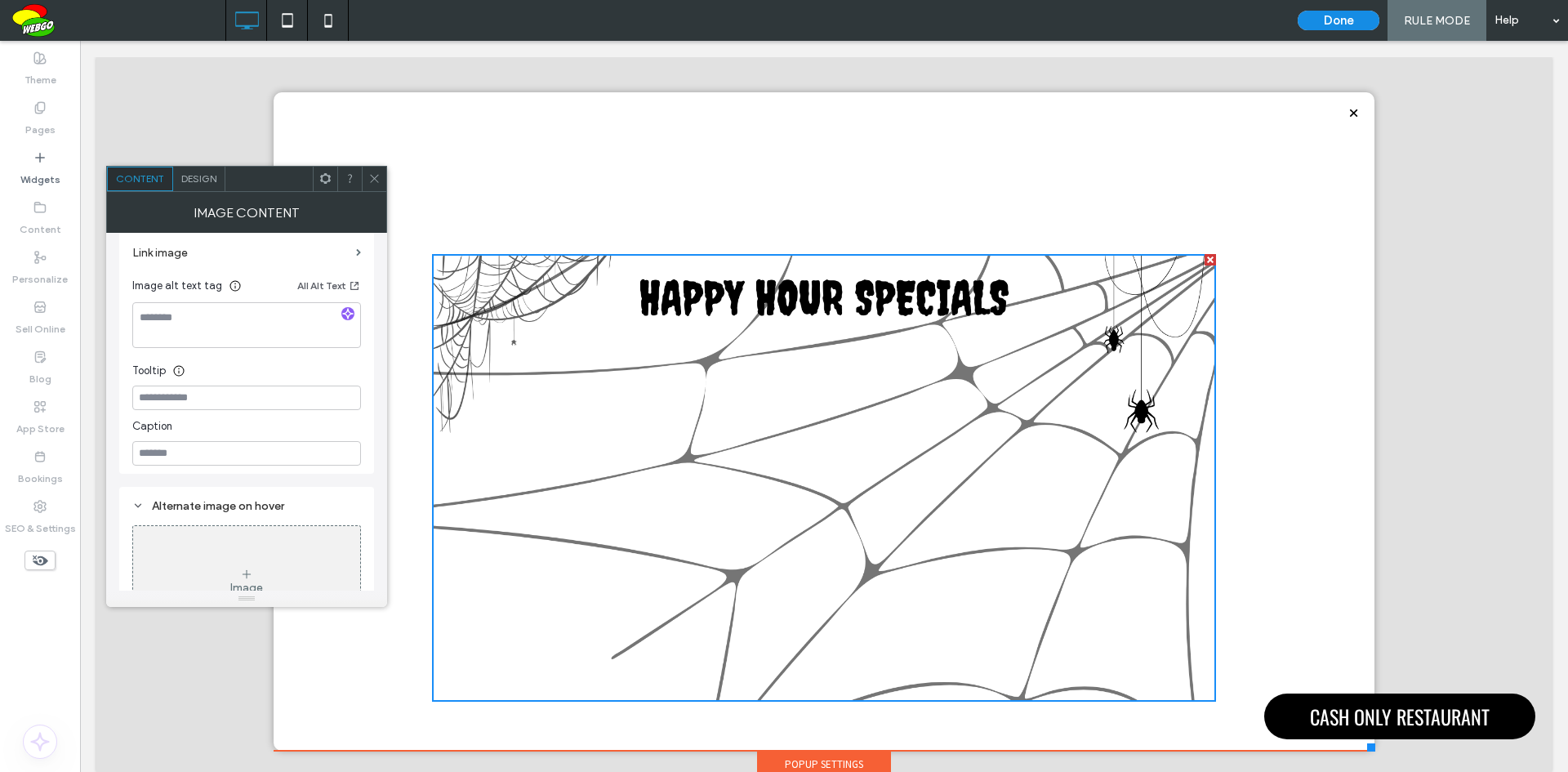
scroll to position [226, 0]
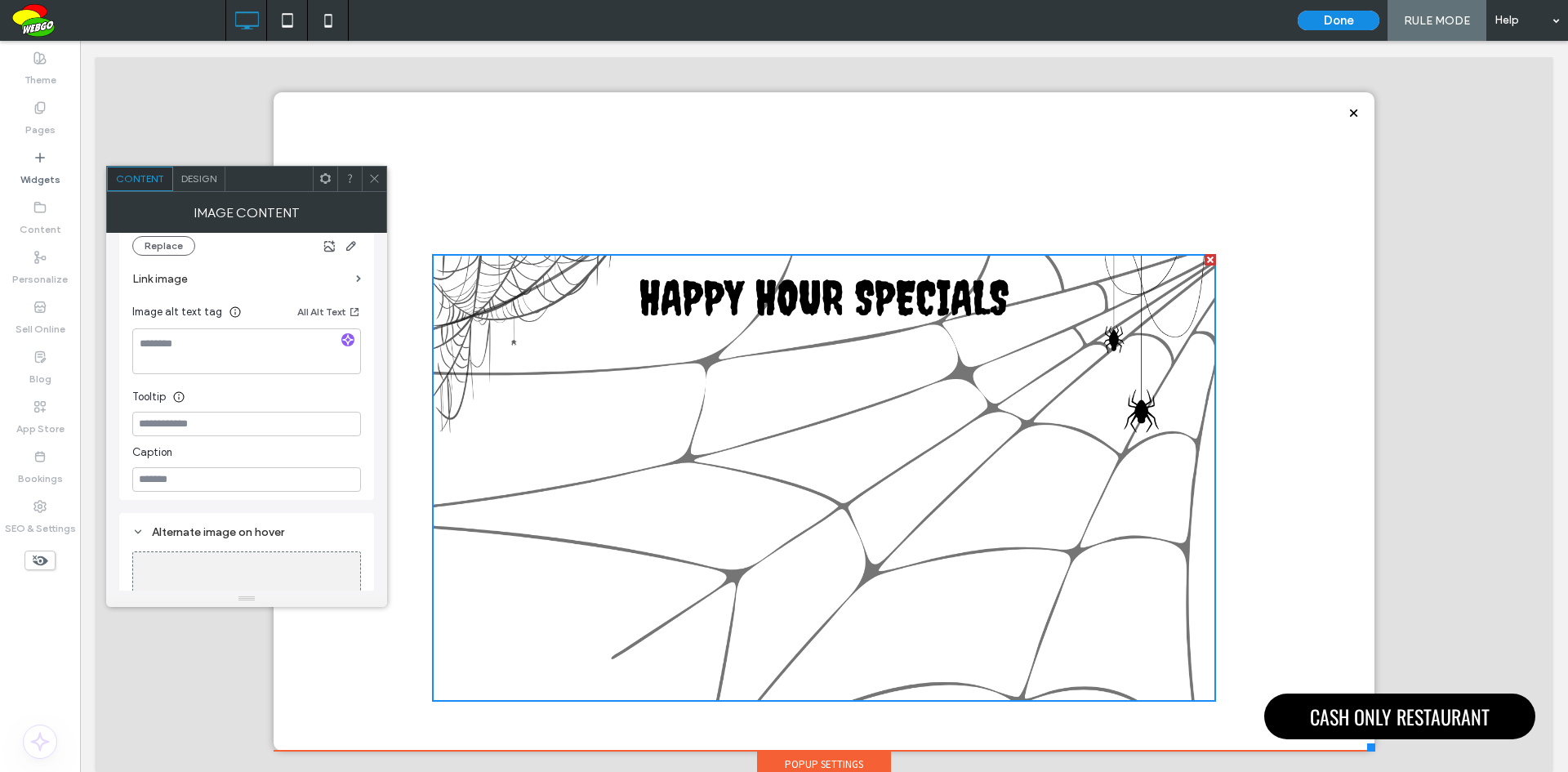
click at [374, 174] on icon at bounding box center [374, 178] width 12 height 12
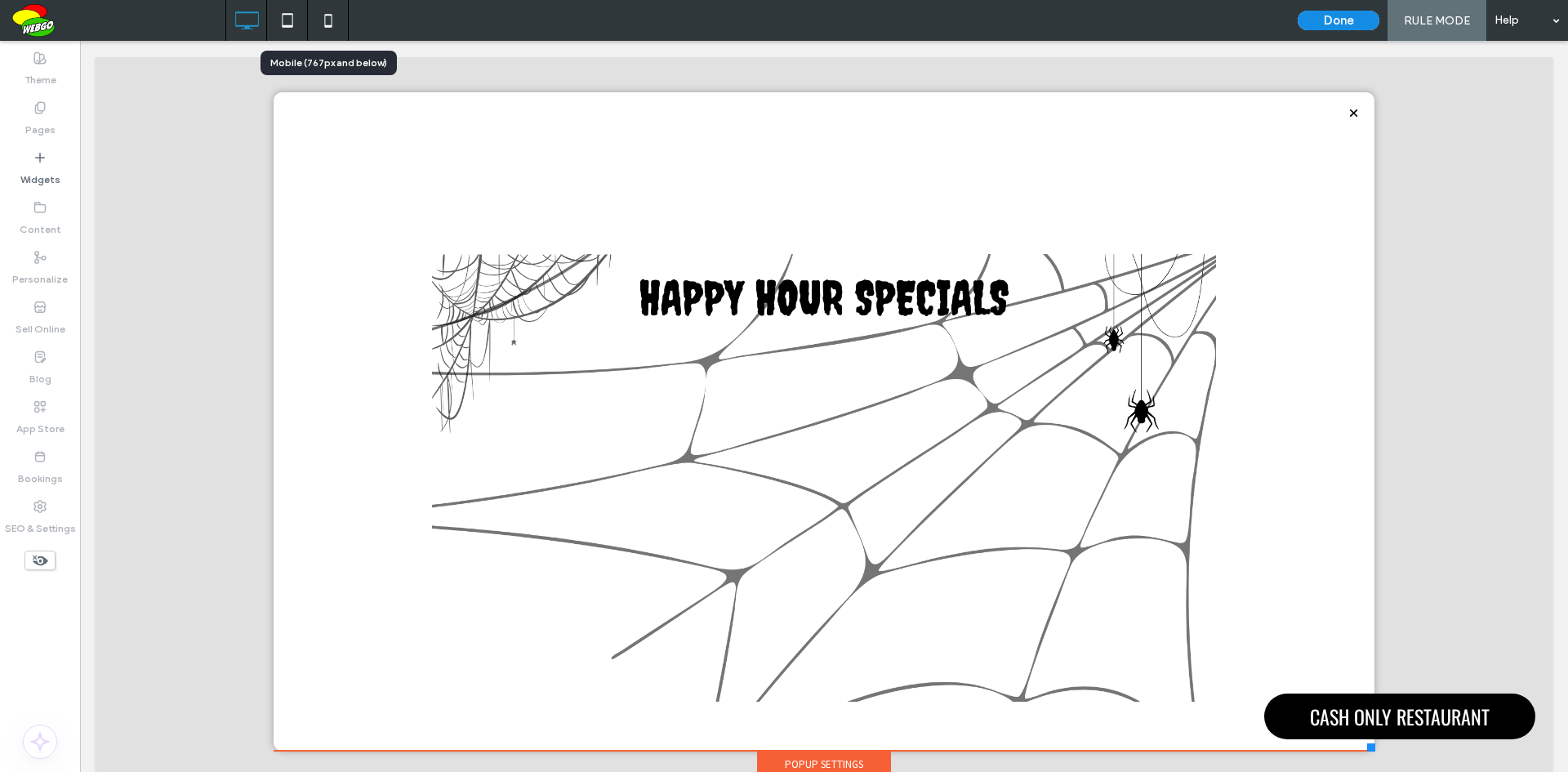
click at [331, 18] on use at bounding box center [328, 20] width 8 height 13
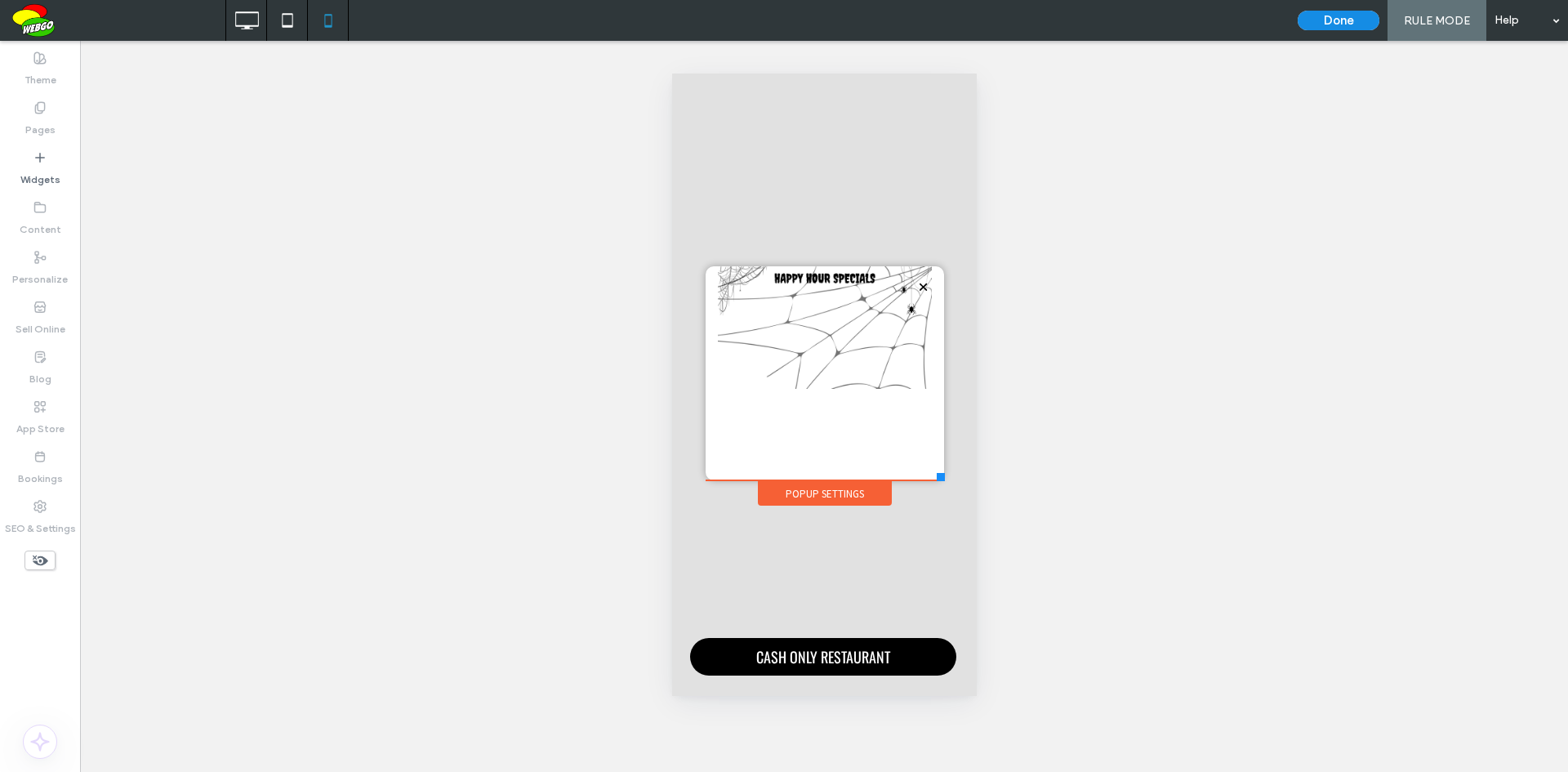
scroll to position [0, 0]
click at [255, 24] on icon at bounding box center [247, 21] width 33 height 33
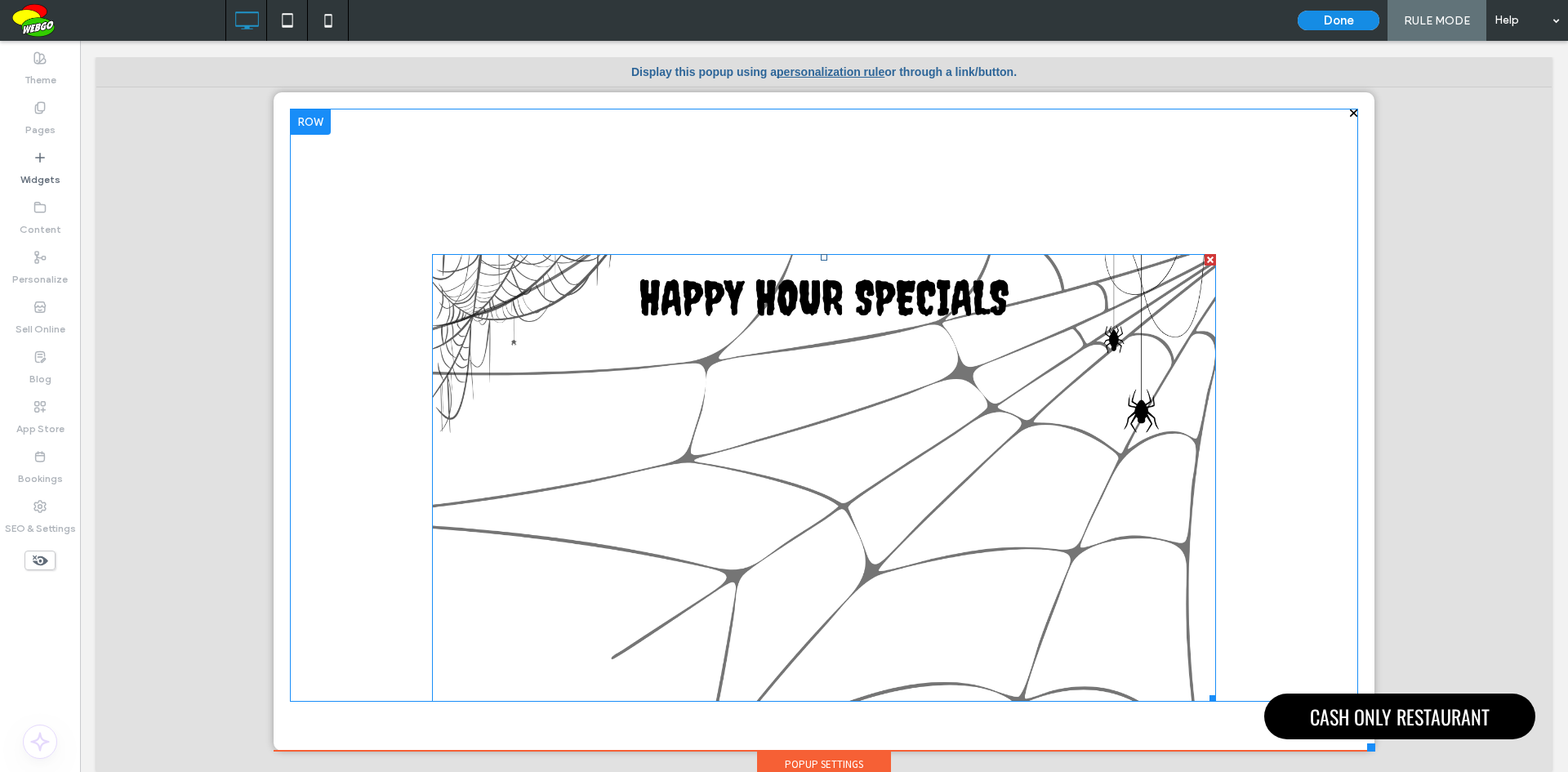
click at [555, 278] on img at bounding box center [823, 478] width 784 height 448
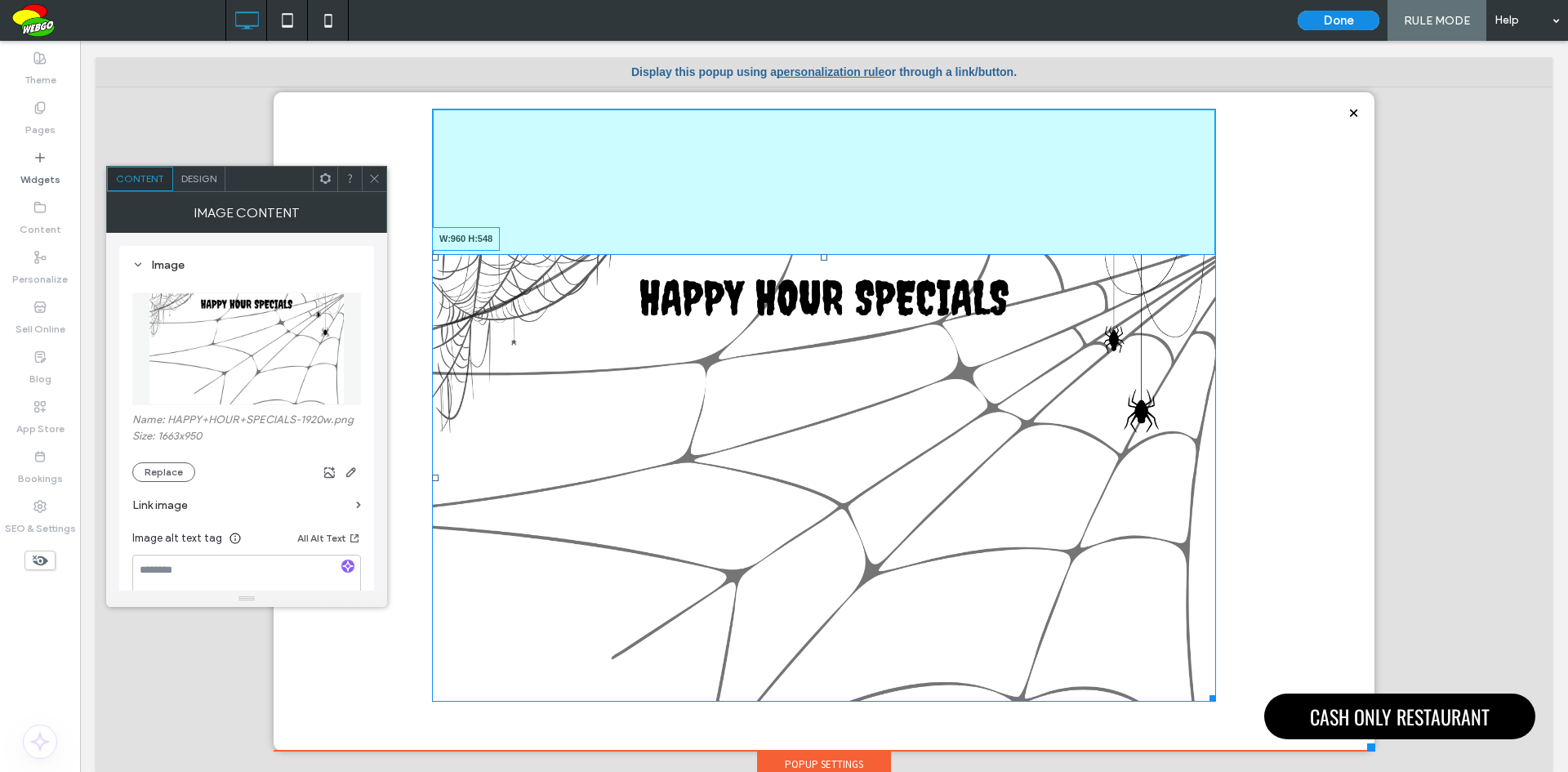
drag, startPoint x: 1199, startPoint y: 698, endPoint x: 1069, endPoint y: 603, distance: 161.0
click at [1248, 721] on div "W:960 H:548 Click To Paste" at bounding box center [824, 421] width 1068 height 626
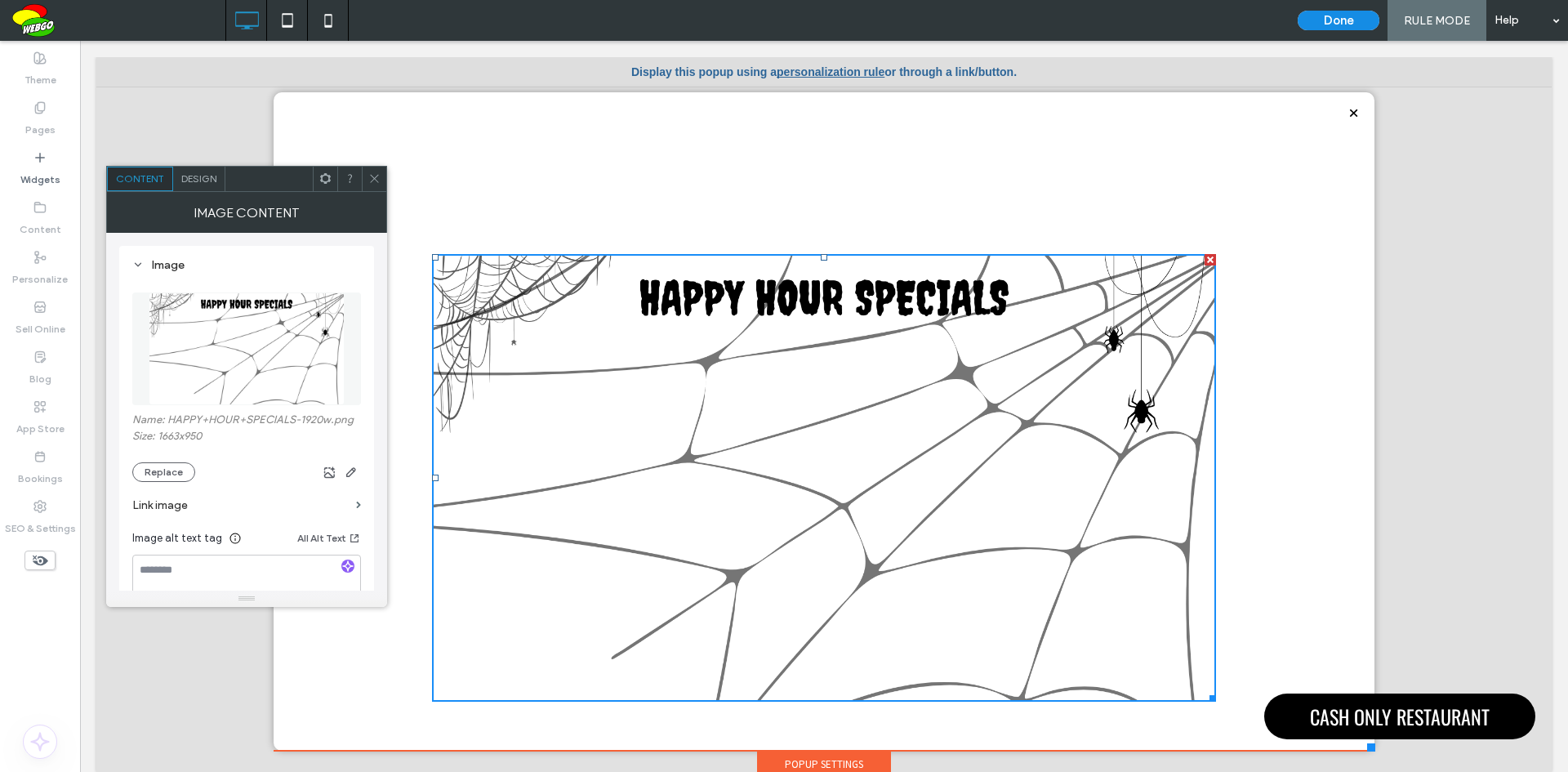
drag, startPoint x: 378, startPoint y: 178, endPoint x: 362, endPoint y: 174, distance: 16.5
click at [377, 178] on icon at bounding box center [374, 178] width 12 height 12
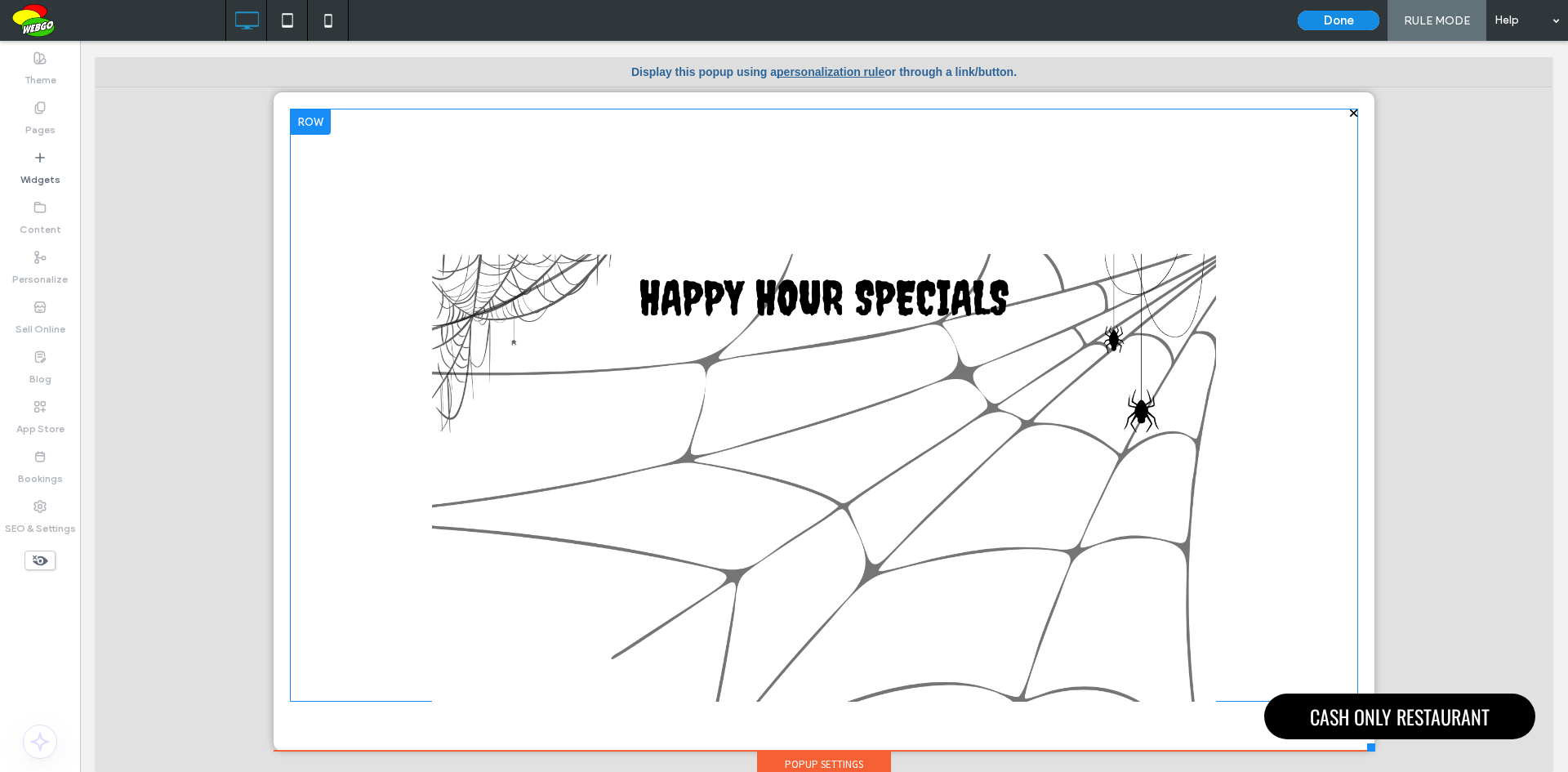
click at [307, 128] on div at bounding box center [310, 121] width 40 height 26
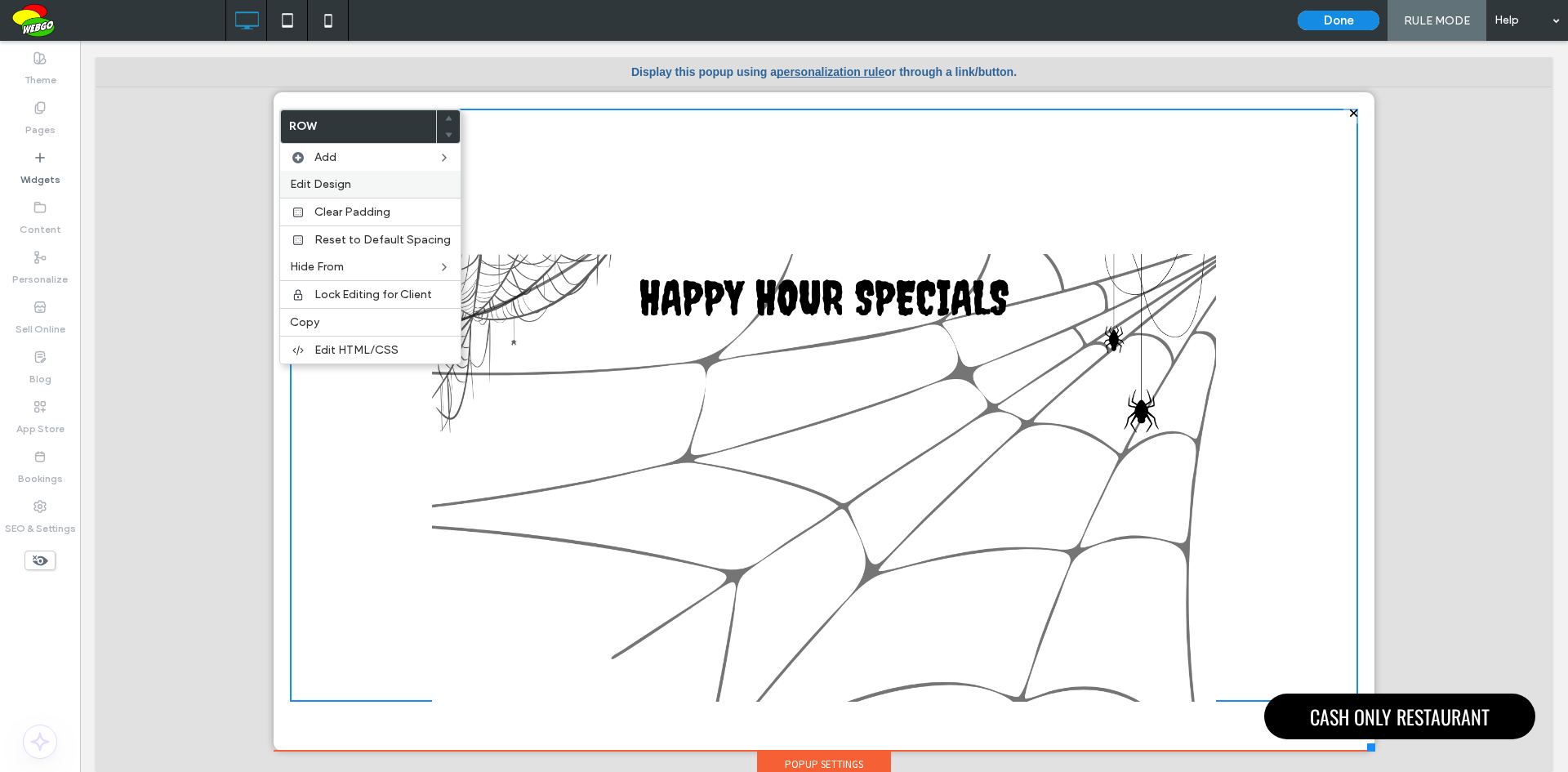
click at [338, 188] on span "Edit Design" at bounding box center [320, 184] width 61 height 14
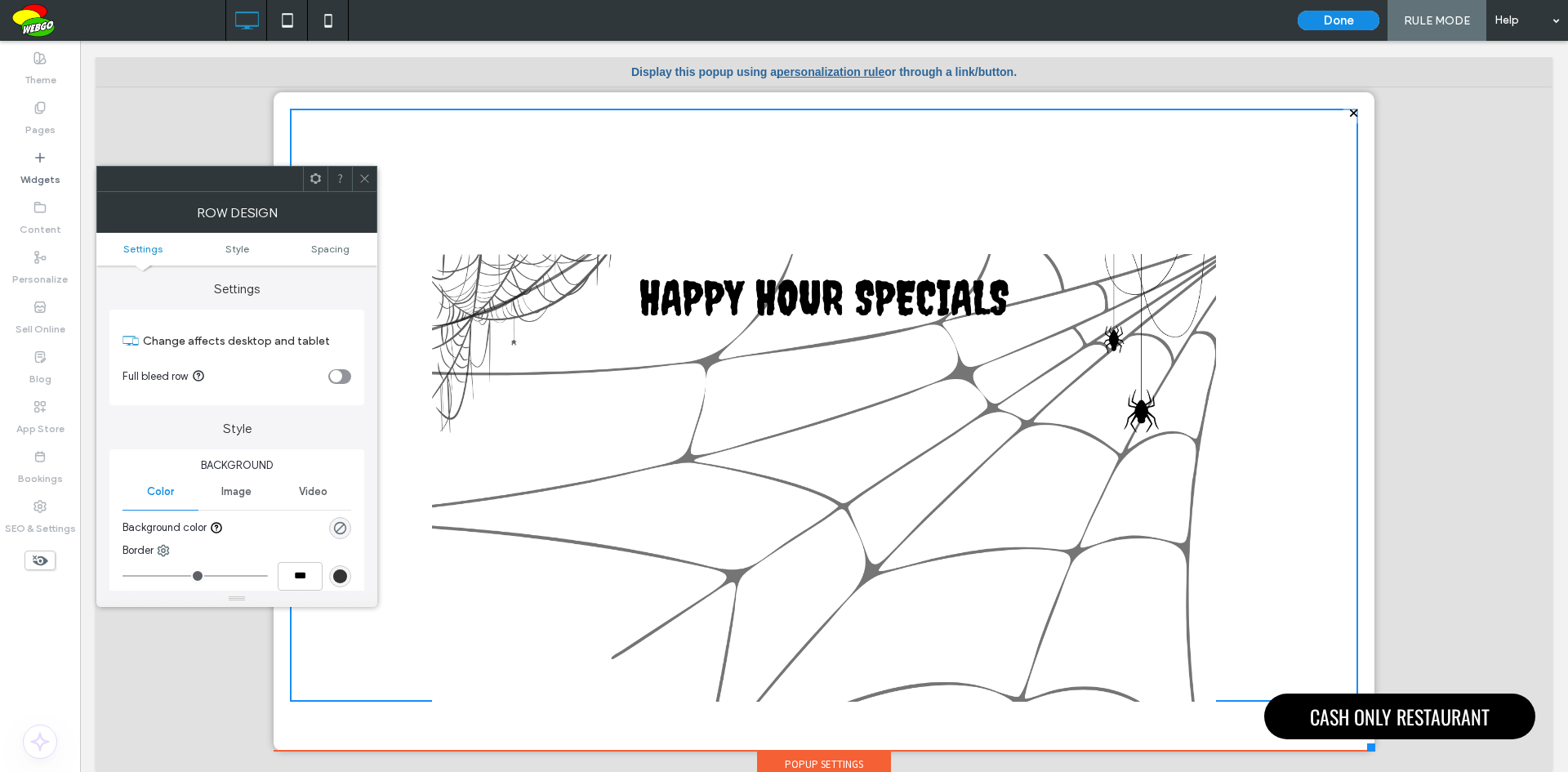
click at [338, 370] on div "toggle" at bounding box center [335, 376] width 12 height 12
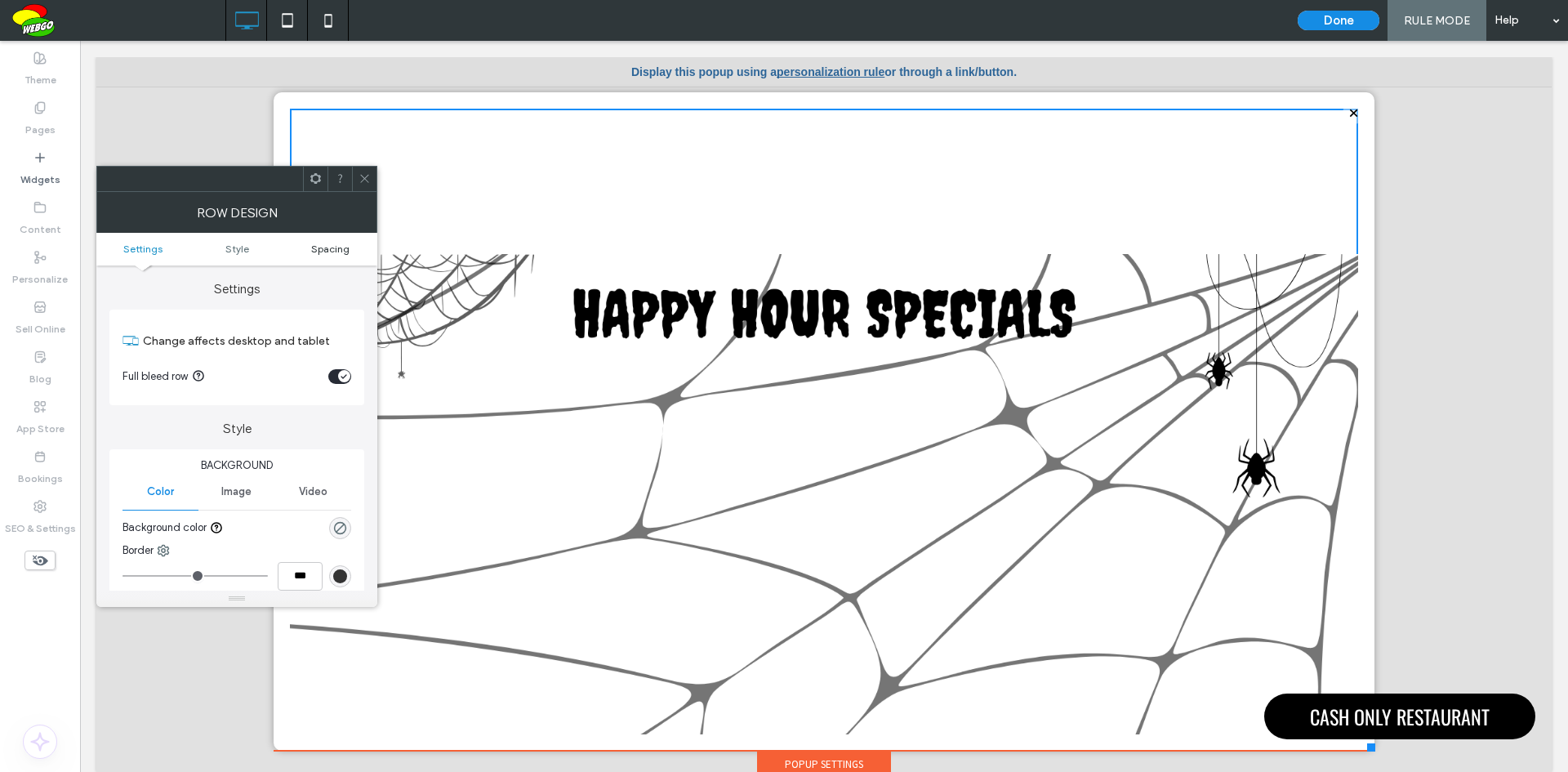
click at [334, 245] on span "Spacing" at bounding box center [330, 249] width 39 height 12
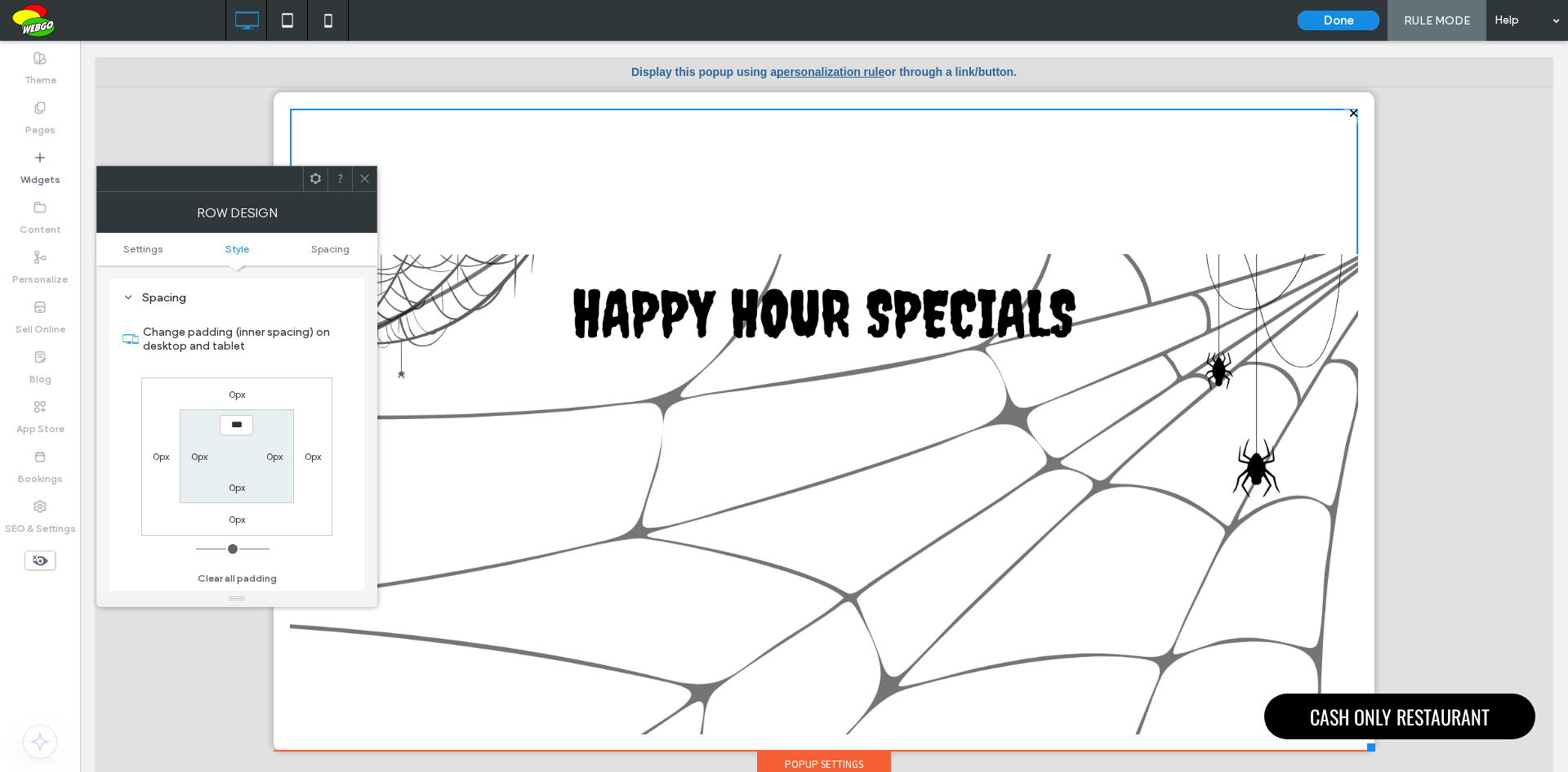
scroll to position [398, 0]
click at [364, 181] on icon at bounding box center [365, 178] width 12 height 12
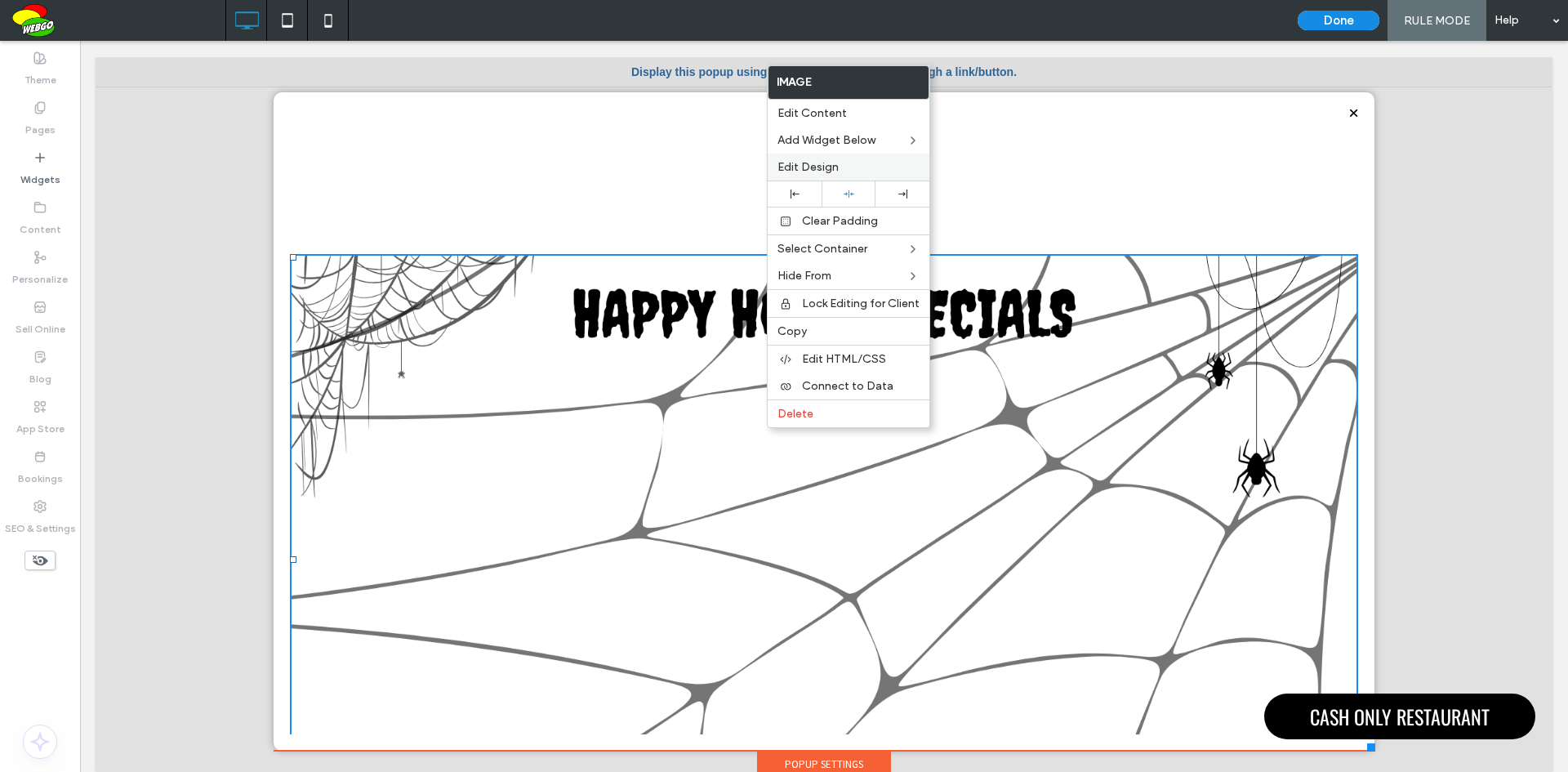
click at [835, 164] on span "Edit Design" at bounding box center [808, 167] width 61 height 14
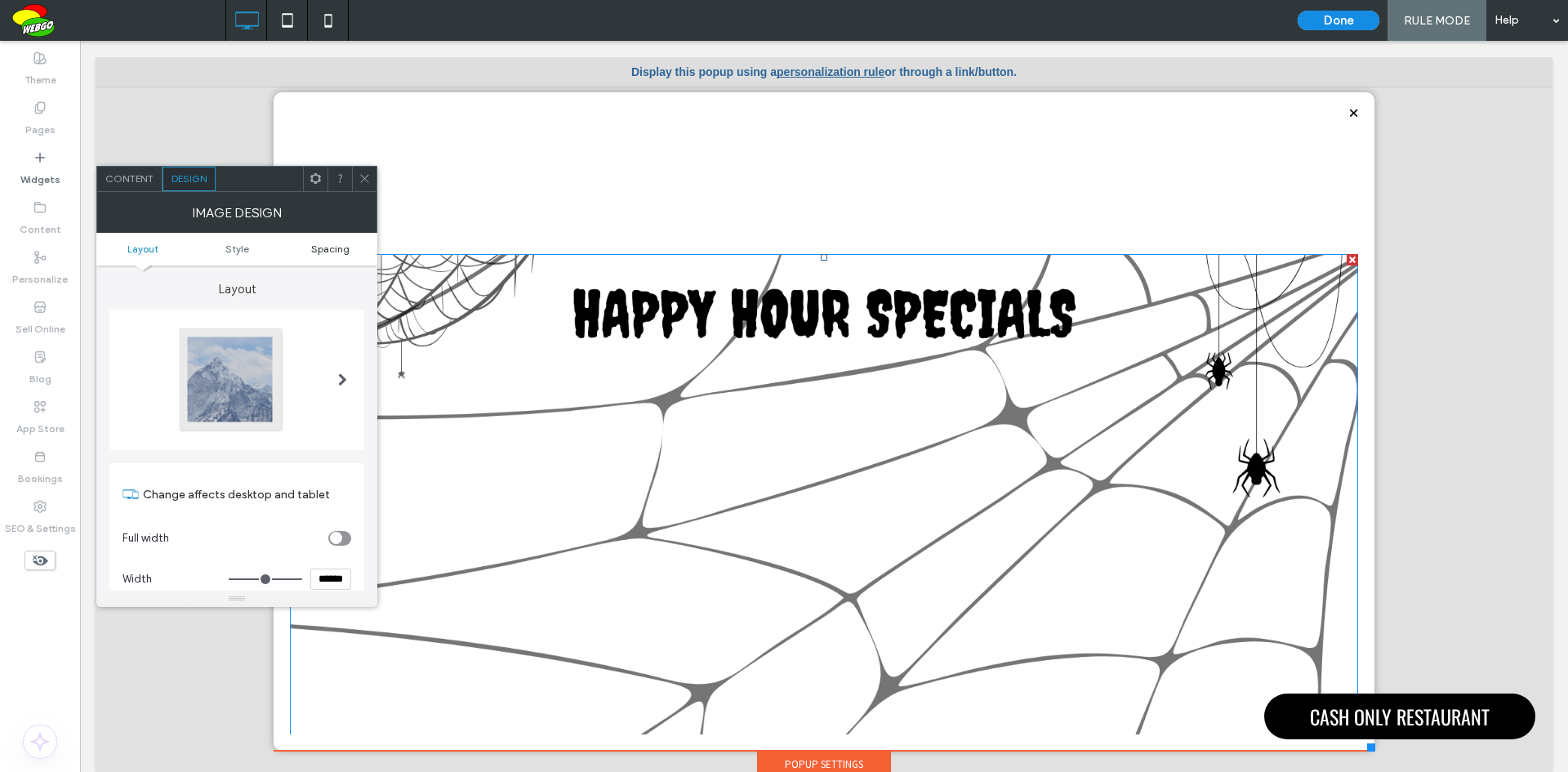
click at [345, 247] on span "Spacing" at bounding box center [330, 249] width 39 height 12
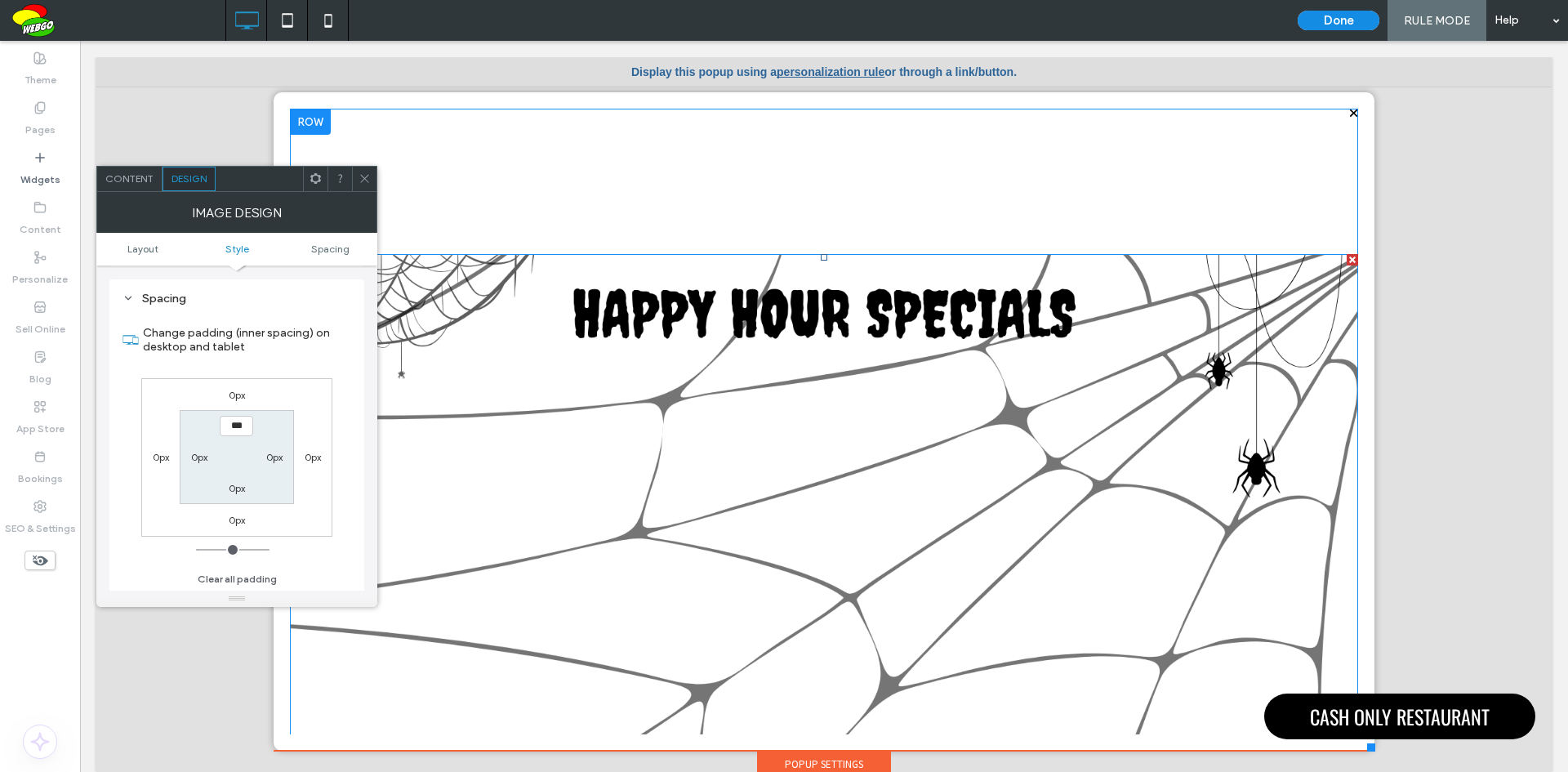
scroll to position [770, 0]
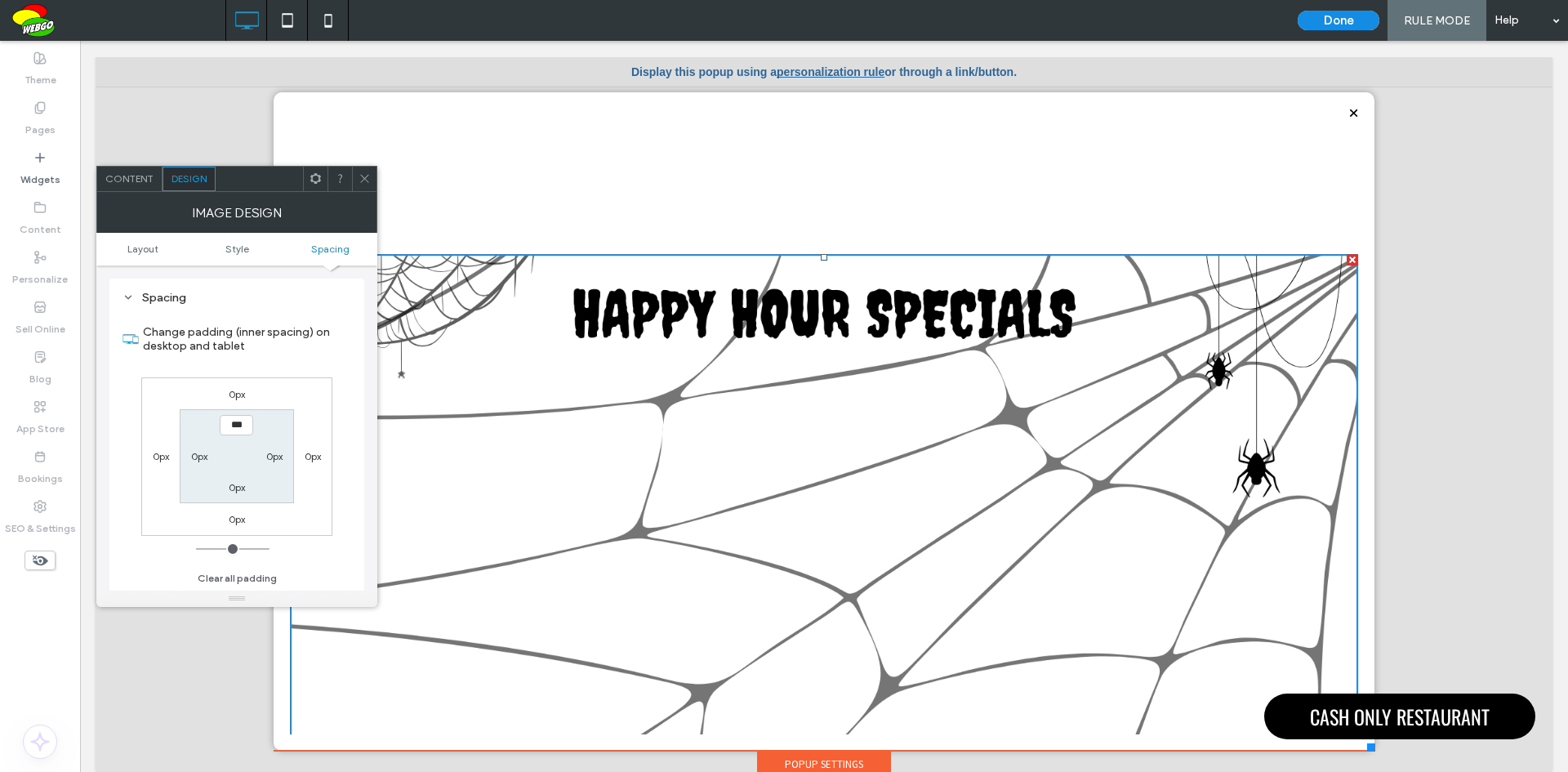
click at [367, 173] on icon at bounding box center [365, 178] width 12 height 12
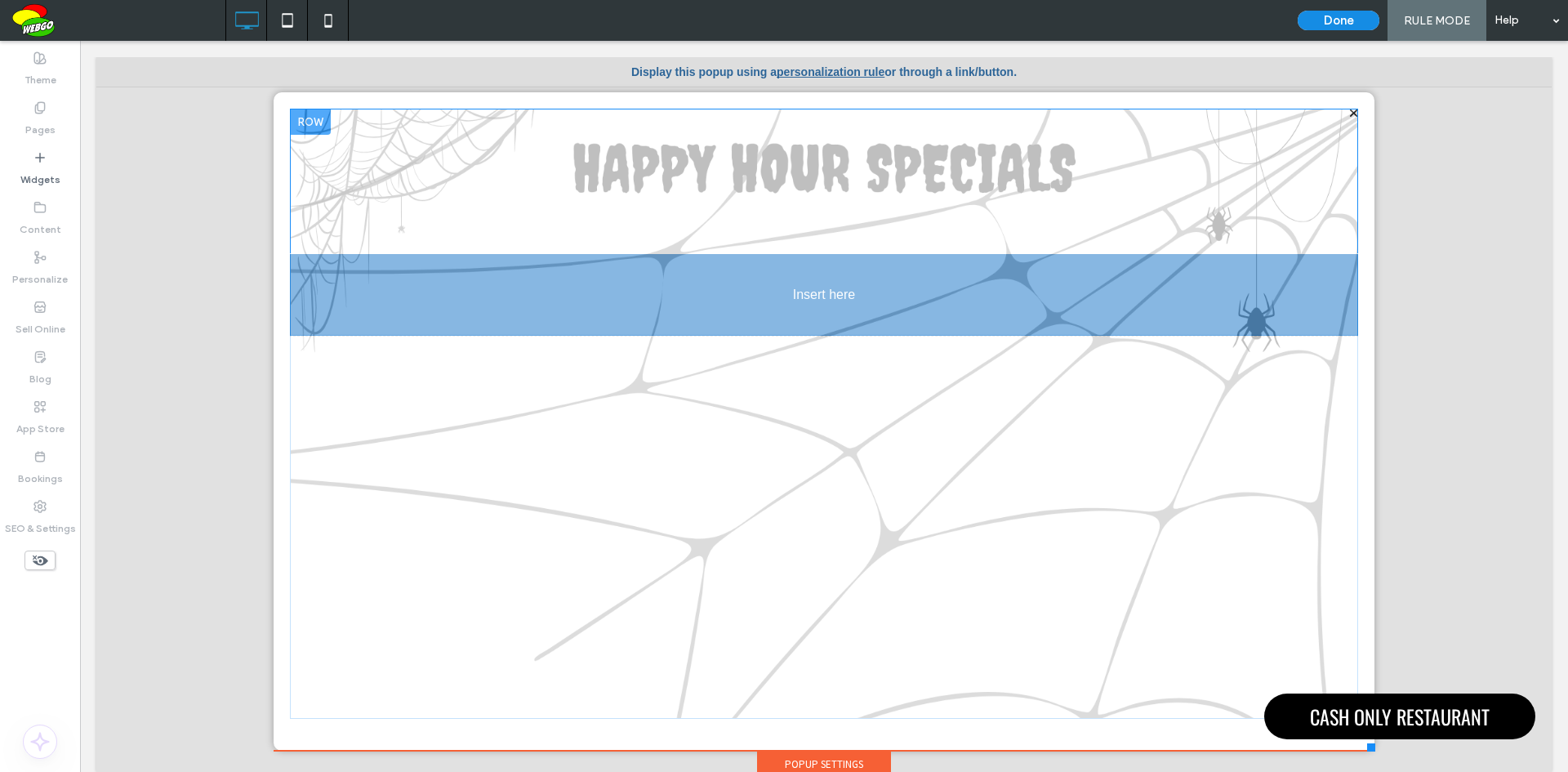
drag, startPoint x: 1139, startPoint y: 317, endPoint x: 1209, endPoint y: 279, distance: 79.6
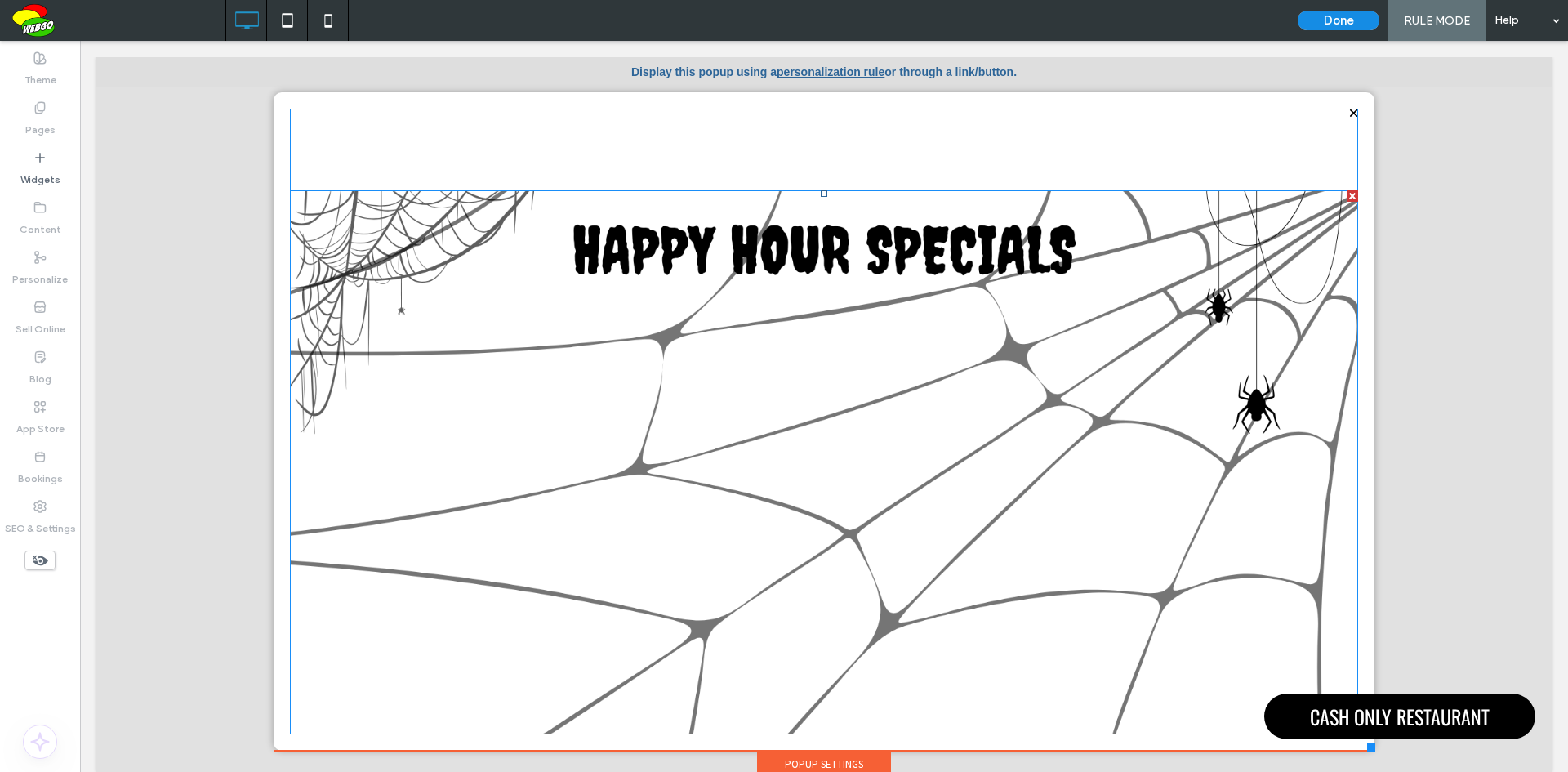
scroll to position [0, 0]
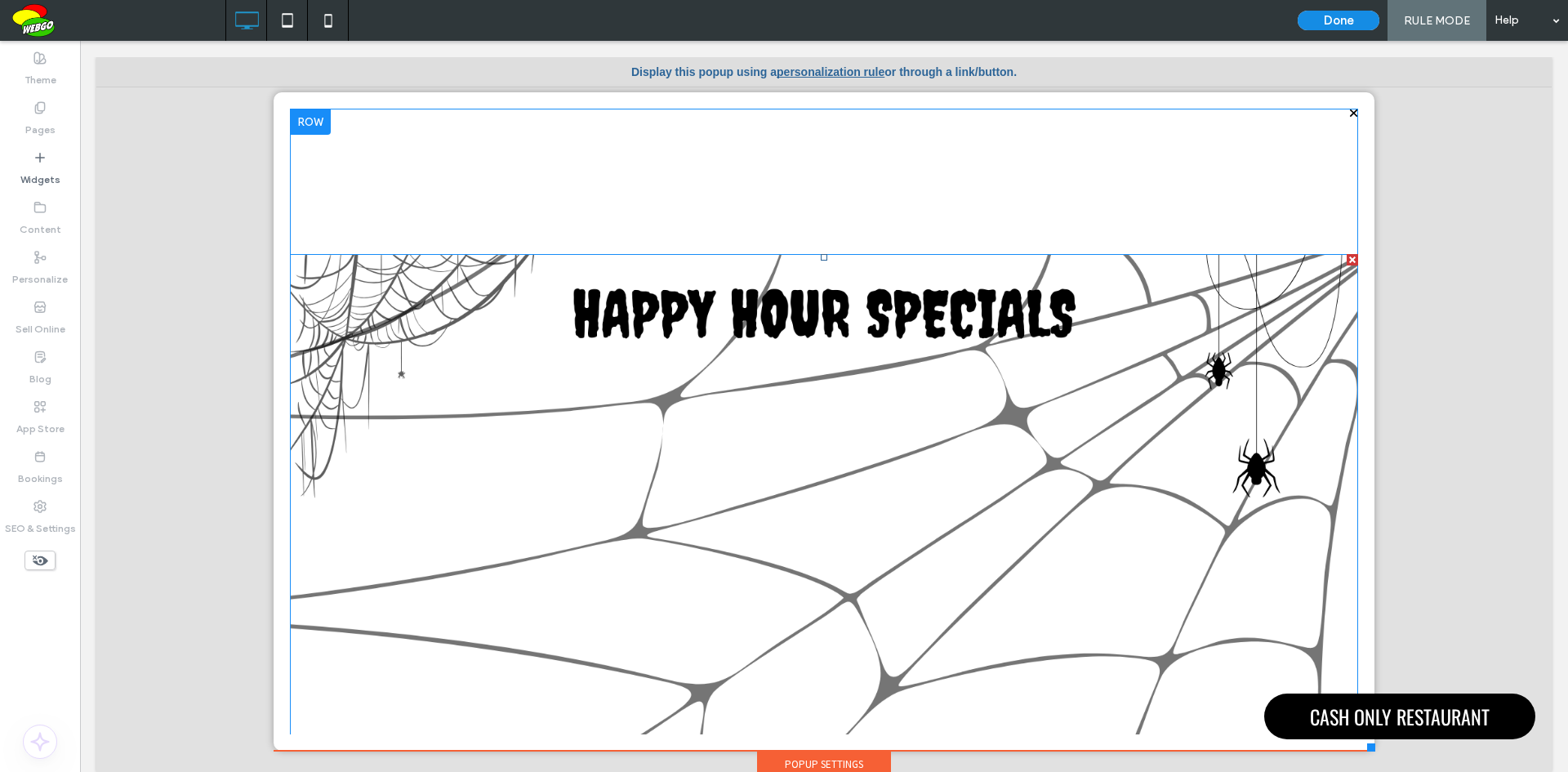
click at [1346, 256] on div at bounding box center [1351, 259] width 11 height 11
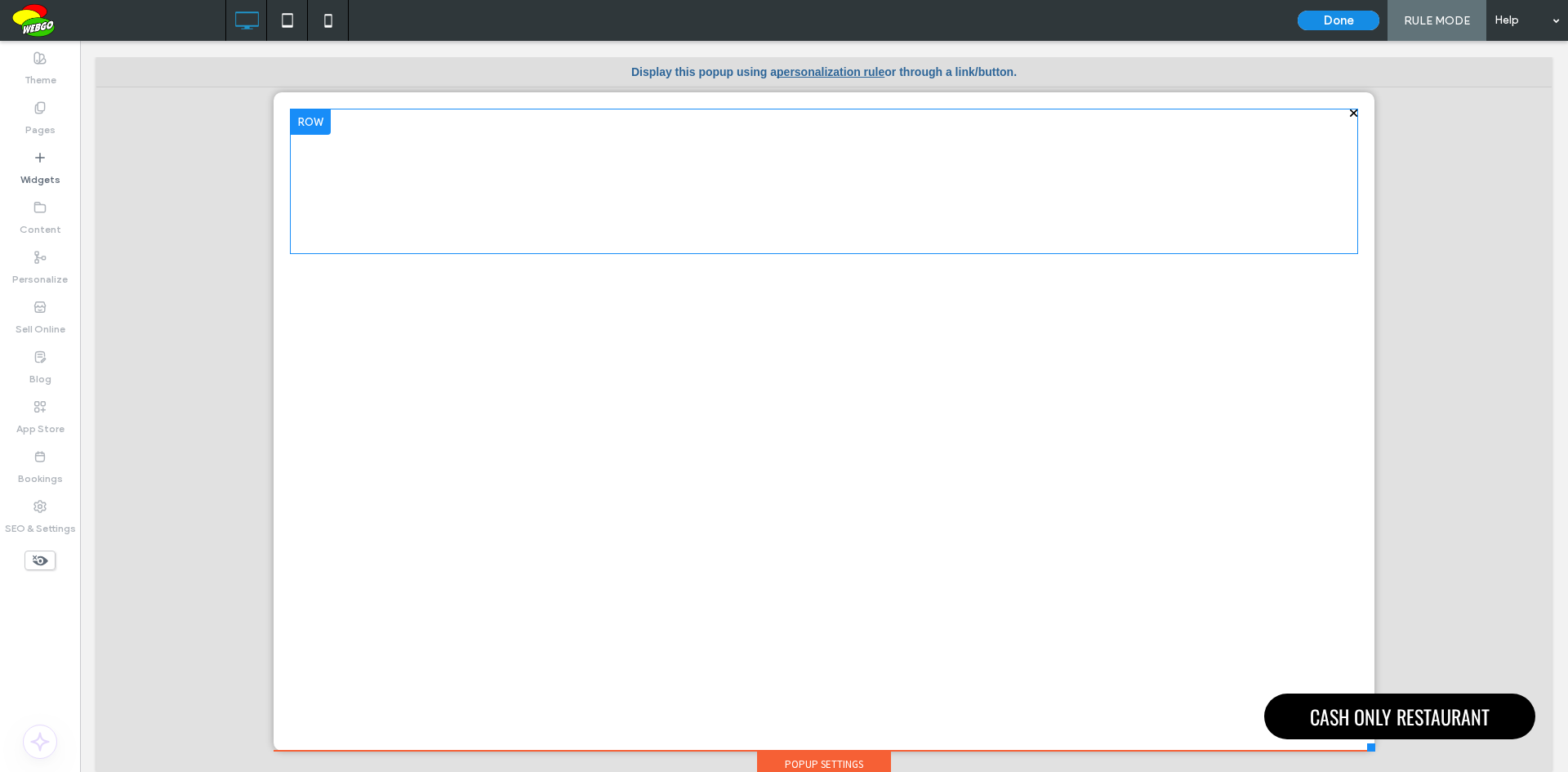
click at [313, 128] on div at bounding box center [310, 121] width 40 height 26
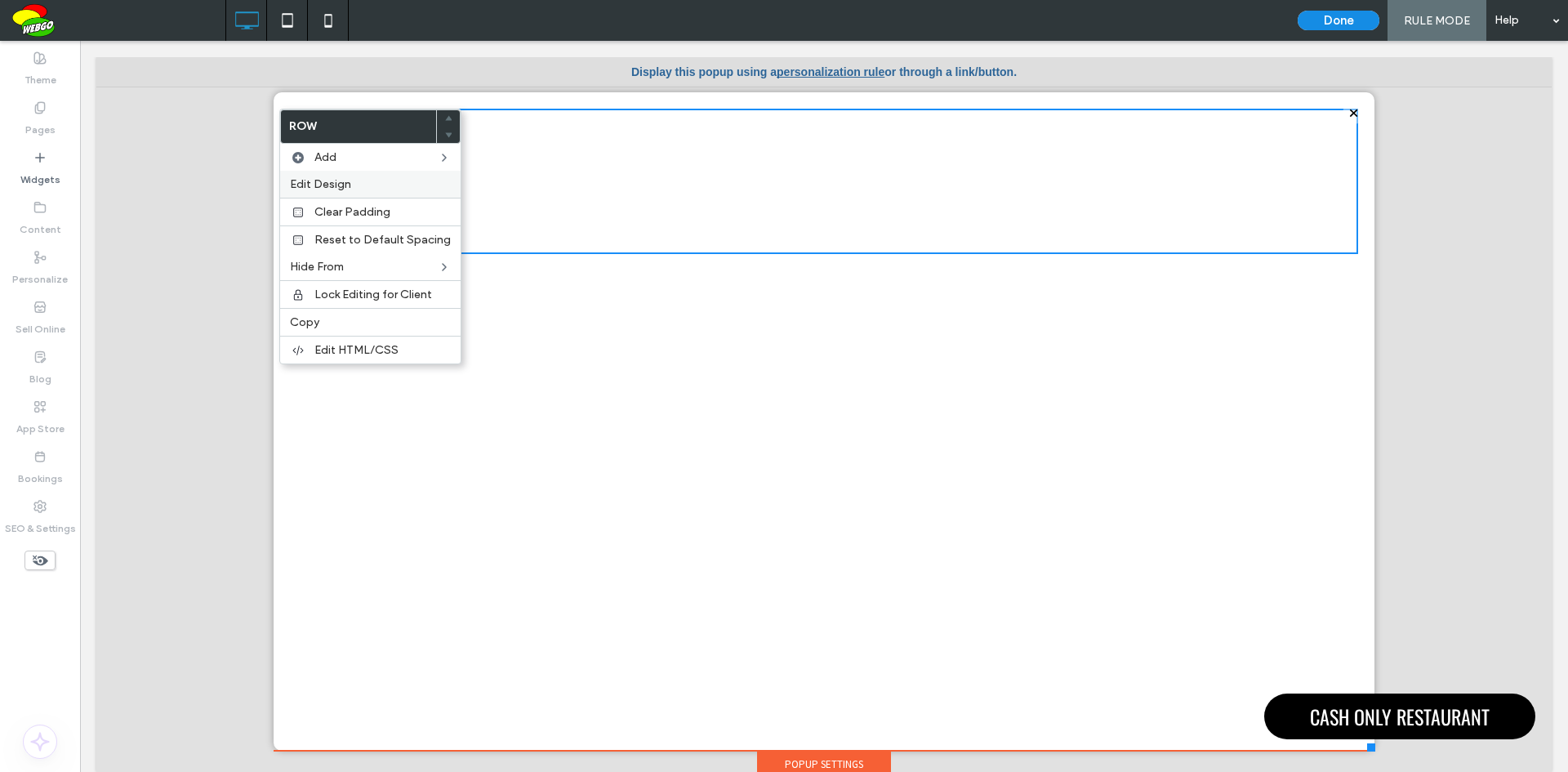
click at [346, 177] on span "Edit Design" at bounding box center [320, 184] width 61 height 14
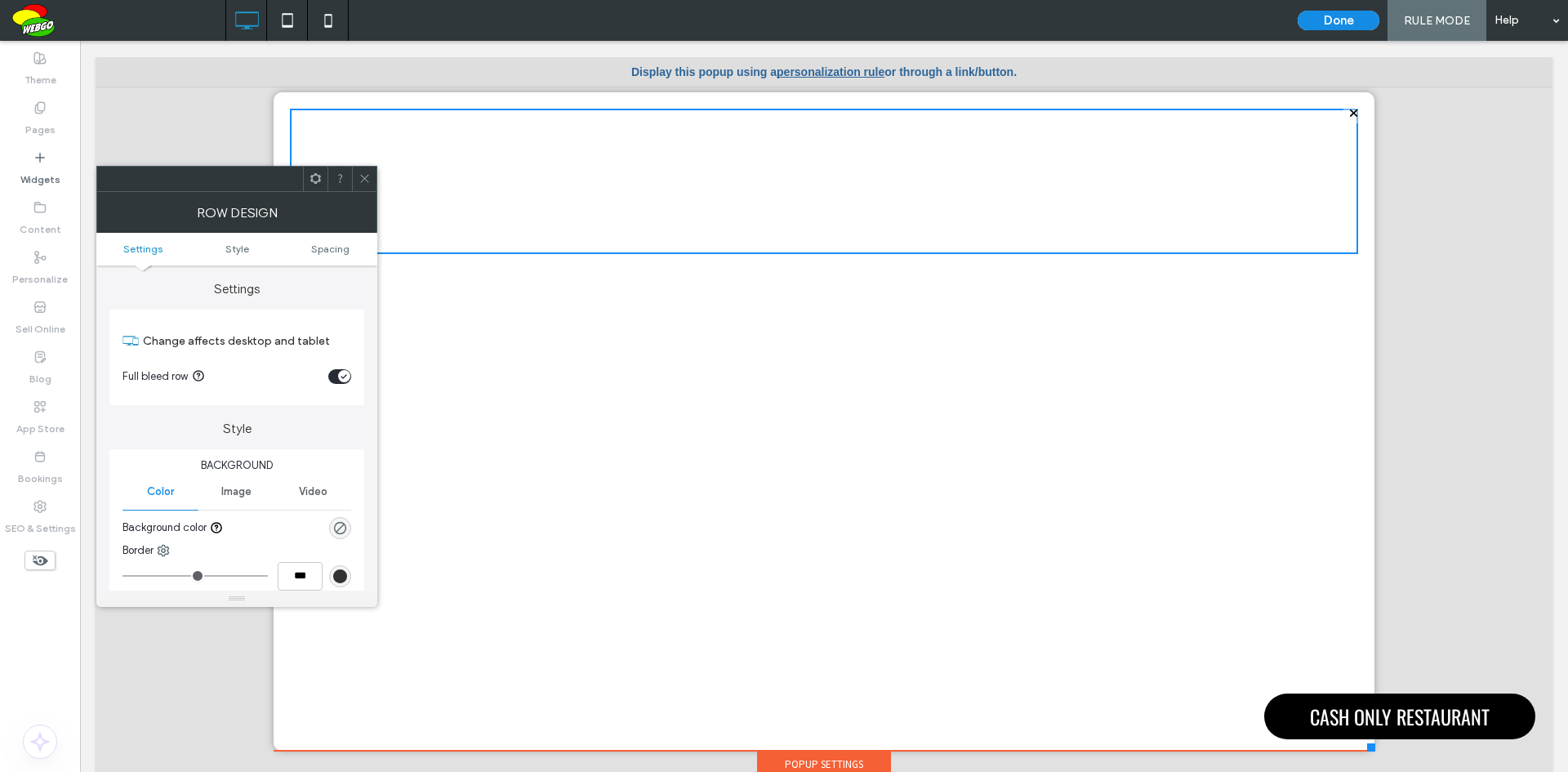
click at [246, 493] on span "Image" at bounding box center [236, 491] width 30 height 13
drag, startPoint x: 238, startPoint y: 581, endPoint x: 251, endPoint y: 575, distance: 14.3
click at [240, 580] on div "Add multiple images for a background slider" at bounding box center [237, 585] width 227 height 28
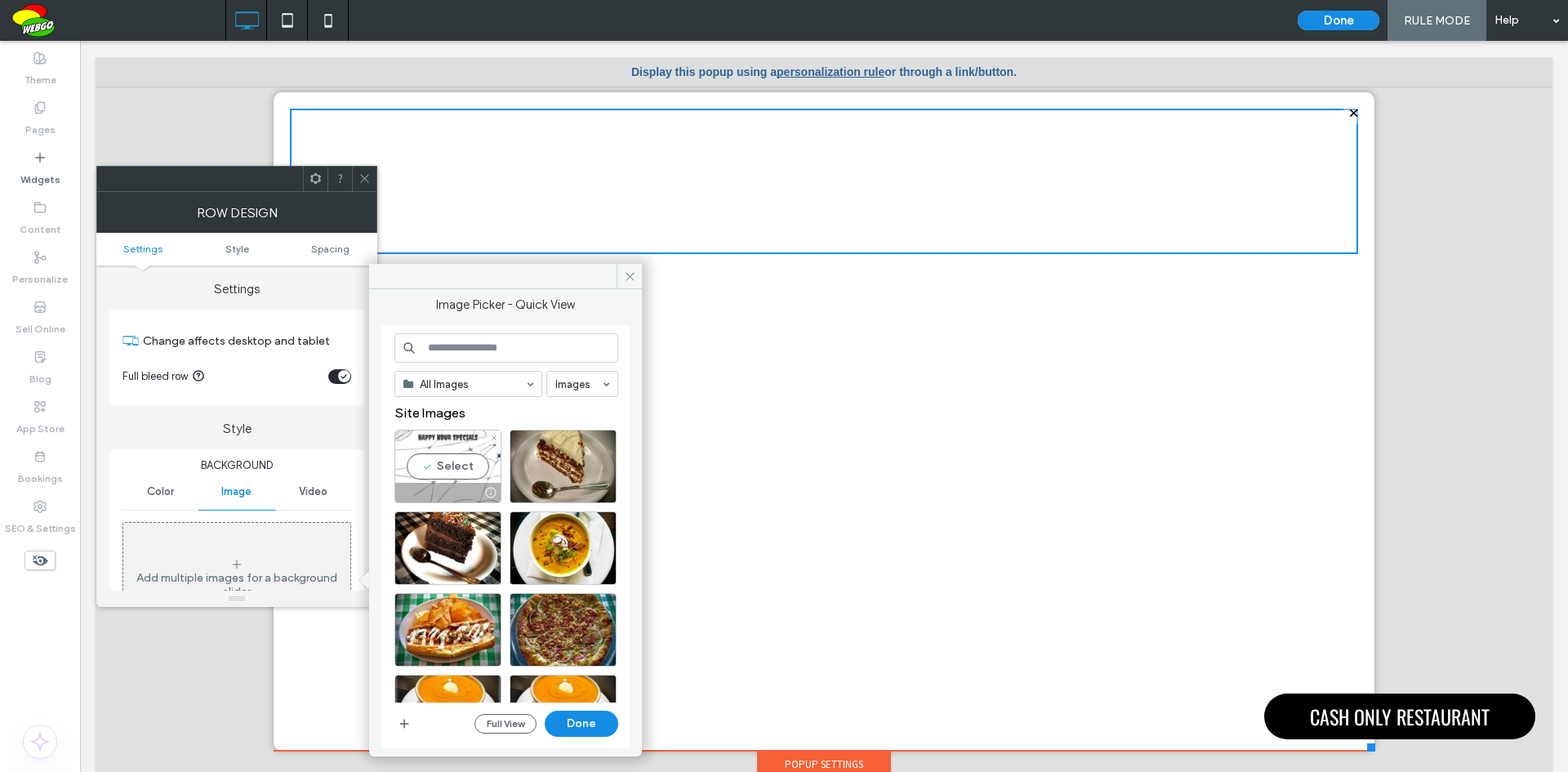
click at [470, 466] on div "Select" at bounding box center [447, 466] width 107 height 73
click at [588, 723] on button "Done" at bounding box center [581, 724] width 73 height 26
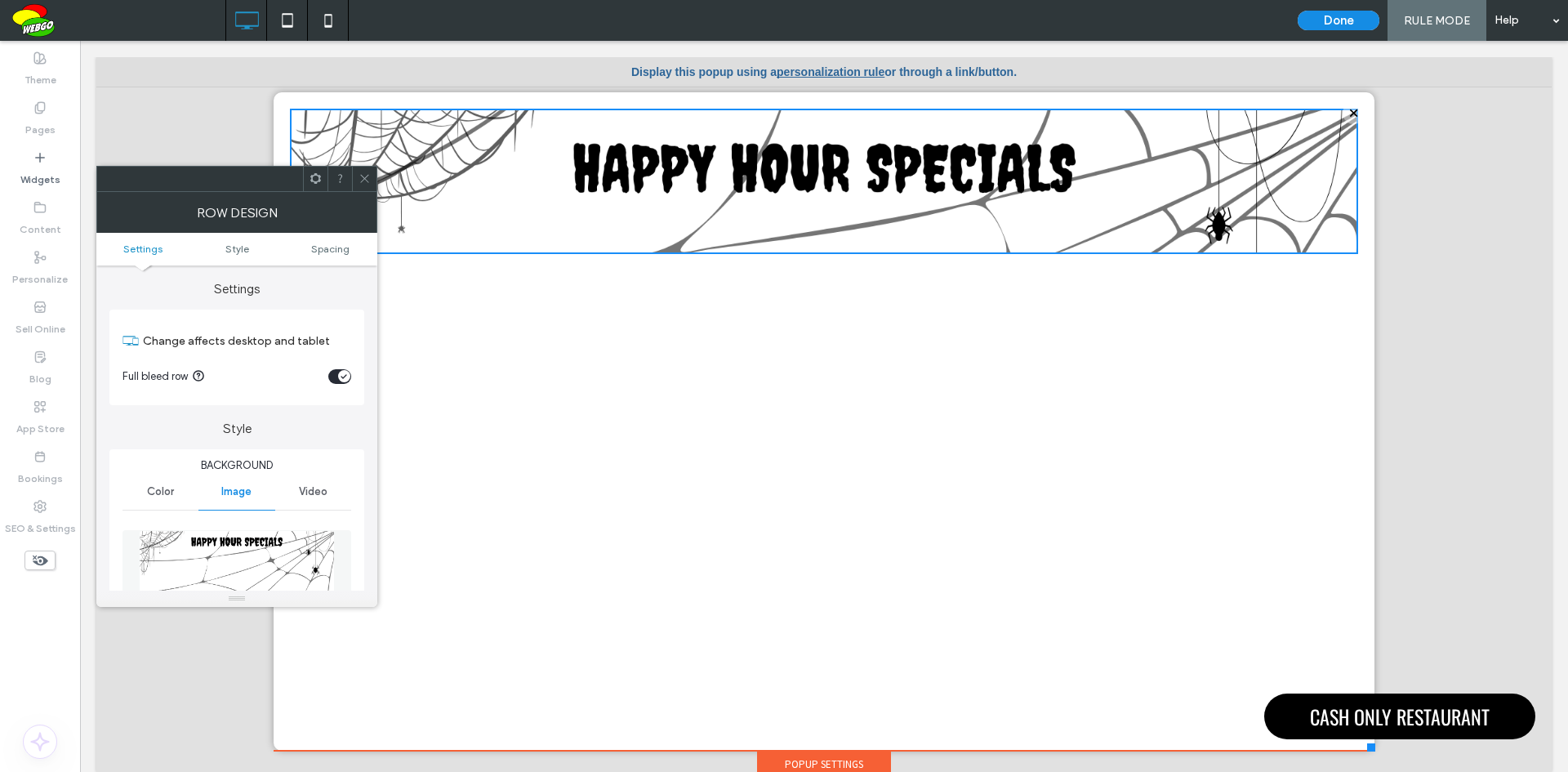
click at [368, 187] on span at bounding box center [365, 179] width 12 height 24
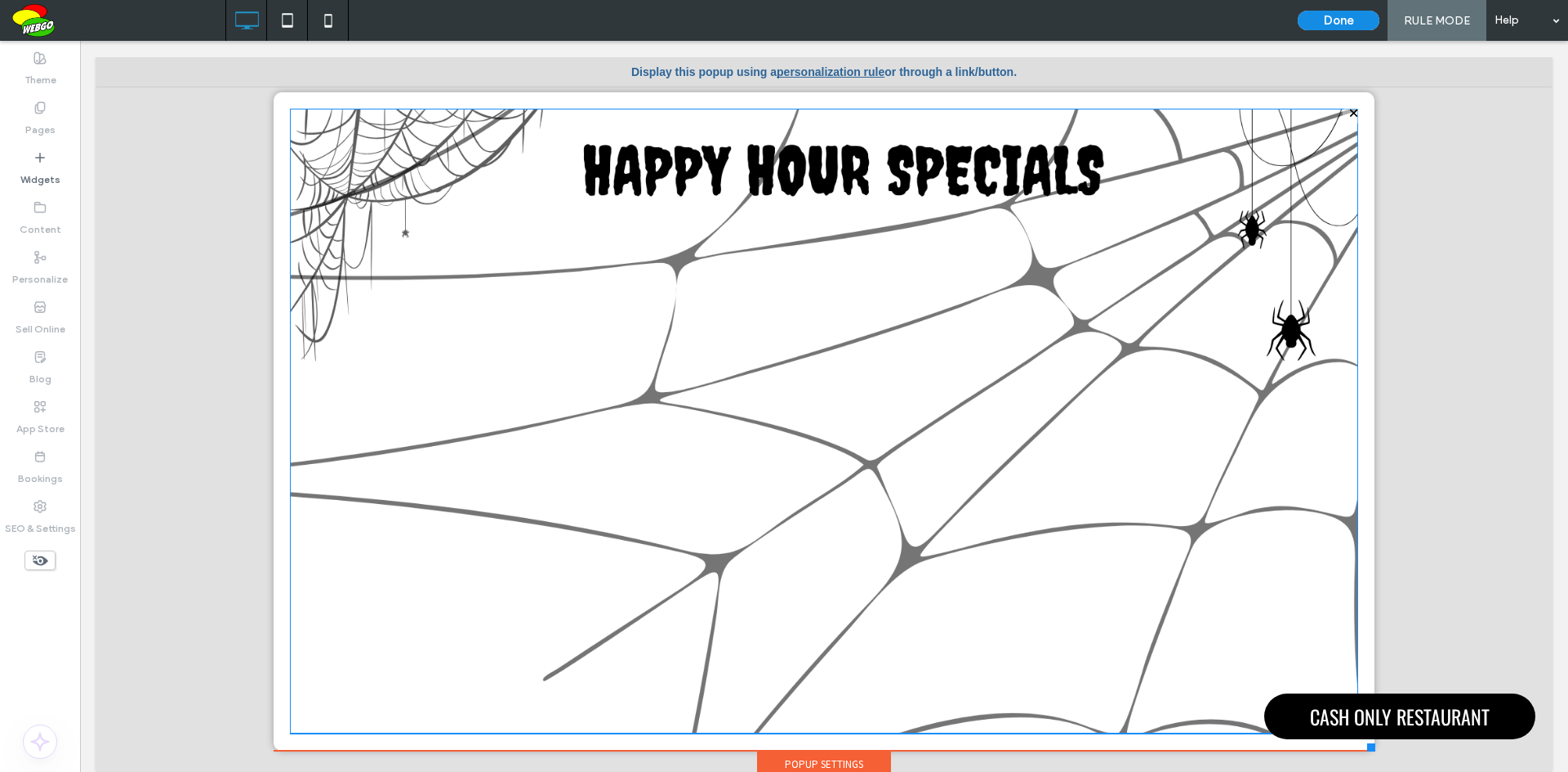
drag, startPoint x: 1327, startPoint y: 250, endPoint x: 1463, endPoint y: 777, distance: 544.3
click at [1374, 736] on div "${text} Home About Menus CRAFT BEER - WINE - DRINKS APPETIZERS SALADS SOUPS PIZ…" at bounding box center [824, 392] width 1101 height 718
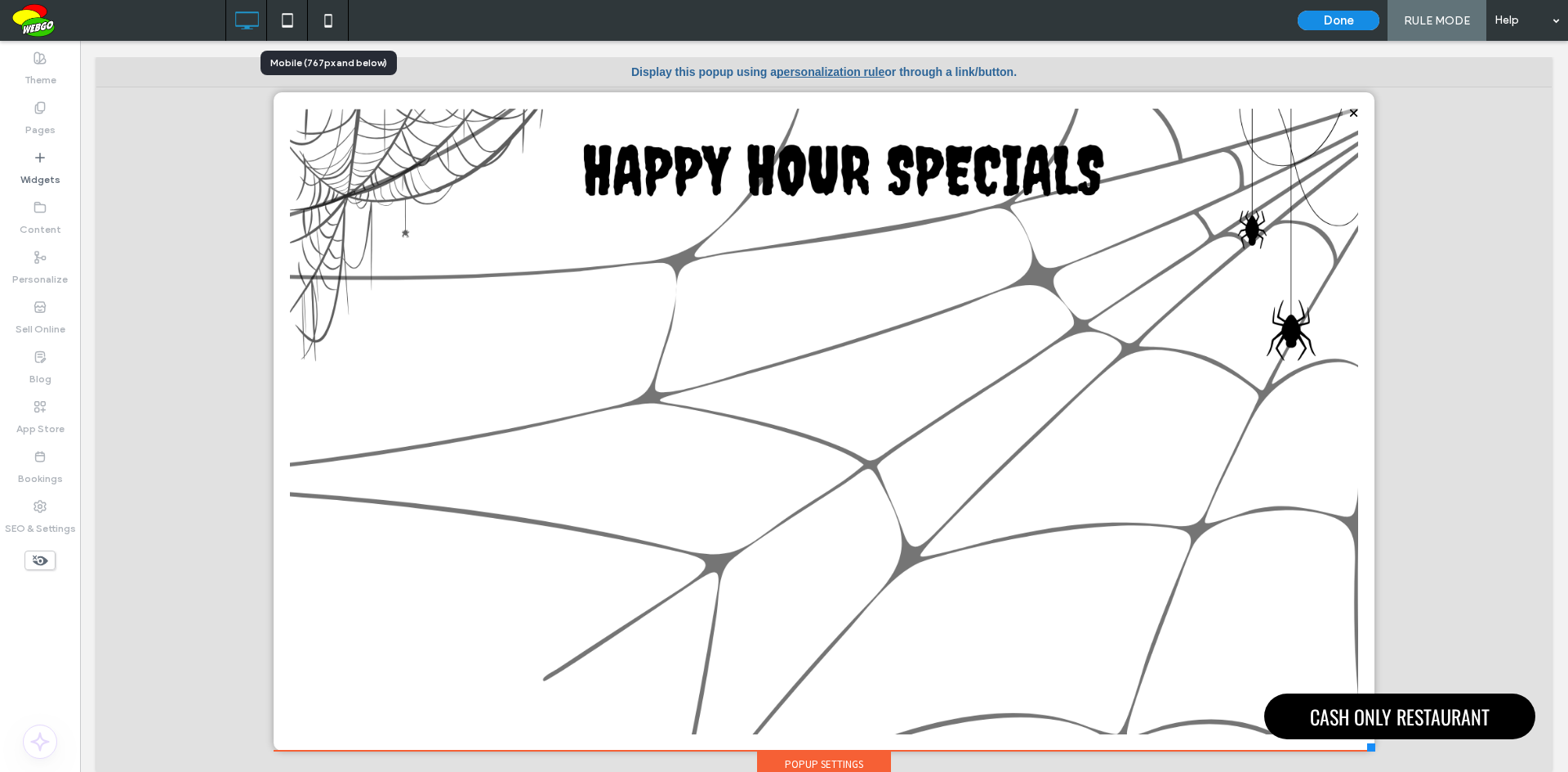
click at [332, 25] on icon at bounding box center [329, 21] width 33 height 33
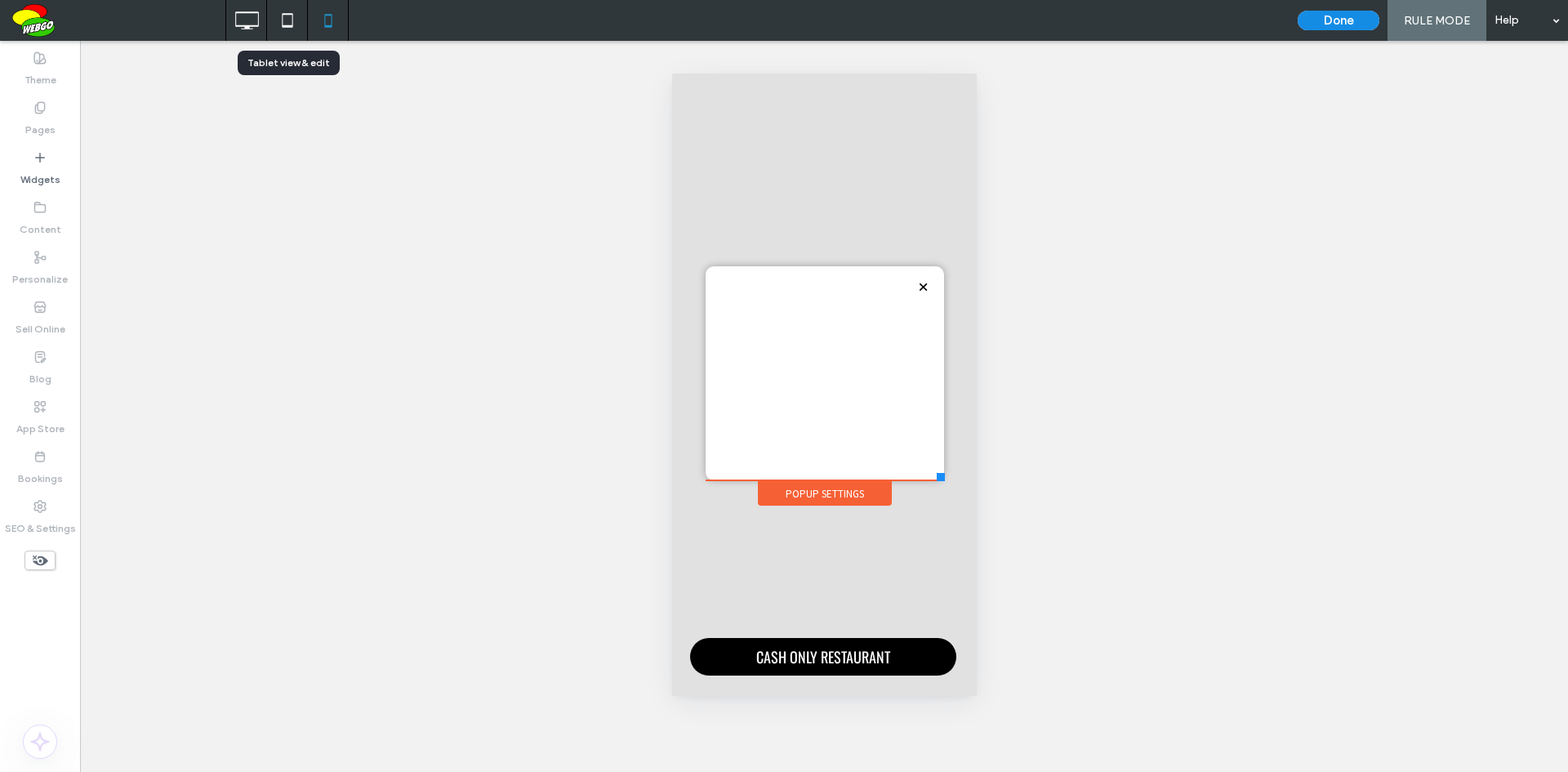
click at [286, 22] on icon at bounding box center [287, 21] width 33 height 33
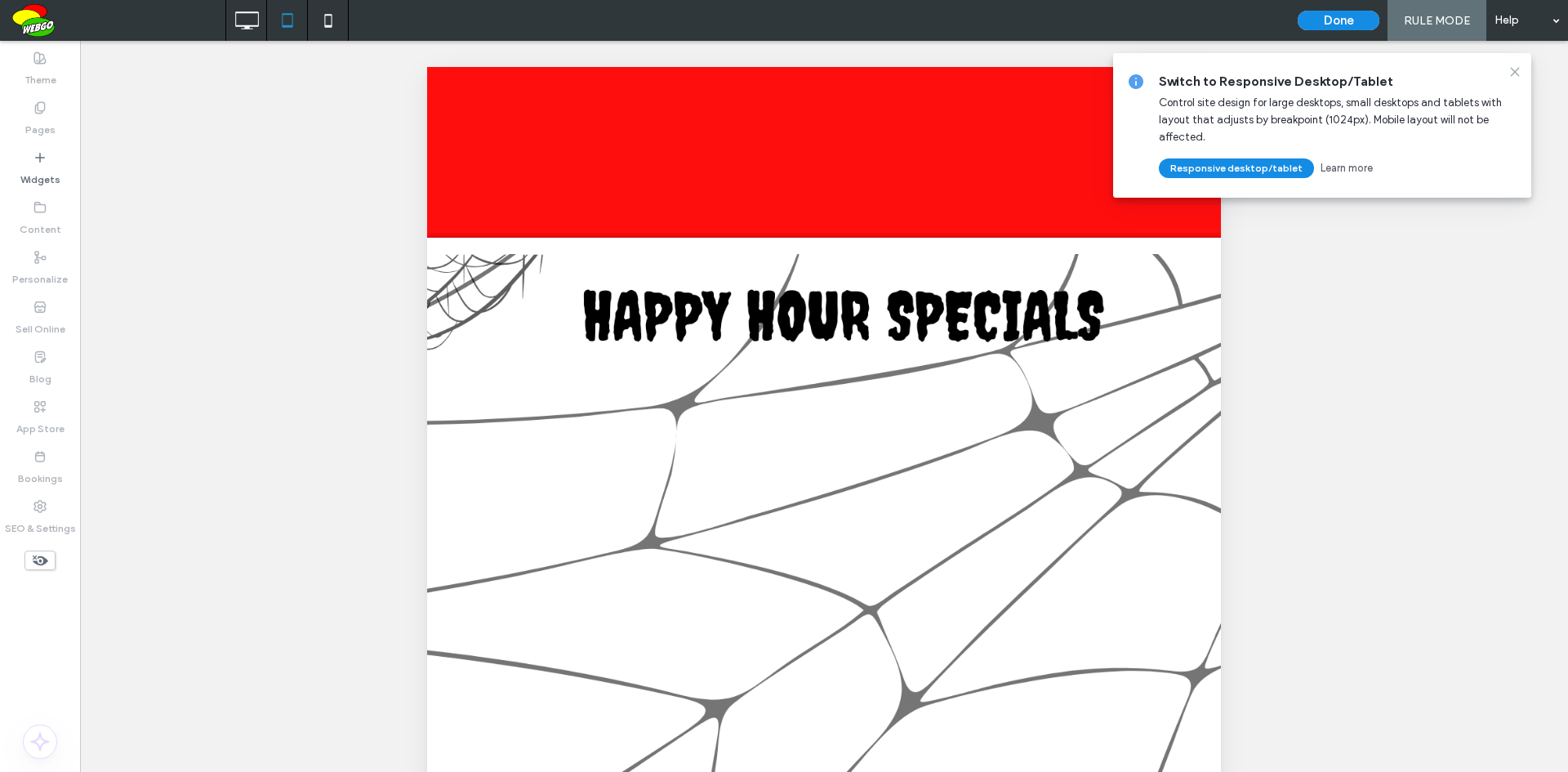
click at [1520, 73] on icon at bounding box center [1514, 71] width 13 height 13
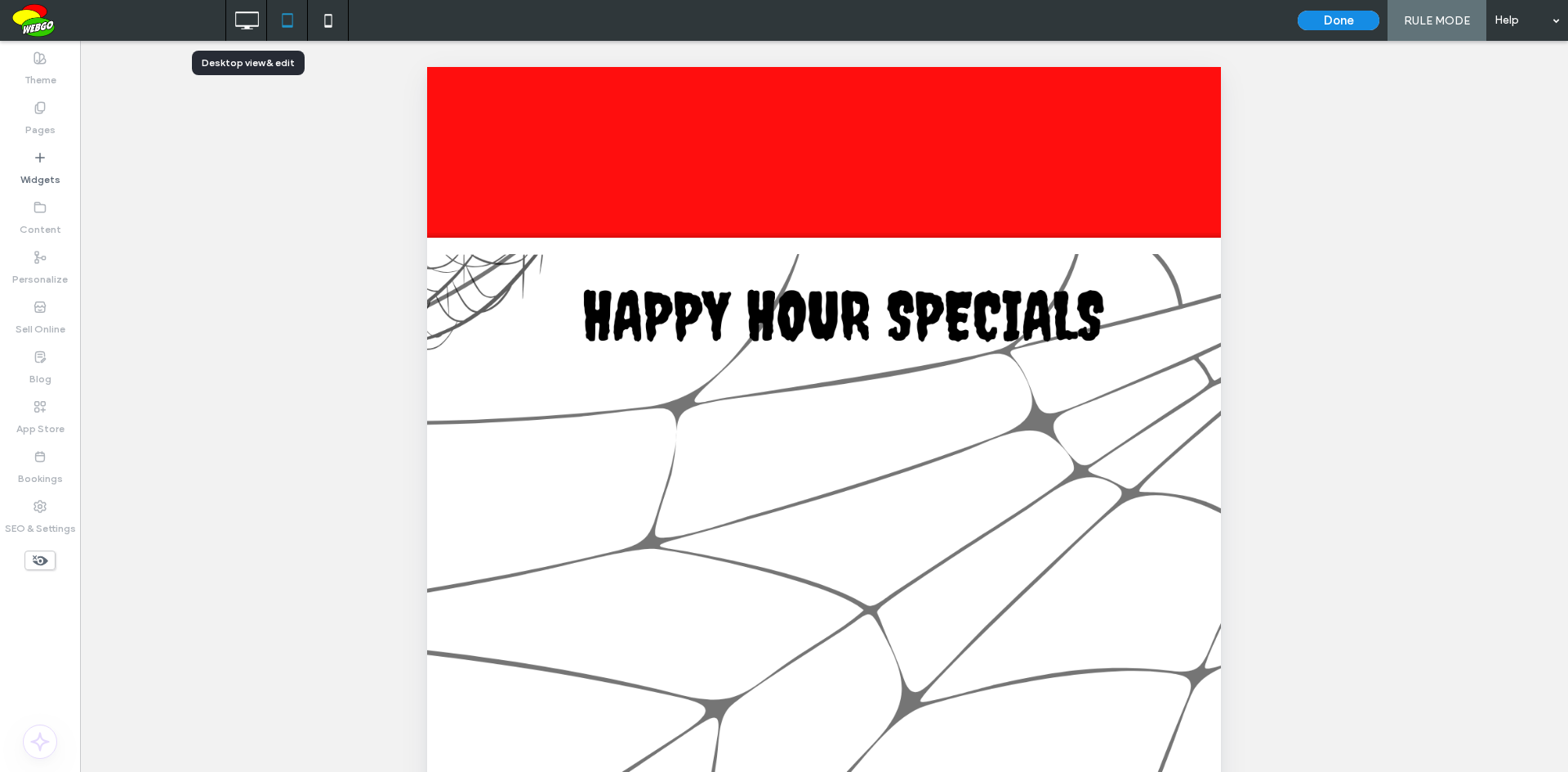
click at [248, 21] on icon at bounding box center [247, 21] width 33 height 33
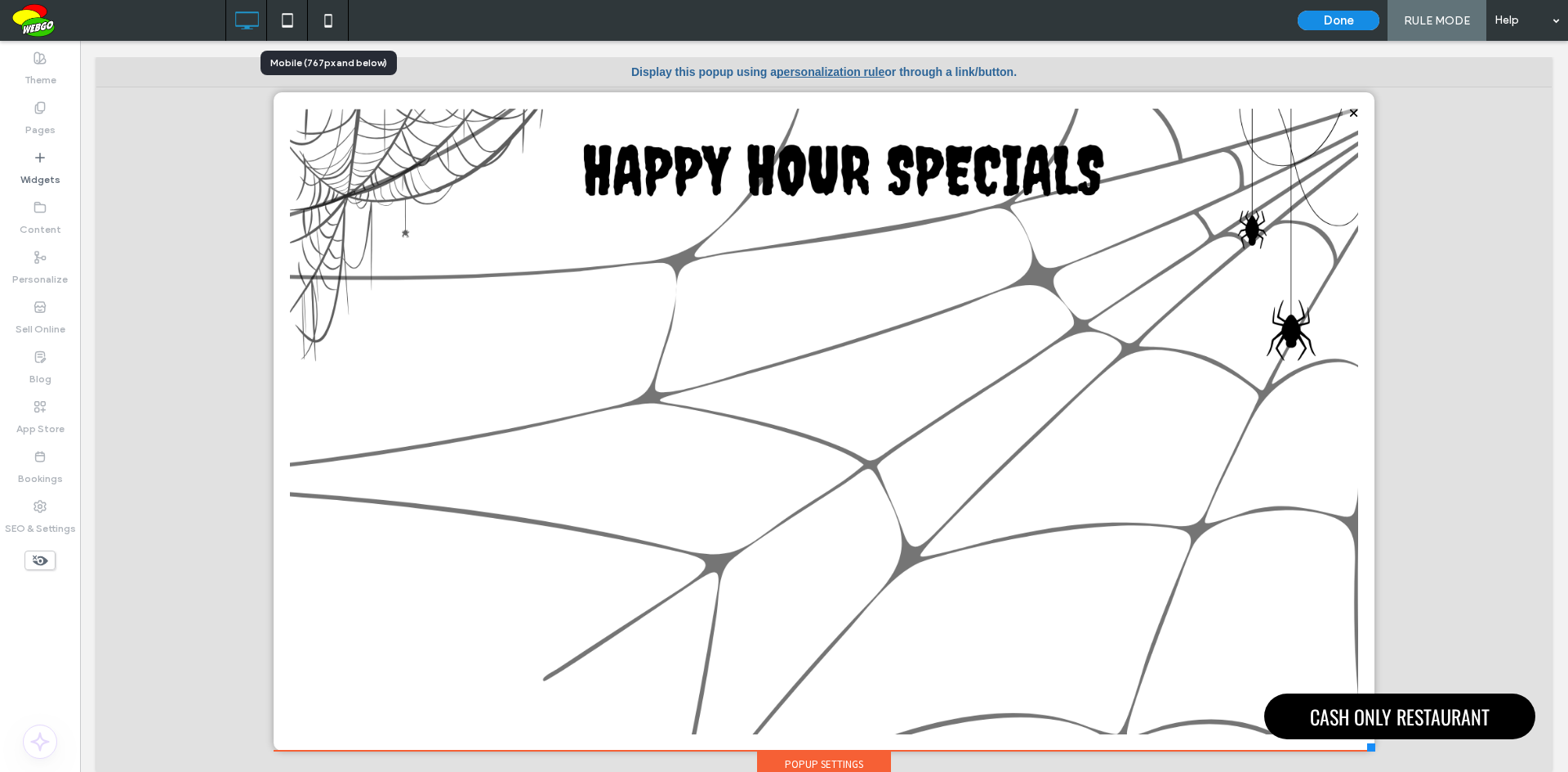
click at [331, 24] on use at bounding box center [328, 20] width 8 height 13
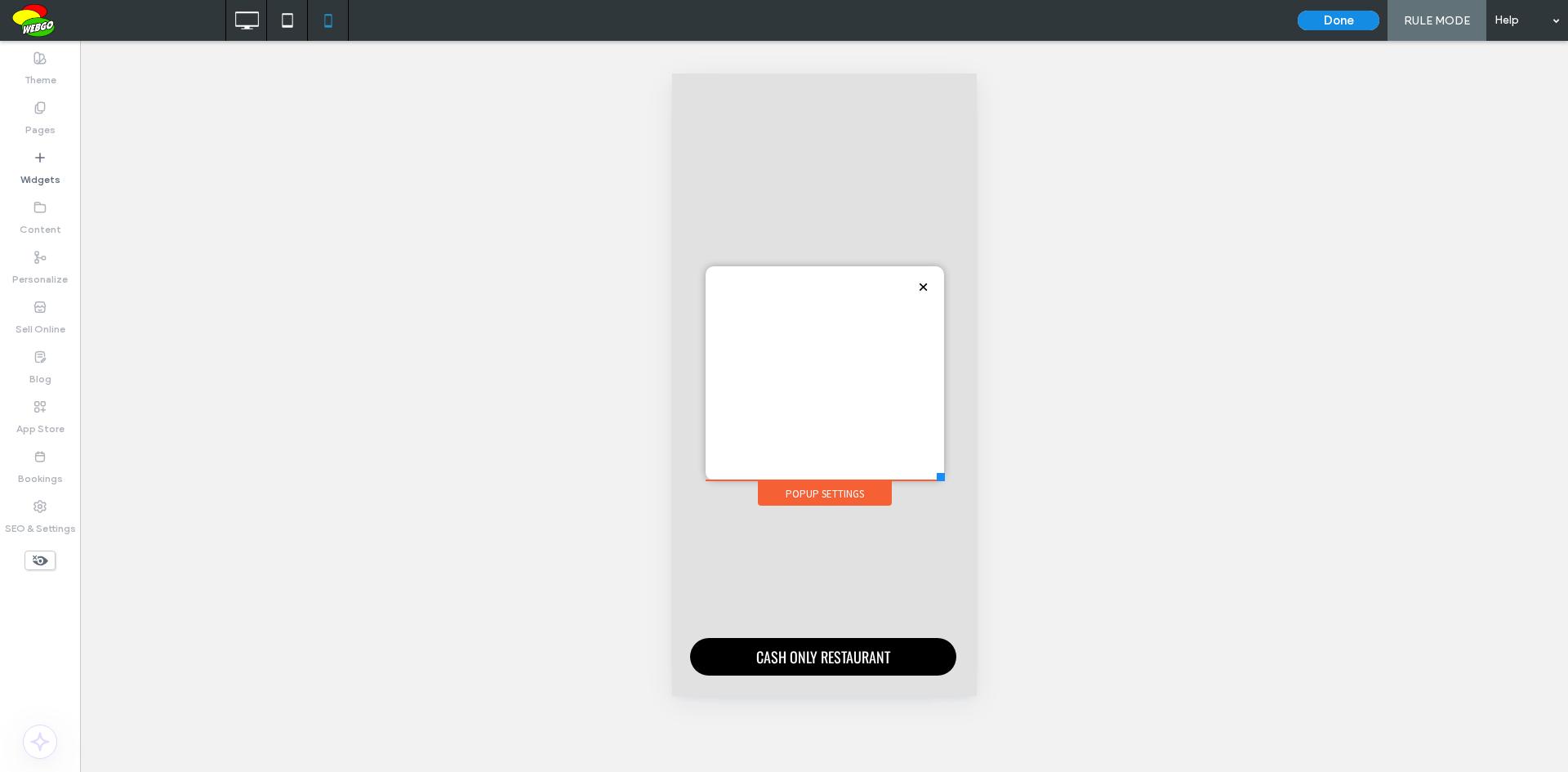
click at [871, 330] on div "Click To Paste" at bounding box center [823, 373] width 238 height 214
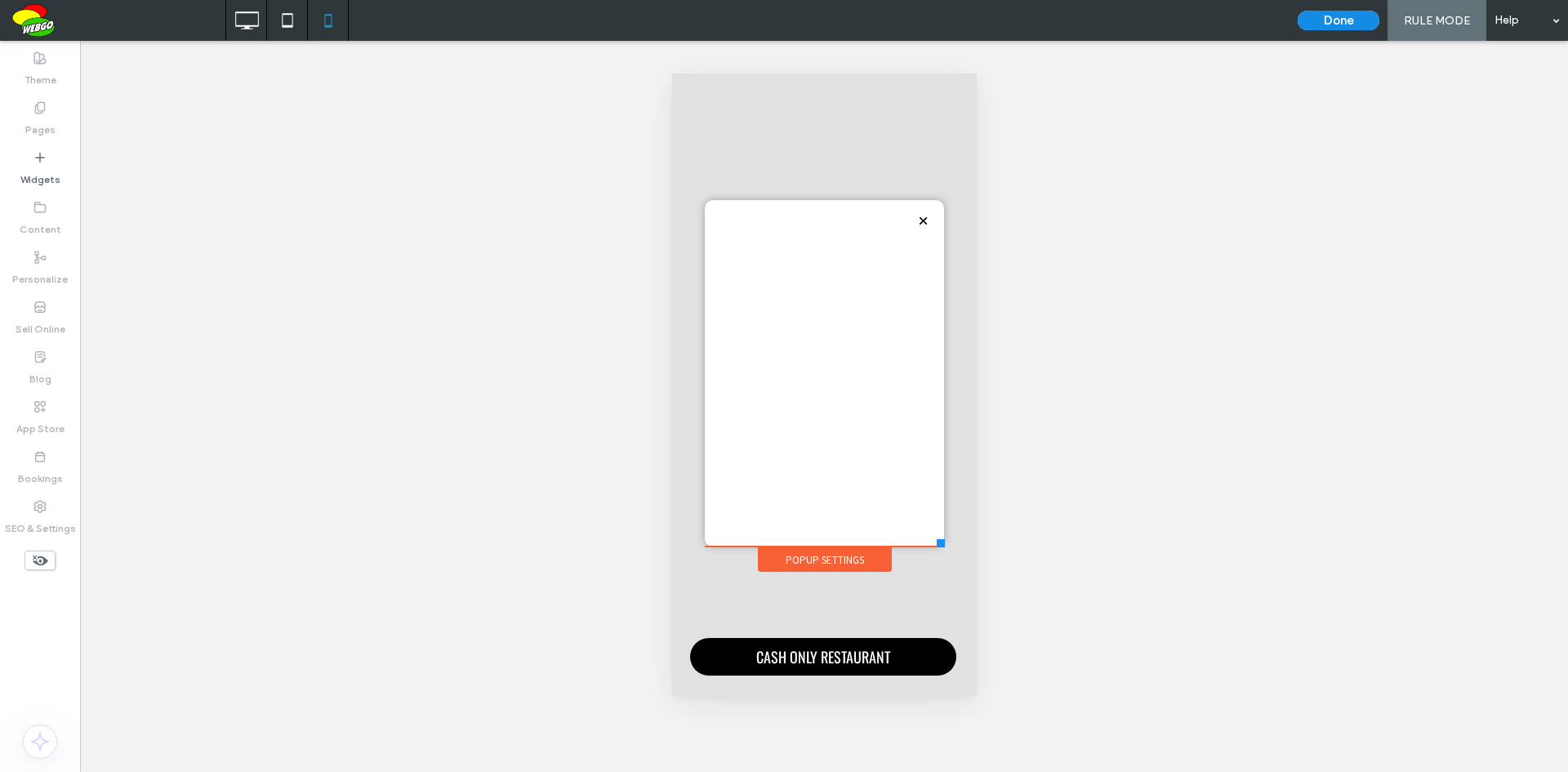
drag, startPoint x: 941, startPoint y: 475, endPoint x: 943, endPoint y: 547, distance: 72.0
click at [943, 547] on div at bounding box center [939, 542] width 8 height 8
click at [244, 21] on icon at bounding box center [247, 21] width 33 height 33
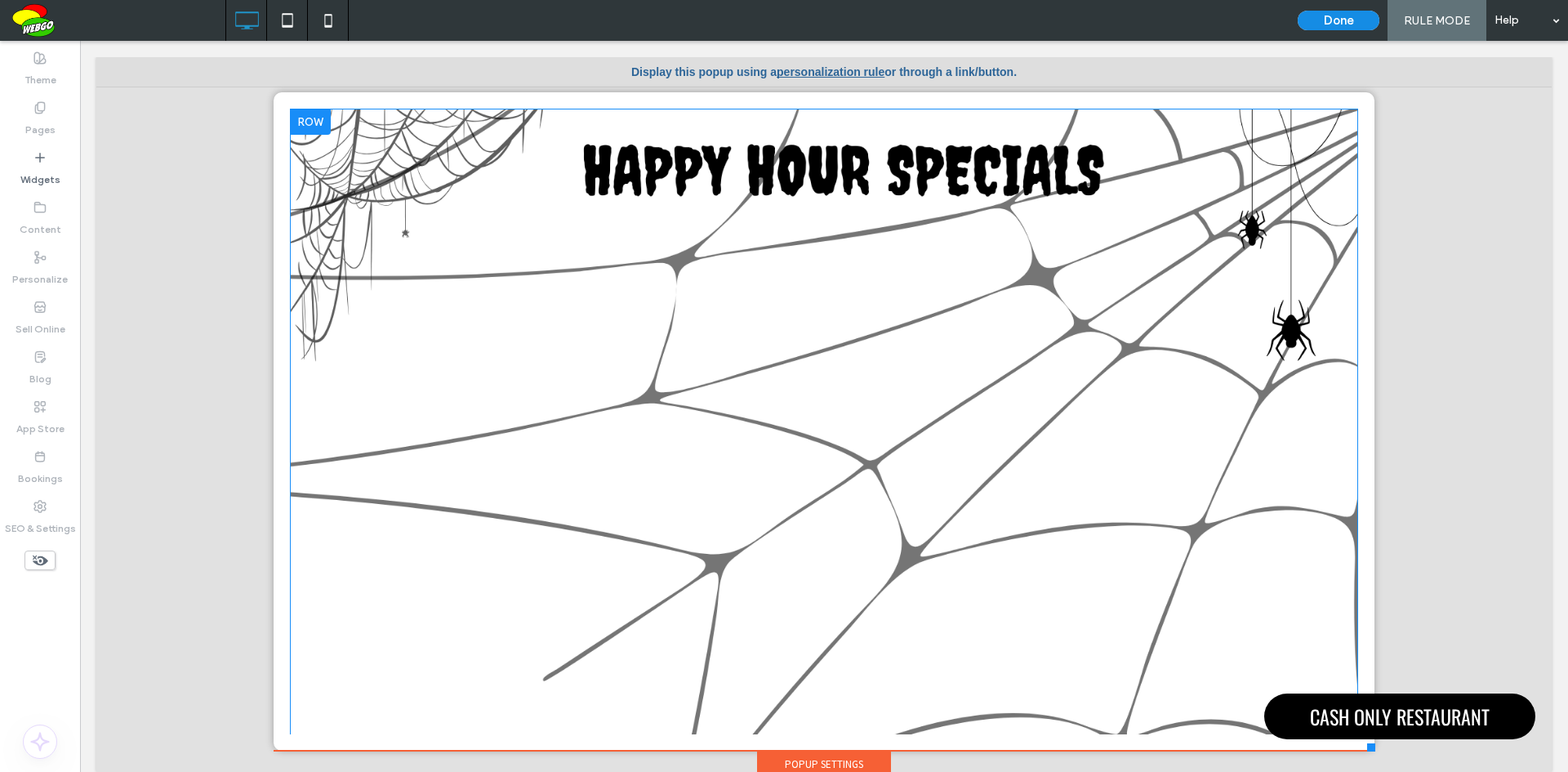
click at [659, 475] on div "Click To Paste" at bounding box center [824, 424] width 1068 height 145
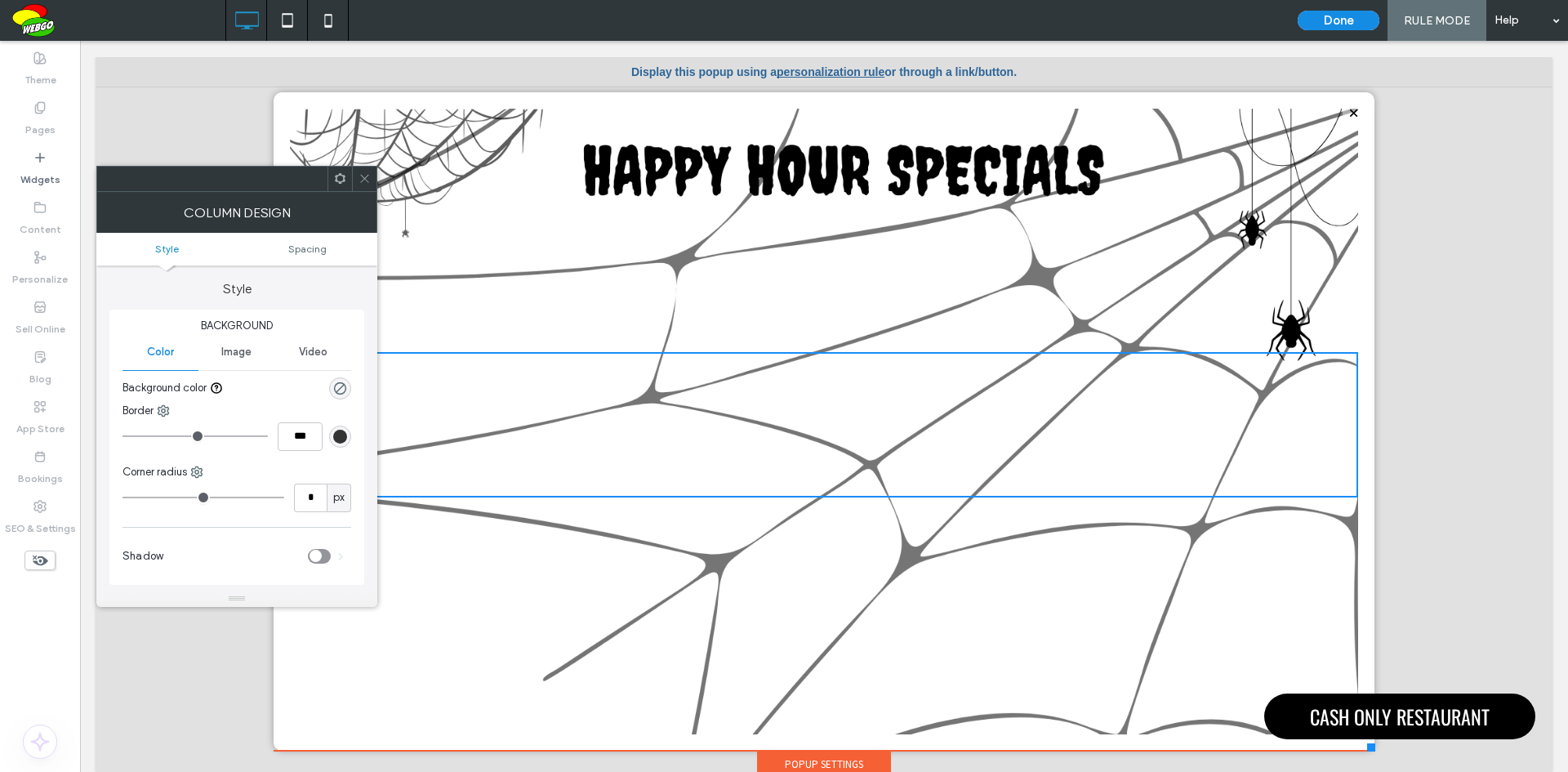
drag, startPoint x: 367, startPoint y: 184, endPoint x: 422, endPoint y: 221, distance: 66.3
click at [367, 184] on icon at bounding box center [365, 178] width 12 height 12
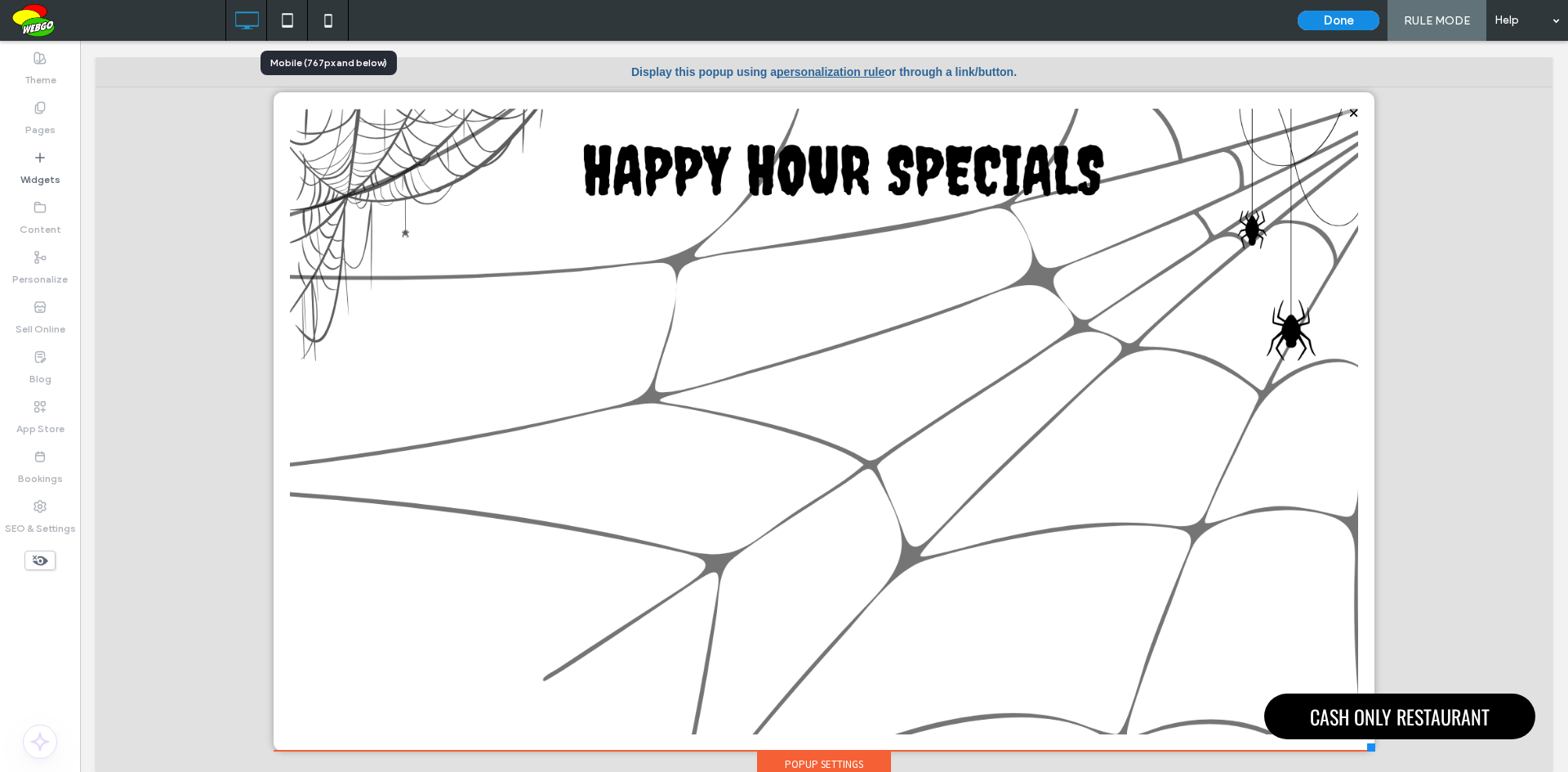
click at [329, 14] on icon at bounding box center [329, 21] width 33 height 33
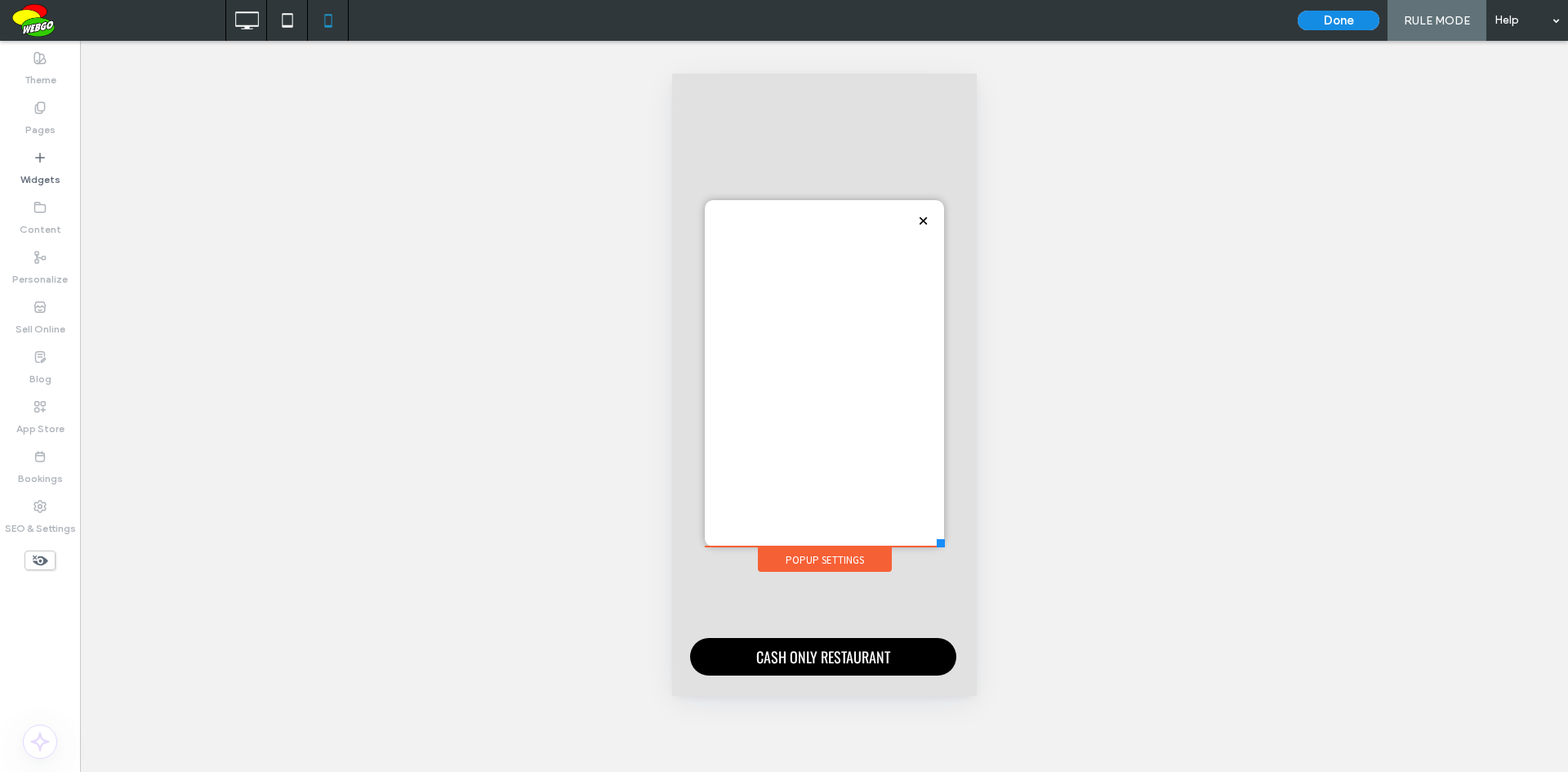
click at [731, 284] on div "Click To Paste" at bounding box center [823, 374] width 239 height 346
drag, startPoint x: 809, startPoint y: 275, endPoint x: 832, endPoint y: 259, distance: 28.0
click at [811, 275] on div "Click To Paste" at bounding box center [823, 374] width 239 height 346
click at [870, 234] on div "Click To Paste" at bounding box center [823, 374] width 239 height 346
click at [889, 422] on div "Click To Paste" at bounding box center [823, 374] width 239 height 346
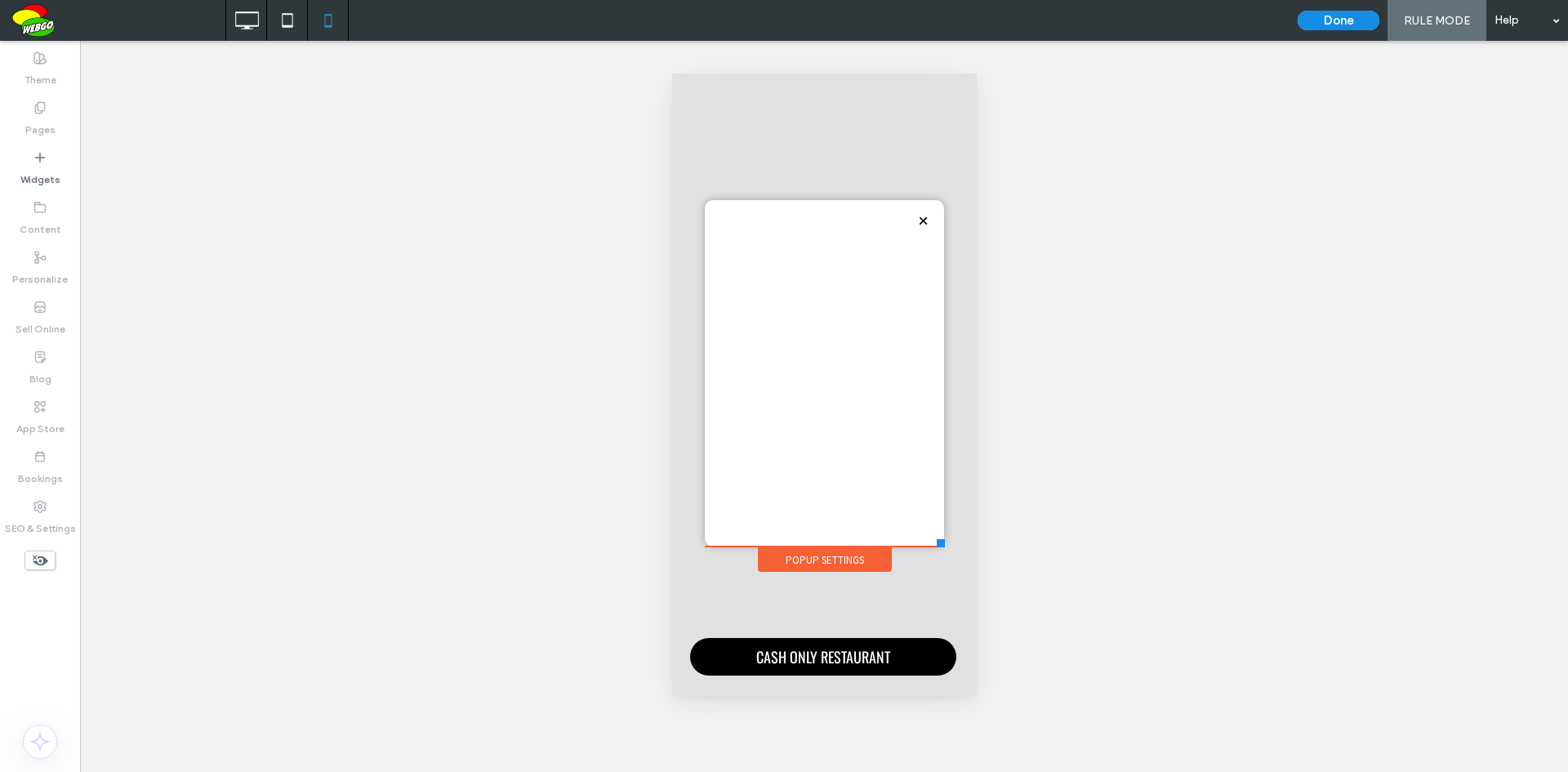
click at [899, 516] on div "Click To Paste" at bounding box center [823, 374] width 239 height 346
click at [844, 559] on div "Popup Settings" at bounding box center [824, 559] width 134 height 24
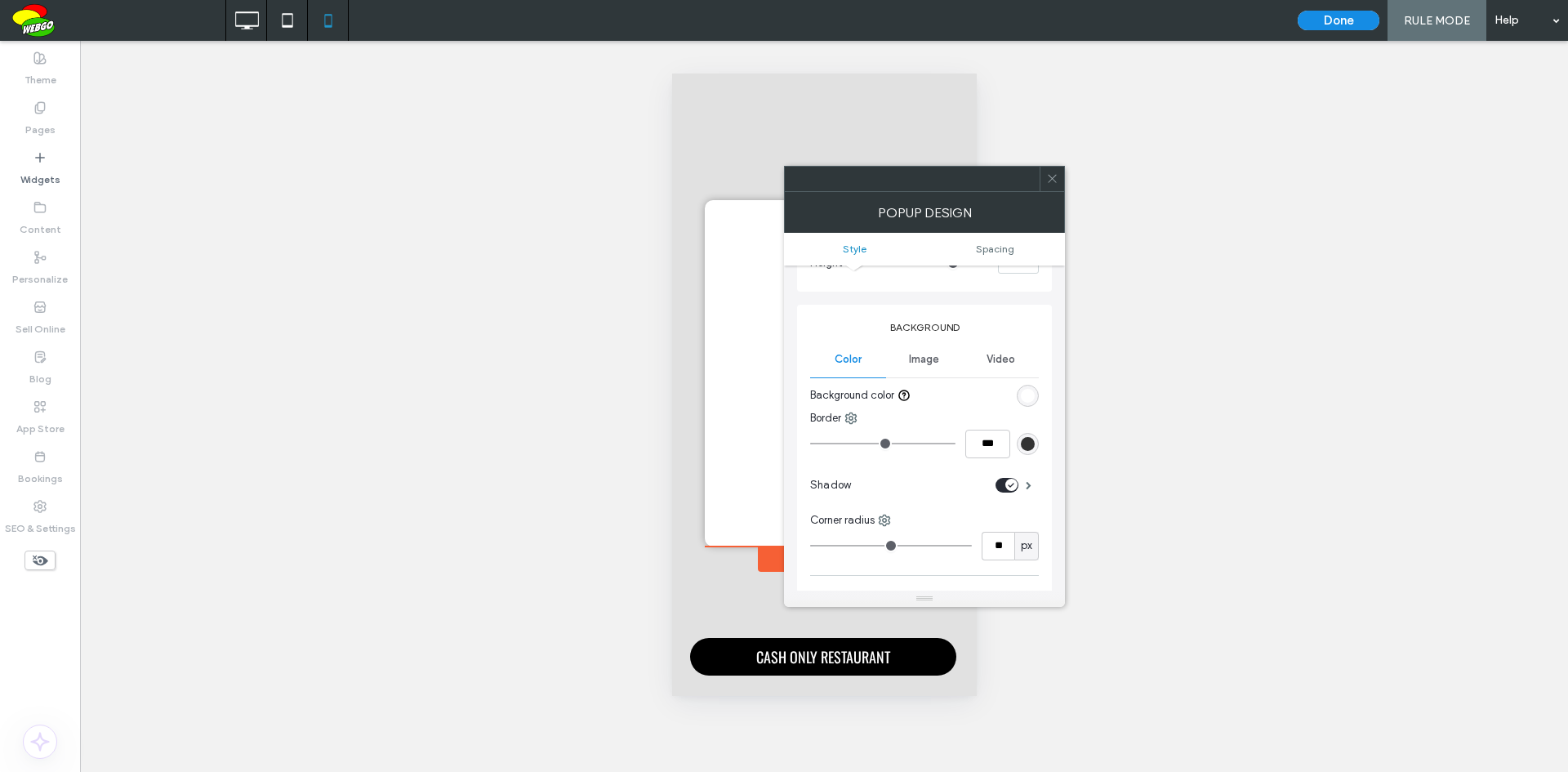
scroll to position [164, 0]
click at [932, 360] on span "Image" at bounding box center [924, 358] width 30 height 13
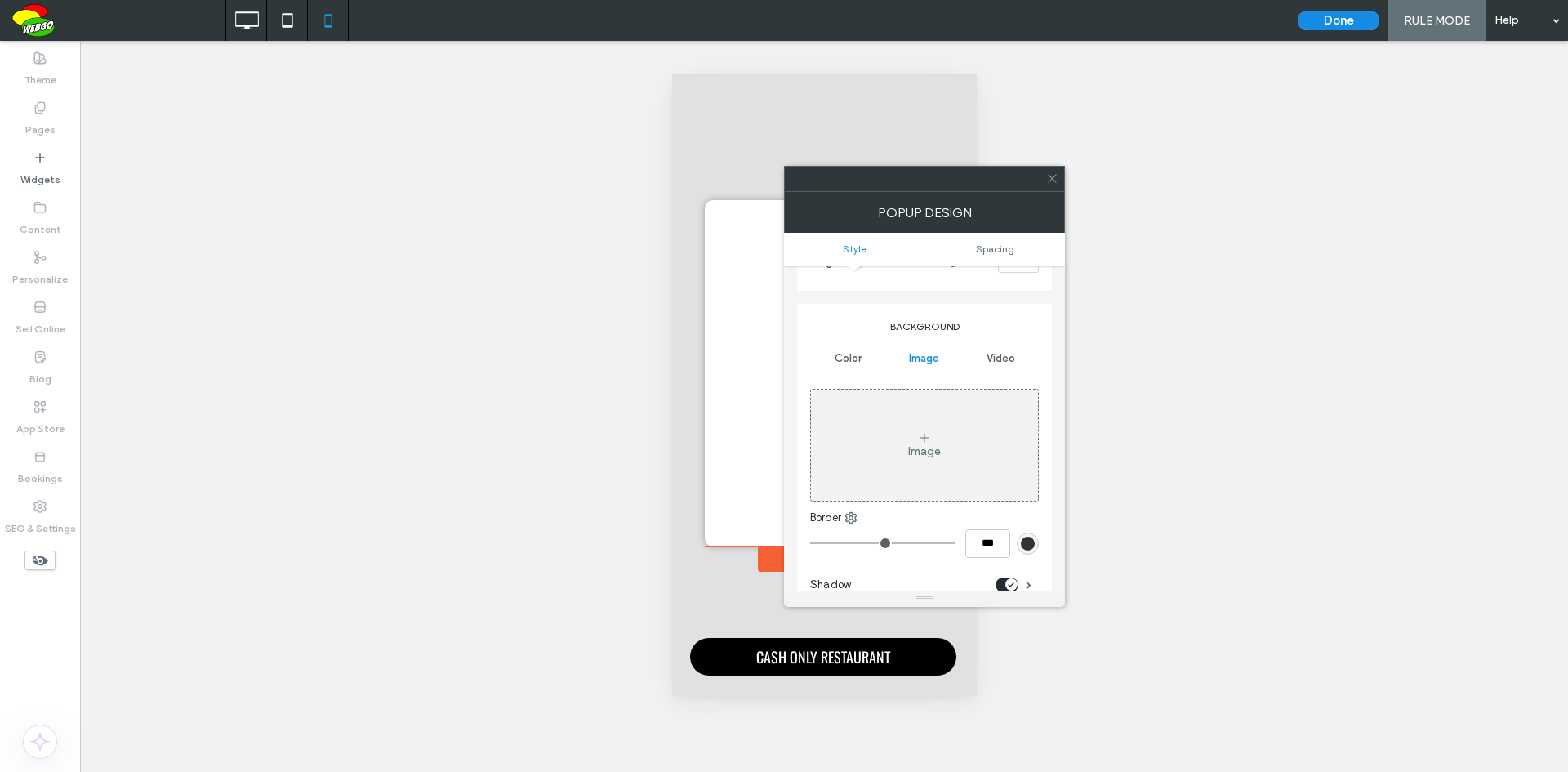
click at [911, 461] on div "Image" at bounding box center [925, 445] width 227 height 108
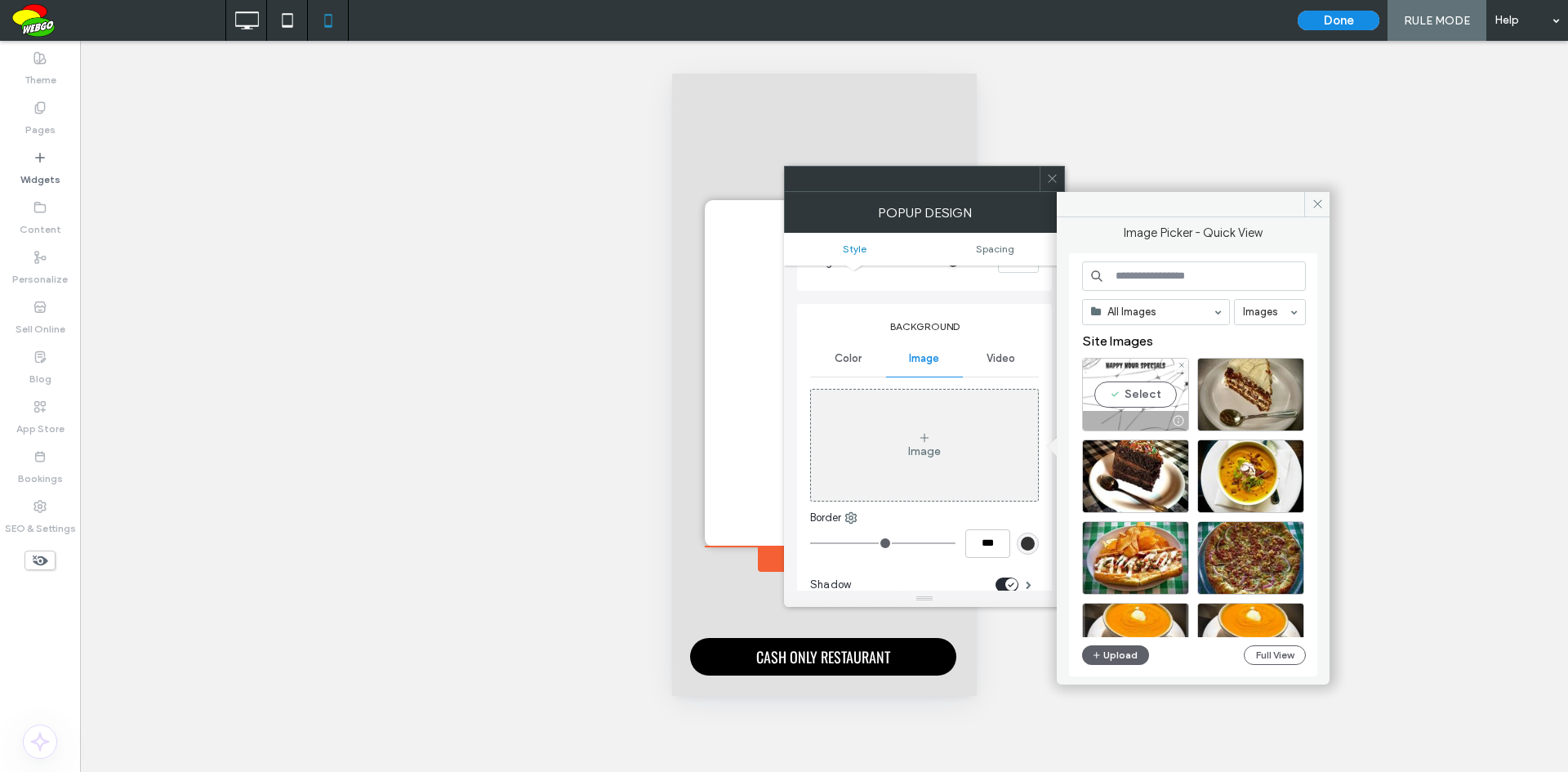
click at [1150, 394] on div "Select" at bounding box center [1135, 394] width 107 height 73
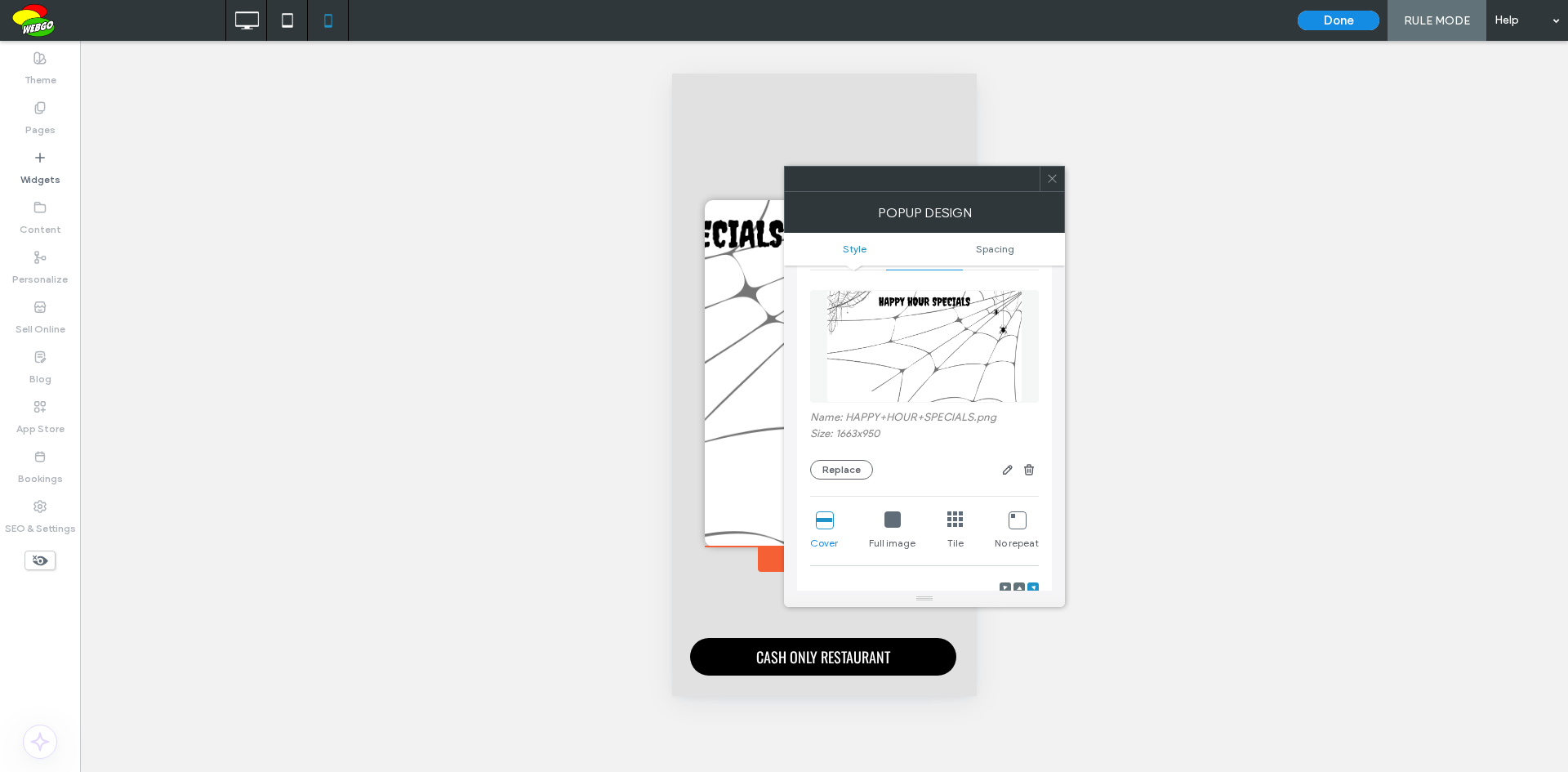
scroll to position [409, 0]
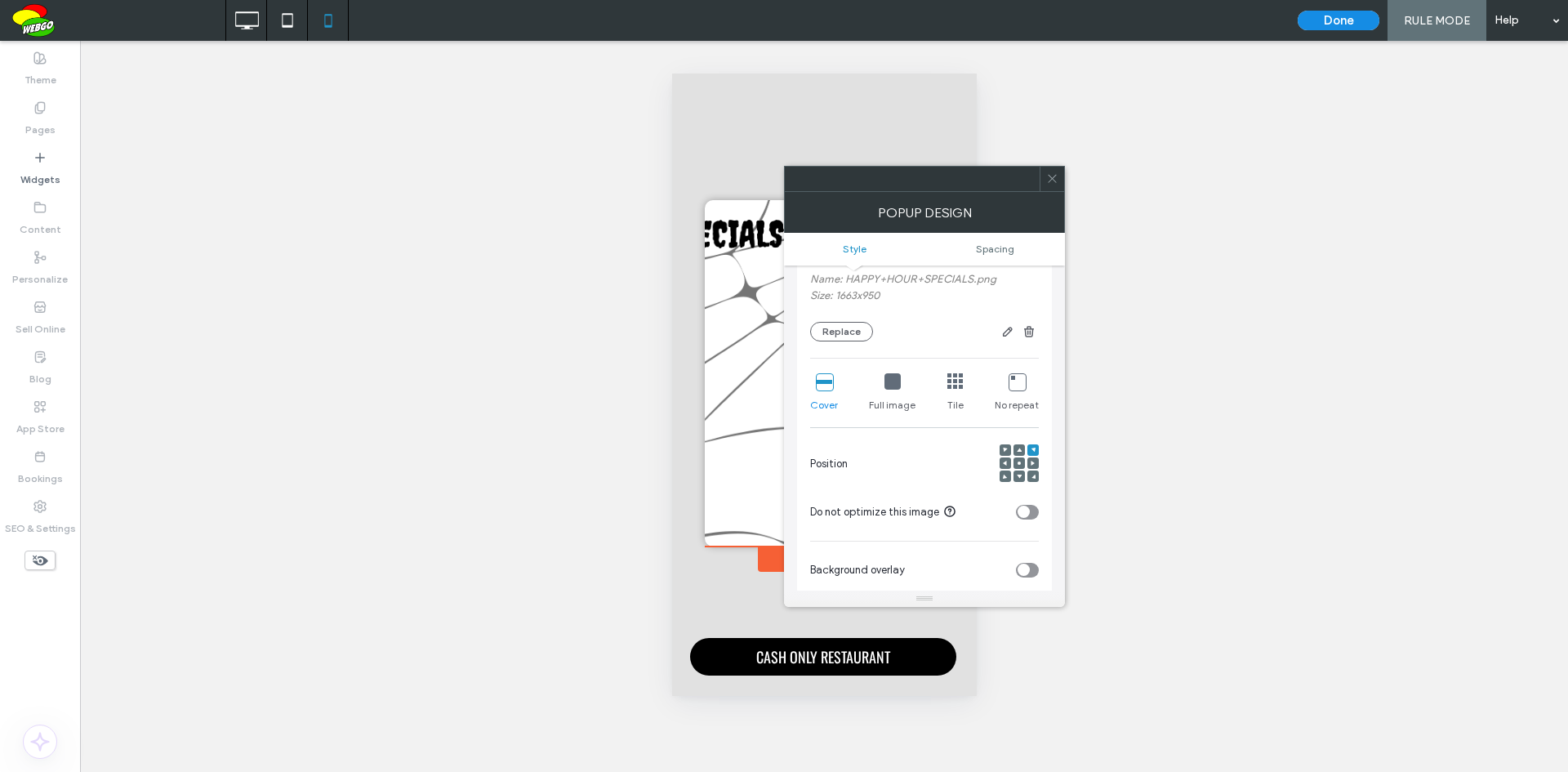
click at [1022, 466] on div at bounding box center [1018, 463] width 11 height 11
click at [1022, 464] on div at bounding box center [1018, 463] width 11 height 11
click at [1021, 460] on div at bounding box center [1018, 463] width 11 height 11
click at [893, 379] on icon at bounding box center [892, 381] width 16 height 16
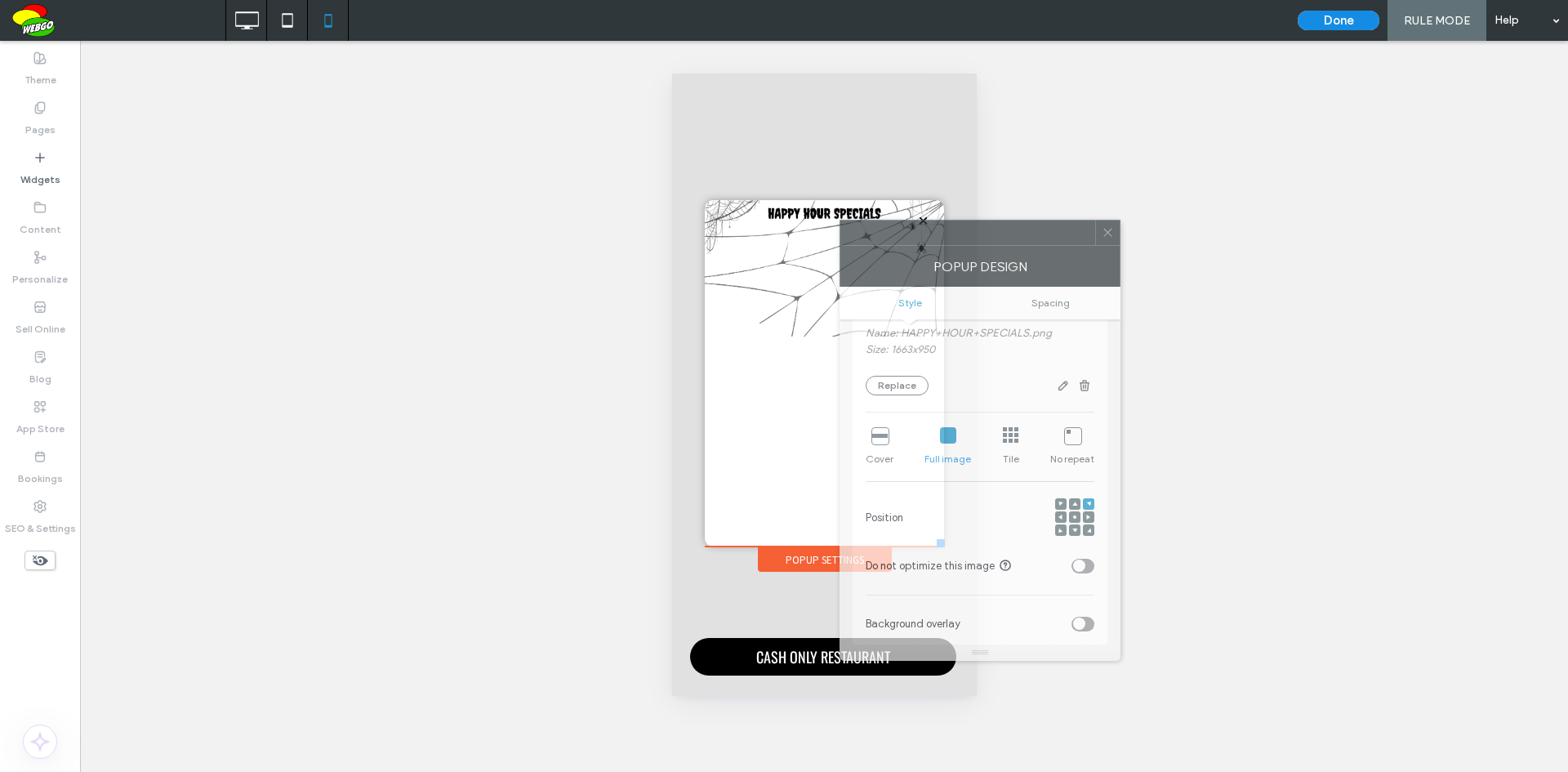
drag, startPoint x: 917, startPoint y: 192, endPoint x: 973, endPoint y: 246, distance: 77.8
click at [973, 246] on div "POPUP DESIGN" at bounding box center [980, 266] width 281 height 40
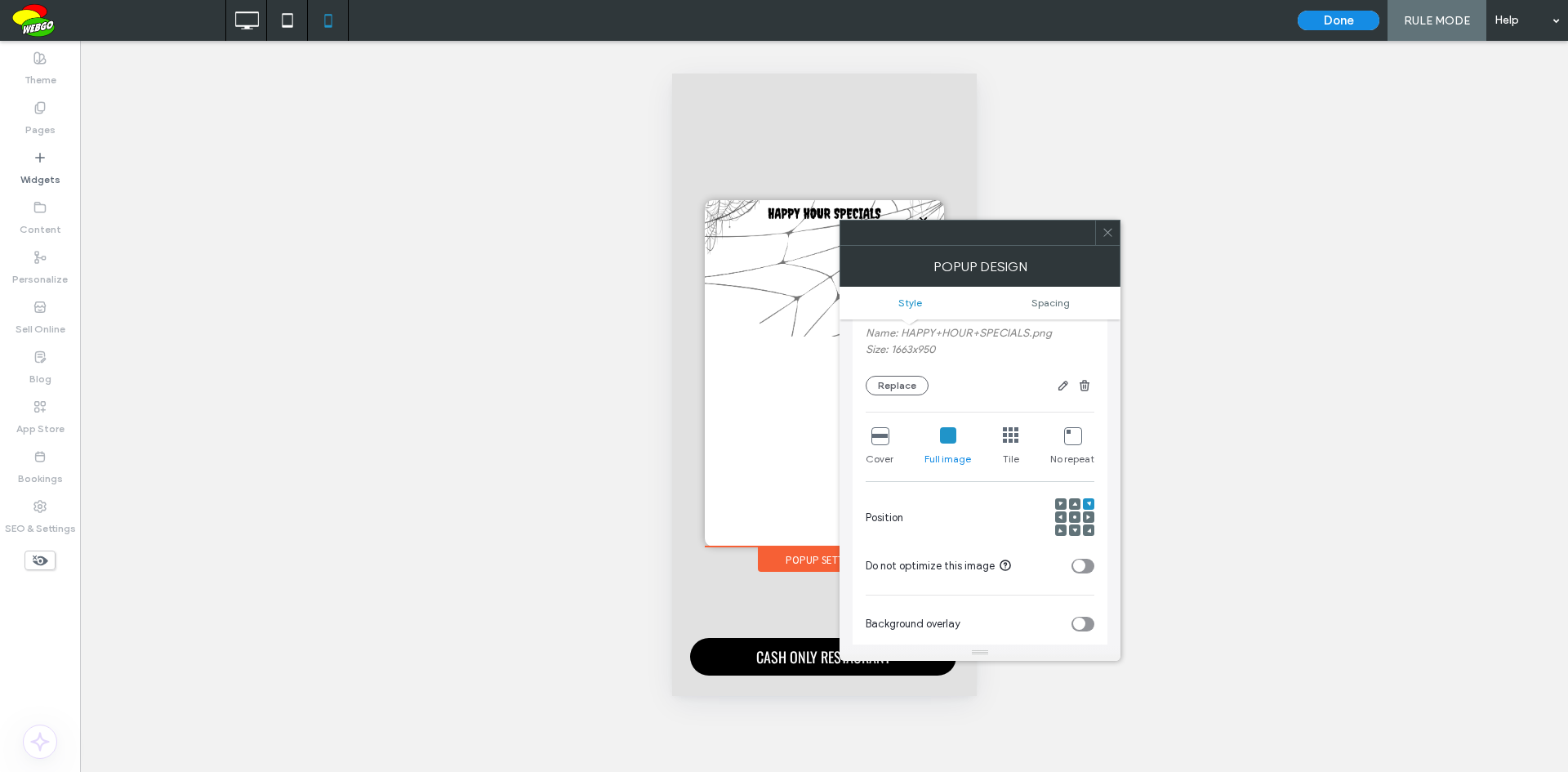
click at [1073, 515] on icon at bounding box center [1074, 517] width 5 height 5
click at [1077, 500] on div at bounding box center [1074, 503] width 11 height 11
click at [1073, 505] on use at bounding box center [1074, 503] width 5 height 4
click at [882, 435] on icon at bounding box center [879, 435] width 16 height 16
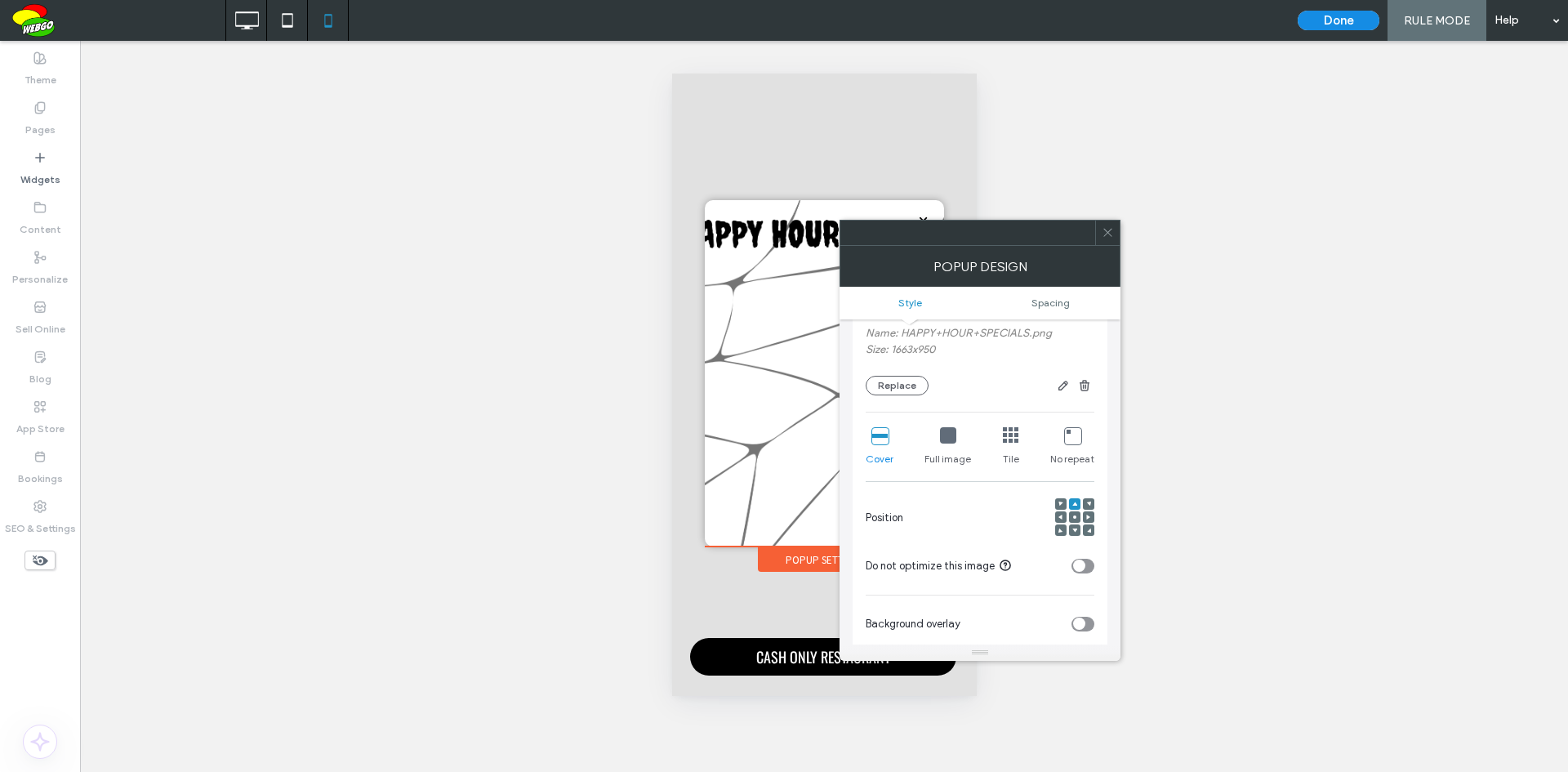
click at [1076, 519] on icon at bounding box center [1074, 517] width 5 height 5
click at [1073, 515] on icon at bounding box center [1074, 517] width 5 height 5
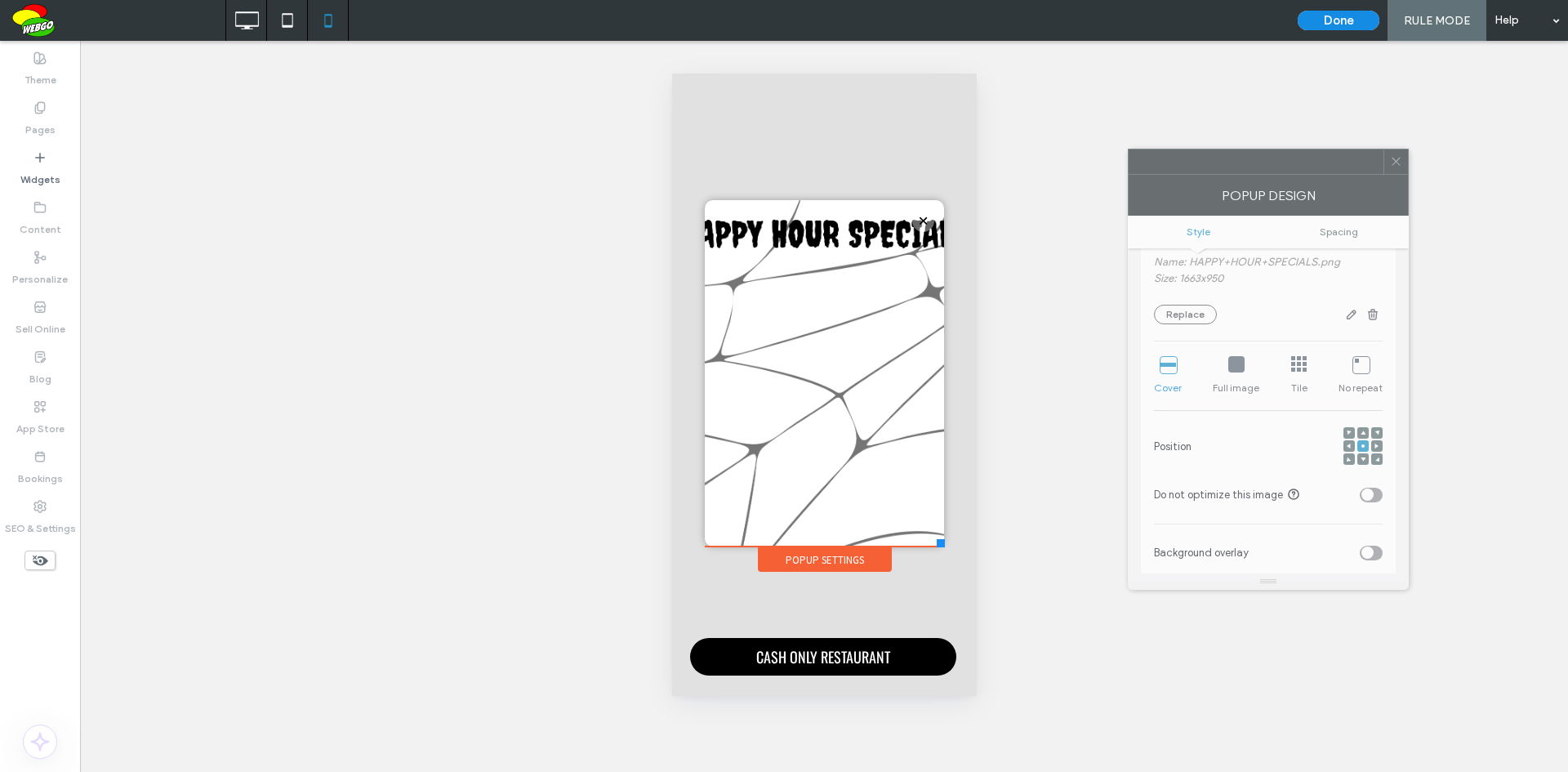
drag, startPoint x: 1005, startPoint y: 245, endPoint x: 1257, endPoint y: 172, distance: 262.4
click at [1257, 172] on div at bounding box center [1256, 162] width 255 height 24
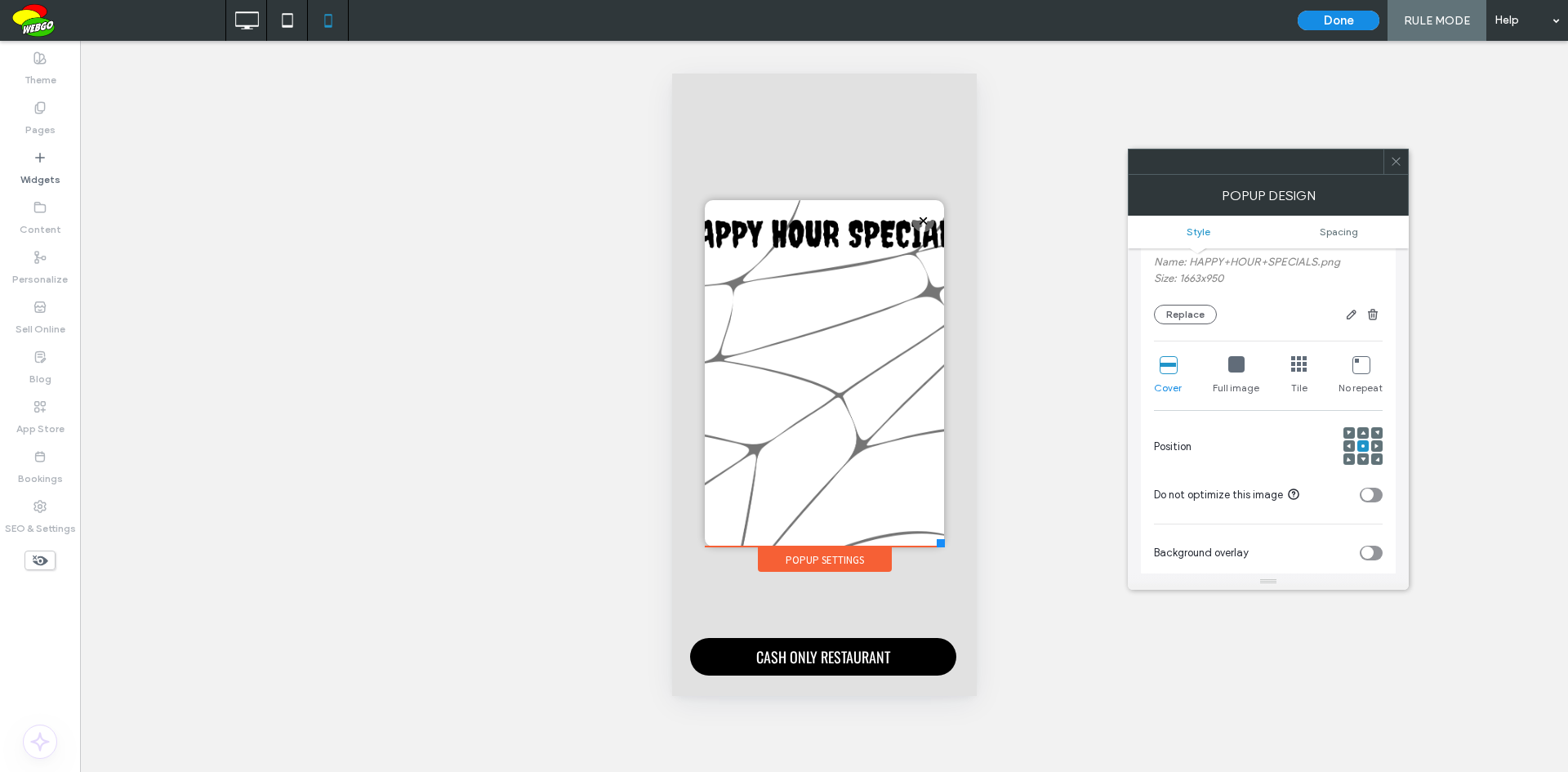
click at [1376, 458] on icon at bounding box center [1377, 460] width 5 height 5
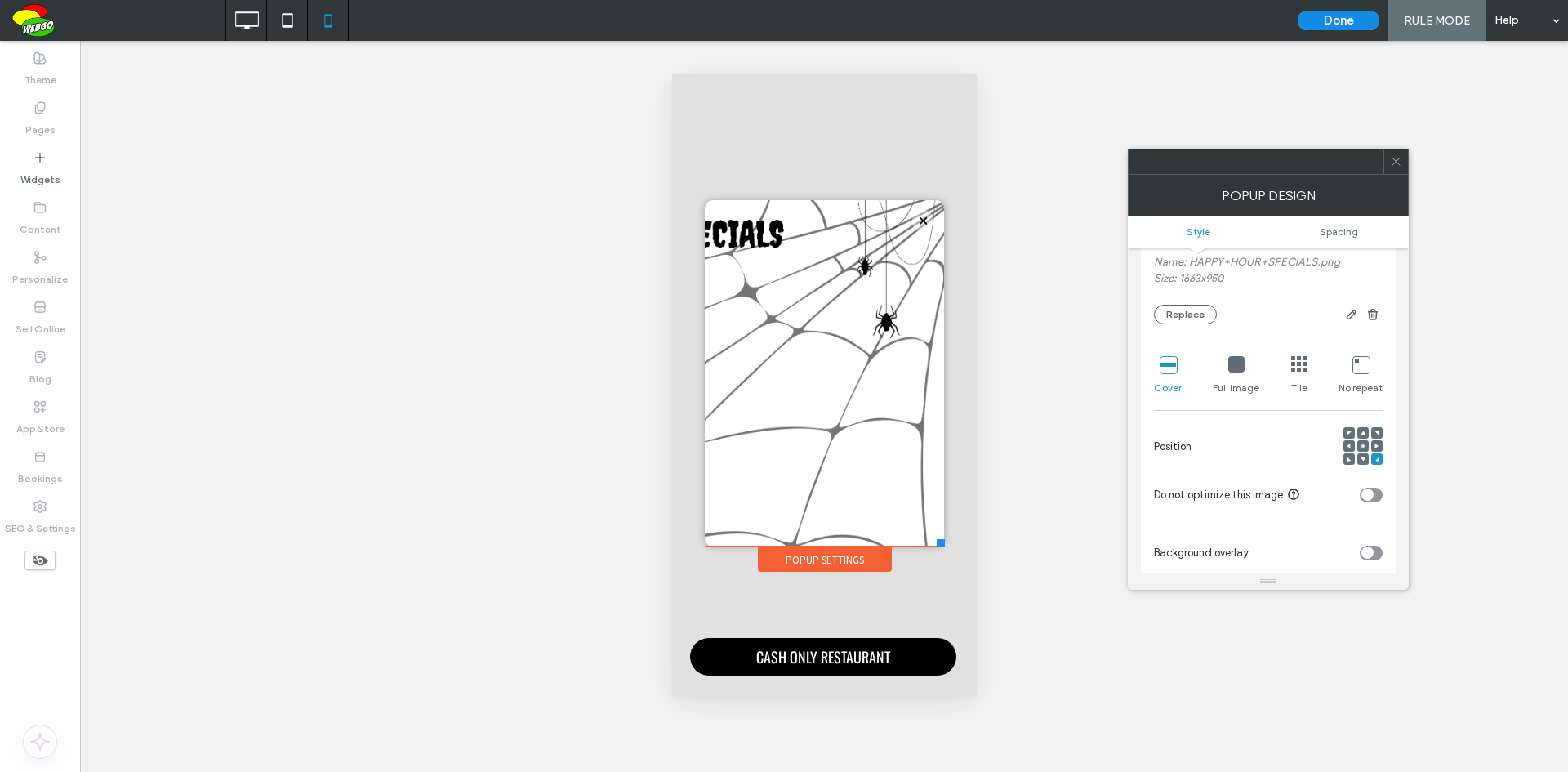
click at [1361, 447] on icon at bounding box center [1362, 446] width 5 height 5
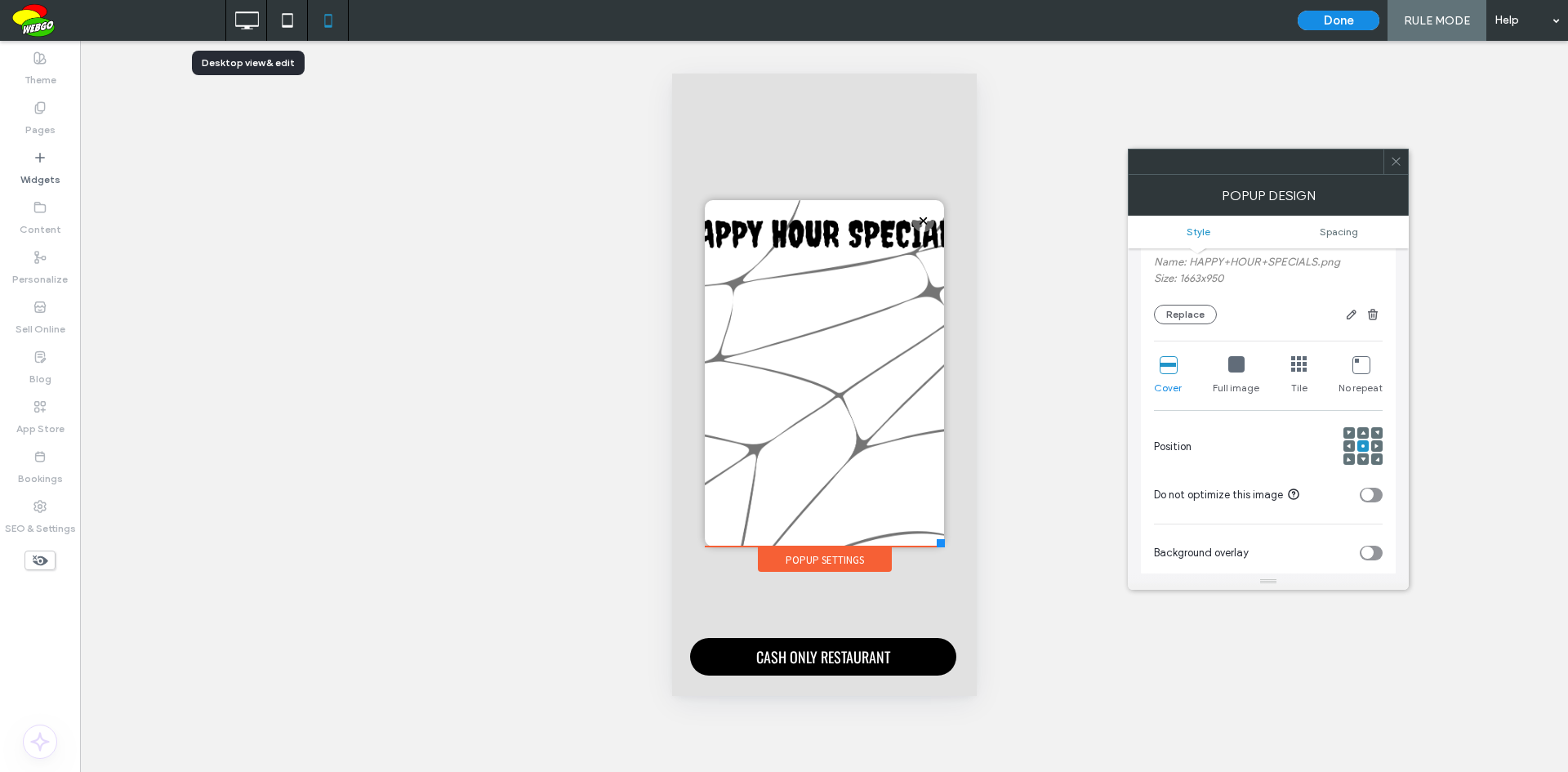
click at [259, 28] on icon at bounding box center [247, 21] width 33 height 33
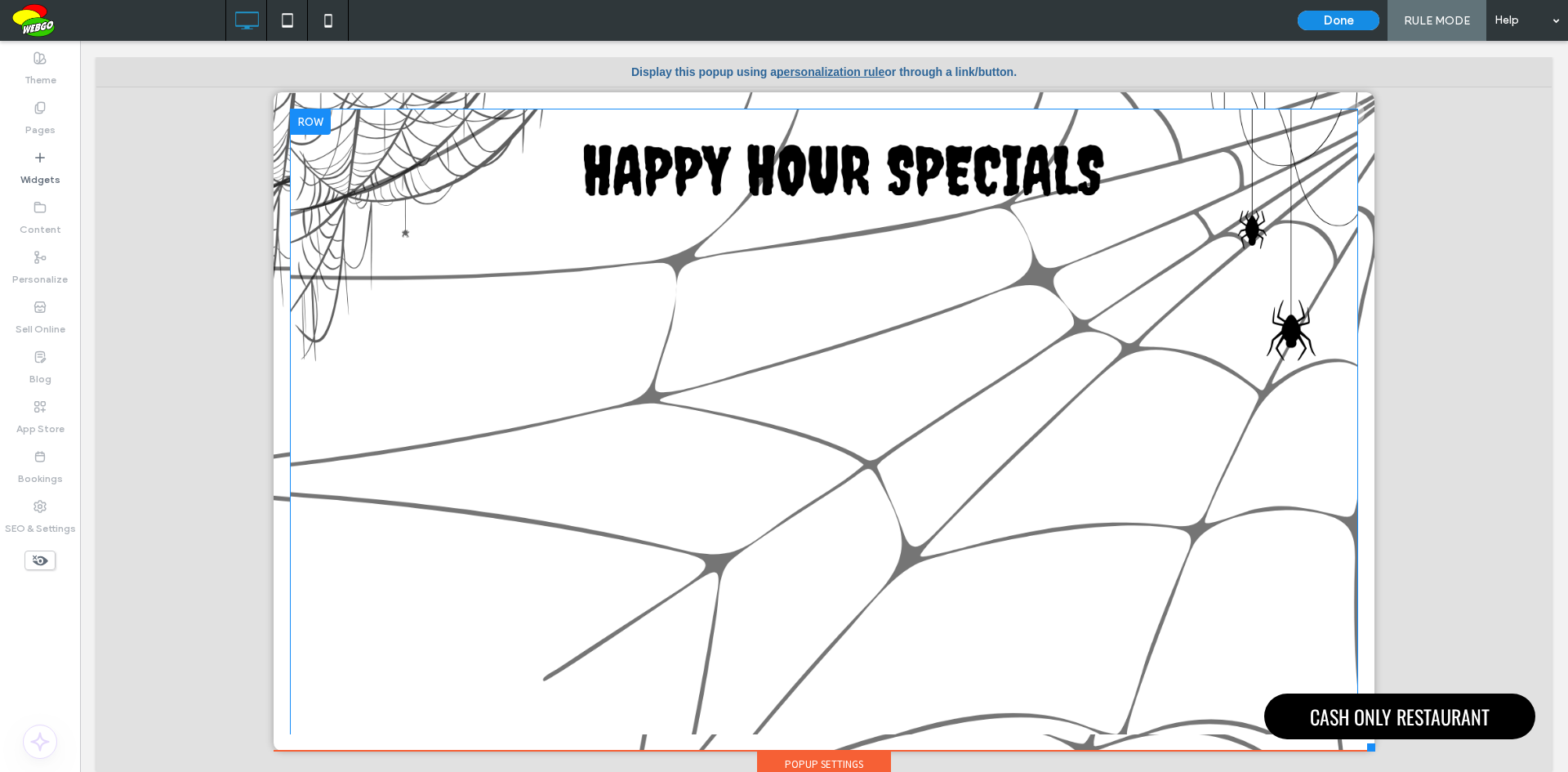
scroll to position [0, 0]
click at [826, 489] on div "Click To Paste" at bounding box center [824, 424] width 1068 height 145
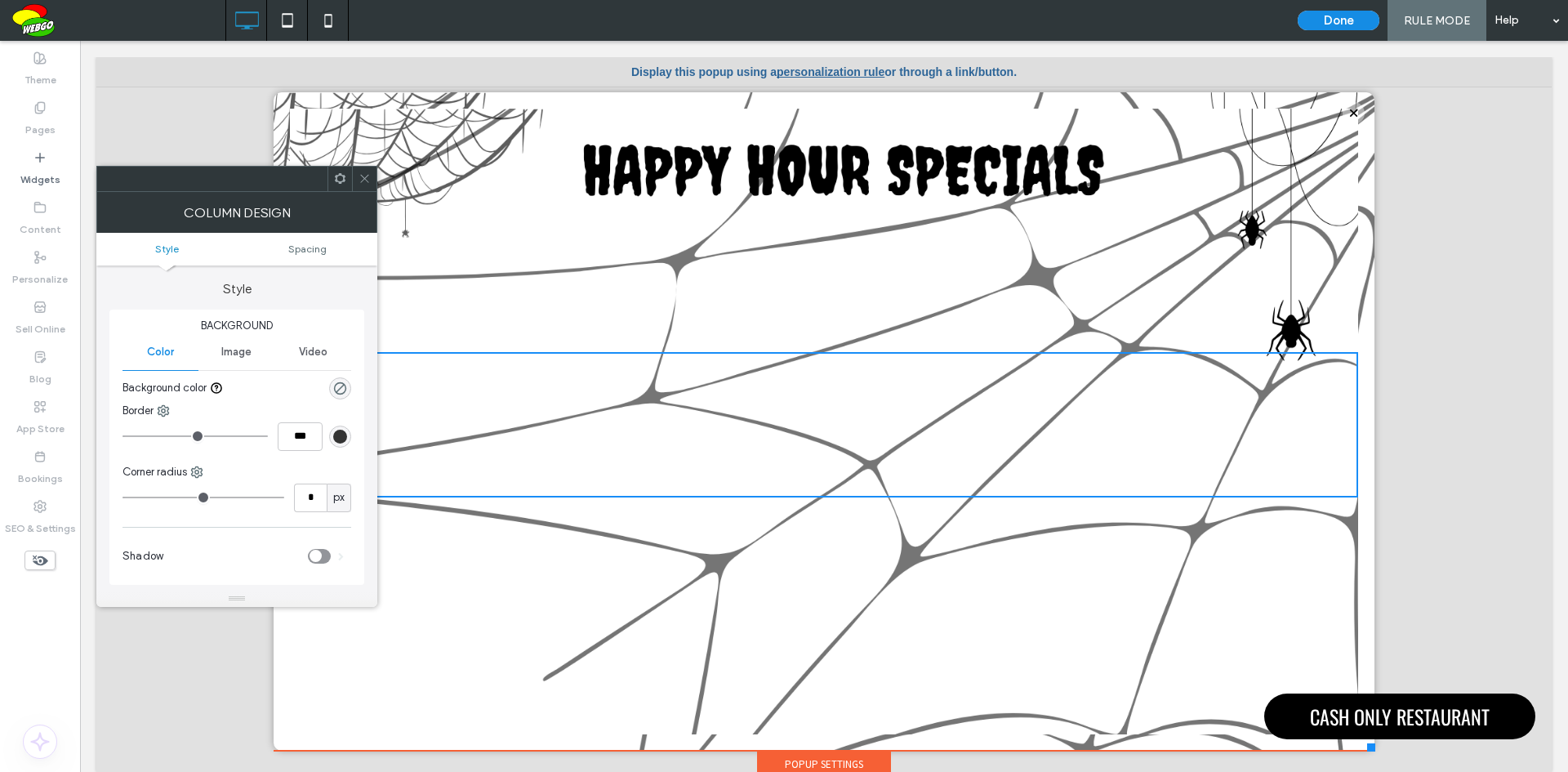
drag, startPoint x: 364, startPoint y: 171, endPoint x: 303, endPoint y: 132, distance: 72.4
click at [365, 171] on span at bounding box center [365, 179] width 12 height 24
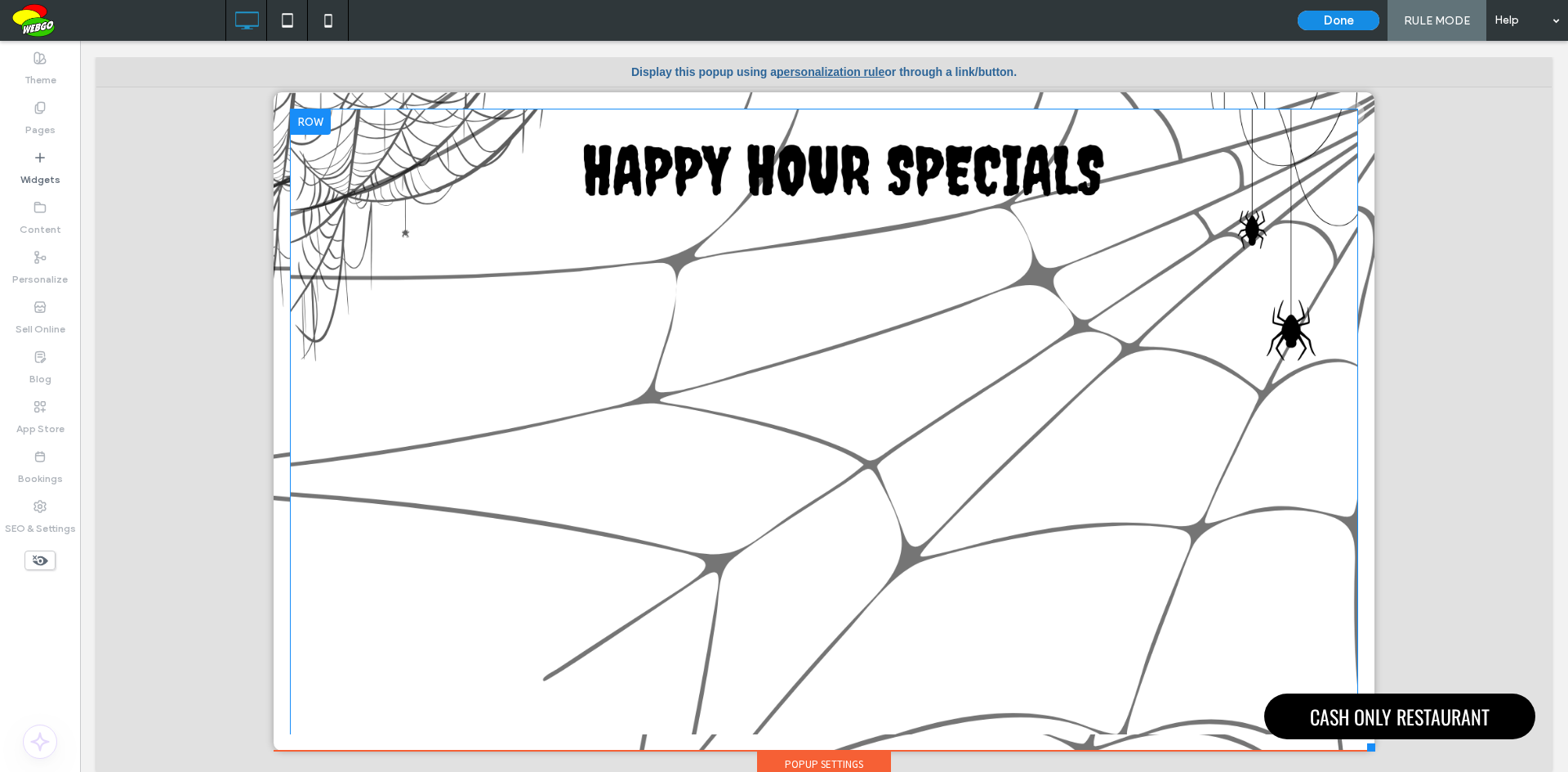
click at [396, 170] on div "Click To Paste" at bounding box center [824, 424] width 1068 height 633
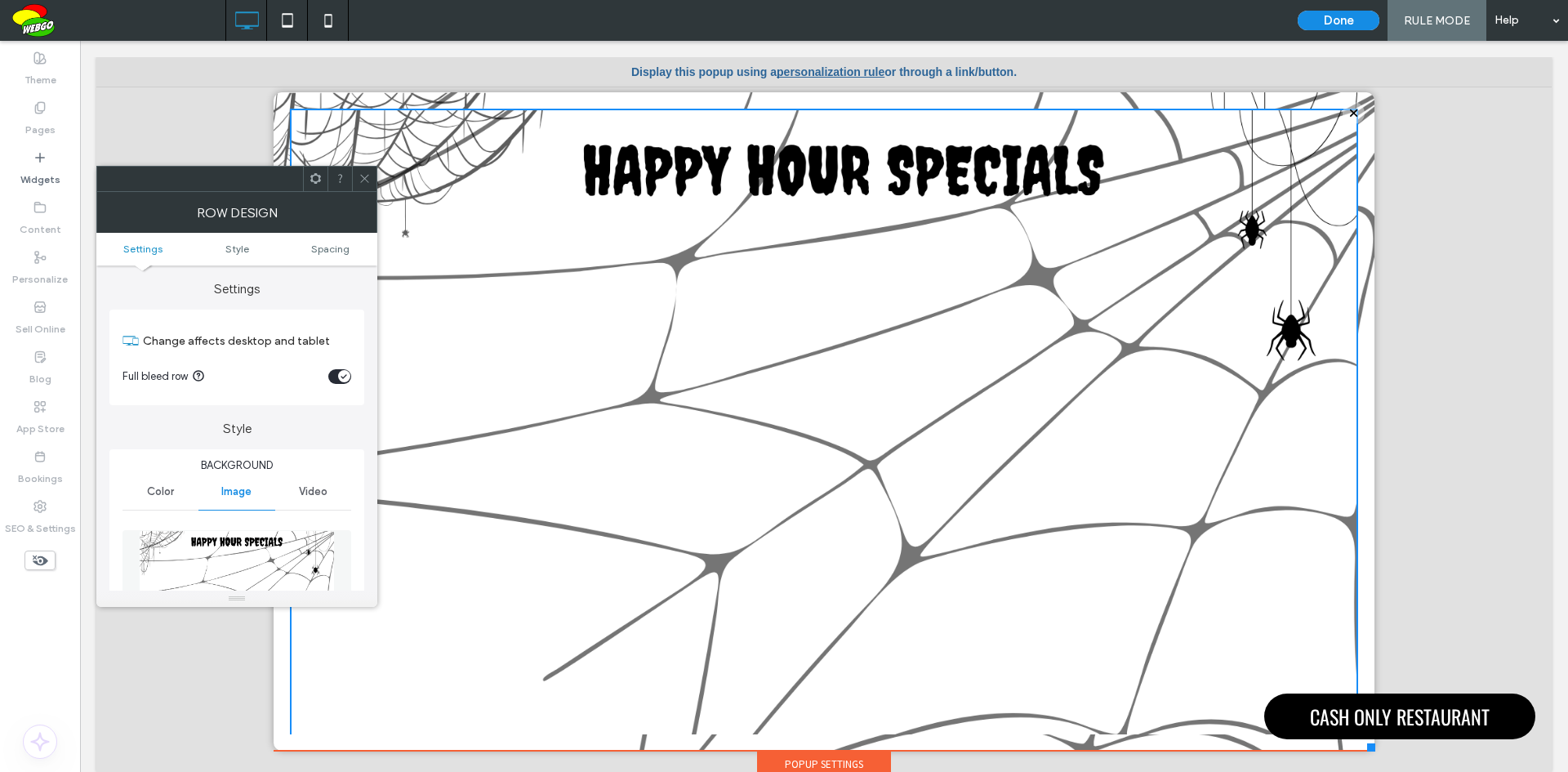
click at [362, 168] on span at bounding box center [365, 179] width 12 height 24
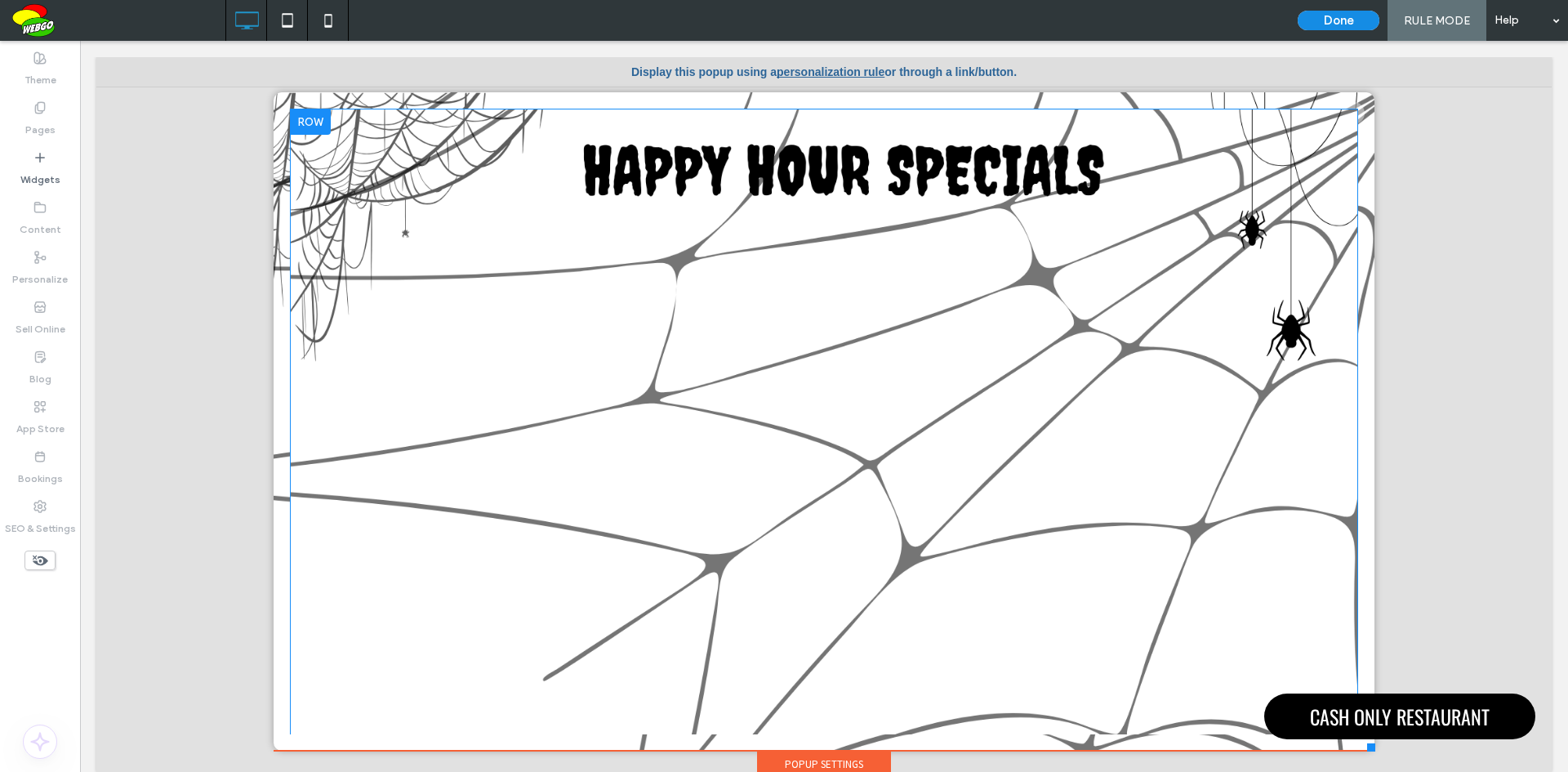
drag, startPoint x: 311, startPoint y: 124, endPoint x: 629, endPoint y: 318, distance: 372.5
click at [629, 318] on div "Click To Paste" at bounding box center [824, 424] width 1068 height 633
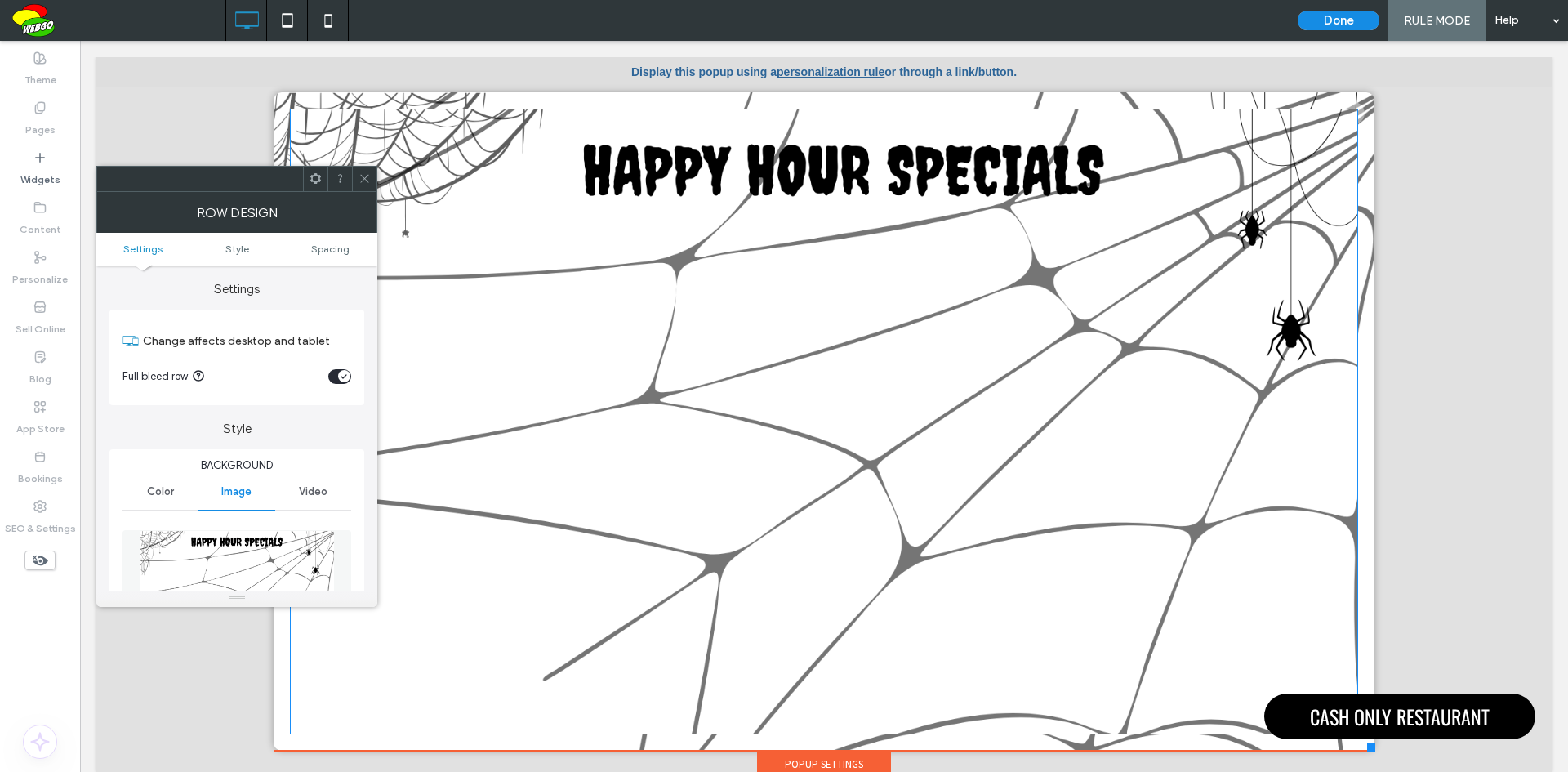
click at [484, 238] on div "Click To Paste" at bounding box center [824, 424] width 1068 height 633
drag, startPoint x: 359, startPoint y: 178, endPoint x: 310, endPoint y: 156, distance: 53.7
click at [359, 178] on icon at bounding box center [365, 178] width 12 height 12
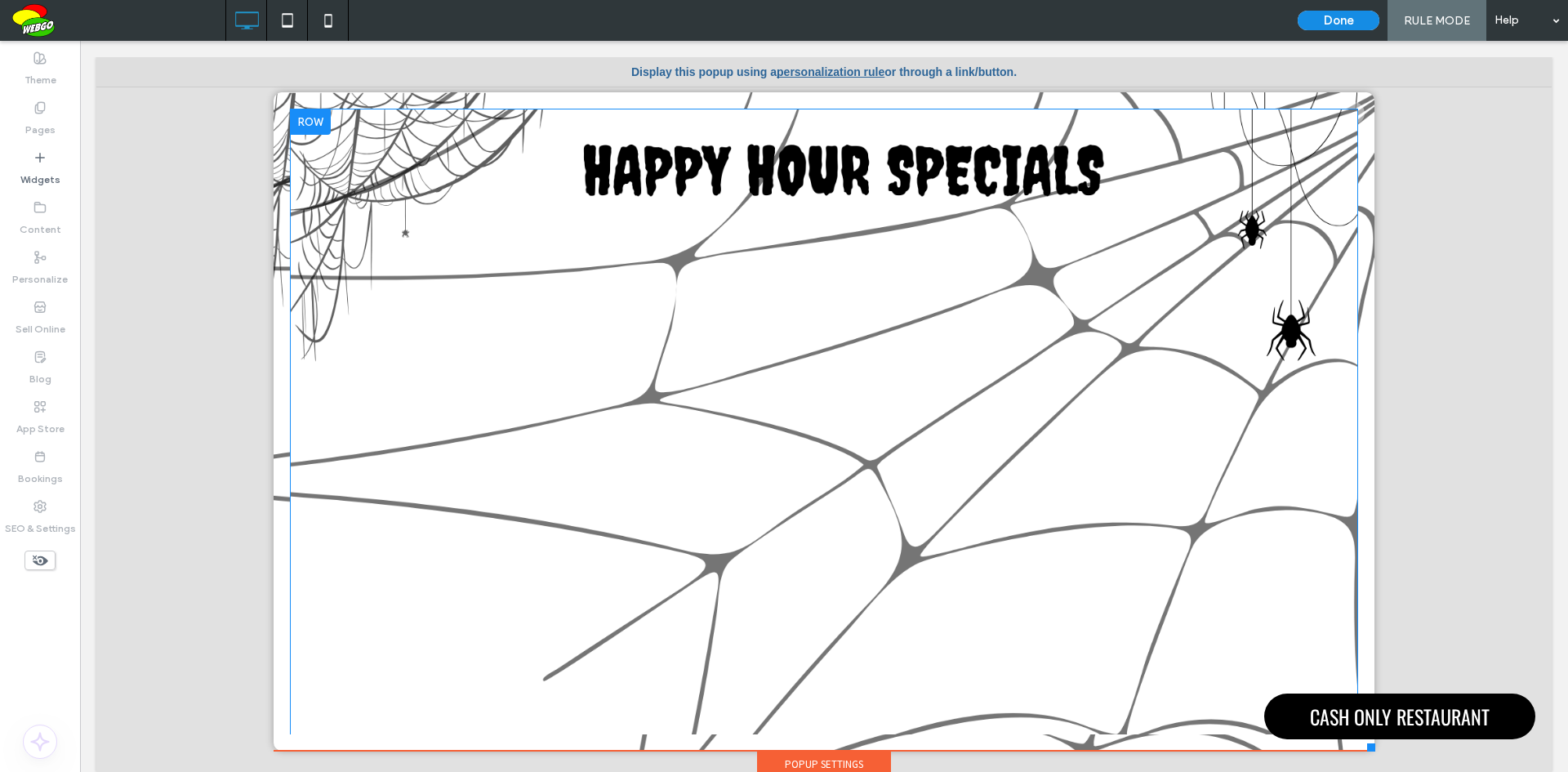
drag, startPoint x: 1106, startPoint y: 188, endPoint x: 1128, endPoint y: 428, distance: 241.0
click at [1128, 428] on div "Click To Paste" at bounding box center [824, 424] width 1068 height 633
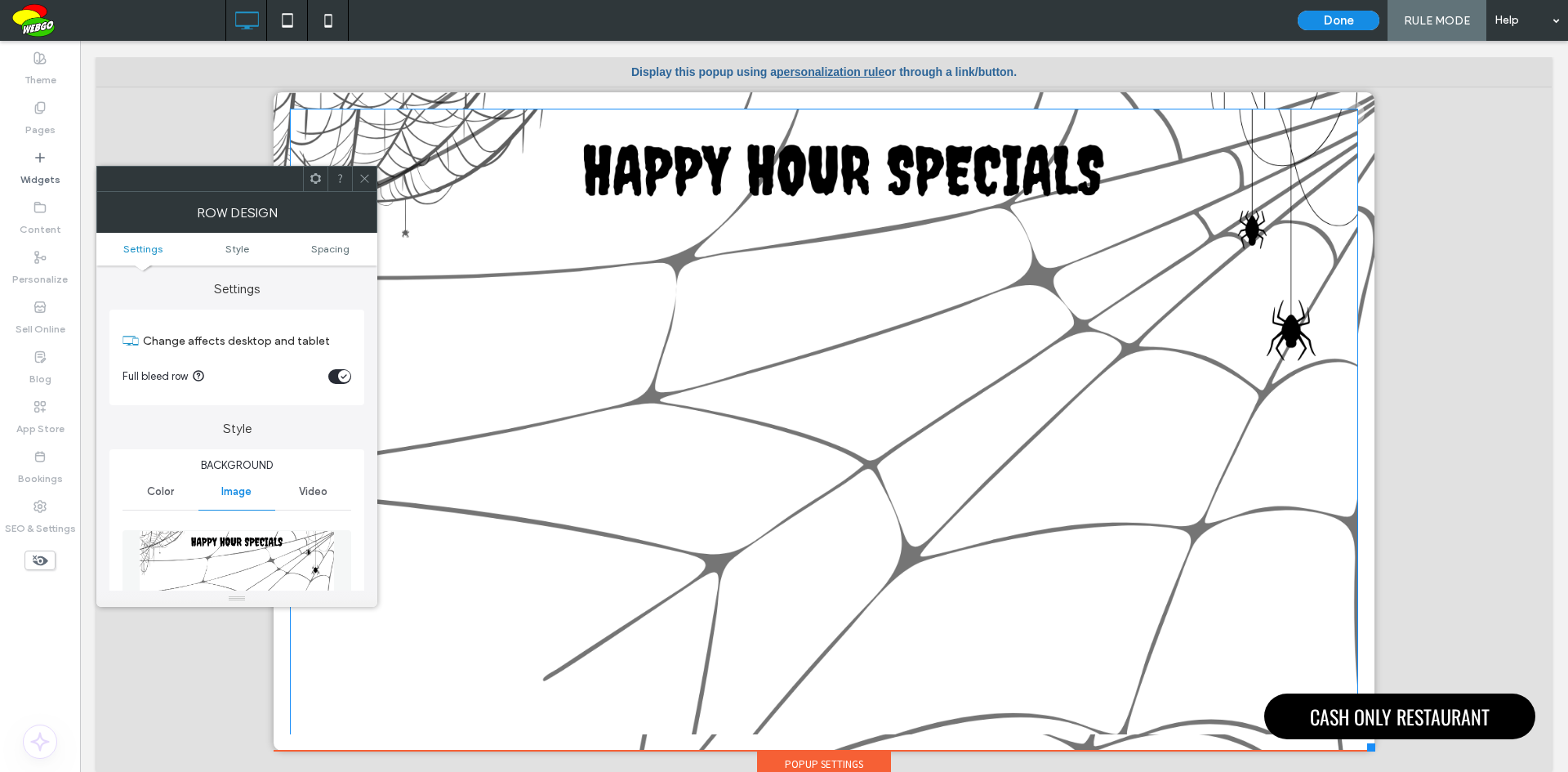
click at [1097, 405] on div "Click To Paste" at bounding box center [824, 424] width 1068 height 145
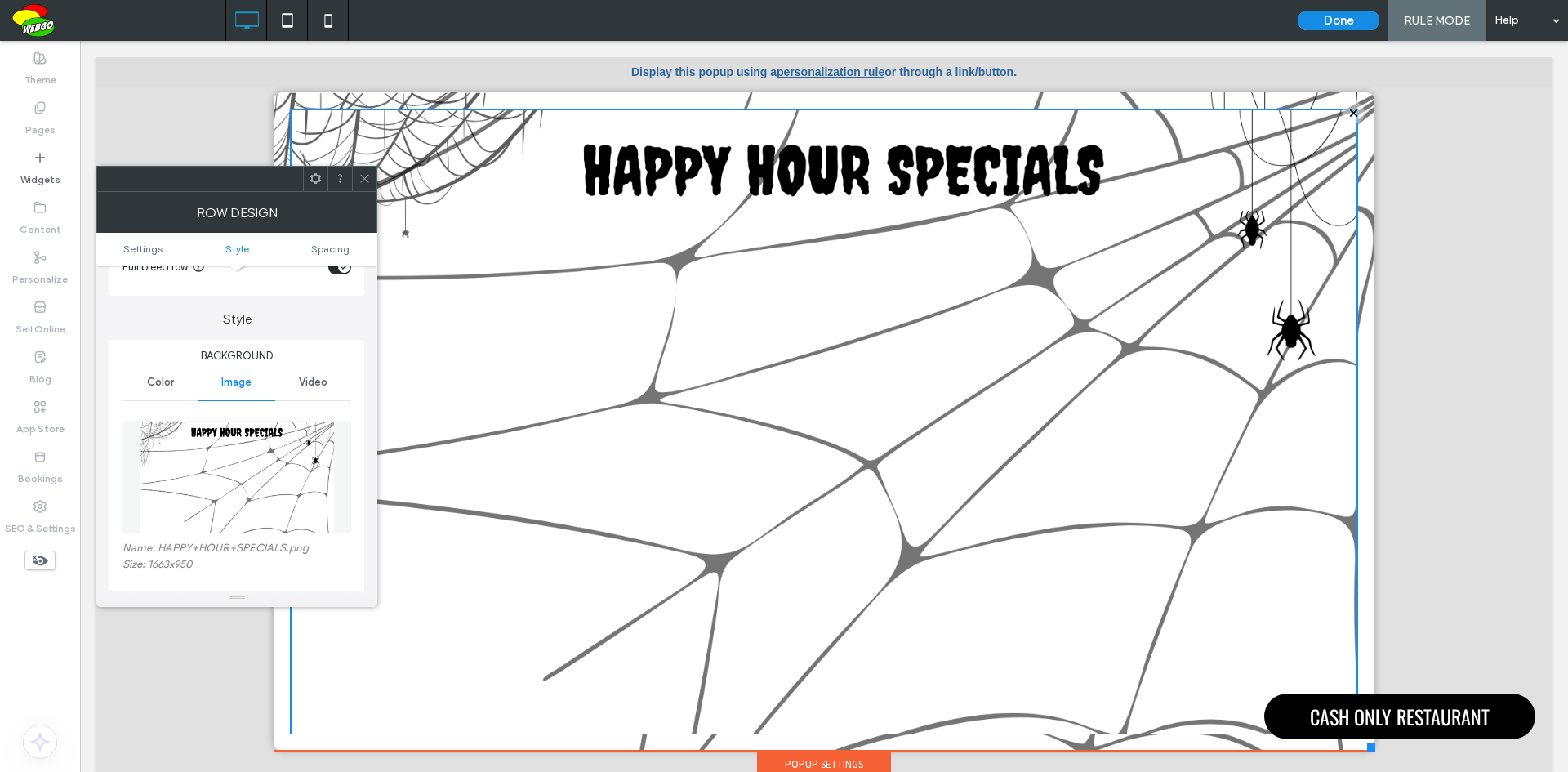
scroll to position [245, 0]
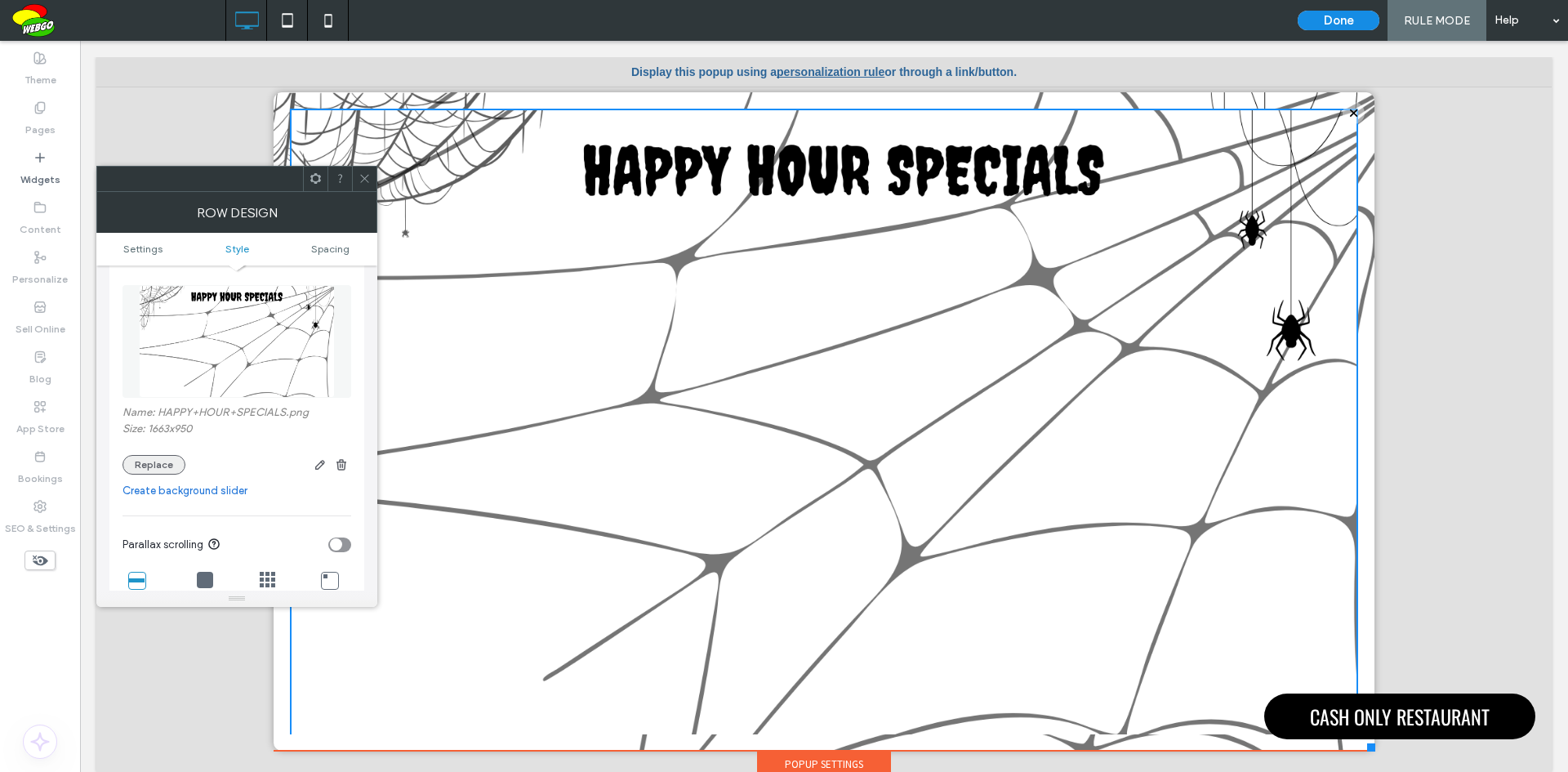
click at [169, 464] on button "Replace" at bounding box center [153, 465] width 63 height 20
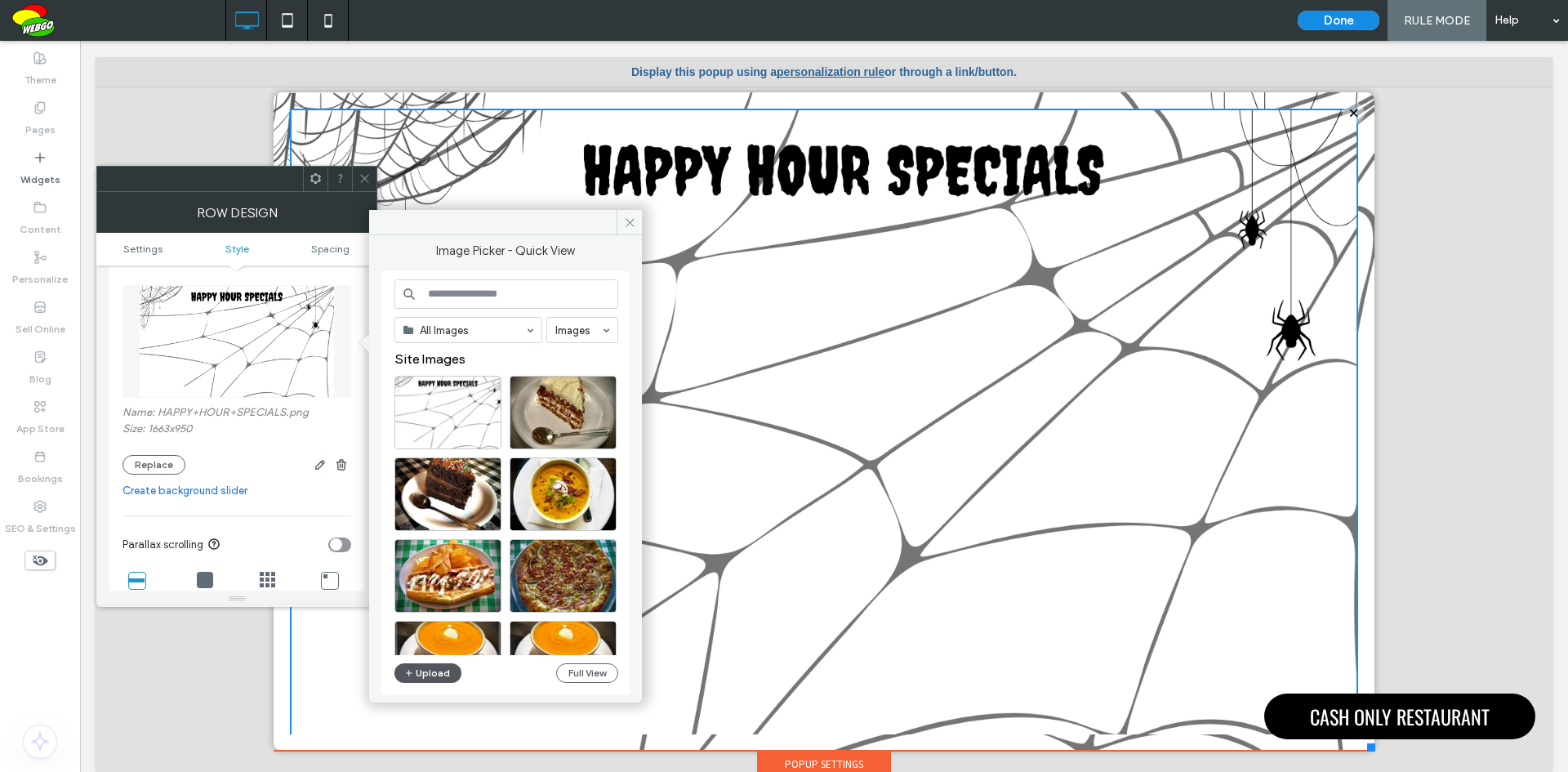
click at [416, 670] on button "Upload" at bounding box center [427, 673] width 67 height 20
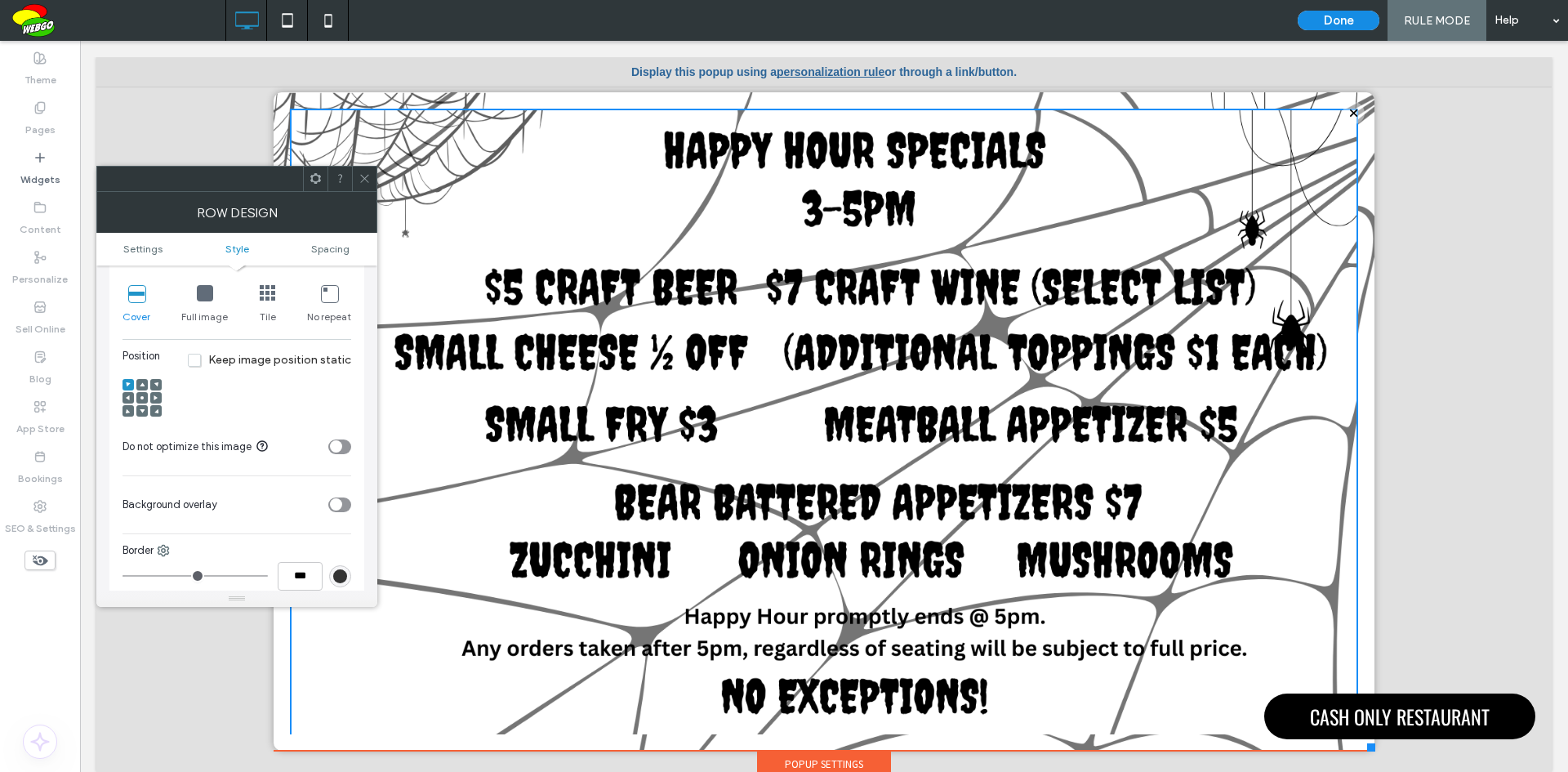
scroll to position [571, 0]
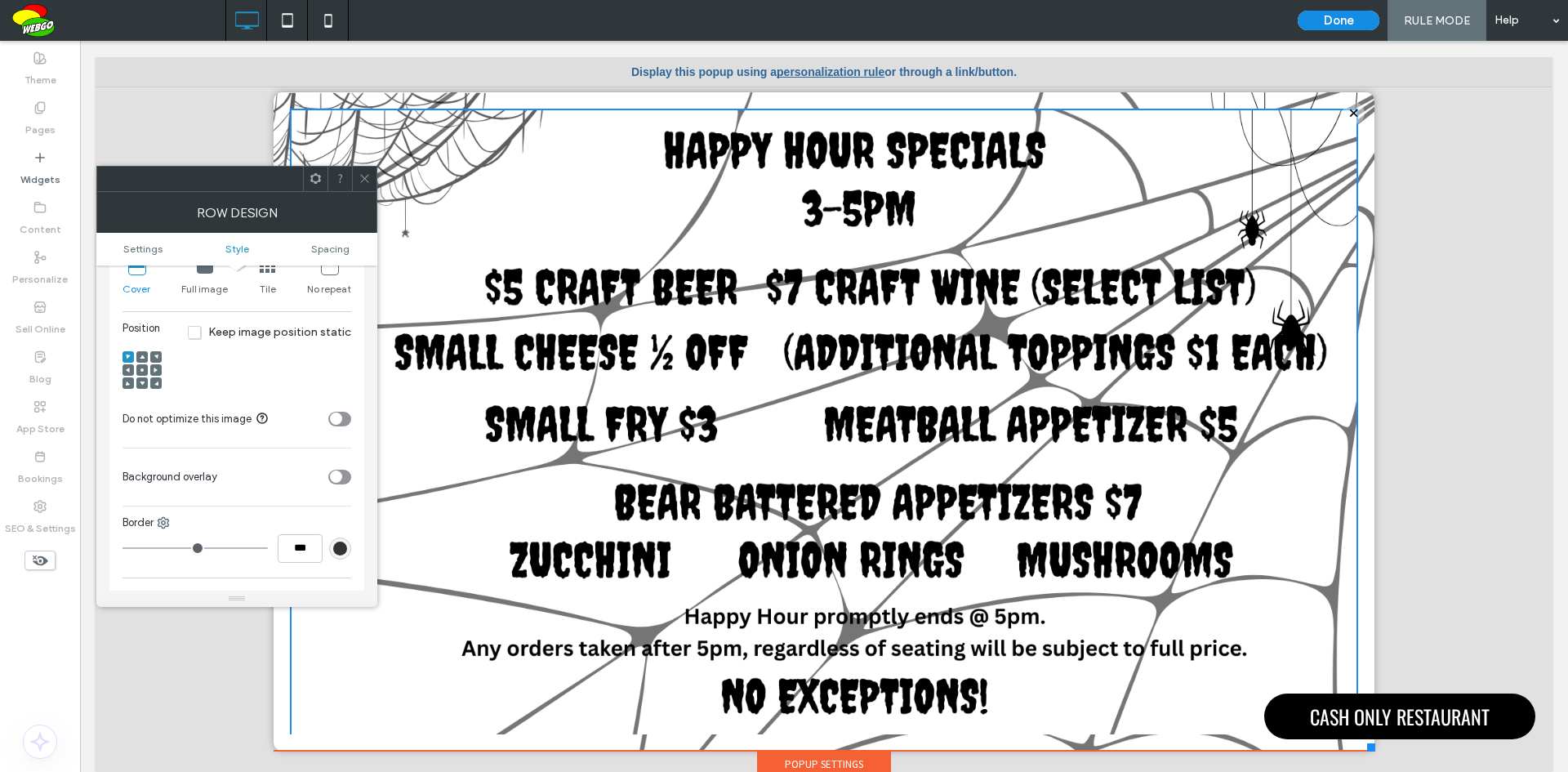
click at [142, 368] on use at bounding box center [142, 370] width 3 height 3
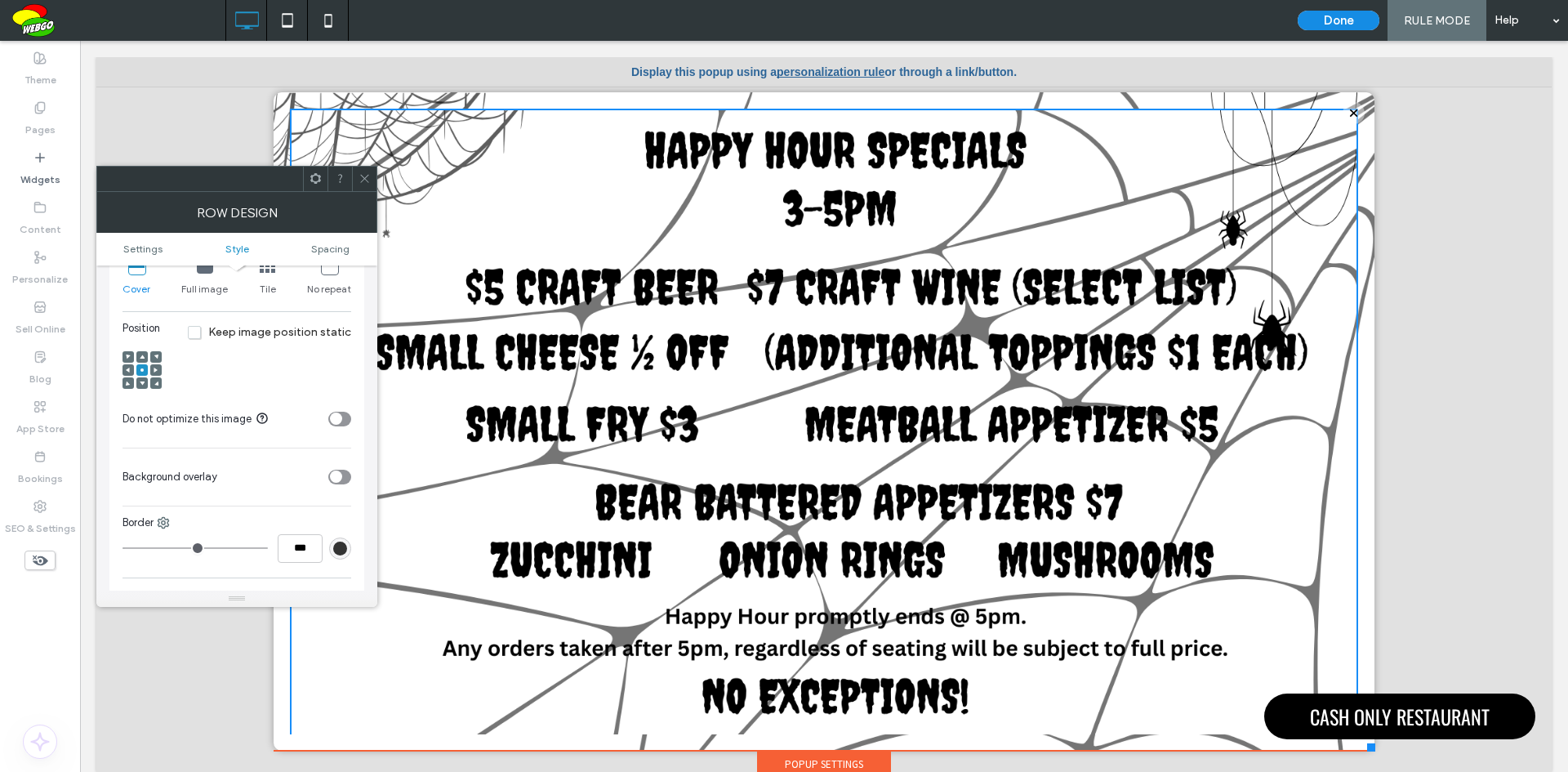
drag, startPoint x: 364, startPoint y: 180, endPoint x: 1135, endPoint y: 173, distance: 771.0
click at [364, 180] on icon at bounding box center [365, 178] width 12 height 12
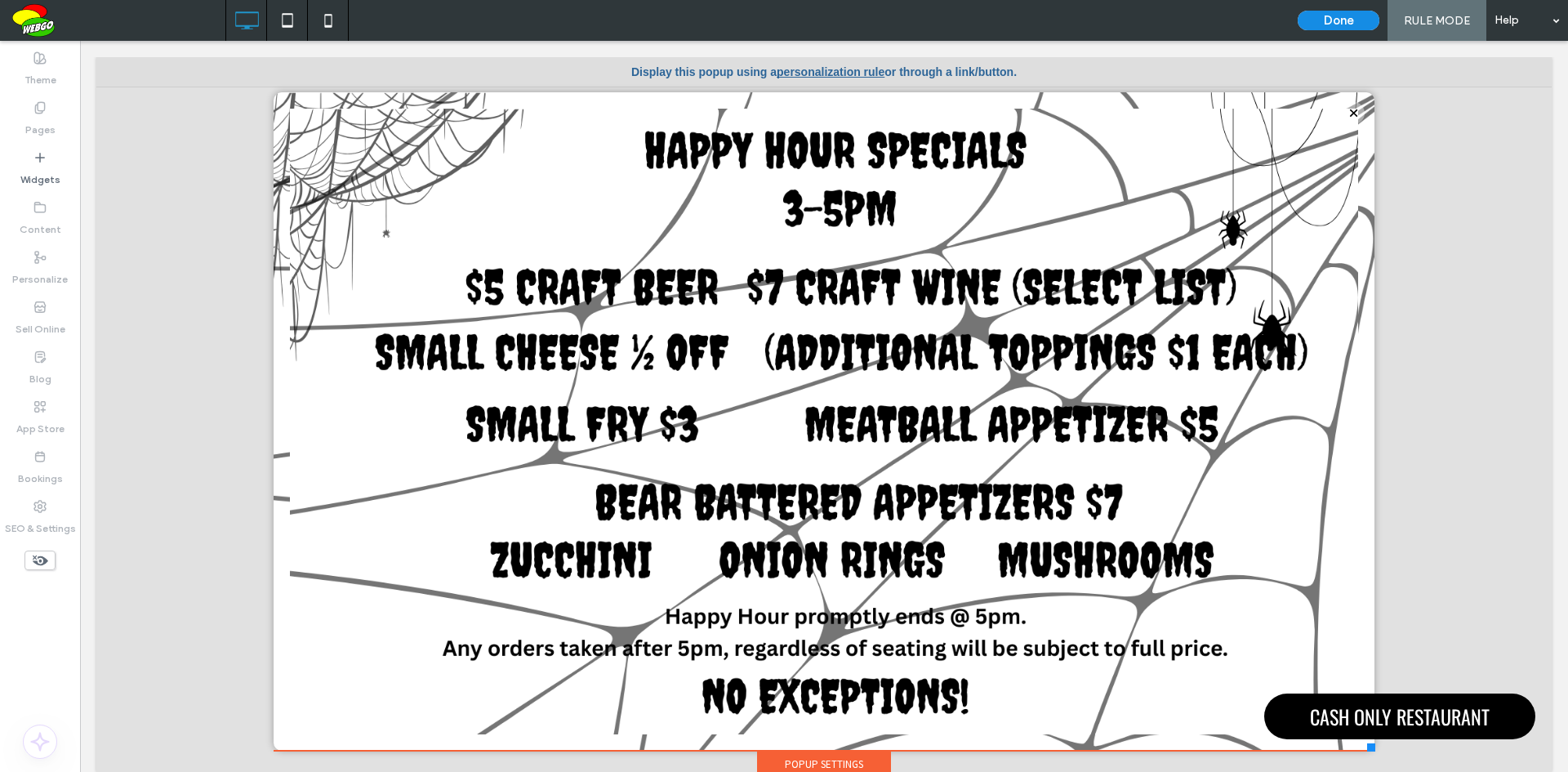
click at [1343, 110] on div at bounding box center [1354, 114] width 22 height 22
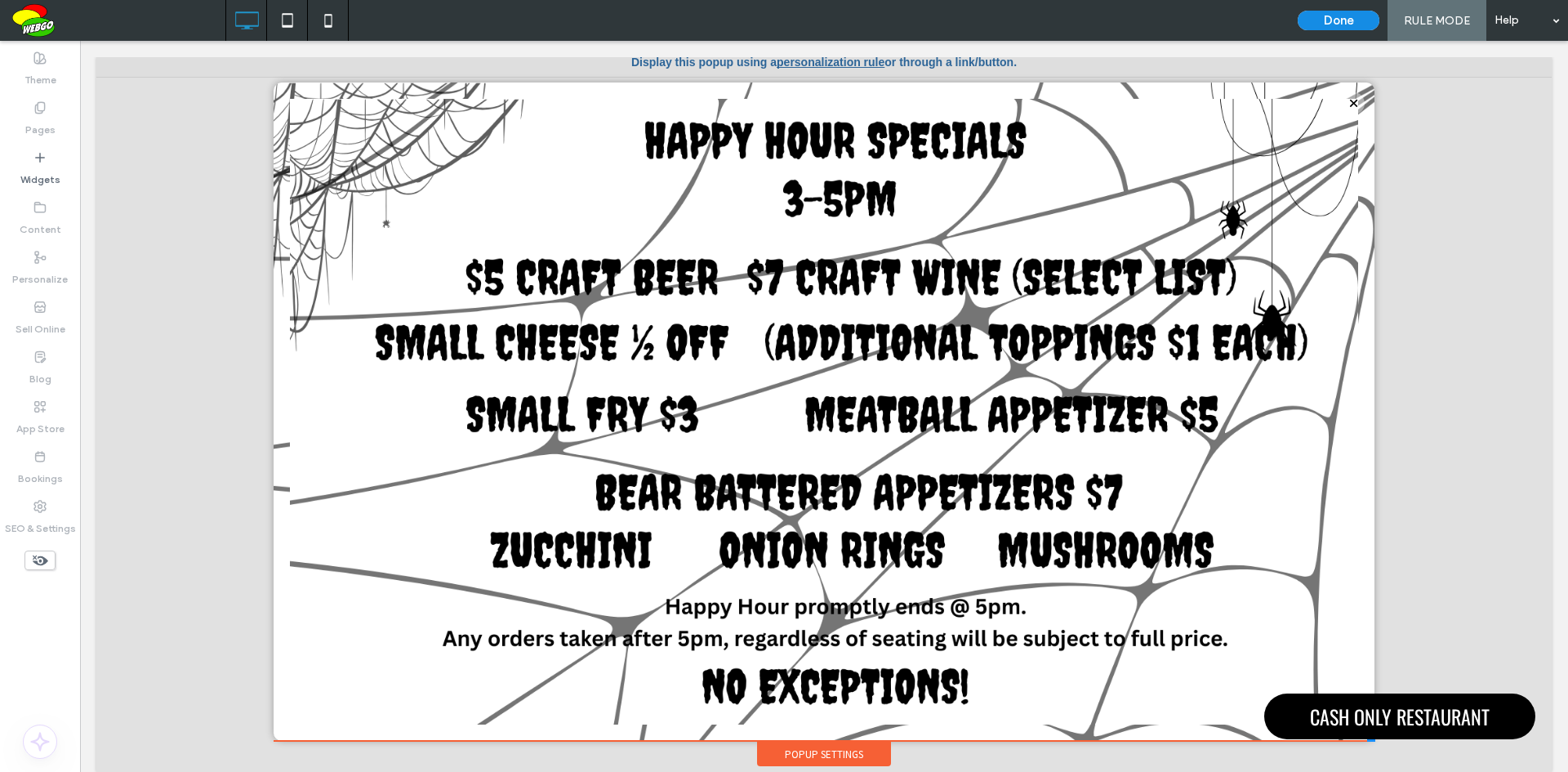
scroll to position [0, 0]
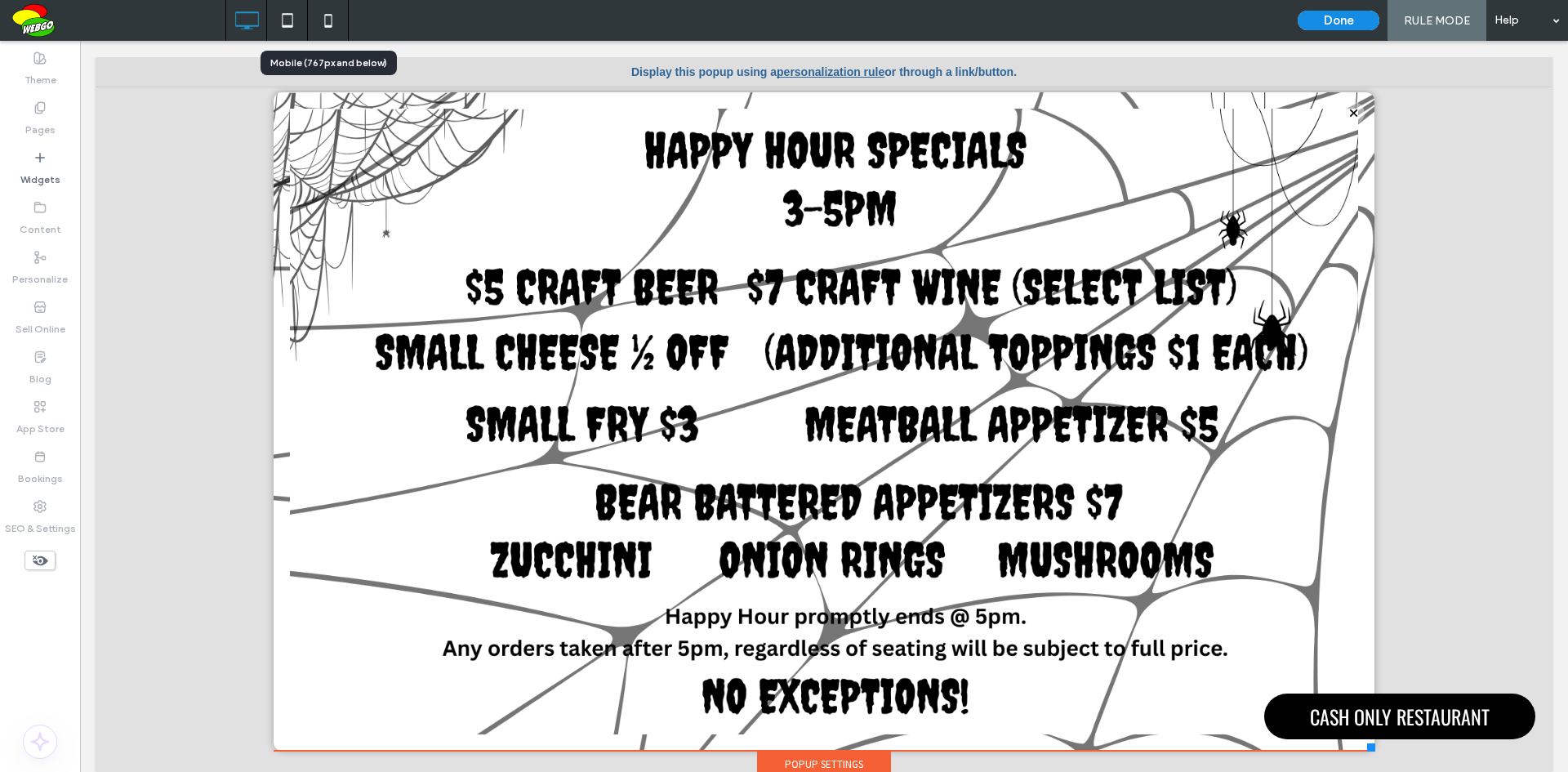
click at [331, 15] on use at bounding box center [328, 20] width 8 height 13
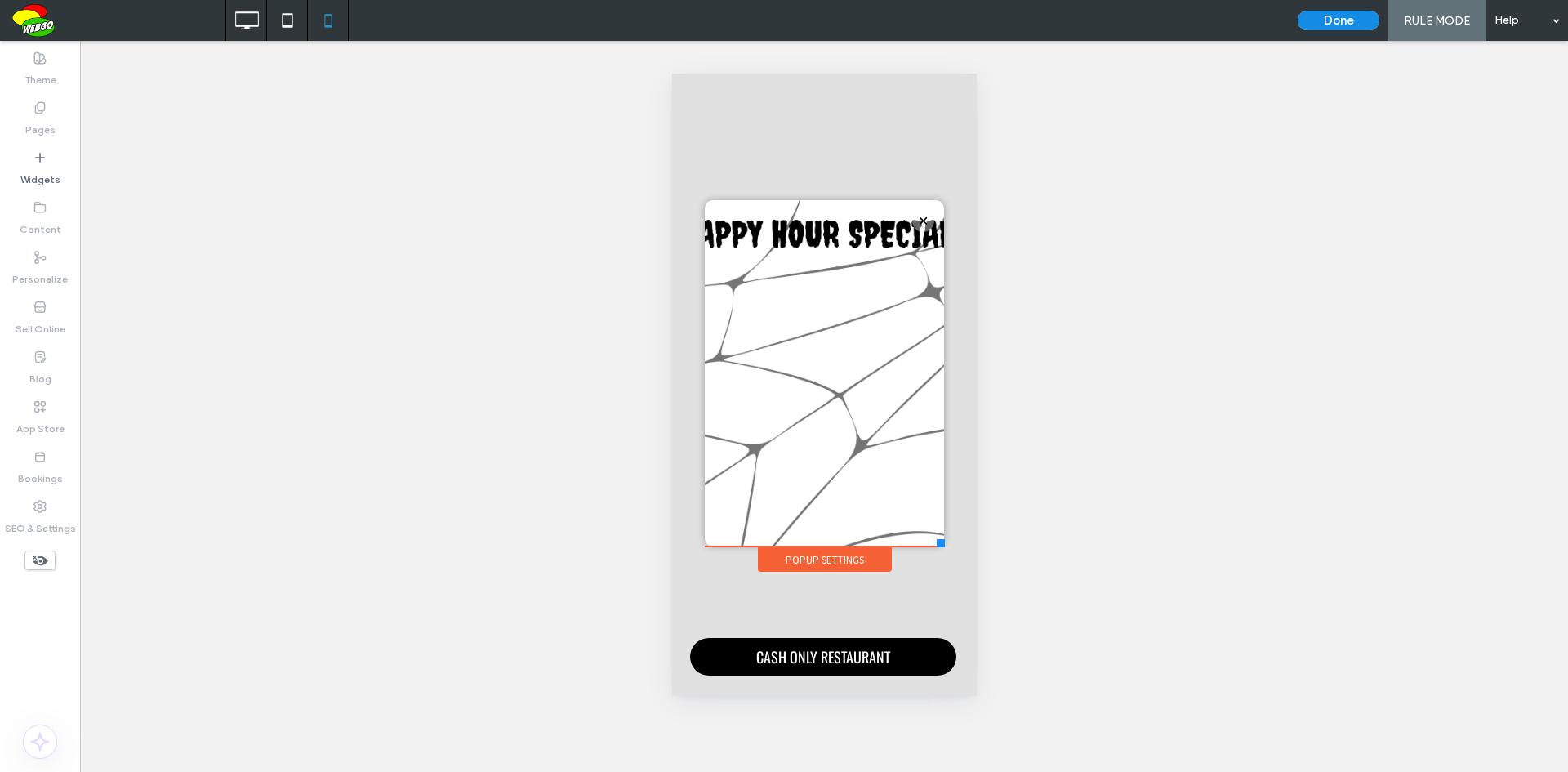
click at [789, 318] on div "Click To Paste" at bounding box center [823, 374] width 239 height 346
click at [842, 434] on div "Click To Paste" at bounding box center [823, 374] width 239 height 346
click at [845, 566] on div "Popup Settings" at bounding box center [824, 559] width 134 height 24
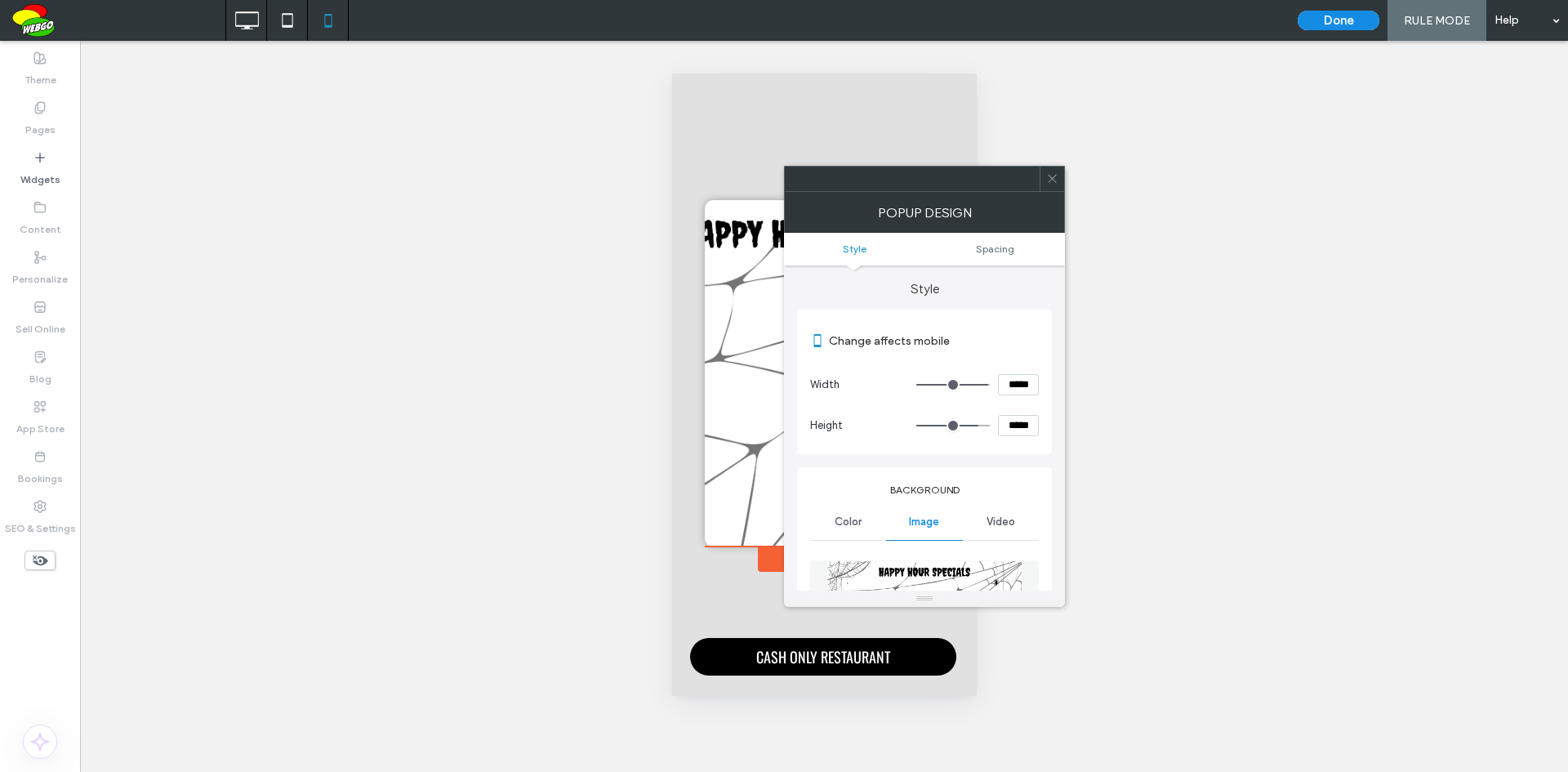
type input "**"
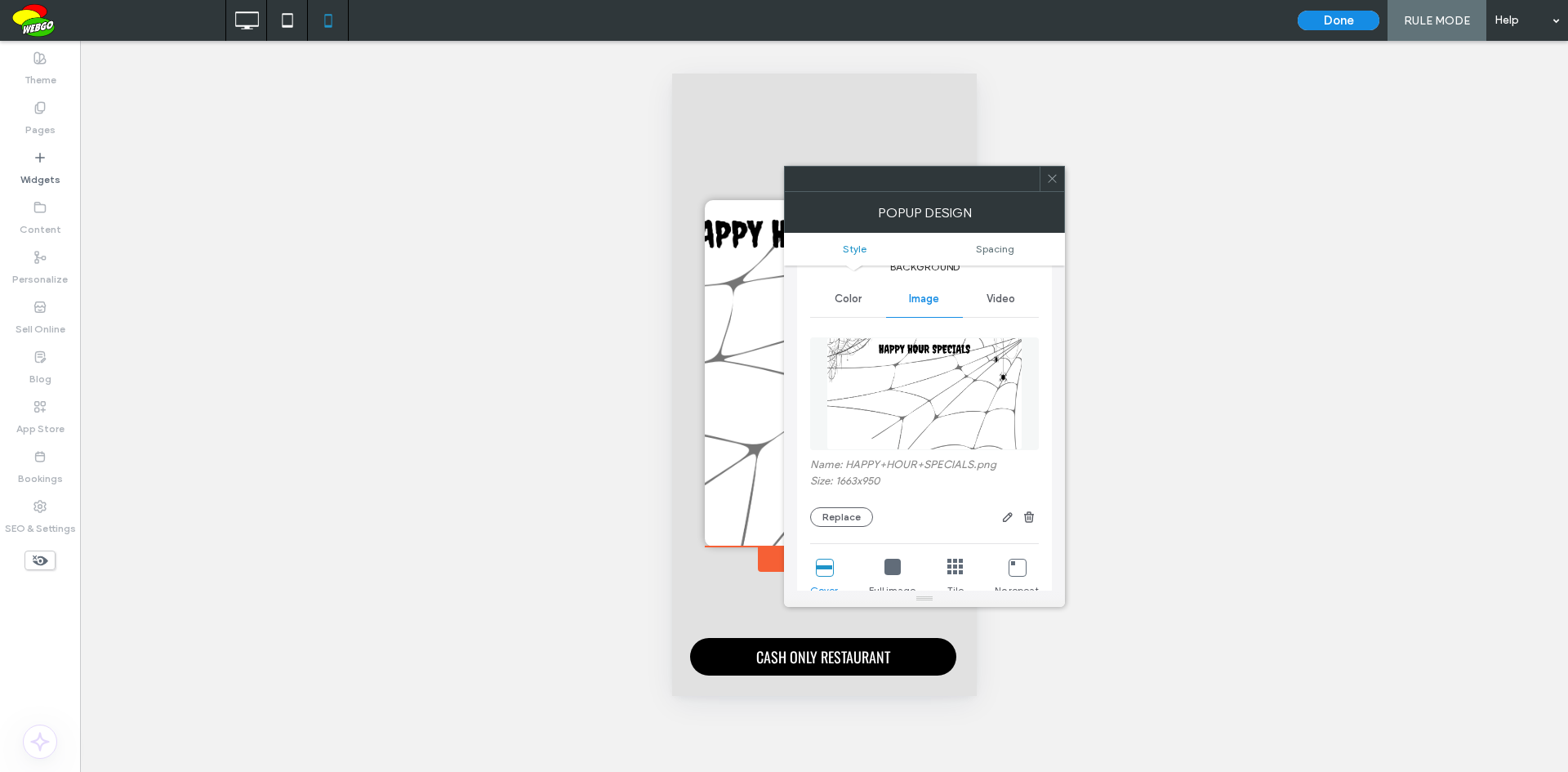
scroll to position [245, 0]
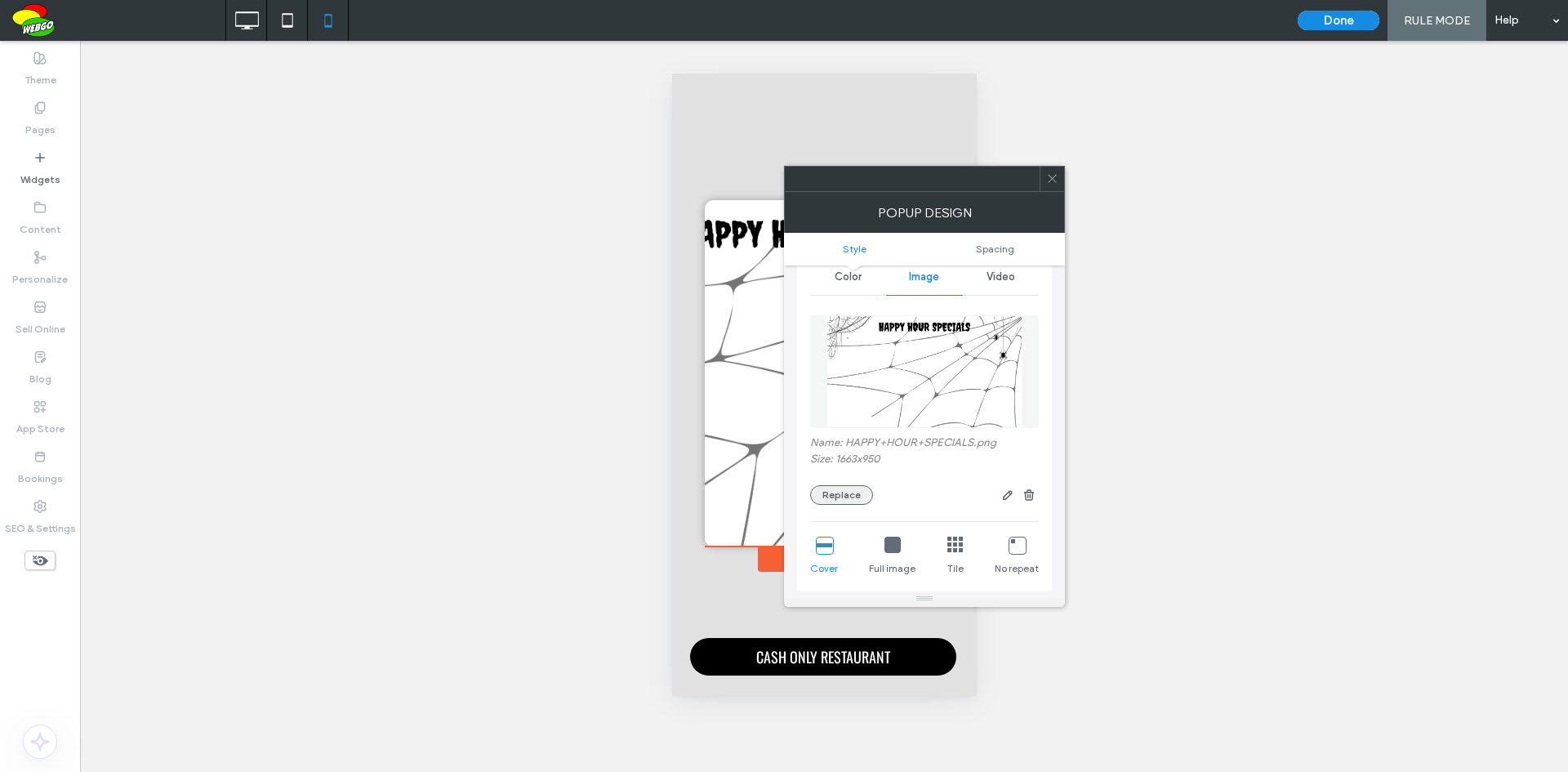
click at [843, 494] on button "Replace" at bounding box center [841, 495] width 63 height 20
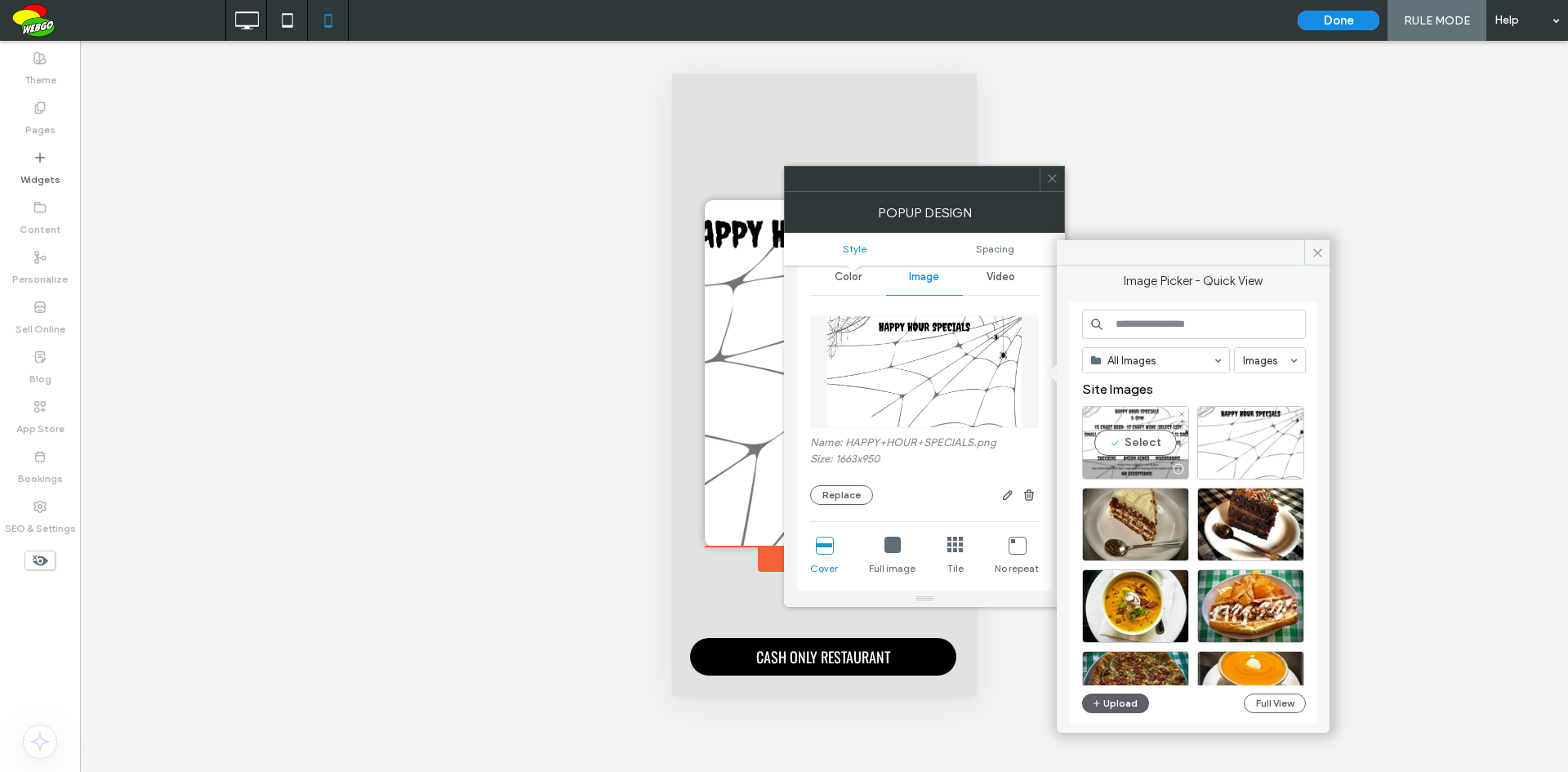
click at [1143, 447] on div "Select" at bounding box center [1135, 442] width 107 height 73
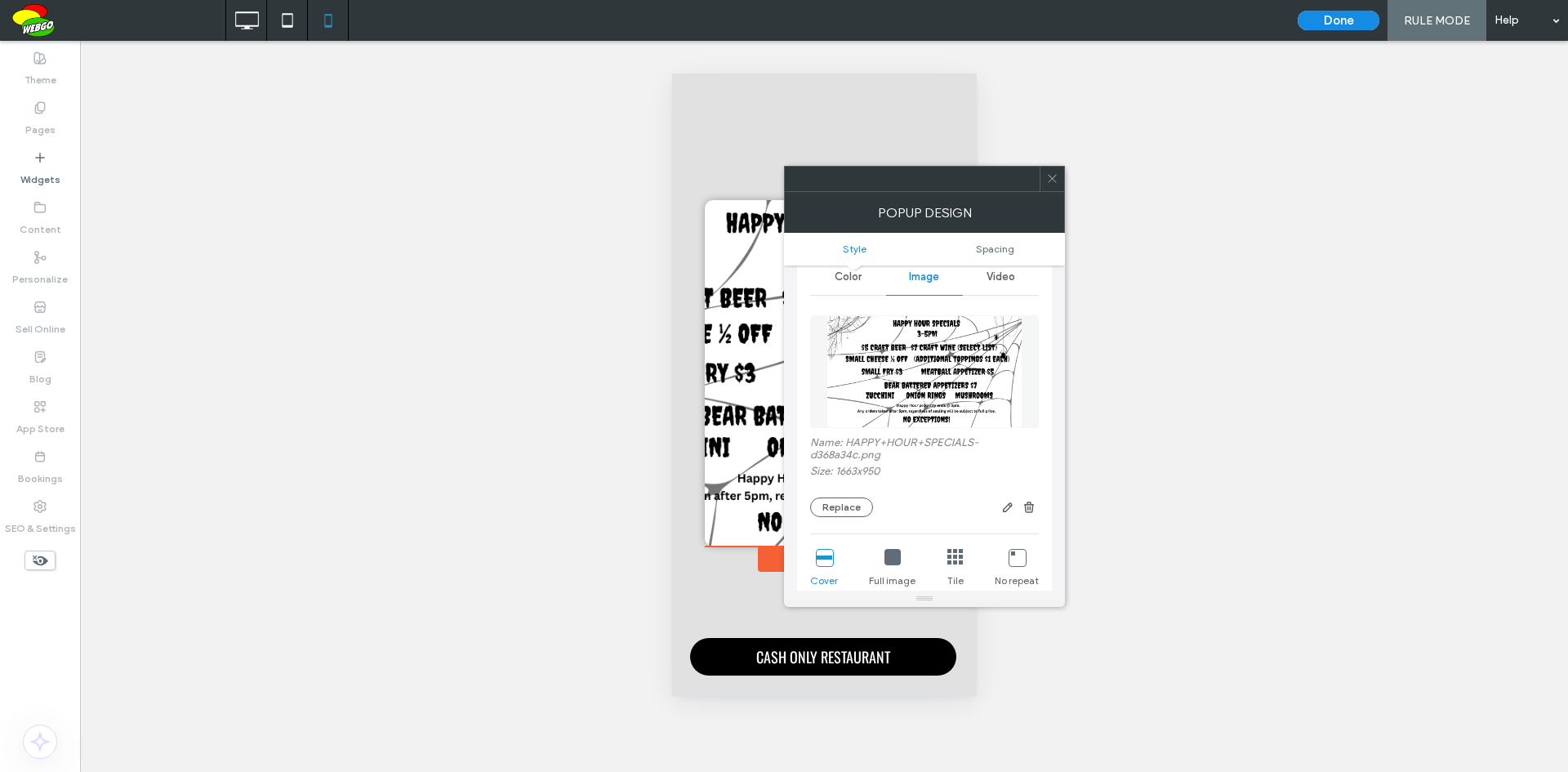
click at [897, 557] on icon at bounding box center [892, 557] width 16 height 16
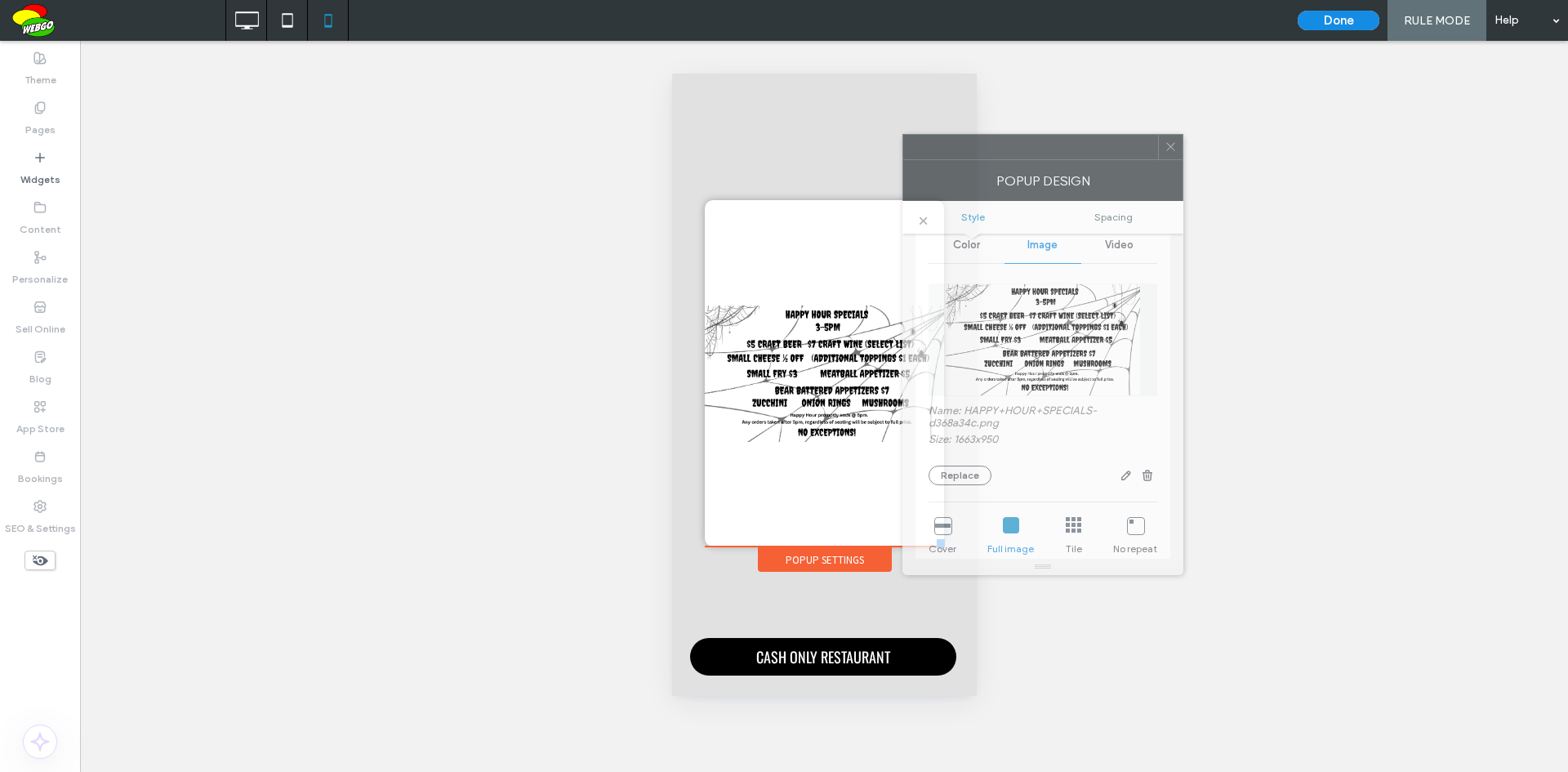
drag, startPoint x: 917, startPoint y: 182, endPoint x: 1036, endPoint y: 151, distance: 123.0
click at [1036, 151] on div at bounding box center [1030, 147] width 255 height 24
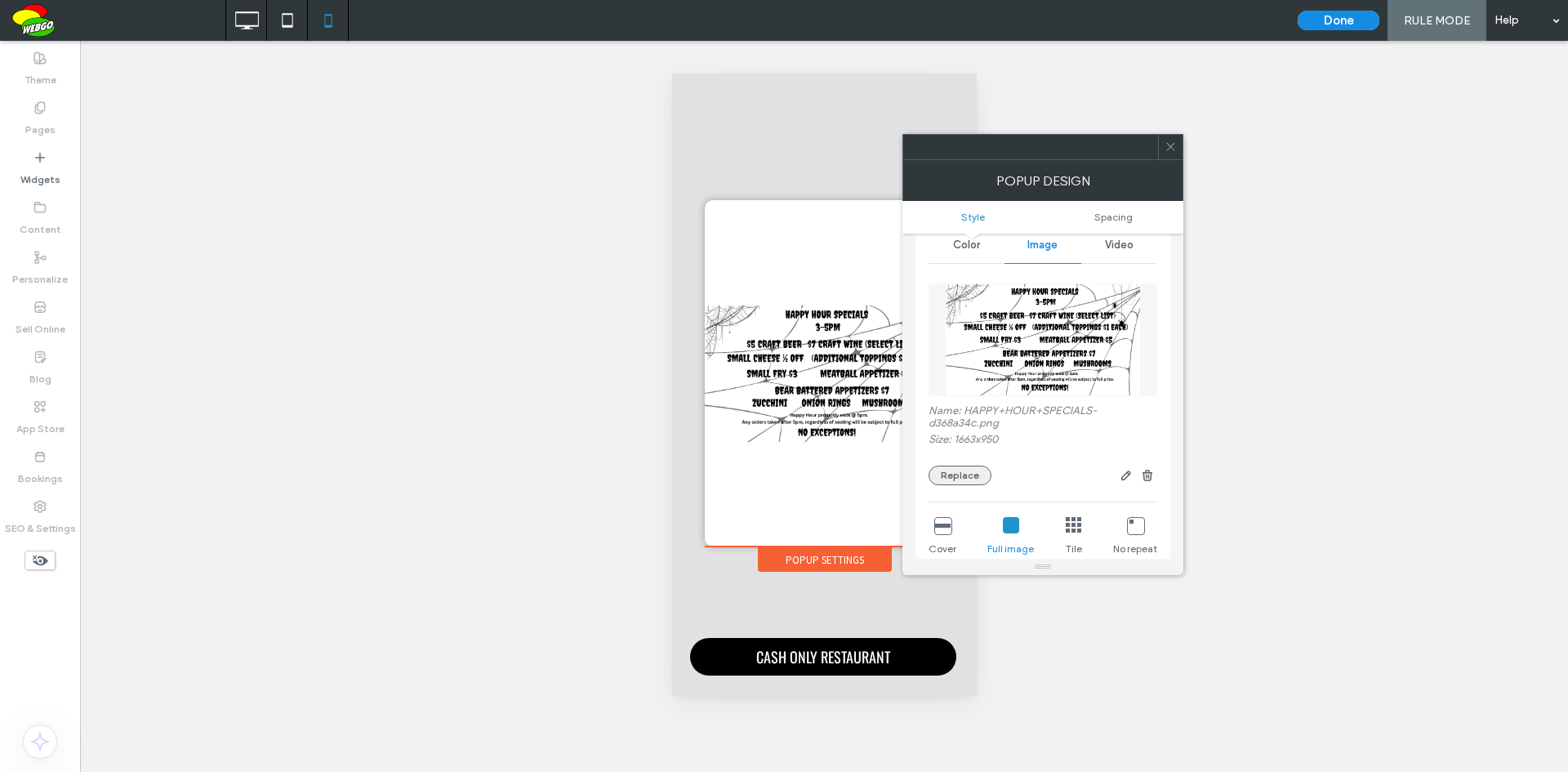
click at [967, 472] on button "Replace" at bounding box center [959, 475] width 63 height 20
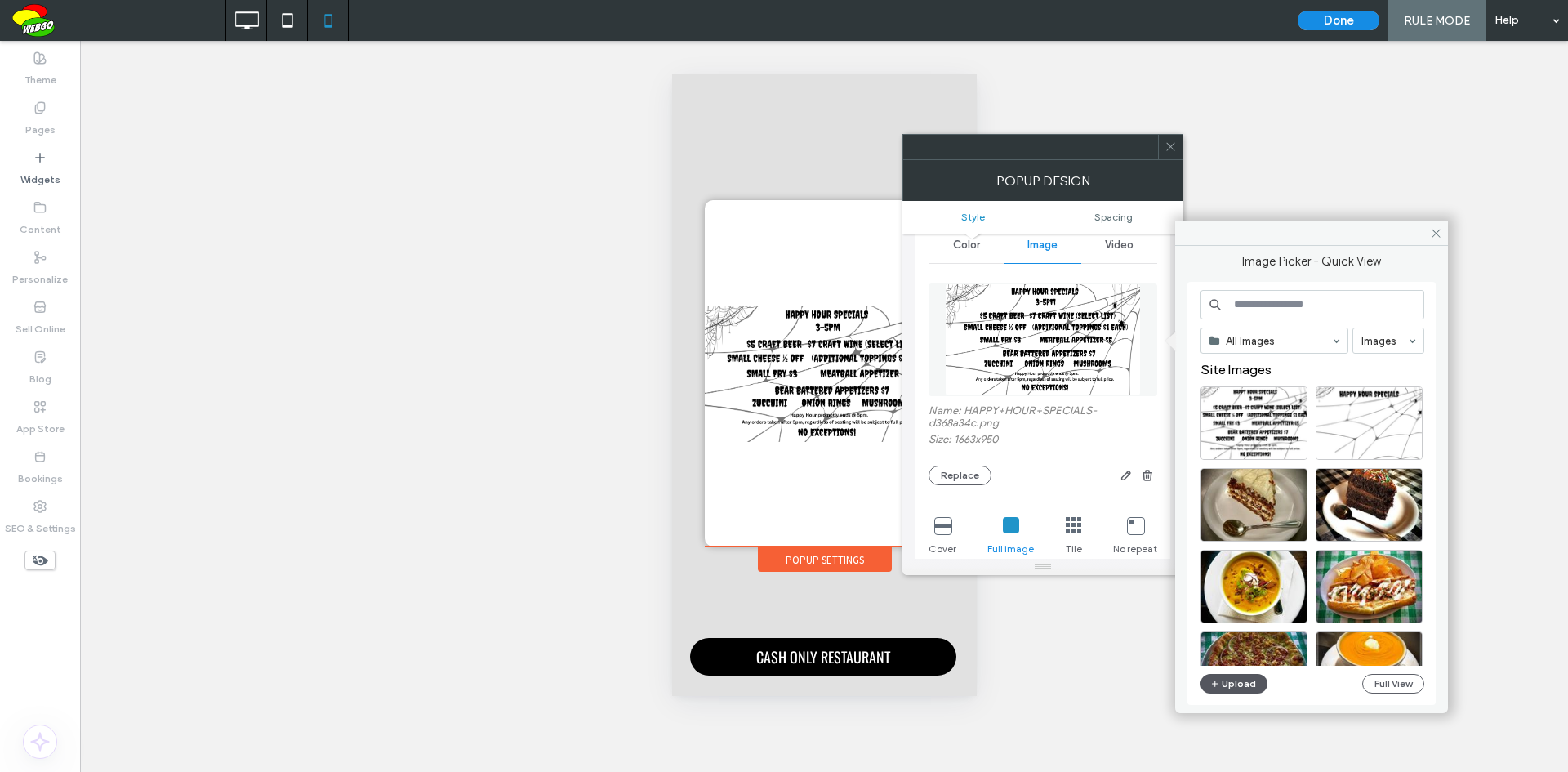
click at [1246, 678] on button "Upload" at bounding box center [1233, 683] width 67 height 20
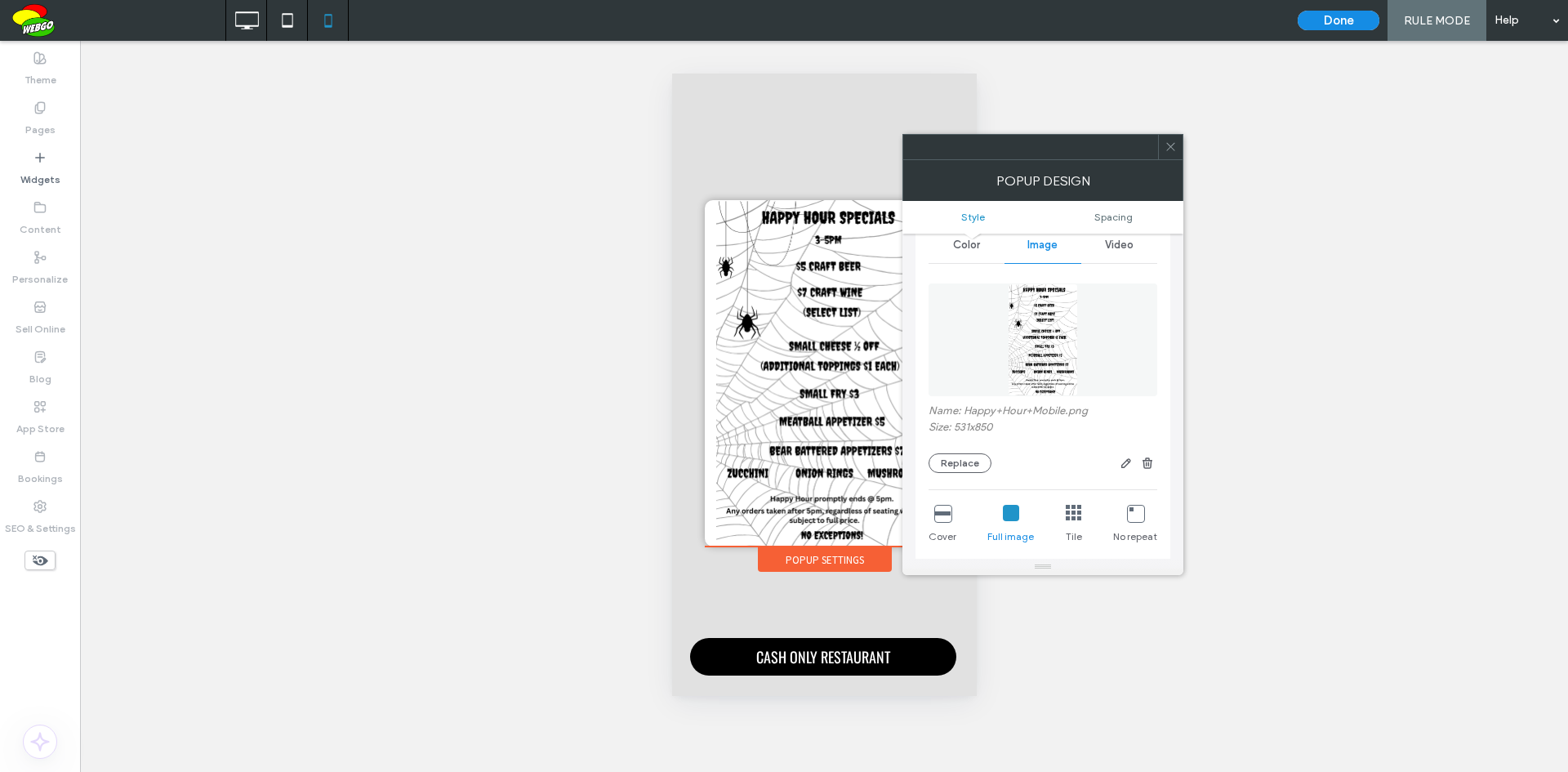
click at [950, 514] on icon at bounding box center [942, 513] width 16 height 16
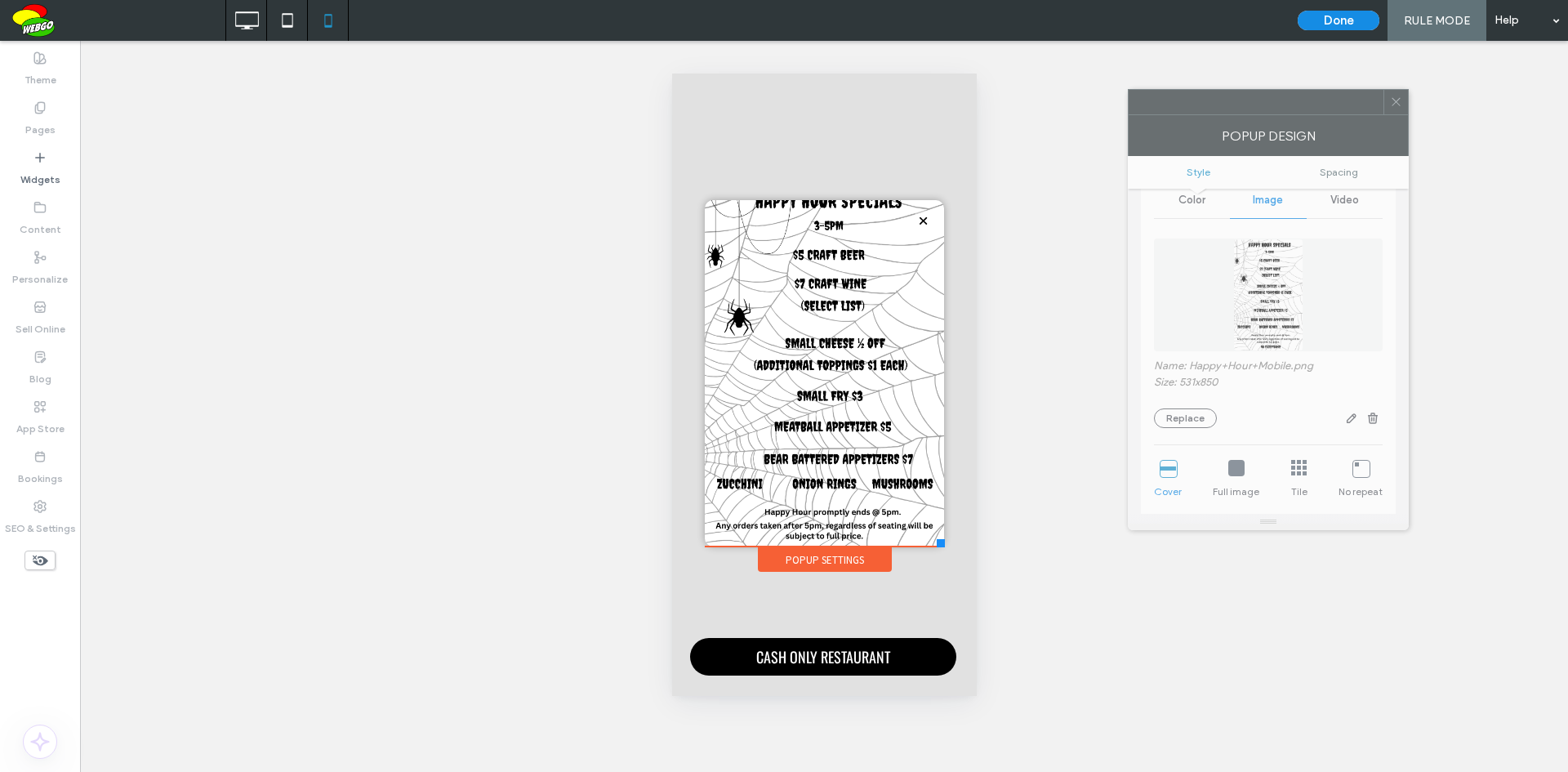
drag, startPoint x: 1160, startPoint y: 137, endPoint x: 999, endPoint y: 432, distance: 336.1
click at [1303, 105] on div at bounding box center [1256, 102] width 255 height 24
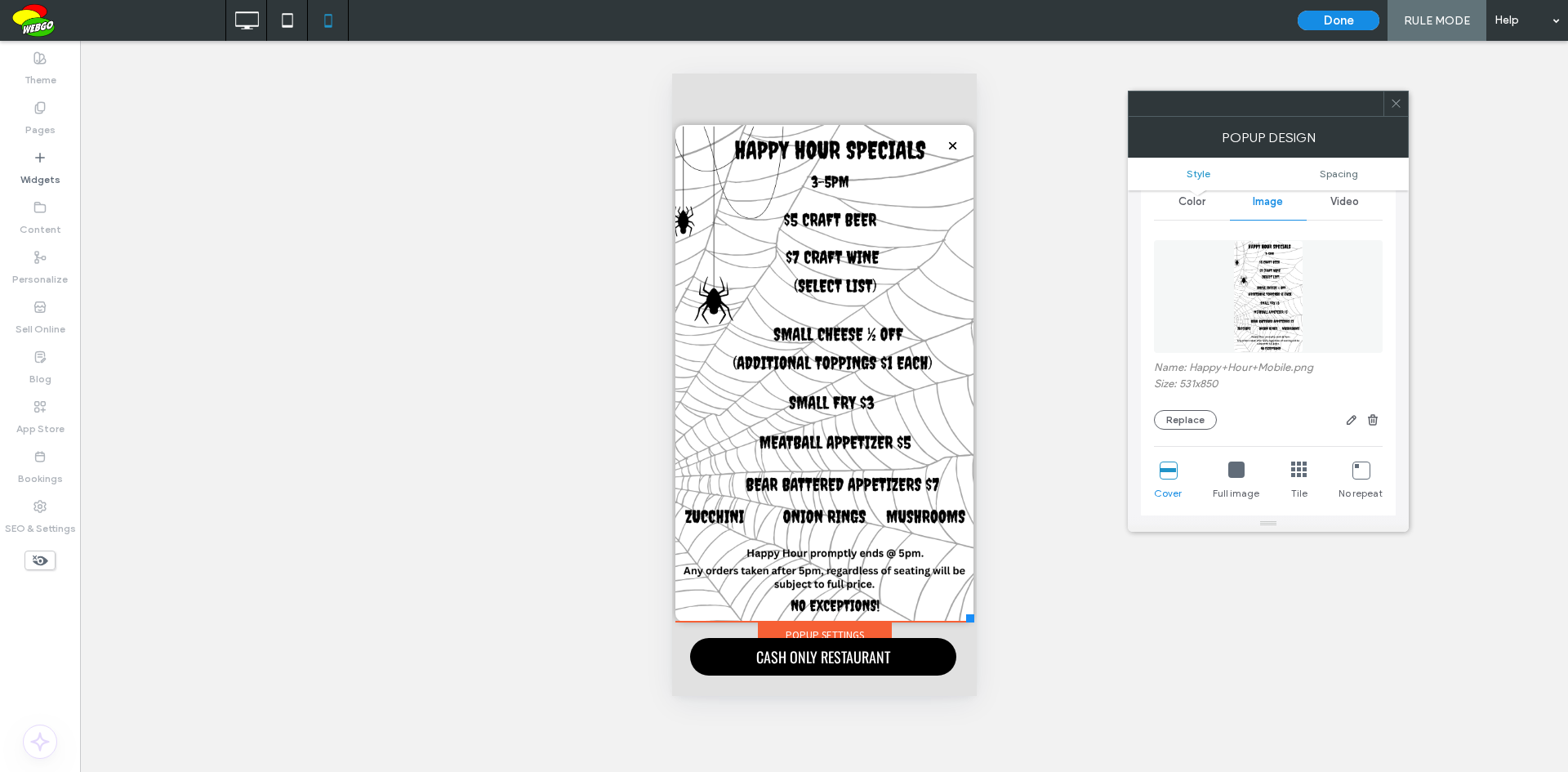
drag, startPoint x: 939, startPoint y: 540, endPoint x: 973, endPoint y: 621, distance: 87.8
click at [973, 621] on div at bounding box center [968, 618] width 8 height 8
click at [1503, 222] on div "**********" at bounding box center [824, 406] width 1488 height 732
click at [1343, 13] on button "Done" at bounding box center [1337, 20] width 82 height 20
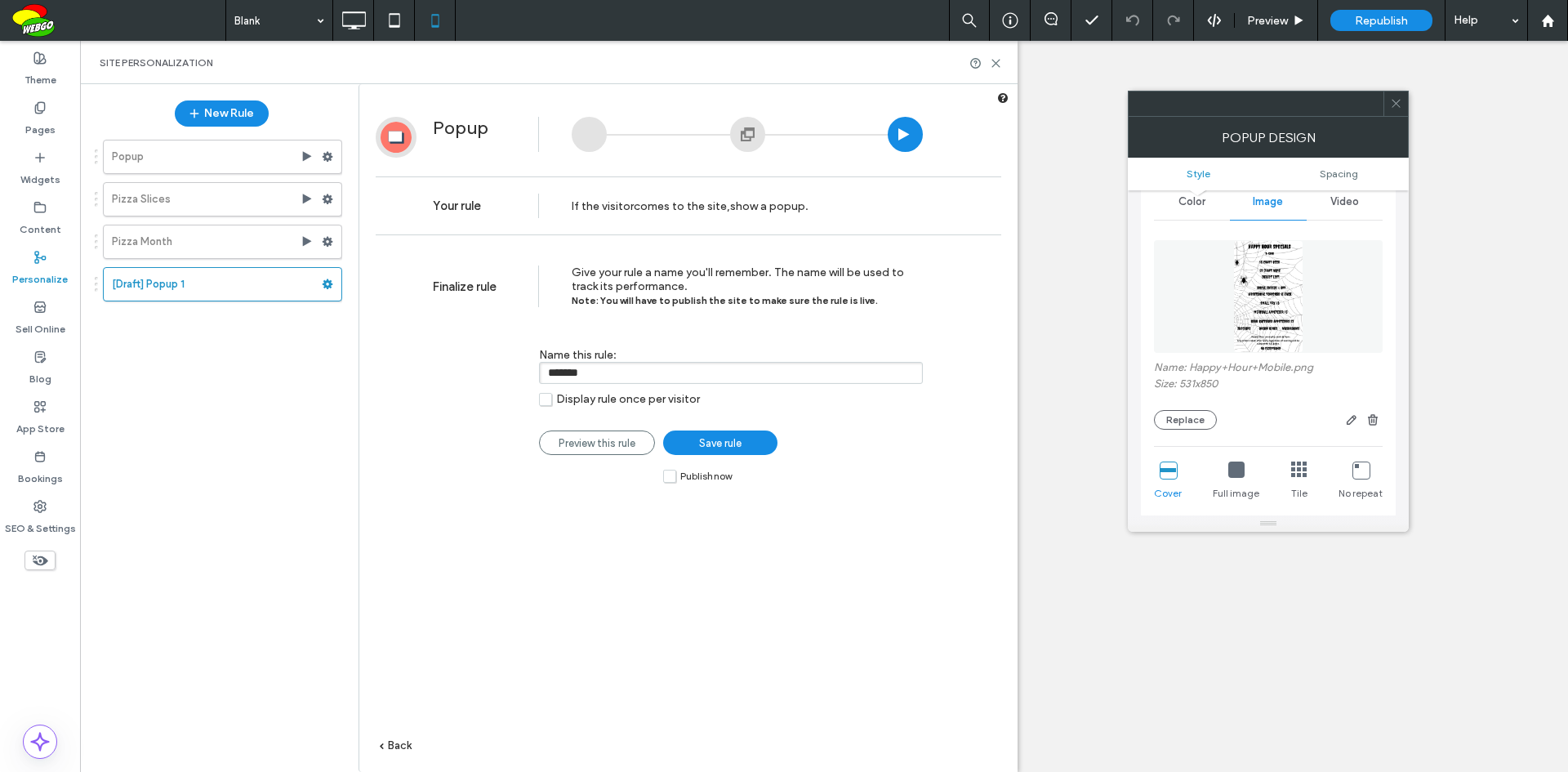
click at [652, 369] on input "*******" at bounding box center [730, 374] width 384 height 22
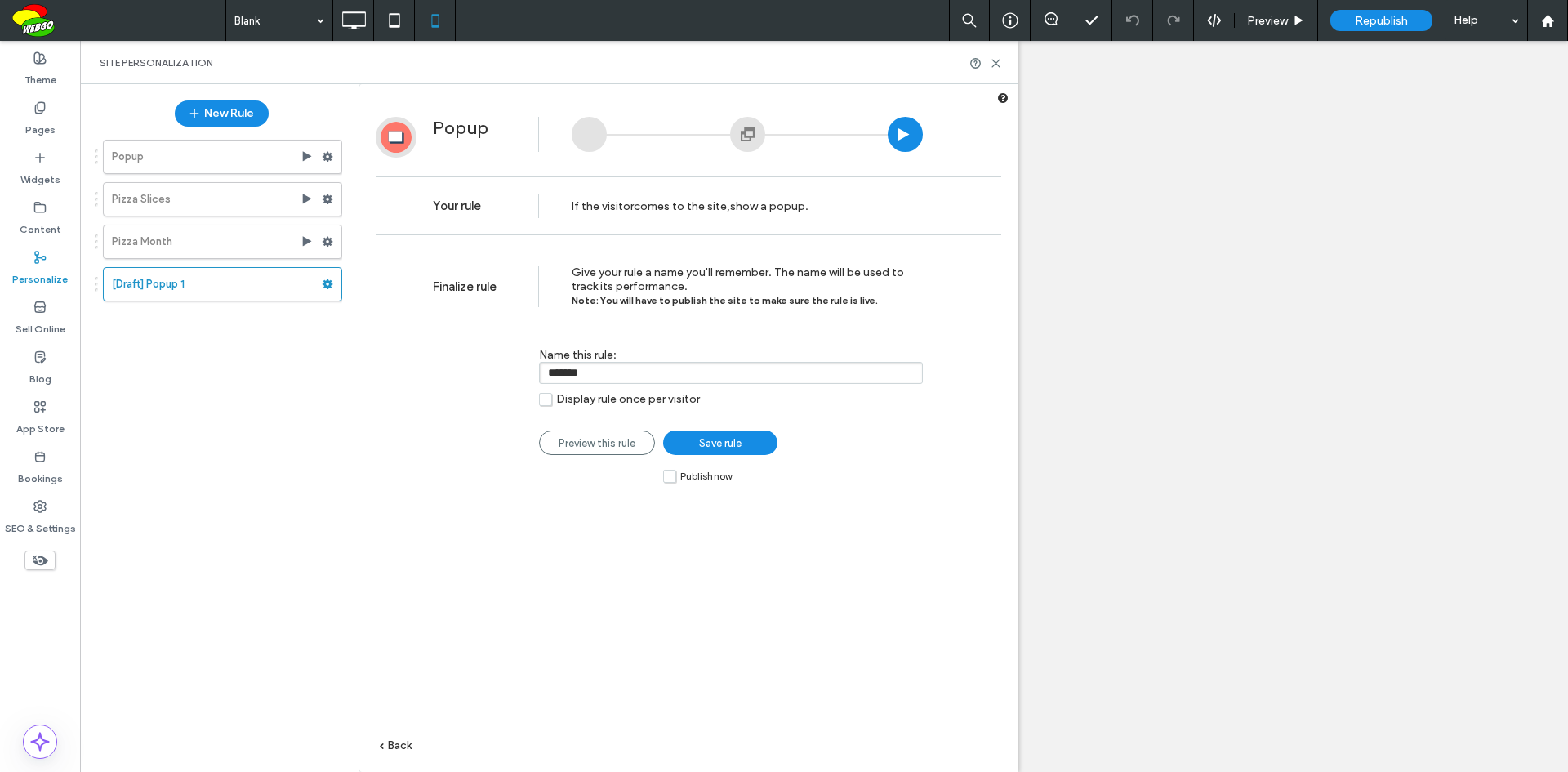
click at [652, 369] on input "*******" at bounding box center [730, 374] width 384 height 22
type input "**********"
click at [740, 452] on link "Save rule" at bounding box center [720, 442] width 114 height 24
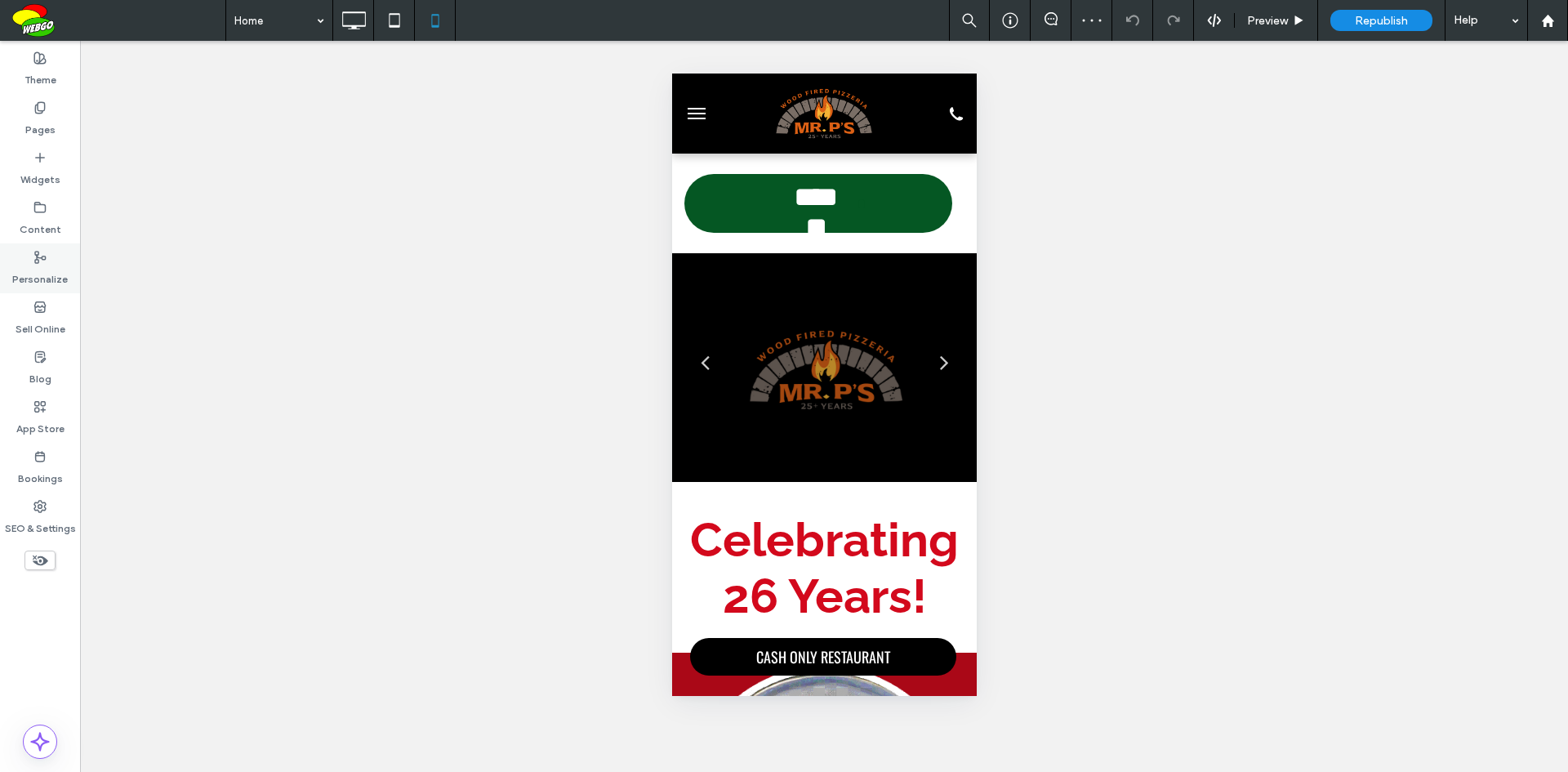
click at [53, 279] on label "Personalize" at bounding box center [40, 275] width 56 height 23
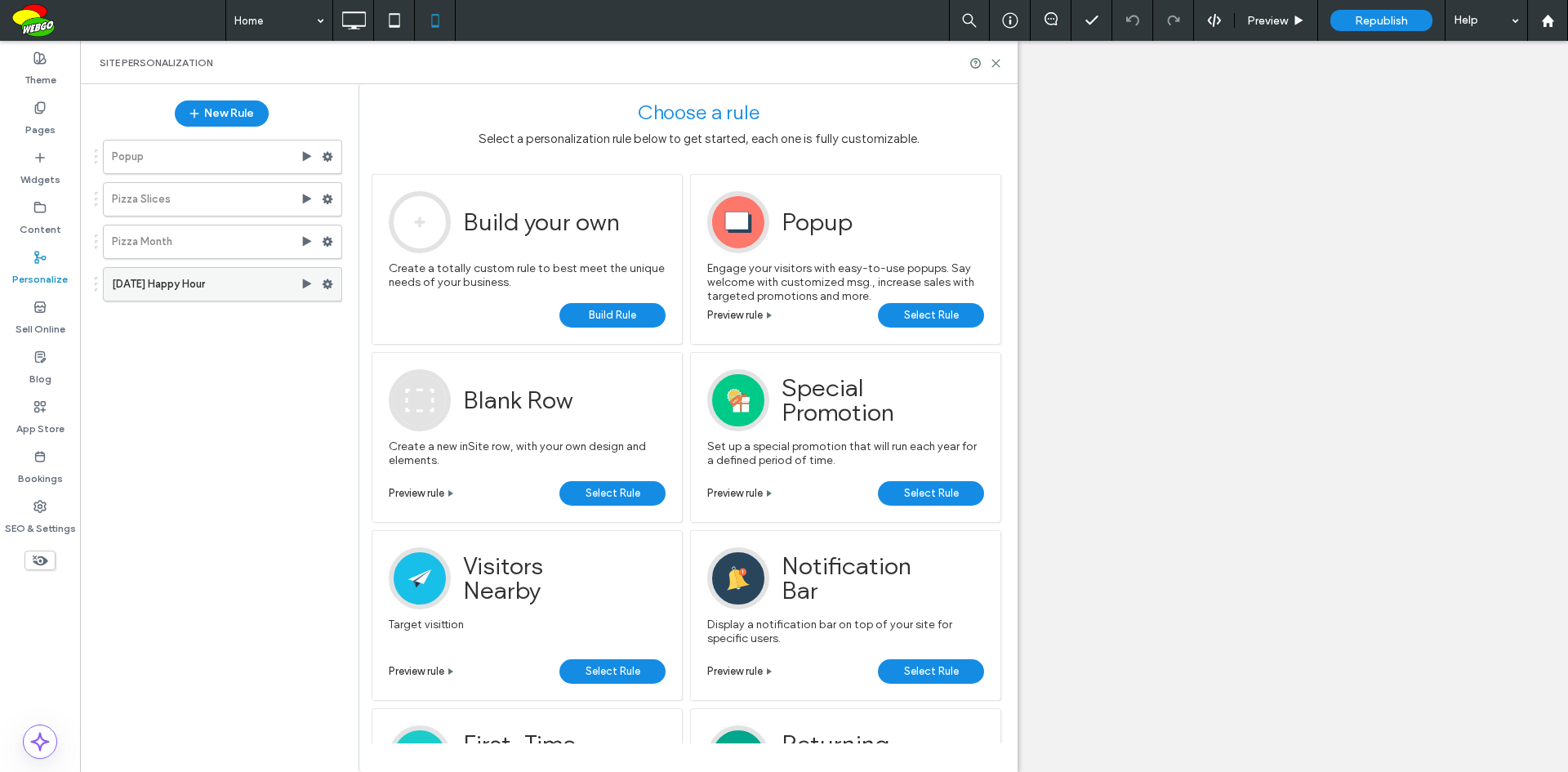
click at [328, 287] on use at bounding box center [328, 284] width 10 height 9
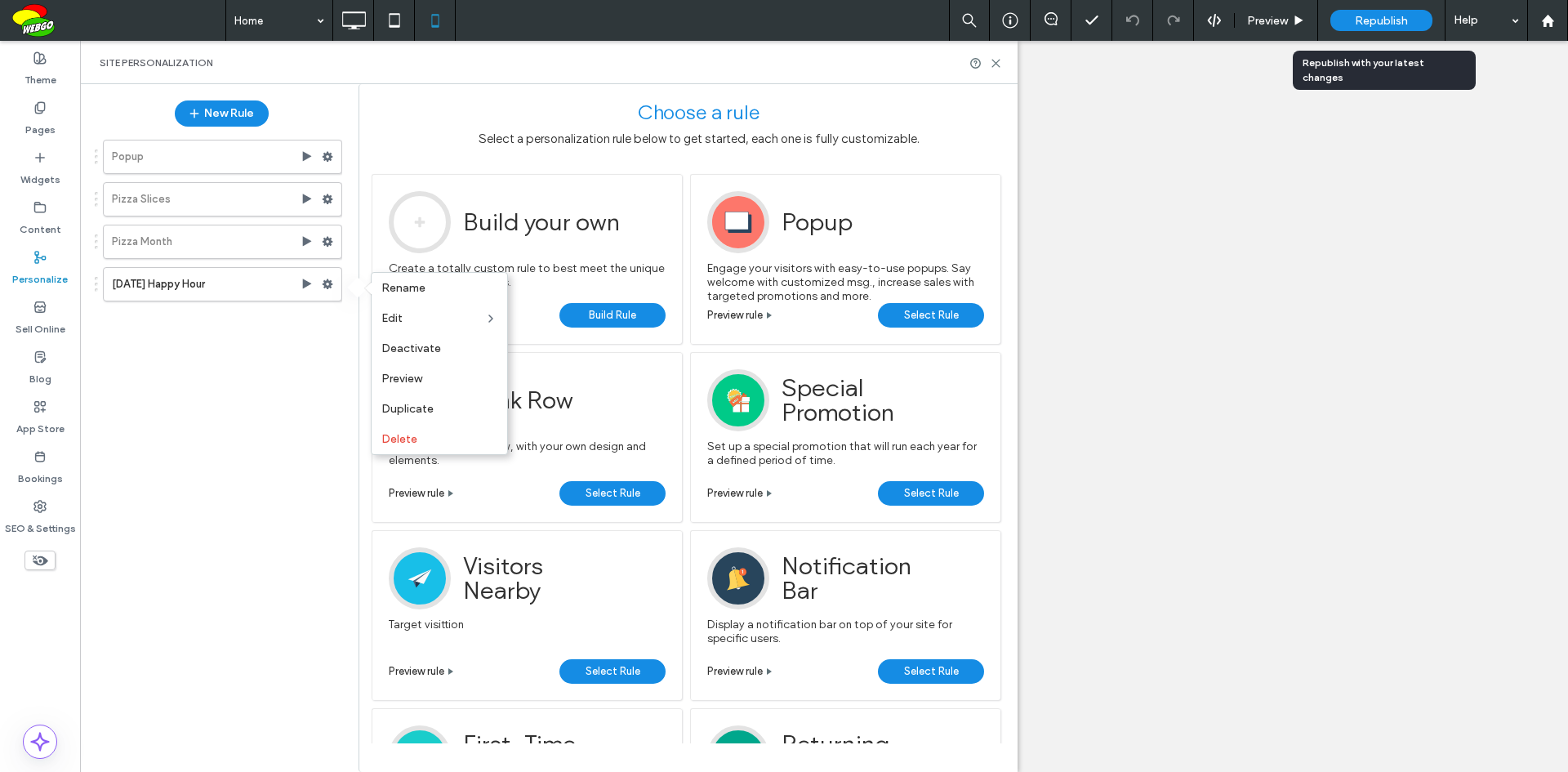
click at [1395, 24] on span "Republish" at bounding box center [1381, 21] width 53 height 14
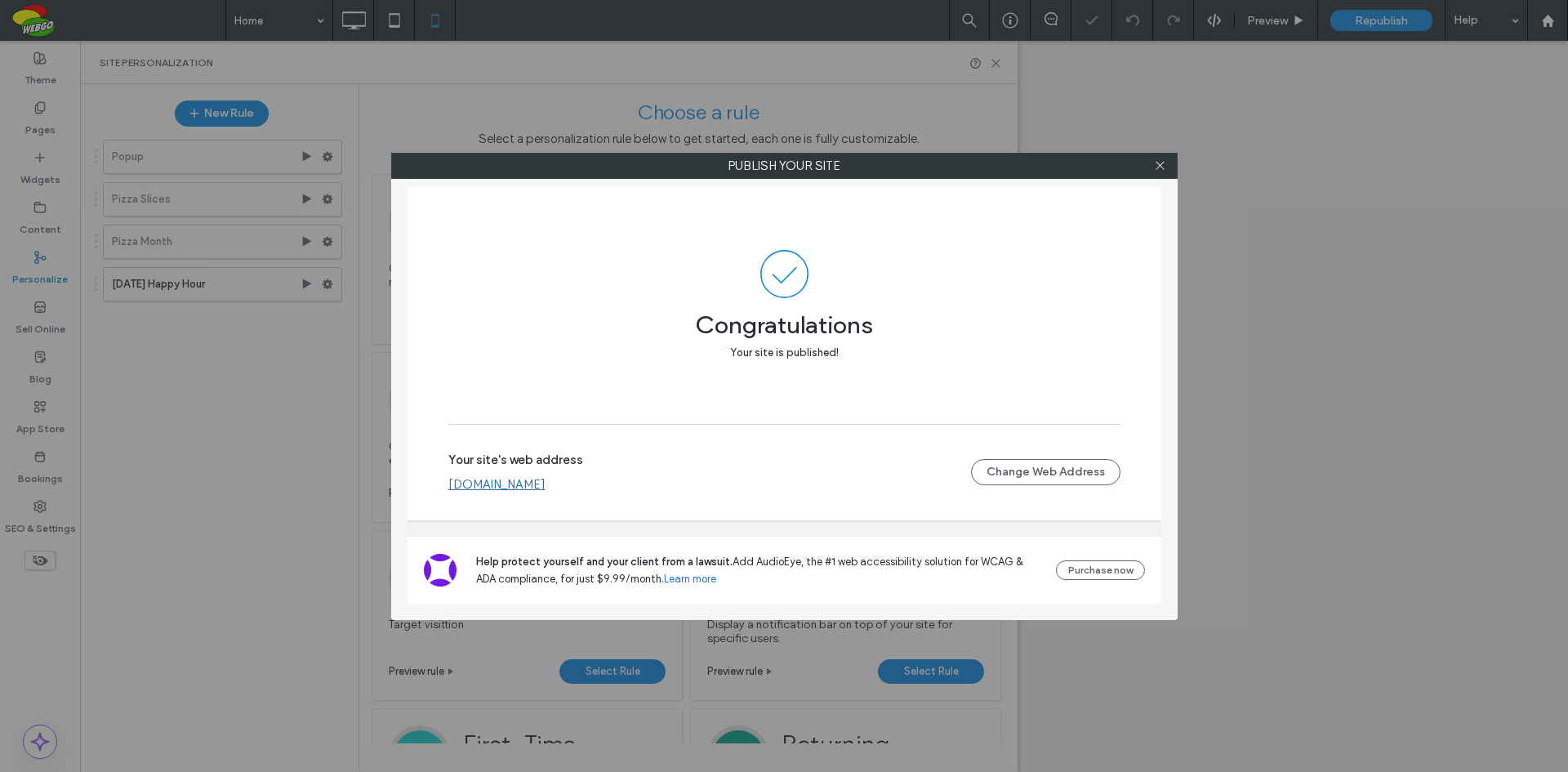
click at [505, 484] on link "www.mrppizza.com" at bounding box center [496, 484] width 97 height 15
click at [1163, 163] on use at bounding box center [1159, 165] width 8 height 8
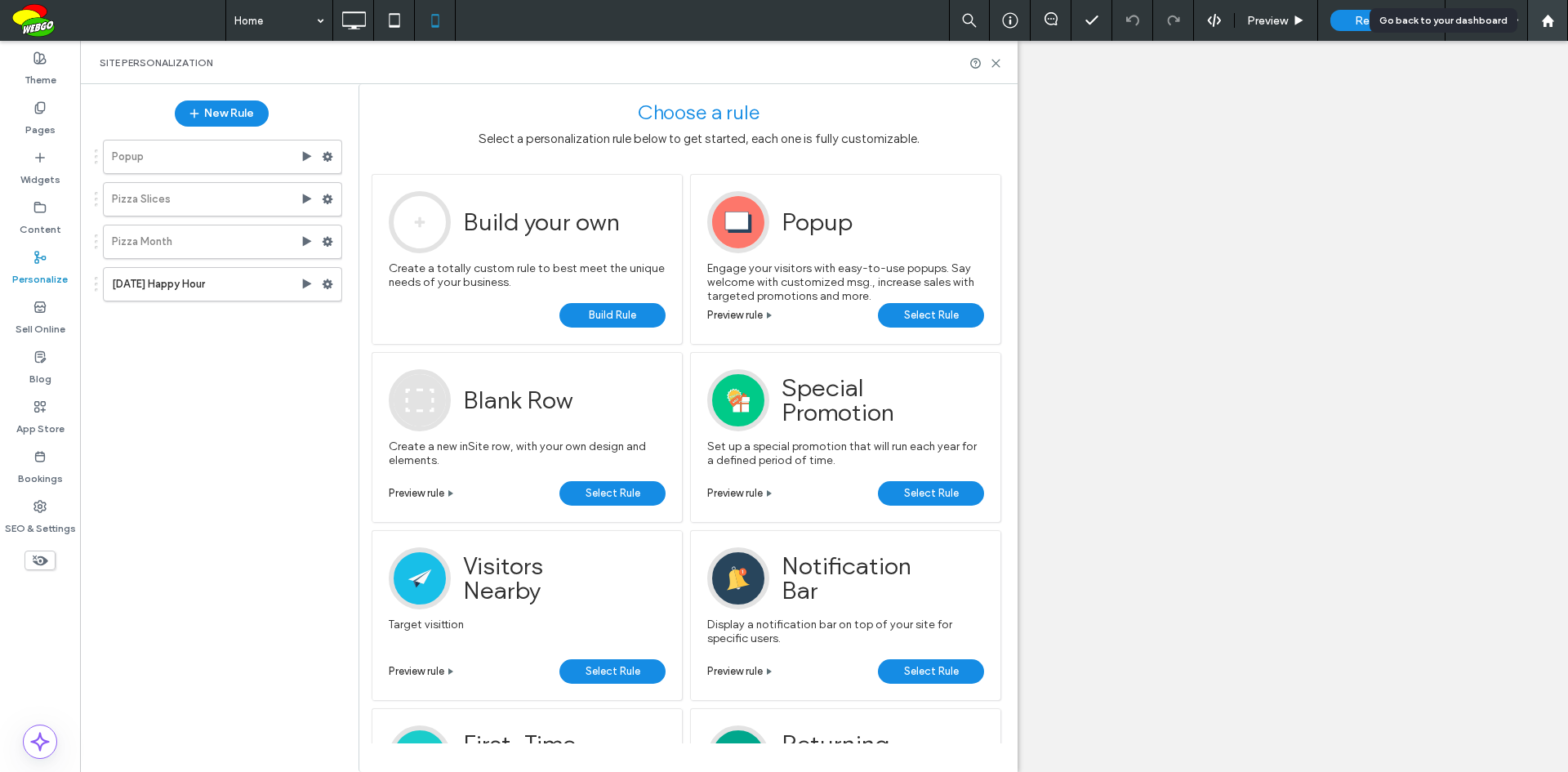
click at [1550, 22] on use at bounding box center [1546, 20] width 12 height 12
